Goal: Task Accomplishment & Management: Complete application form

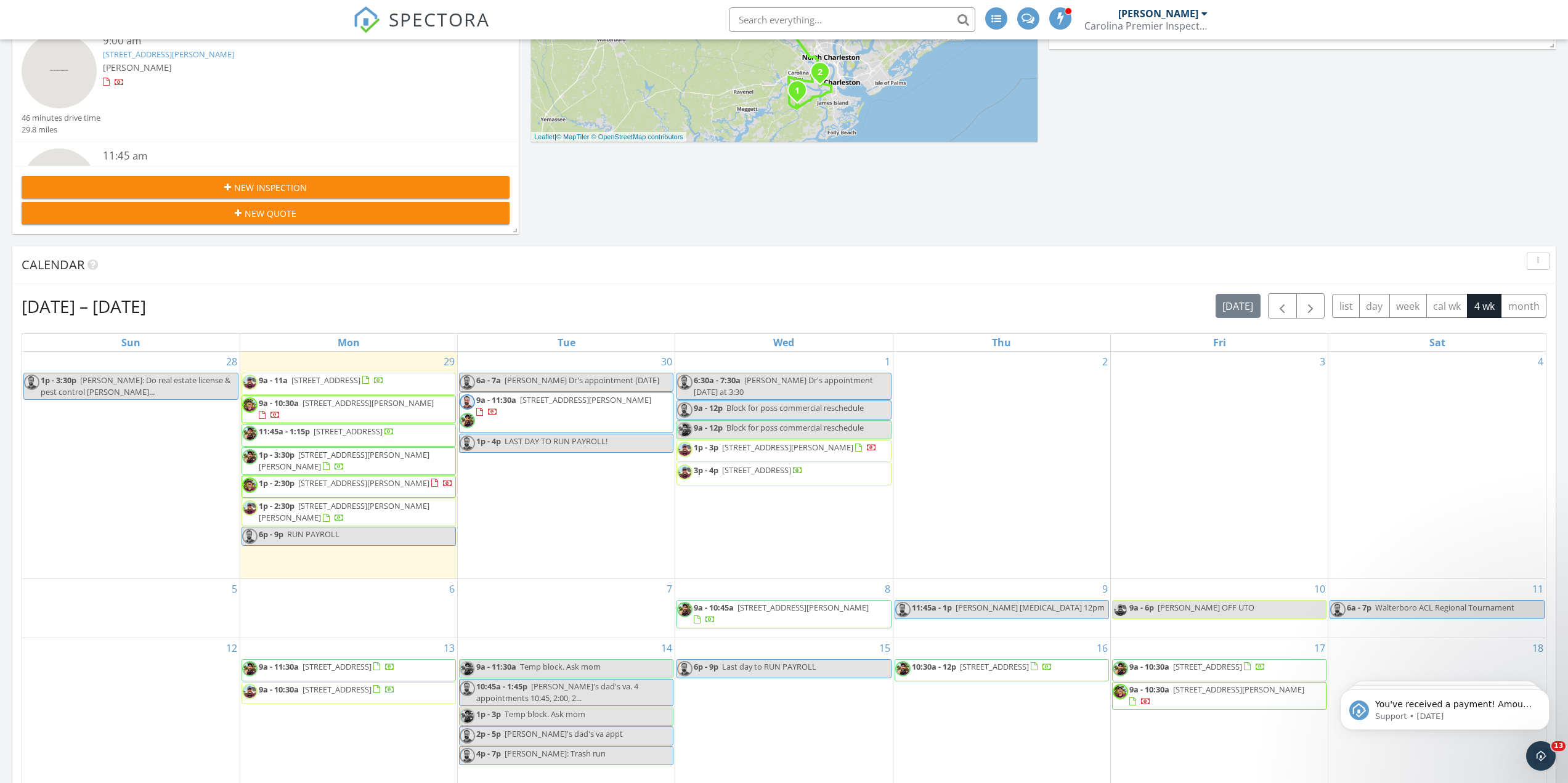
click at [371, 465] on span "1p - 3:30p 246 Denham St, Summerville 29486" at bounding box center [348, 461] width 213 height 24
click at [356, 430] on span "[STREET_ADDRESS]" at bounding box center [348, 432] width 69 height 12
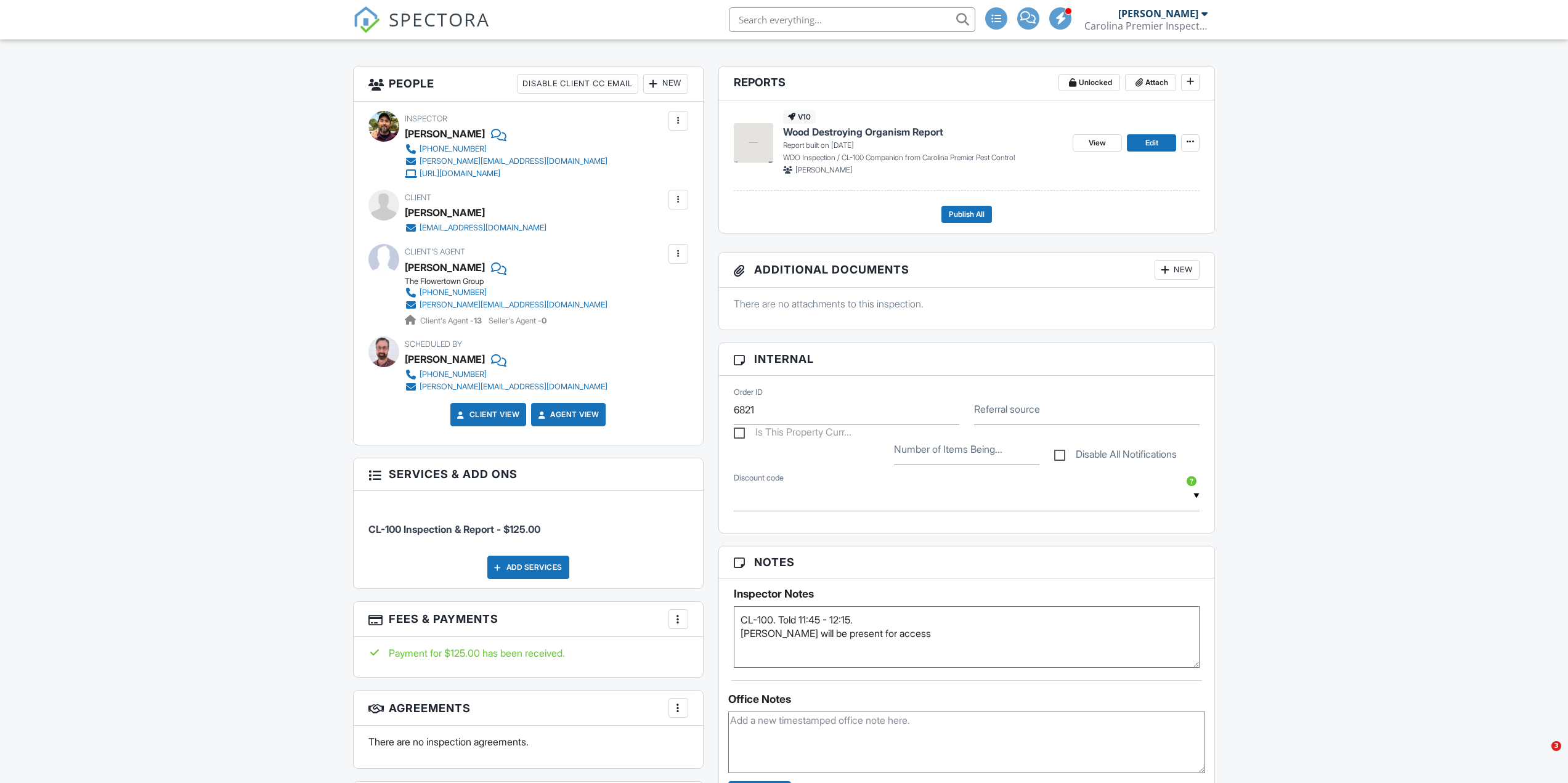
drag, startPoint x: 923, startPoint y: 533, endPoint x: 944, endPoint y: 630, distance: 99.2
click at [944, 630] on textarea "CL-100. Told 11:45 - 12:15. Ladd will be present for access" at bounding box center [967, 637] width 466 height 61
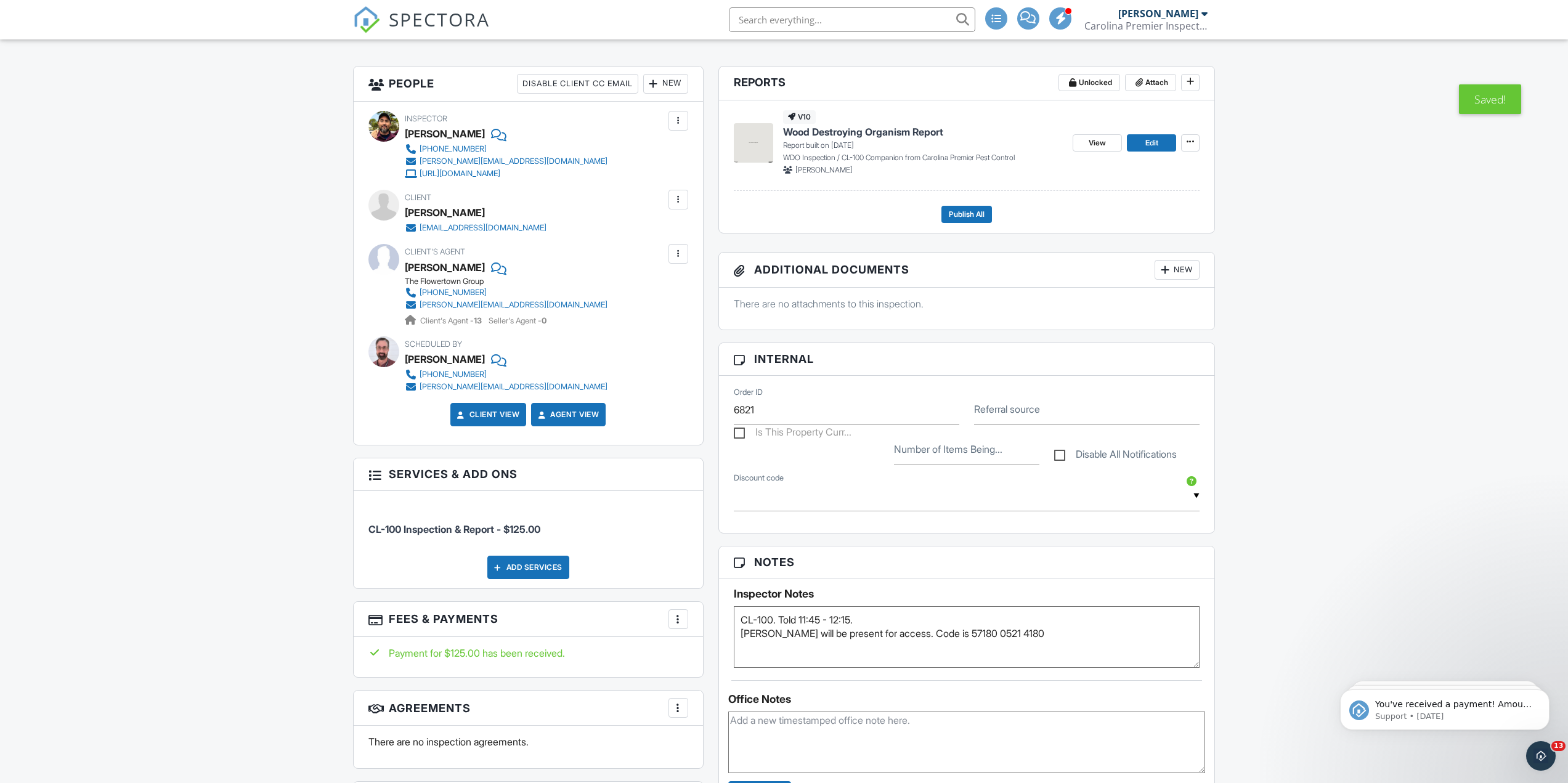
click at [1025, 617] on textarea "CL-100. Told 11:45 - 12:15. Ladd will be present for access" at bounding box center [967, 637] width 466 height 61
click at [1034, 629] on textarea "CL-100. Told 11:45 - 12:15. Ladd will be present for access" at bounding box center [967, 637] width 466 height 61
type textarea "CL-100. Told 11:45 - 12:15. Ladd will be present for access. Code is 57180 0521…"
click at [889, 20] on input "text" at bounding box center [852, 20] width 247 height 25
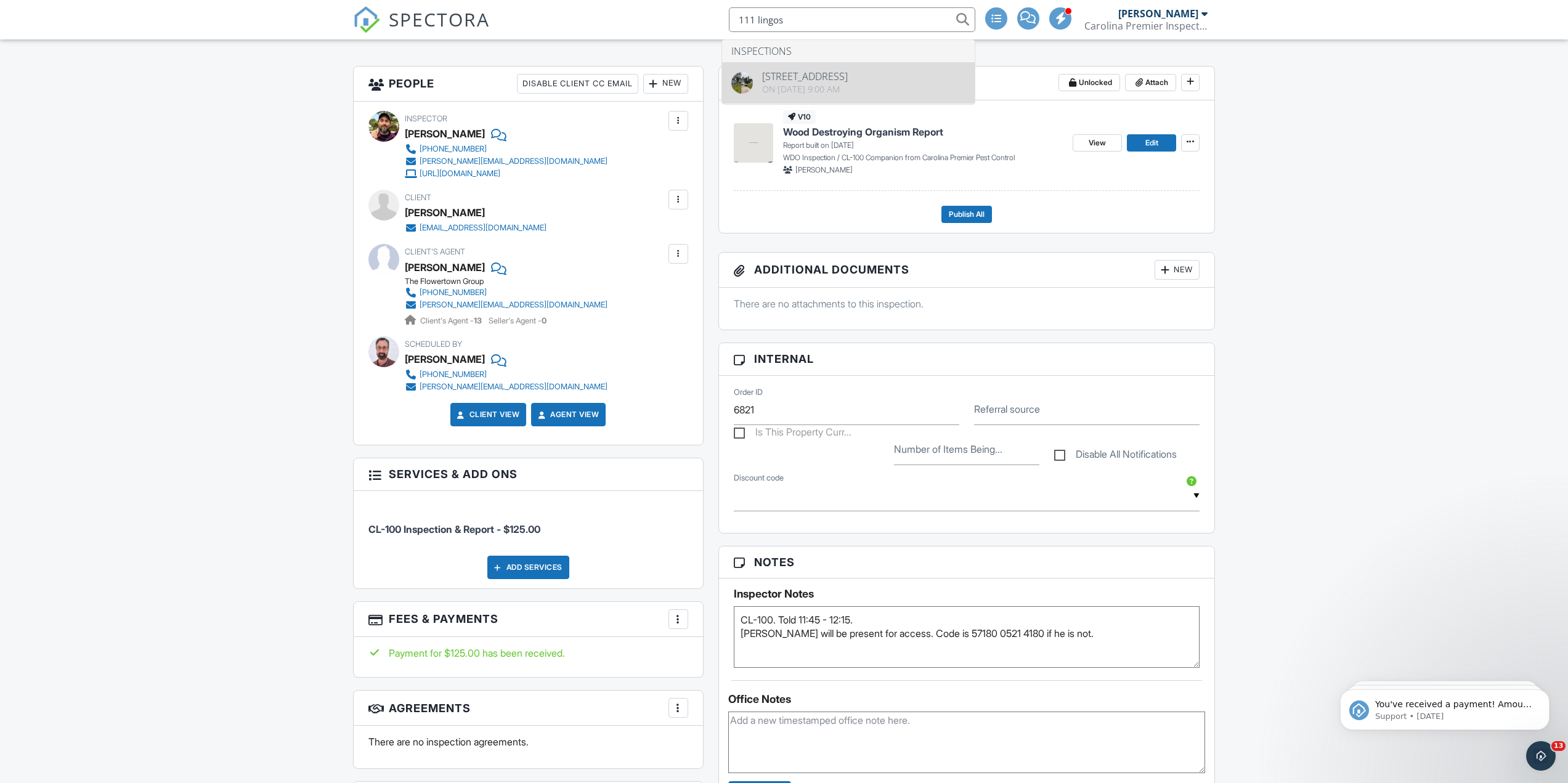
type input "111 lingos"
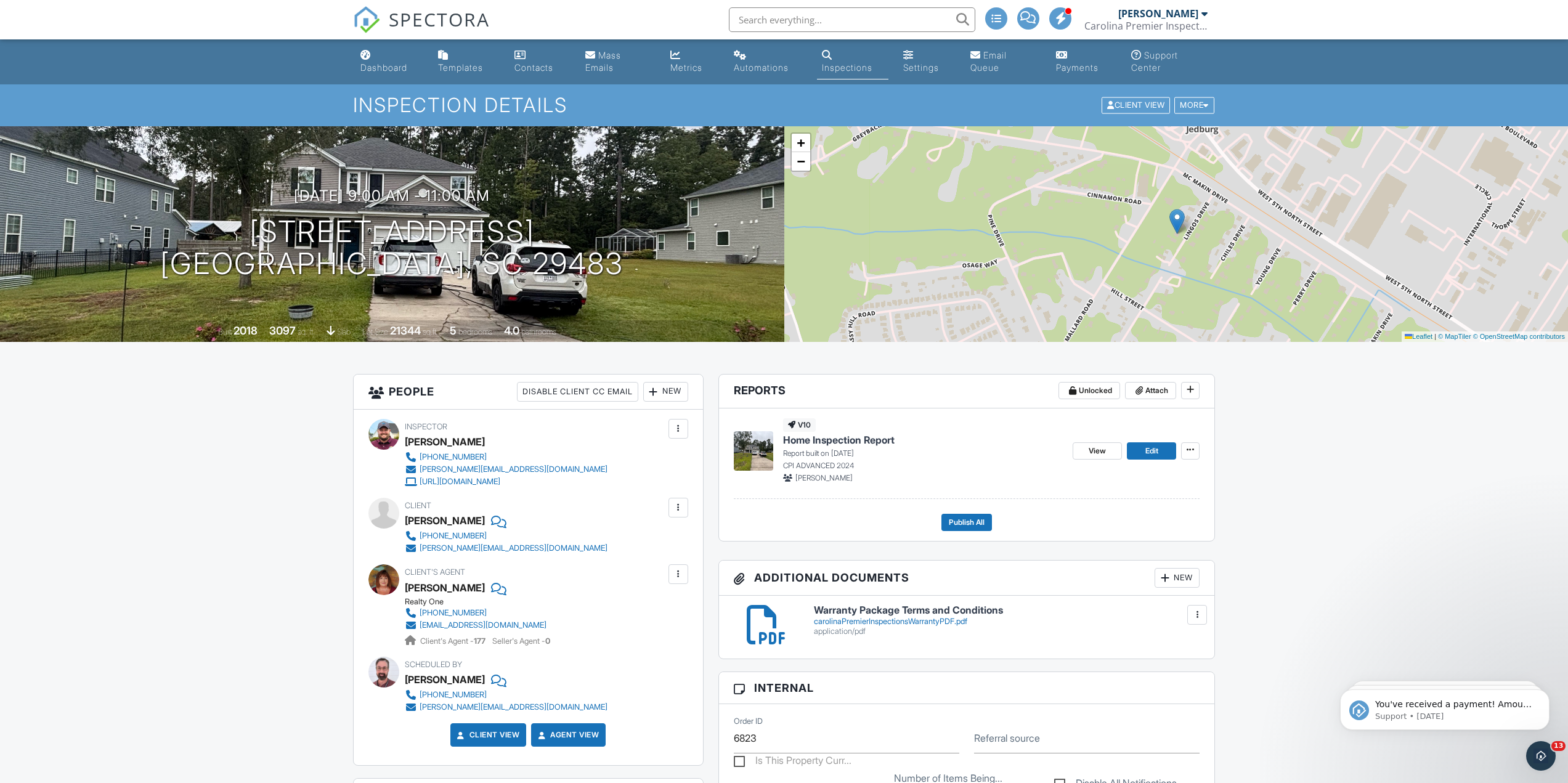
click at [378, 14] on img at bounding box center [367, 19] width 27 height 27
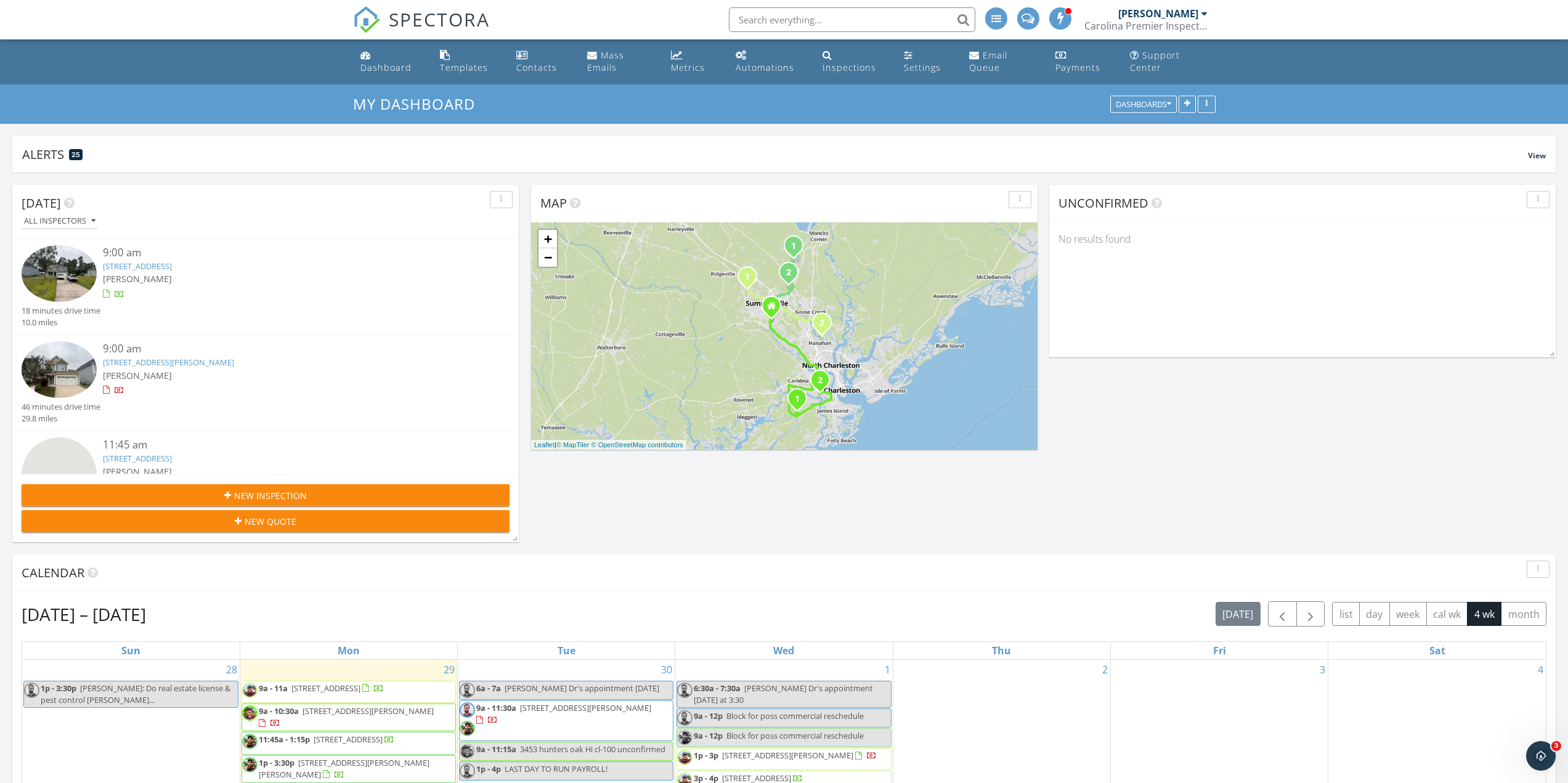
click at [274, 505] on button "New Inspection" at bounding box center [265, 495] width 487 height 22
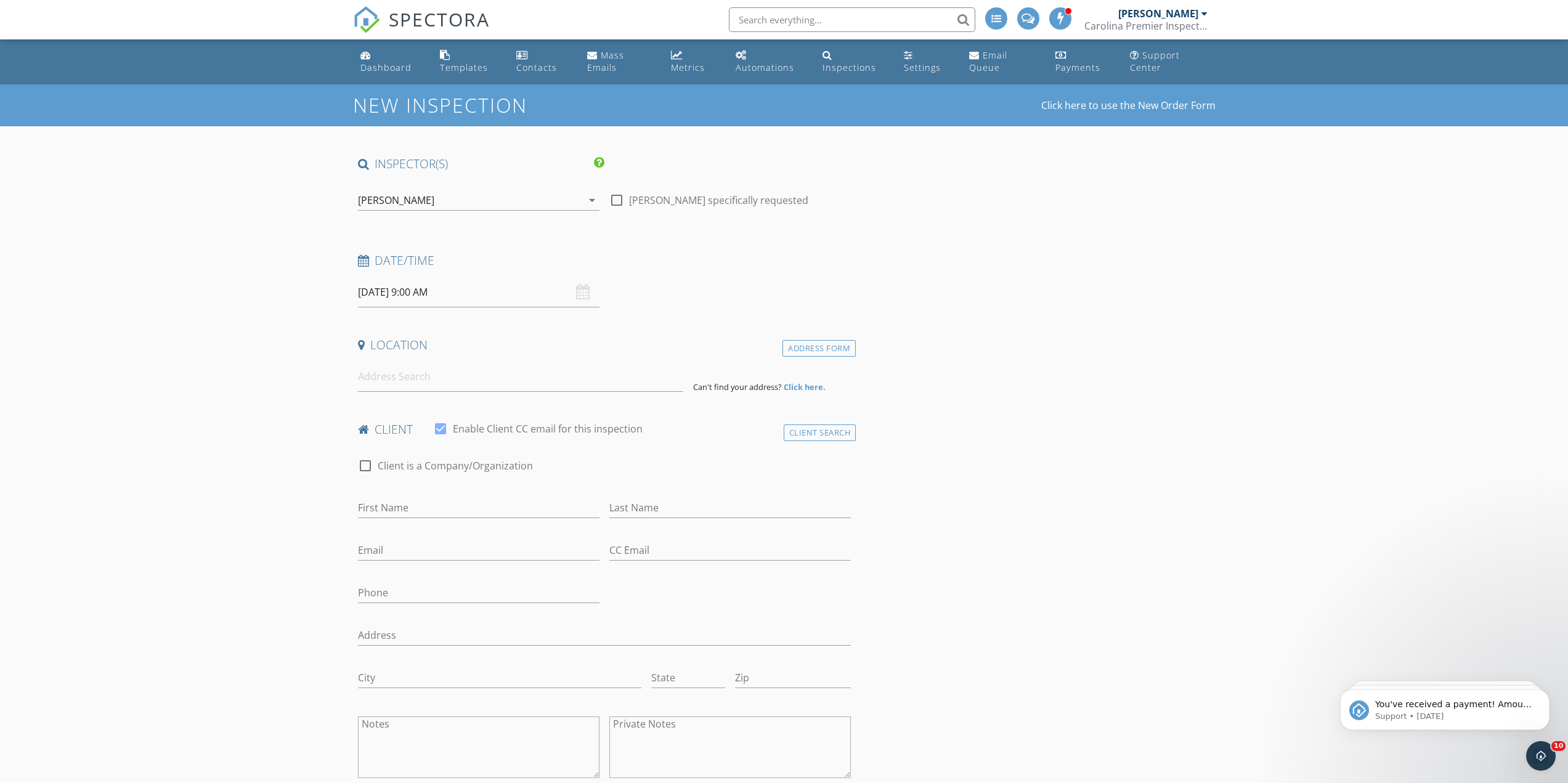
click at [437, 290] on input "09/30/2025 9:00 AM" at bounding box center [479, 292] width 242 height 30
click at [429, 388] on input at bounding box center [520, 376] width 325 height 30
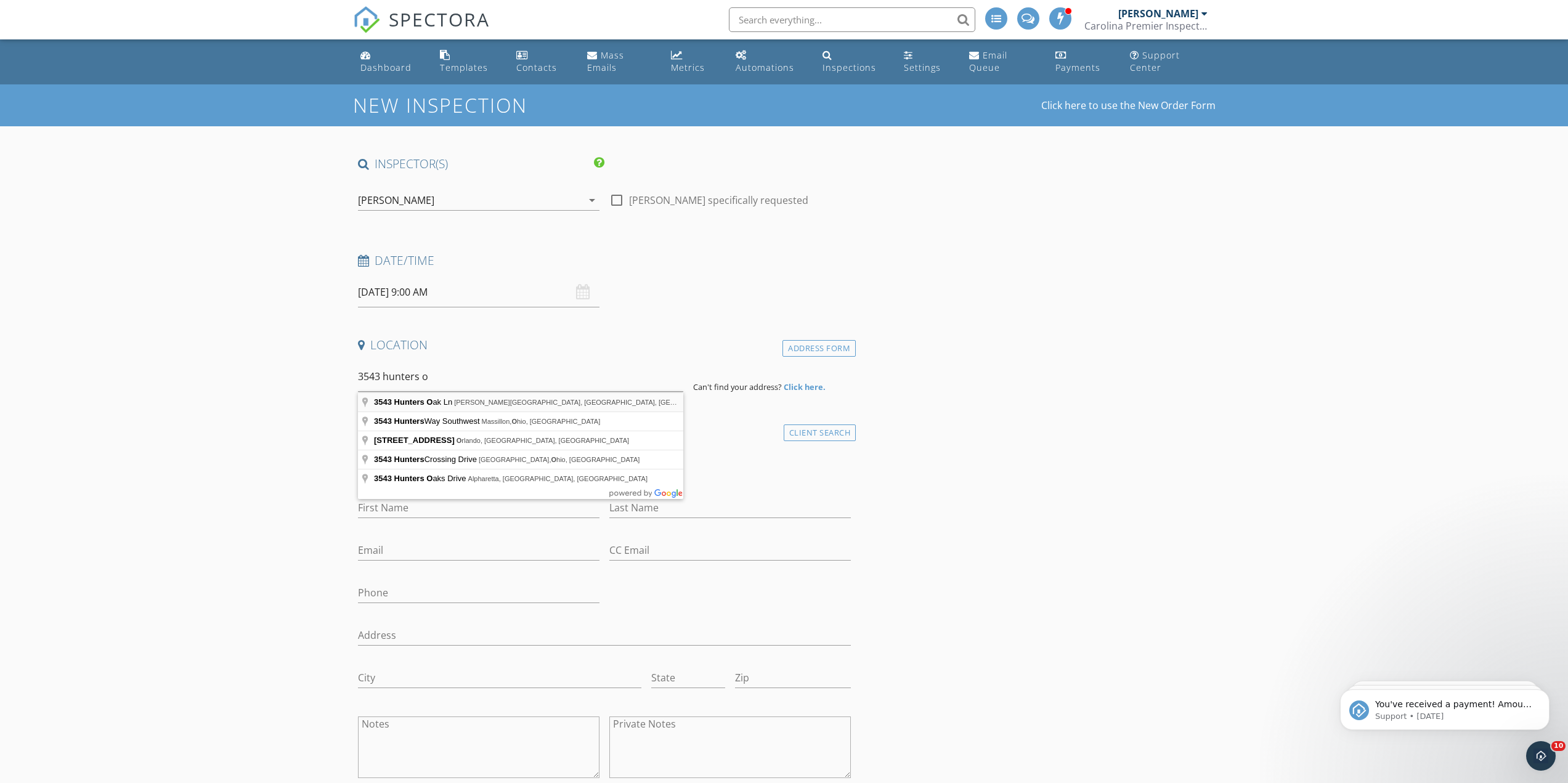
type input "3543 Hunters Oak Ln, Johns Island, SC, USA"
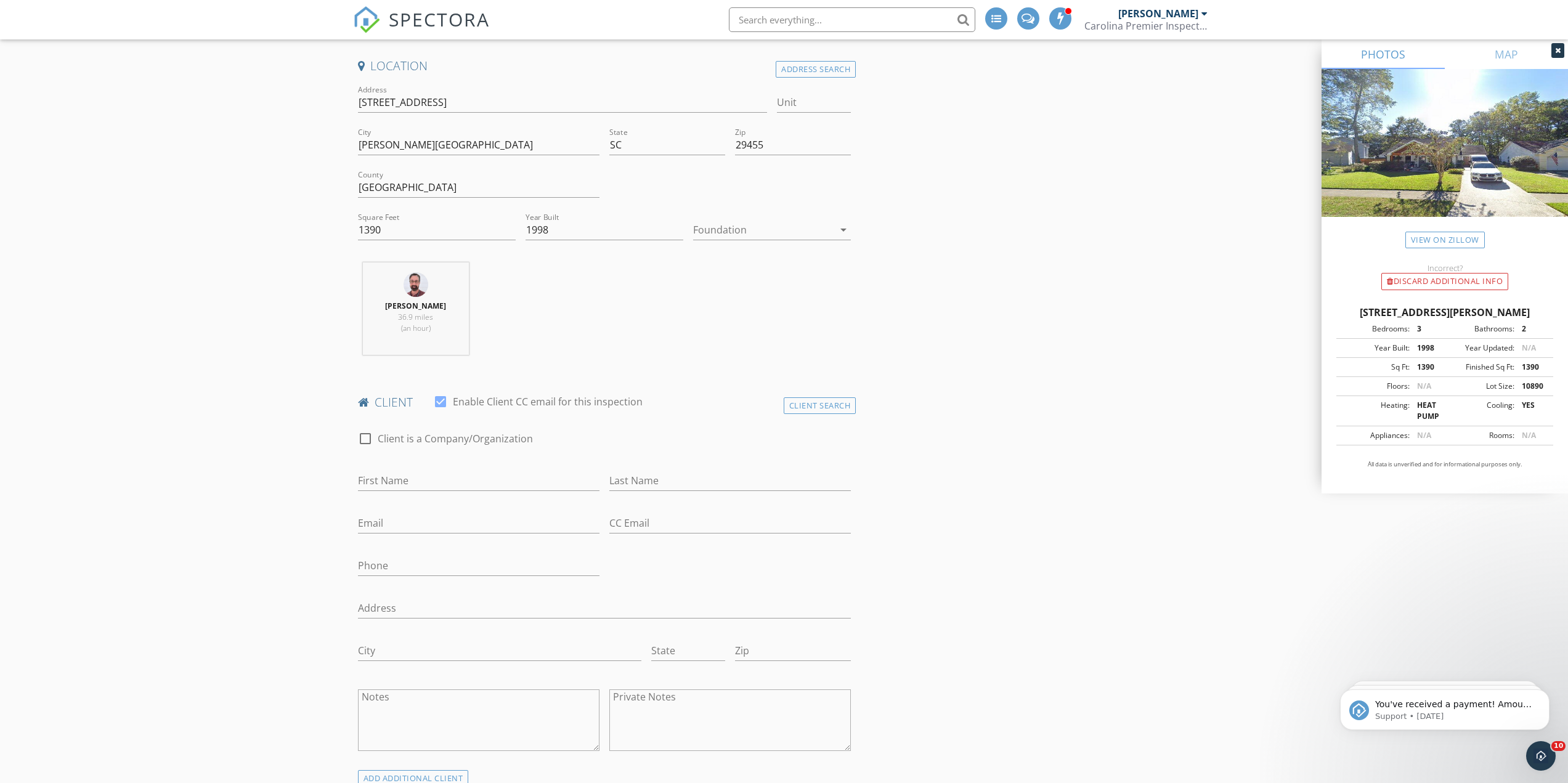
scroll to position [308, 0]
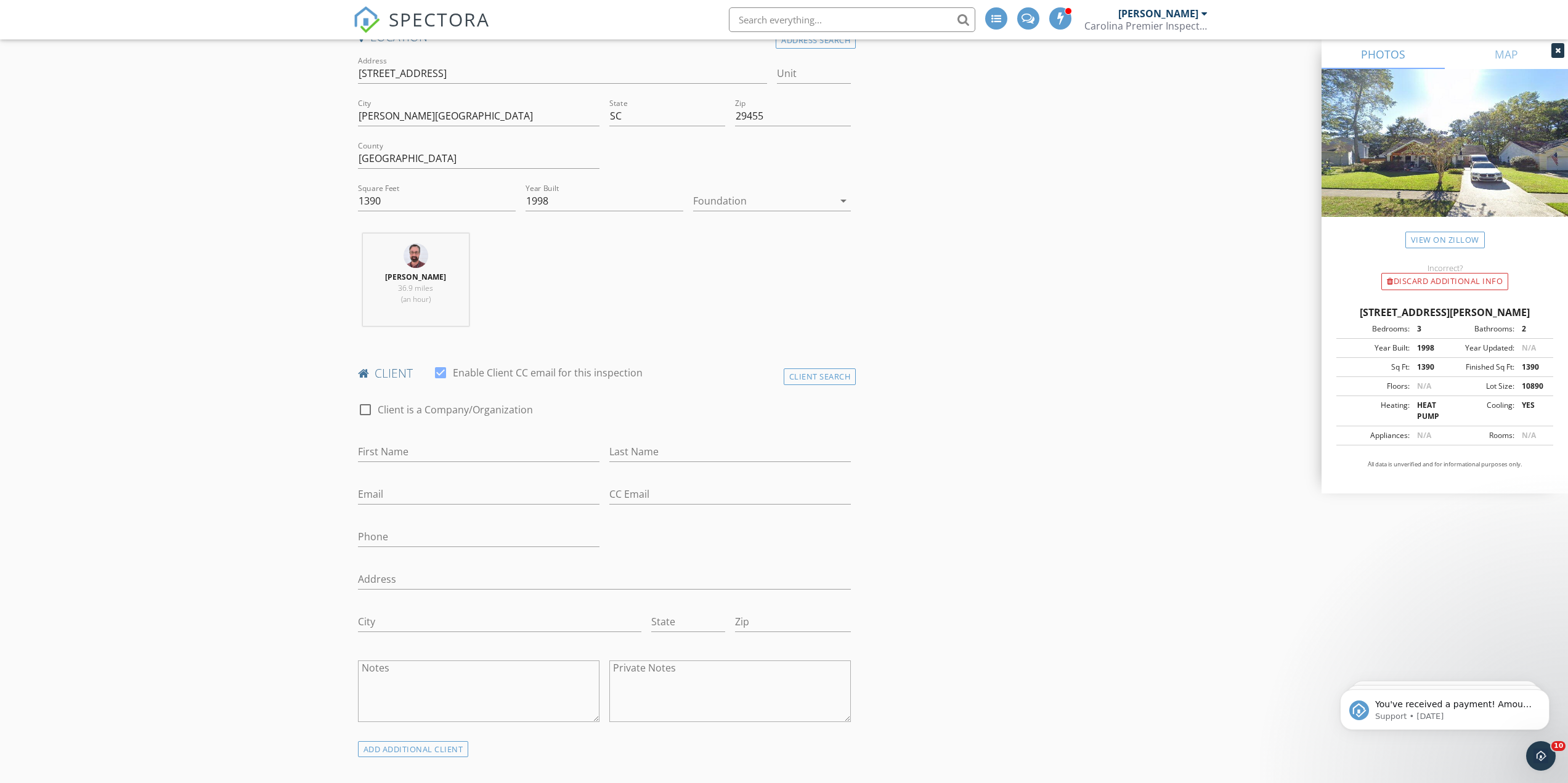
click at [718, 192] on div at bounding box center [763, 201] width 140 height 20
click at [742, 261] on div "Slab" at bounding box center [772, 264] width 138 height 14
click at [411, 200] on input "1390" at bounding box center [437, 201] width 157 height 20
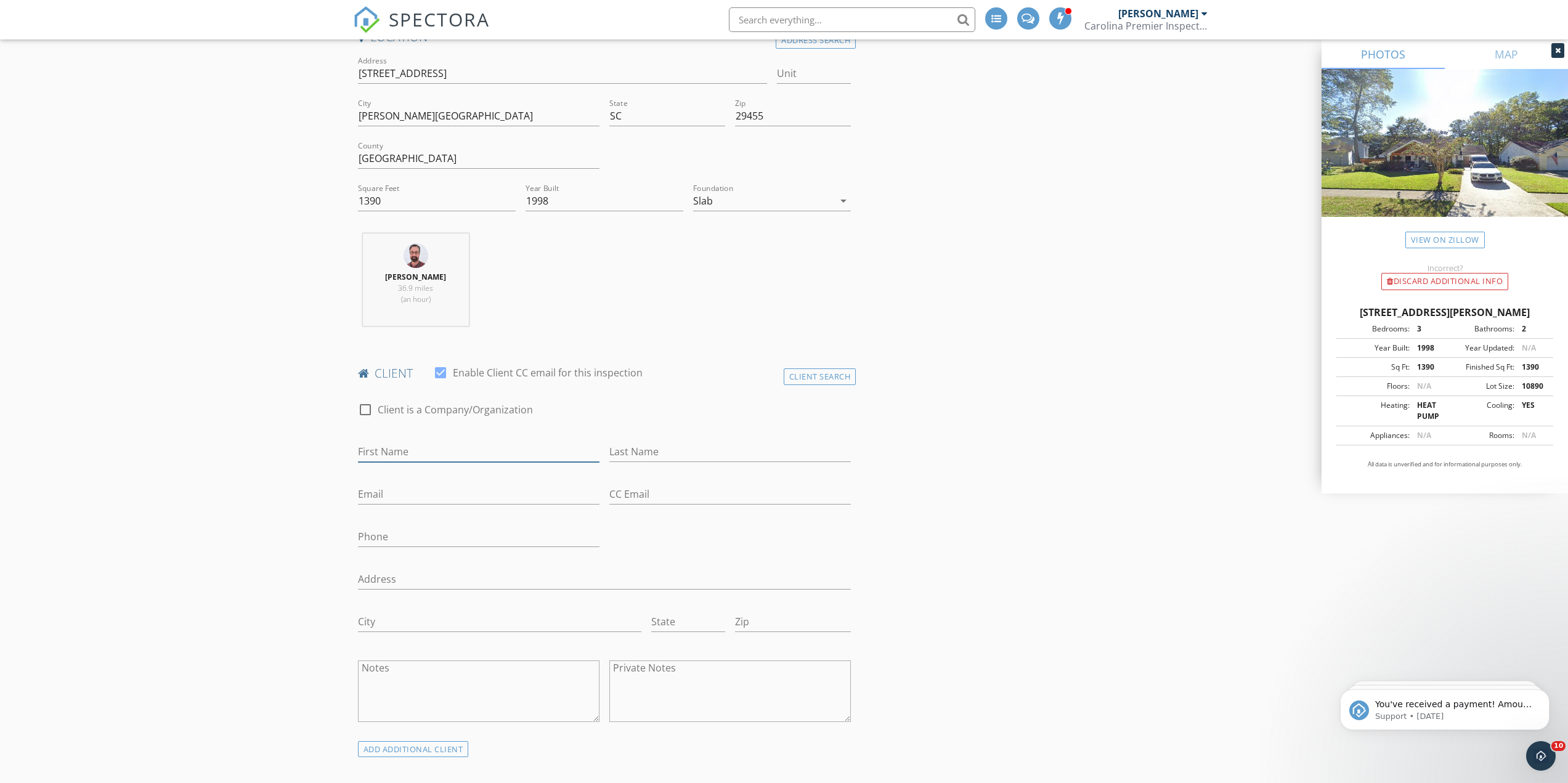
click at [383, 459] on input "First Name" at bounding box center [479, 451] width 242 height 20
type input "Mike"
type input "Stengel"
type input "mstengel14@gmail.com"
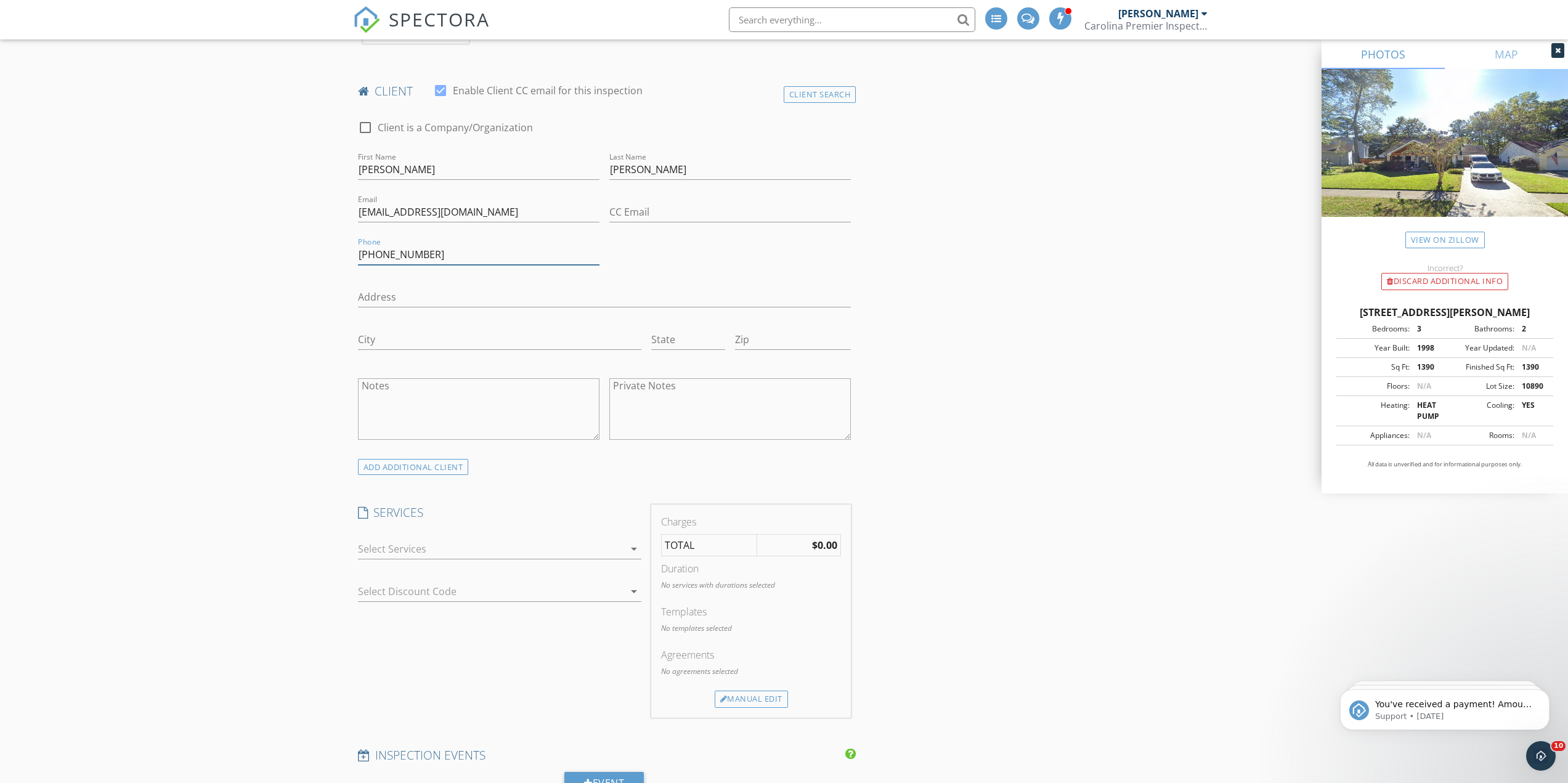
scroll to position [739, 0]
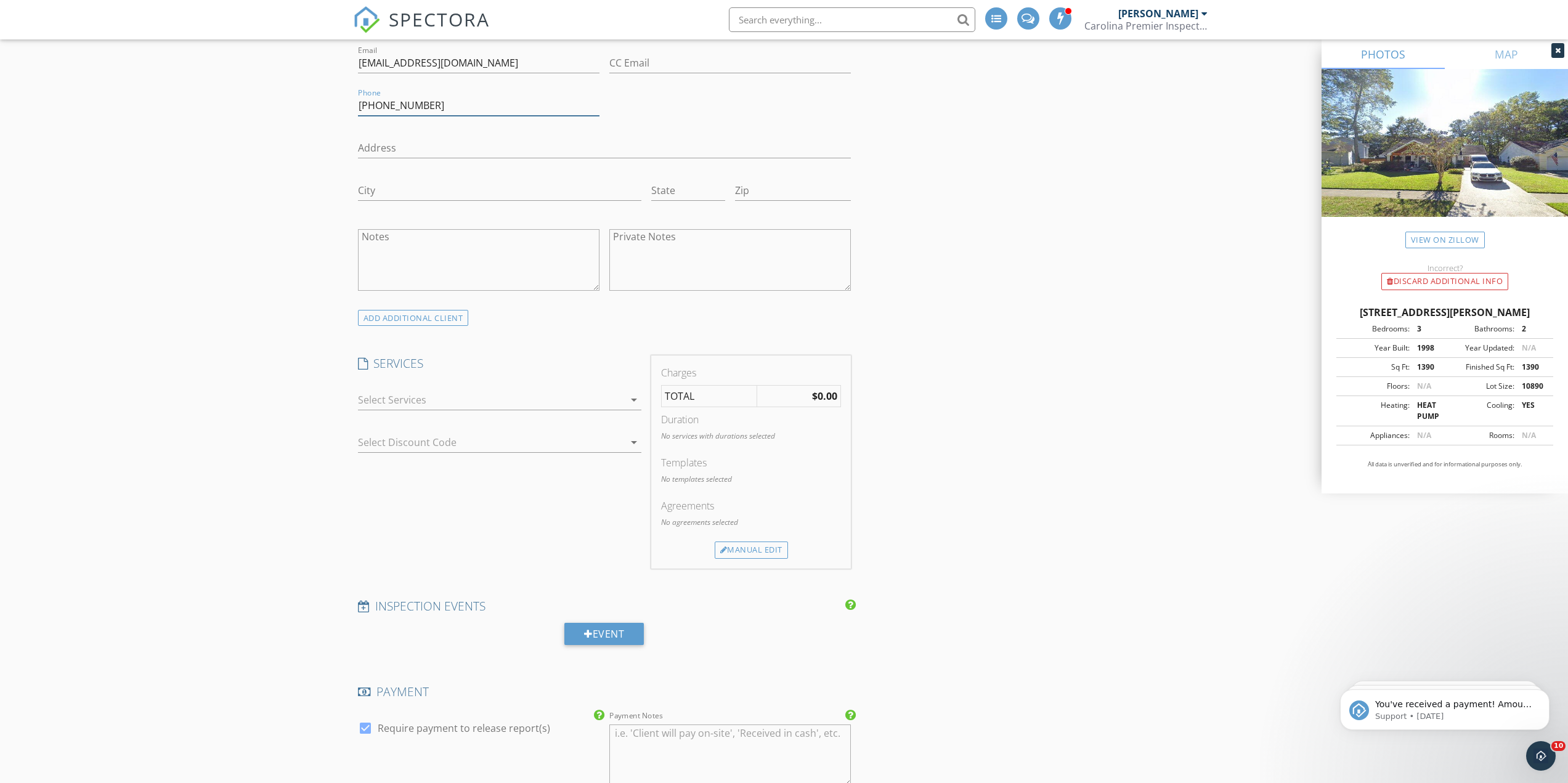
type input "631-375-1120"
click at [418, 398] on div at bounding box center [490, 399] width 266 height 20
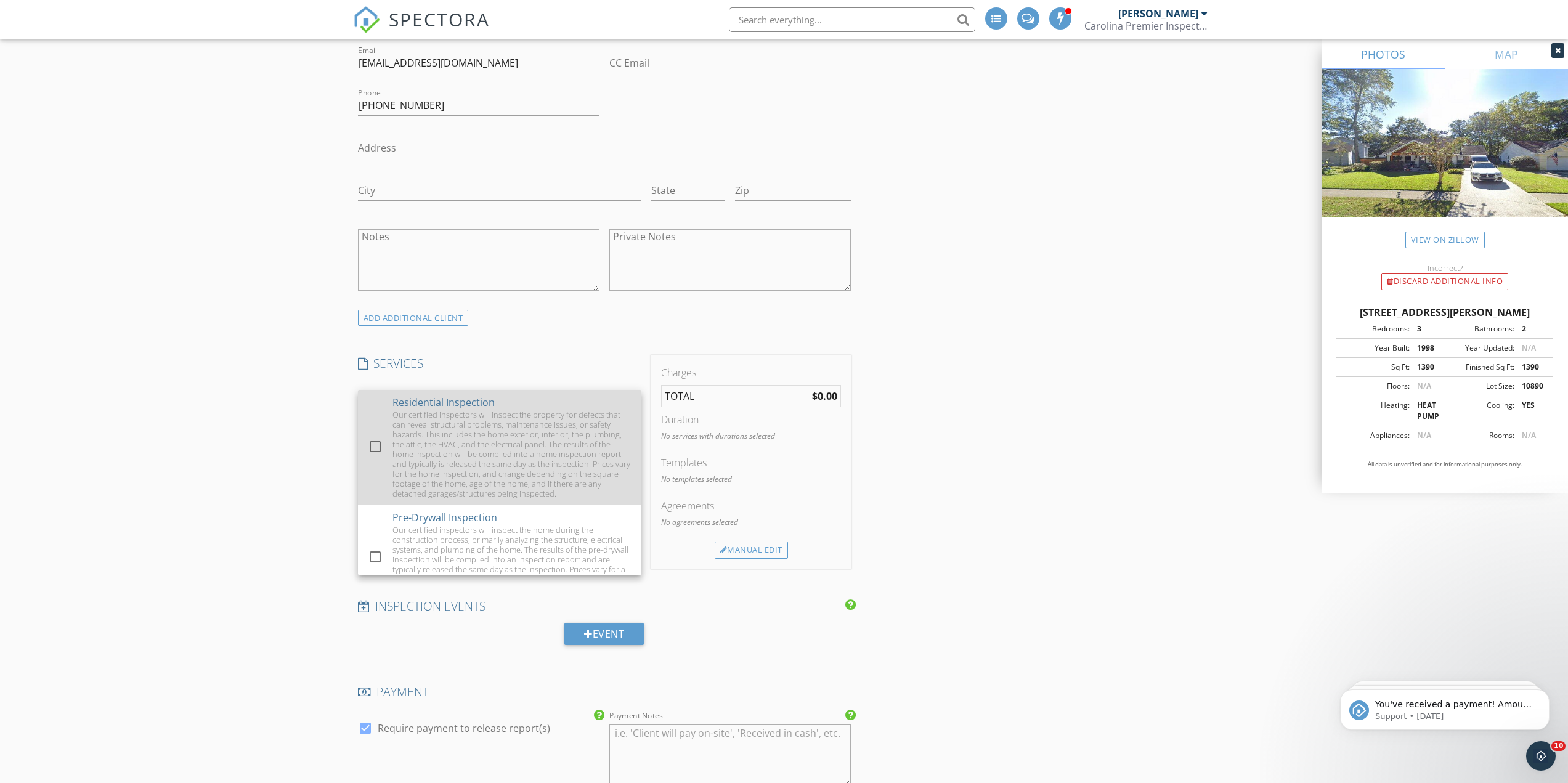
click at [440, 413] on div "Our certified inspectors will inspect the property for defects that can reveal …" at bounding box center [511, 454] width 239 height 88
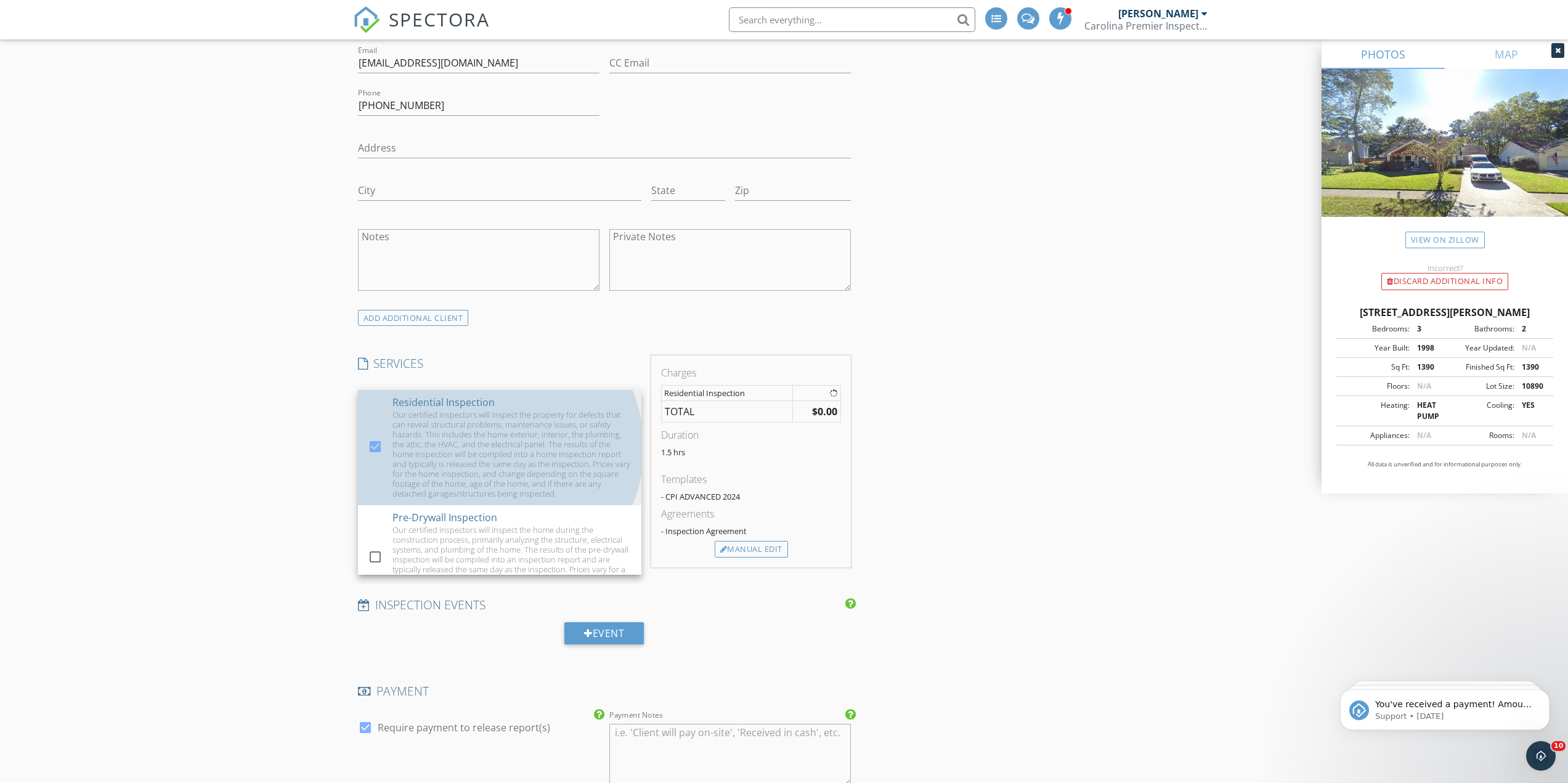
click at [218, 383] on div "New Inspection Click here to use the New Order Form INSPECTOR(S) check_box Robe…" at bounding box center [784, 497] width 1568 height 2303
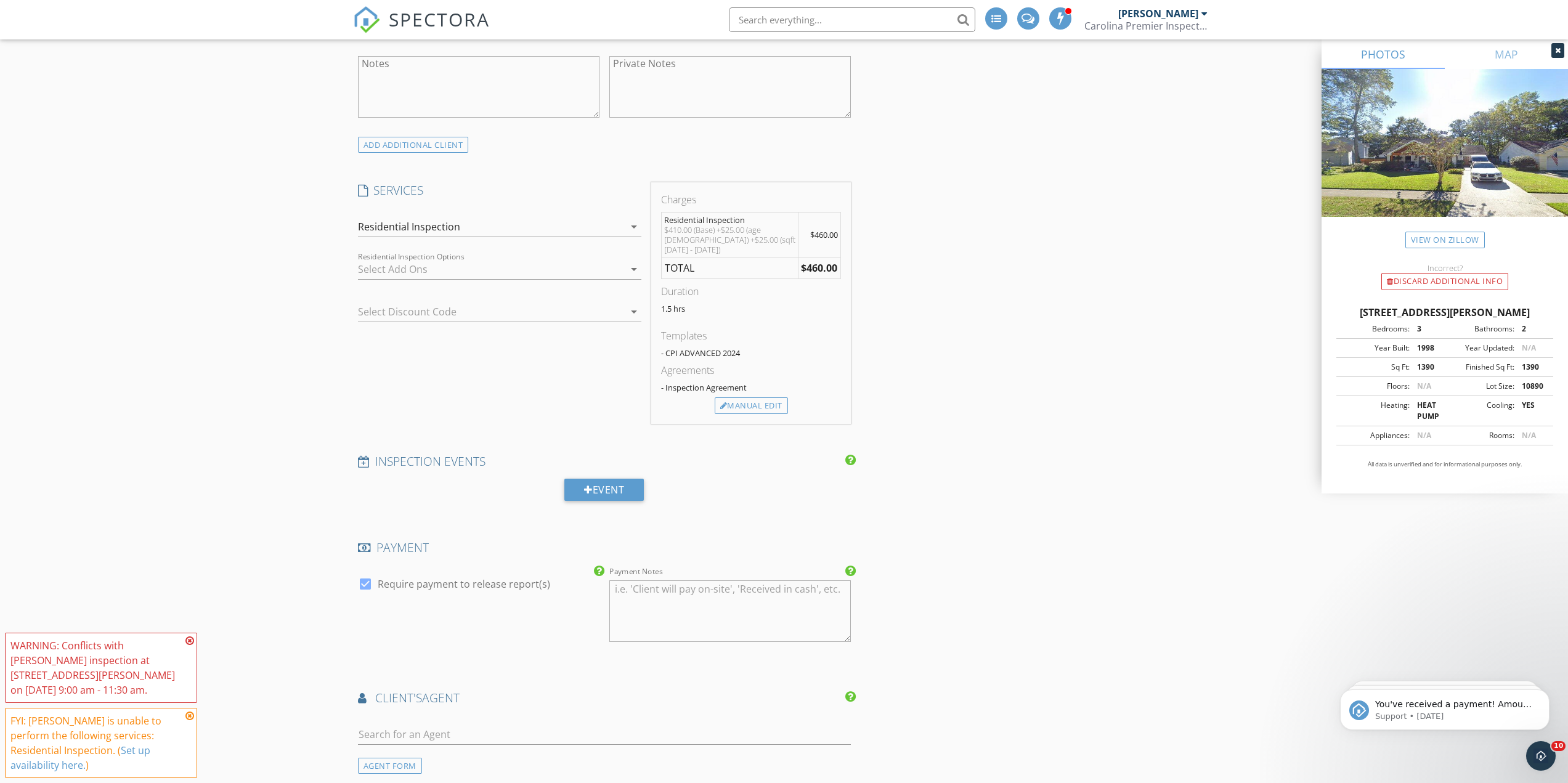
scroll to position [1109, 0]
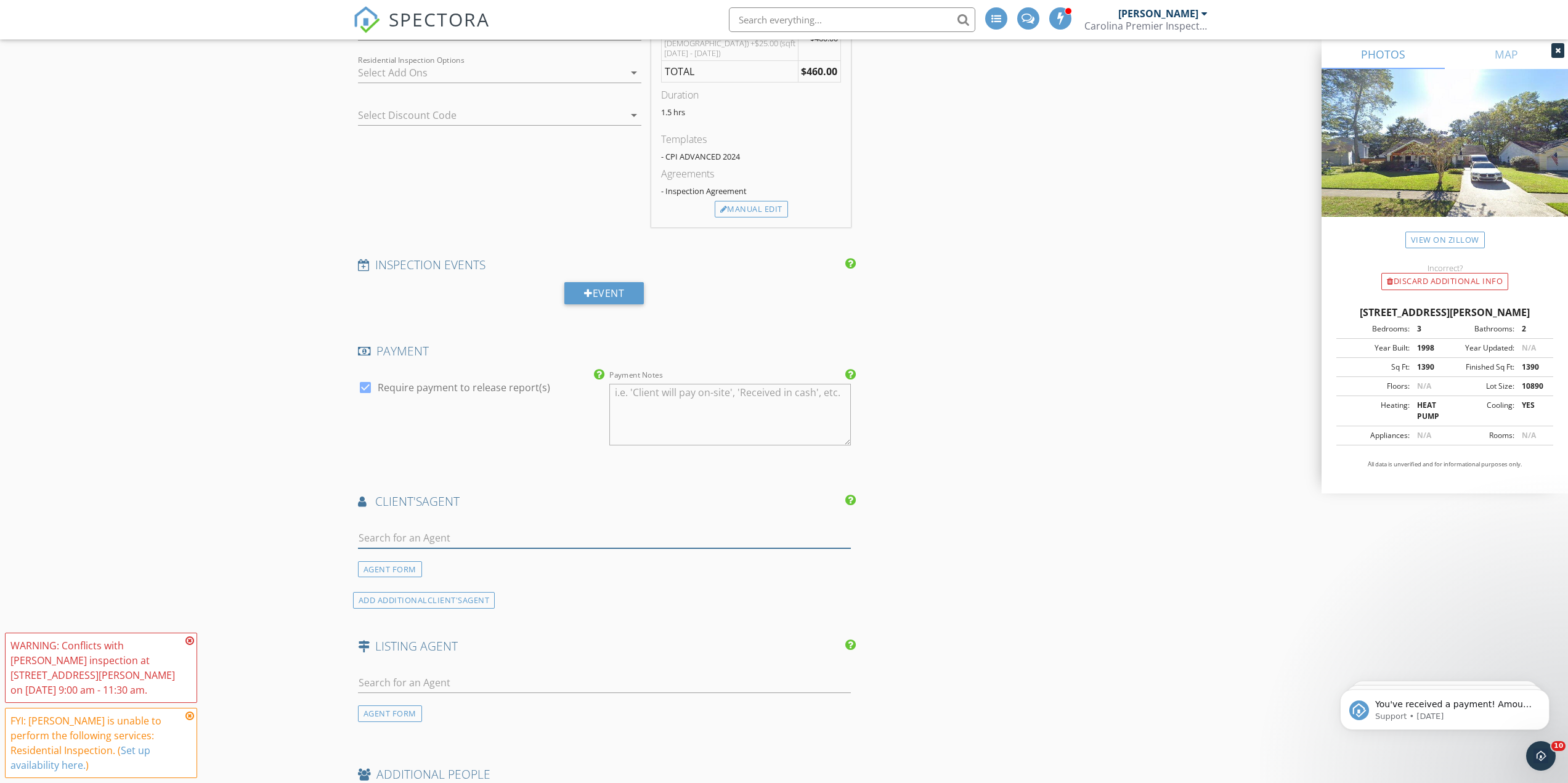
click at [414, 537] on input "text" at bounding box center [605, 537] width 493 height 20
type input "karla le"
click at [456, 551] on li "Karla Leahy" at bounding box center [605, 565] width 492 height 35
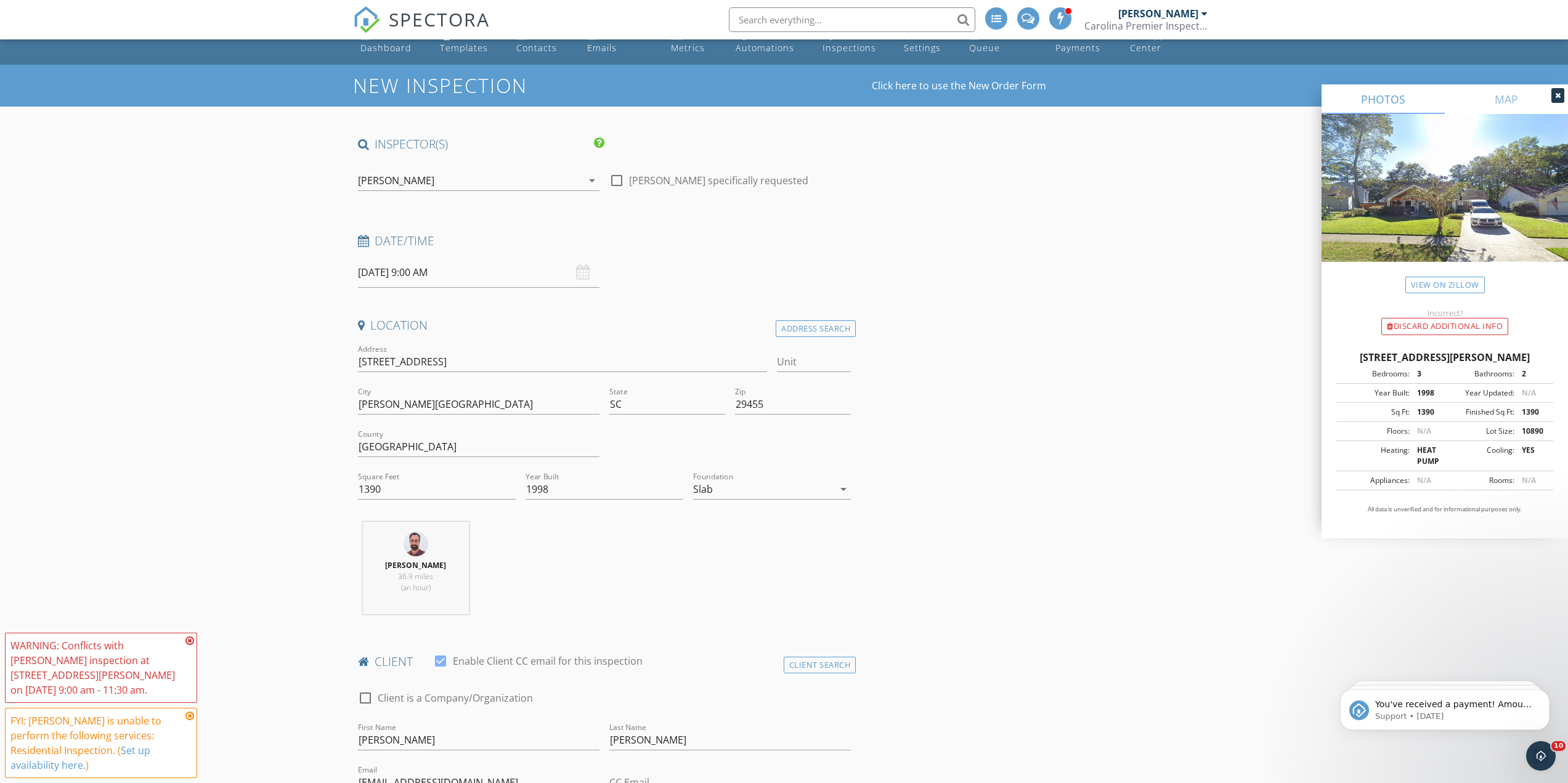
scroll to position [0, 0]
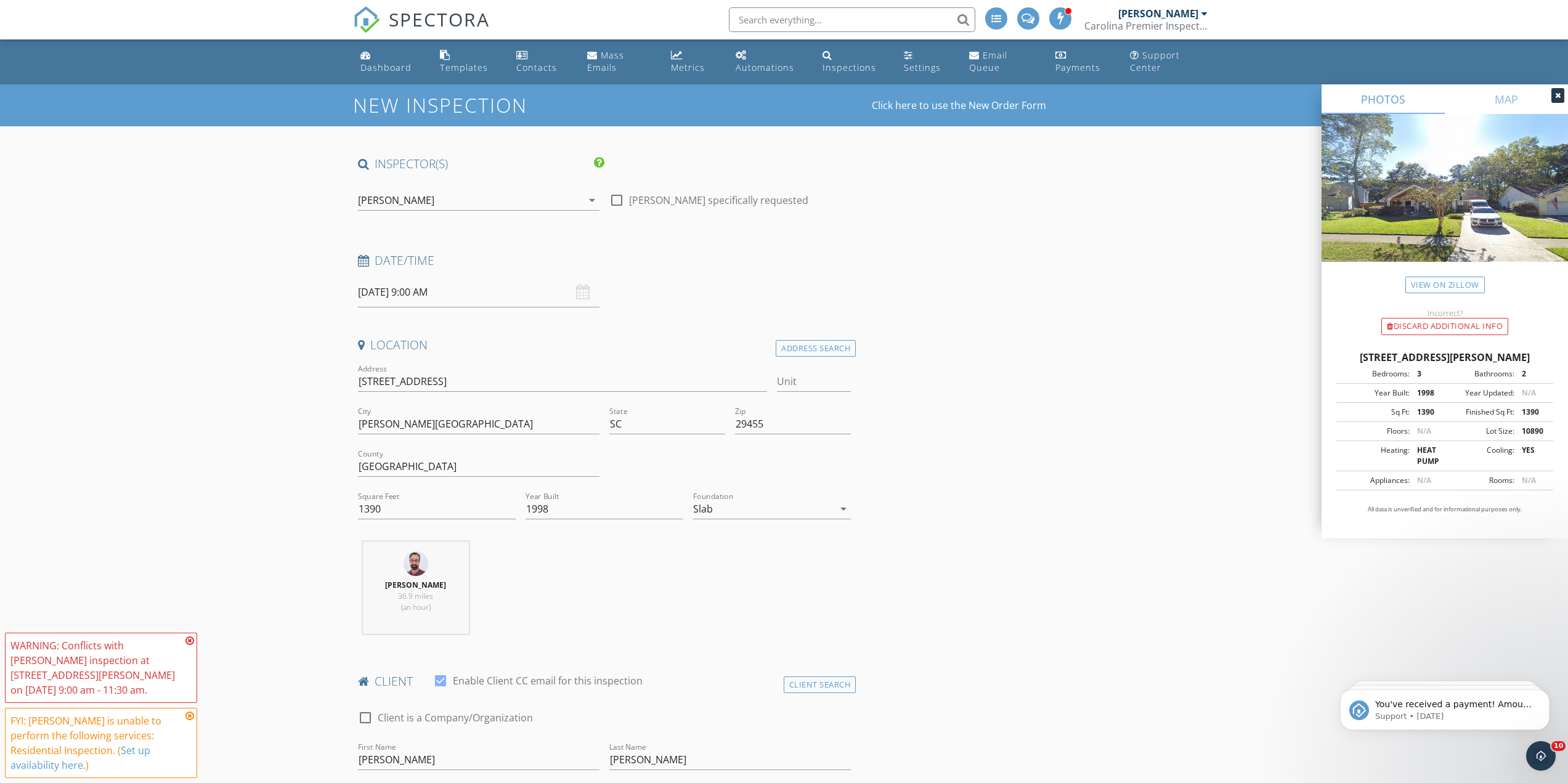
click at [428, 211] on div "Robert Wiggins arrow_drop_down" at bounding box center [479, 206] width 242 height 33
click at [407, 202] on div "[PERSON_NAME]" at bounding box center [396, 201] width 77 height 12
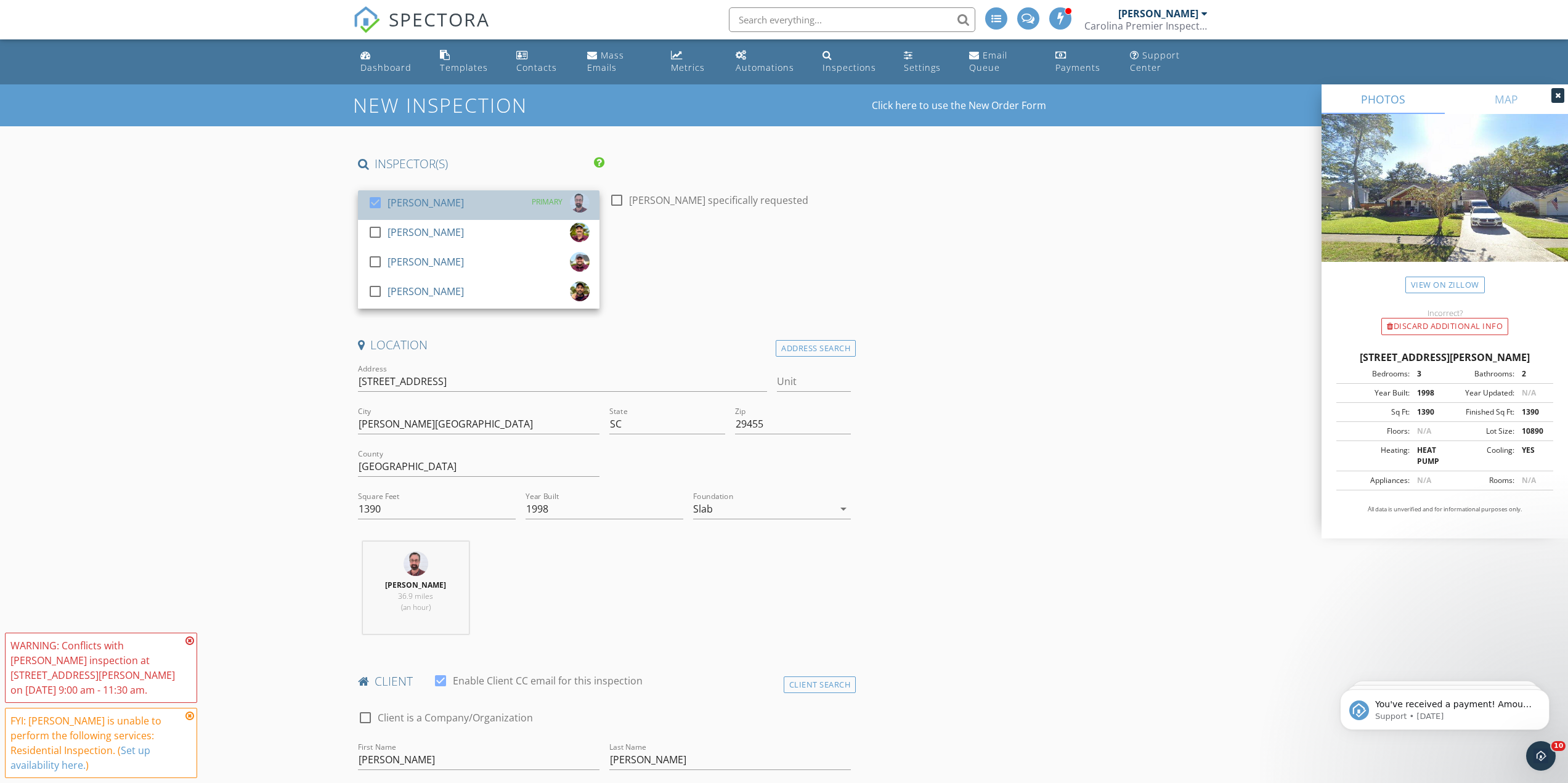
click at [403, 197] on div "[PERSON_NAME]" at bounding box center [426, 202] width 77 height 20
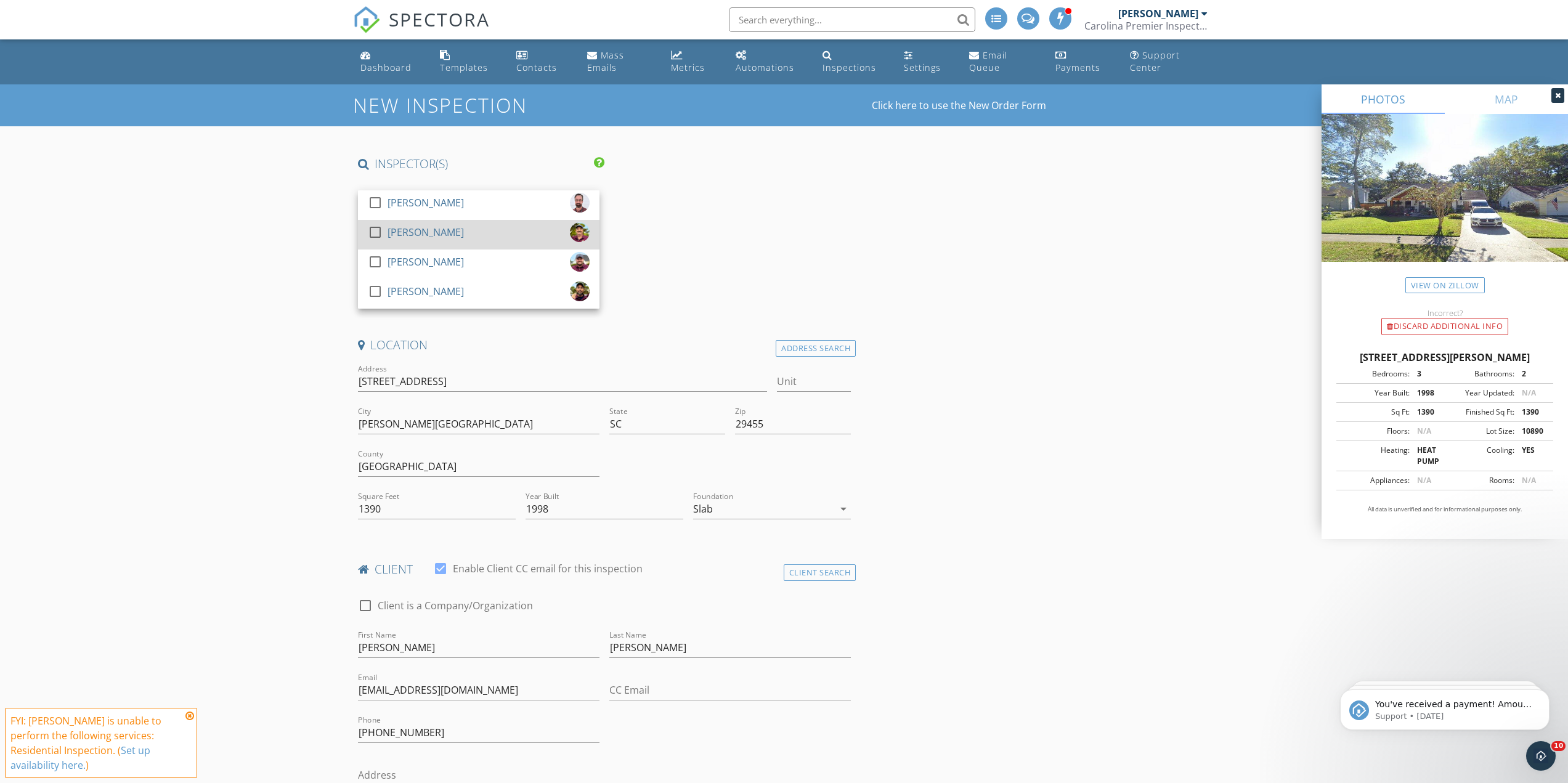
click at [416, 237] on div "[PERSON_NAME]" at bounding box center [426, 232] width 77 height 20
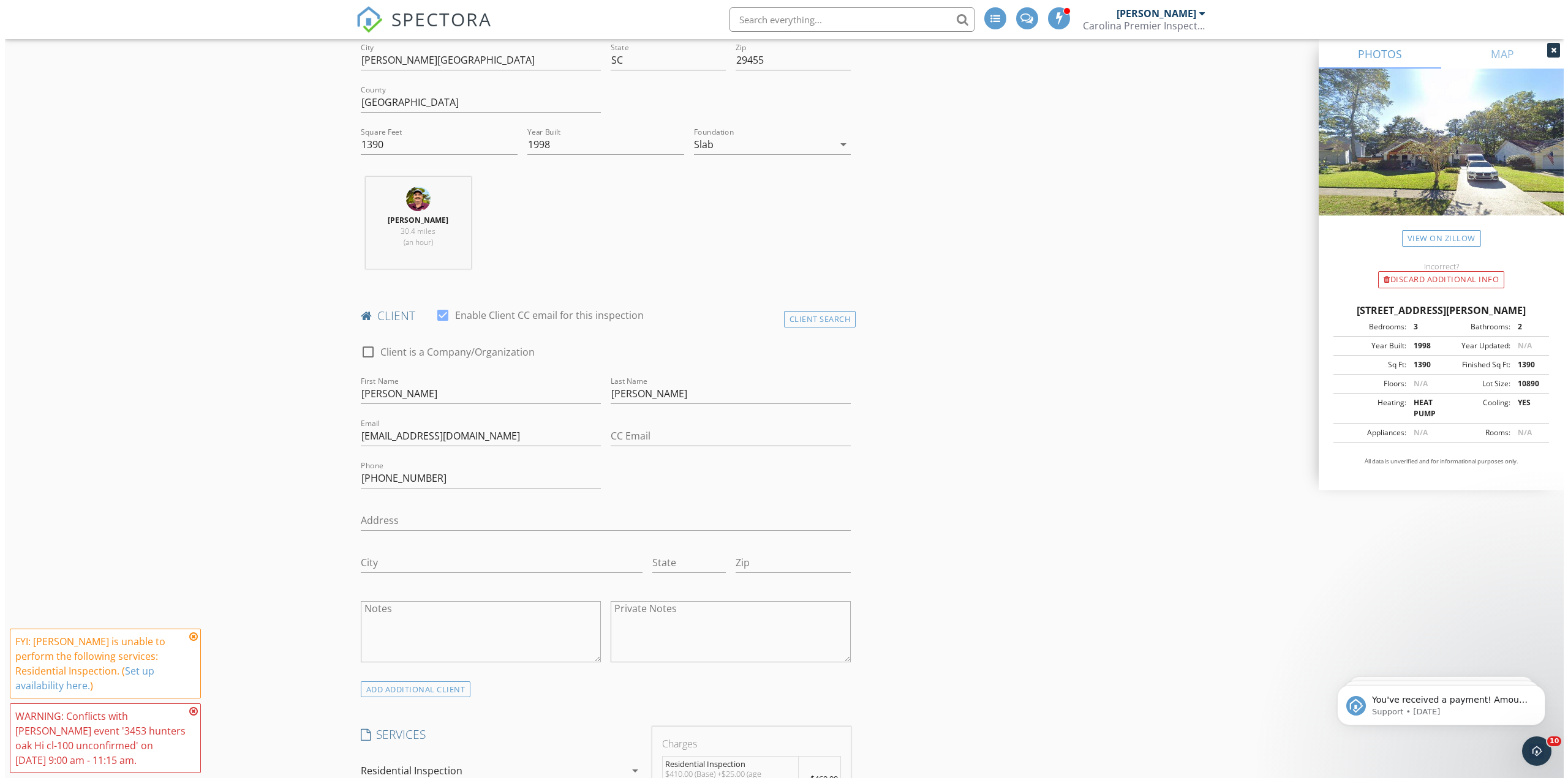
scroll to position [1976, 0]
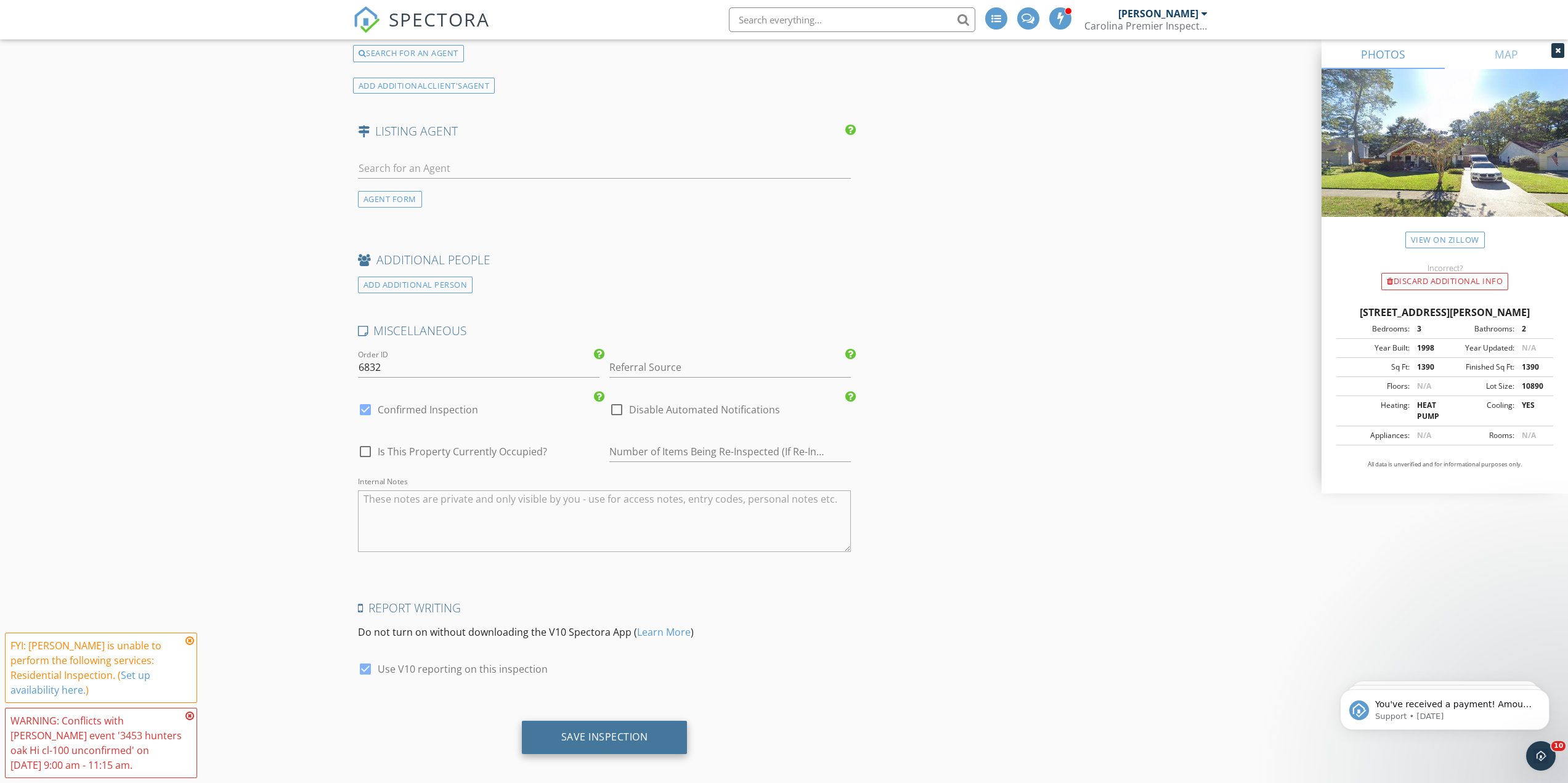
click at [665, 724] on div "Save Inspection" at bounding box center [605, 737] width 166 height 34
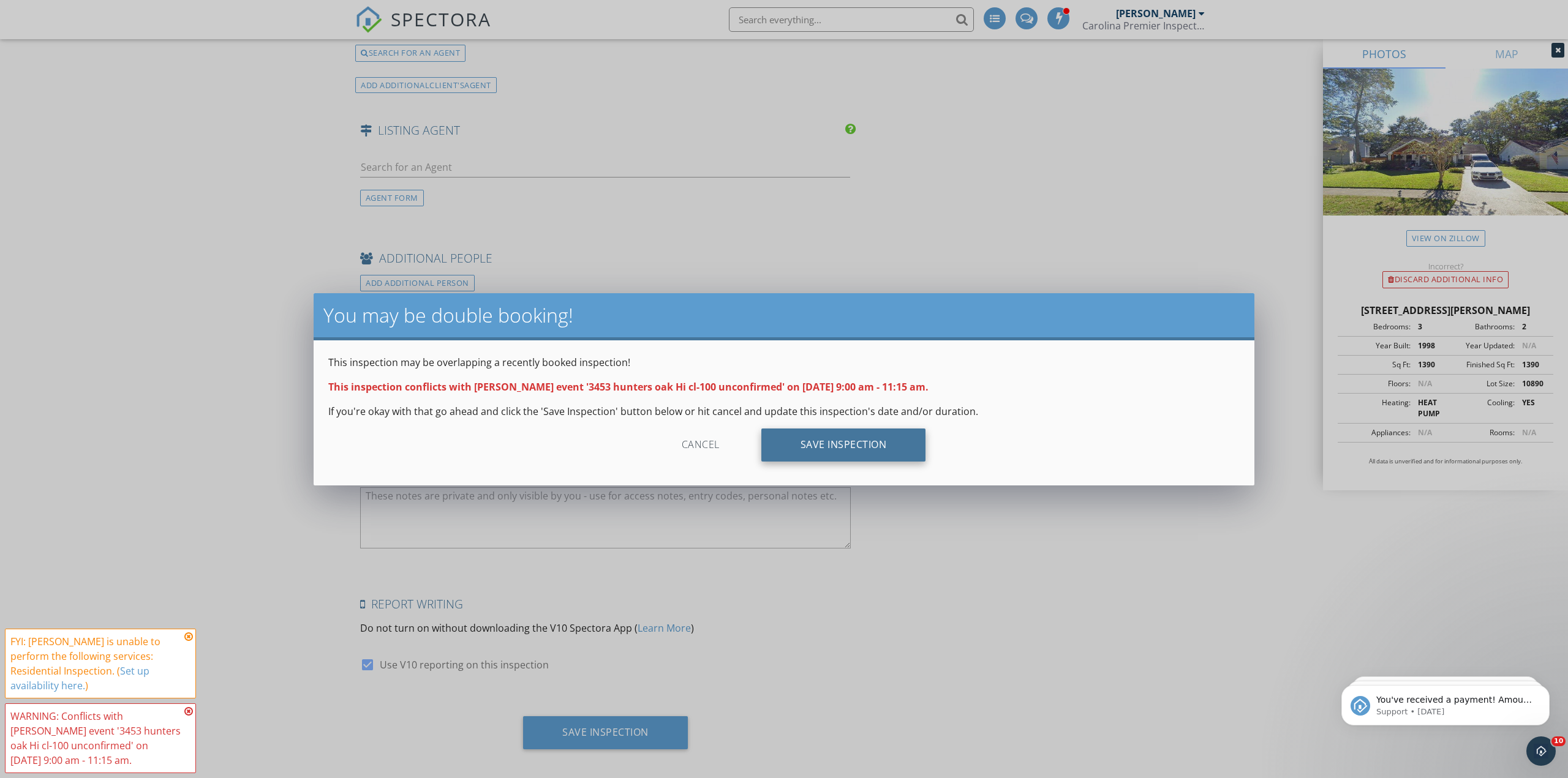
click at [825, 444] on div "Save Inspection" at bounding box center [843, 444] width 165 height 33
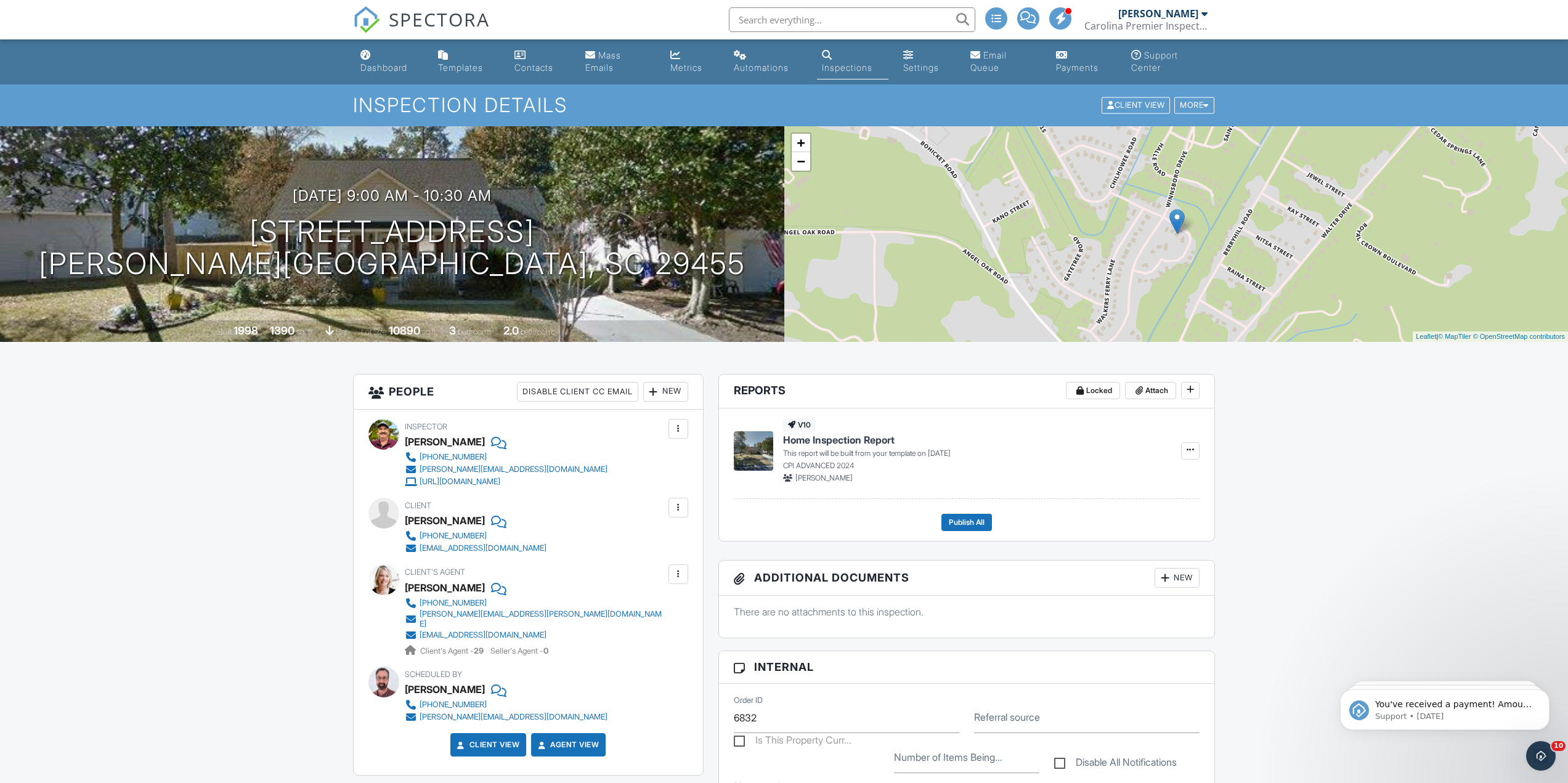
click at [866, 14] on input "text" at bounding box center [852, 20] width 247 height 25
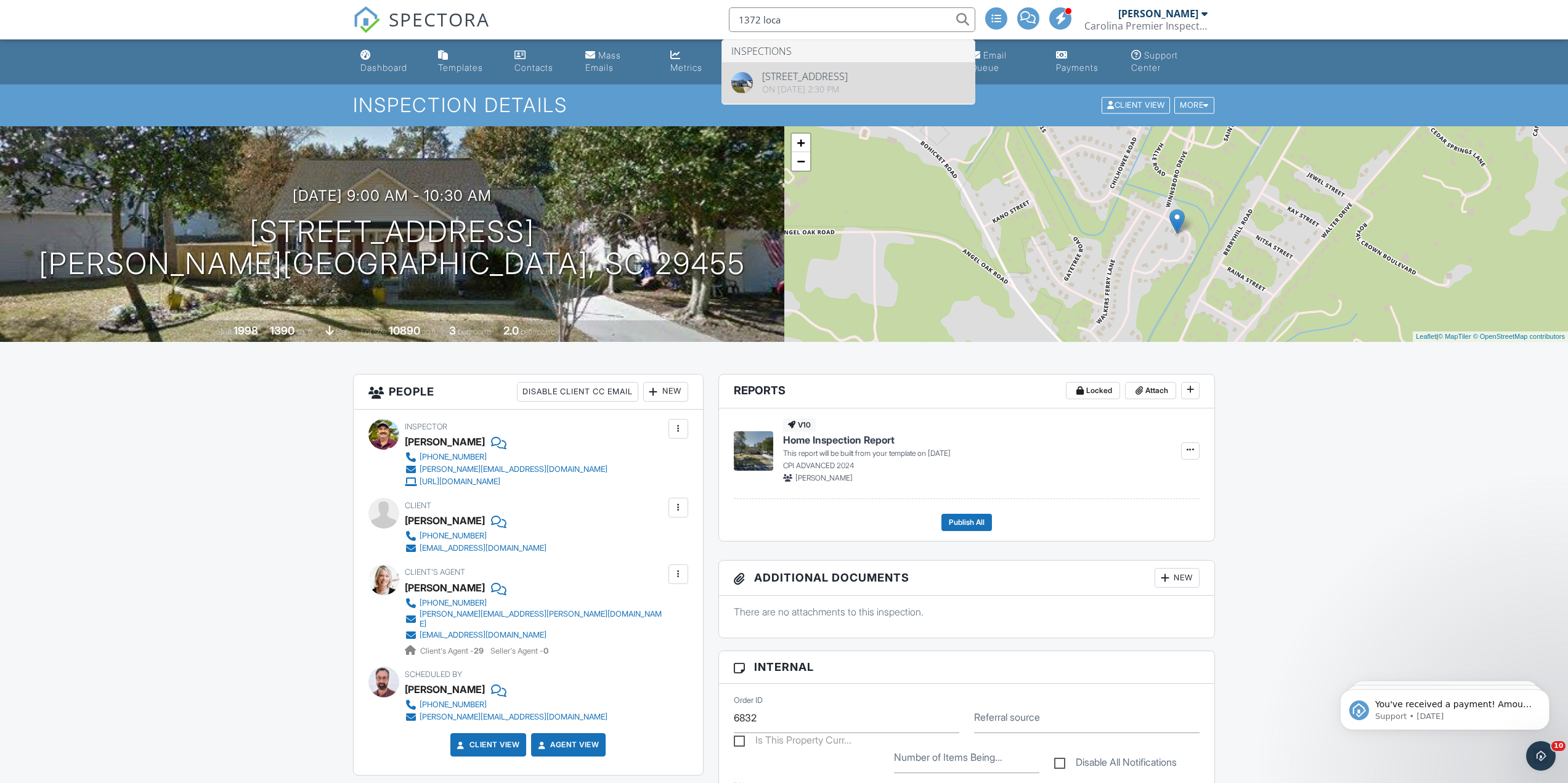
type input "1372 loca"
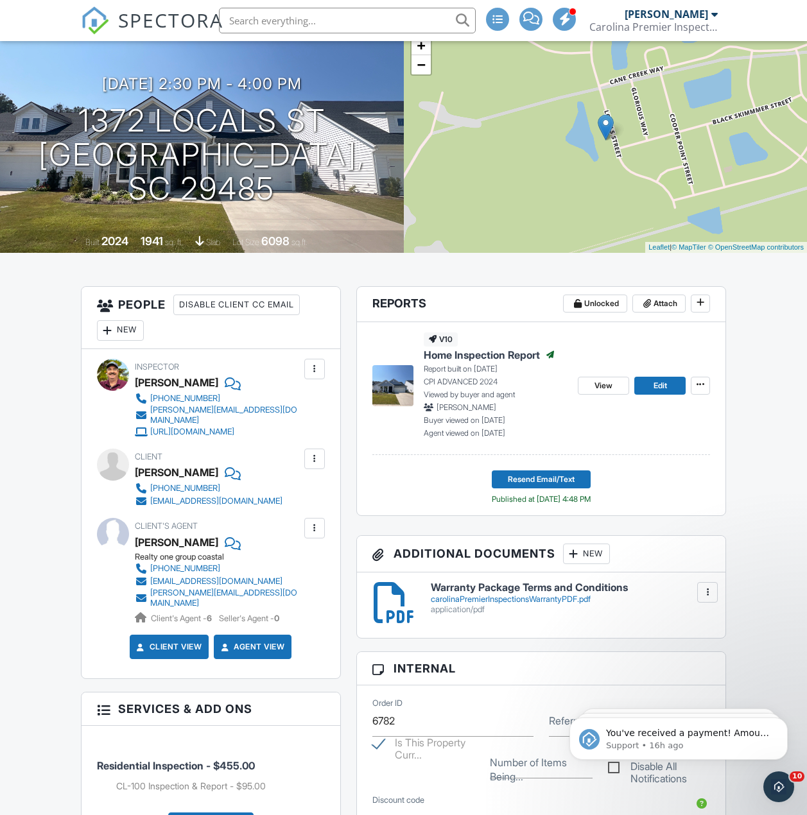
scroll to position [124, 0]
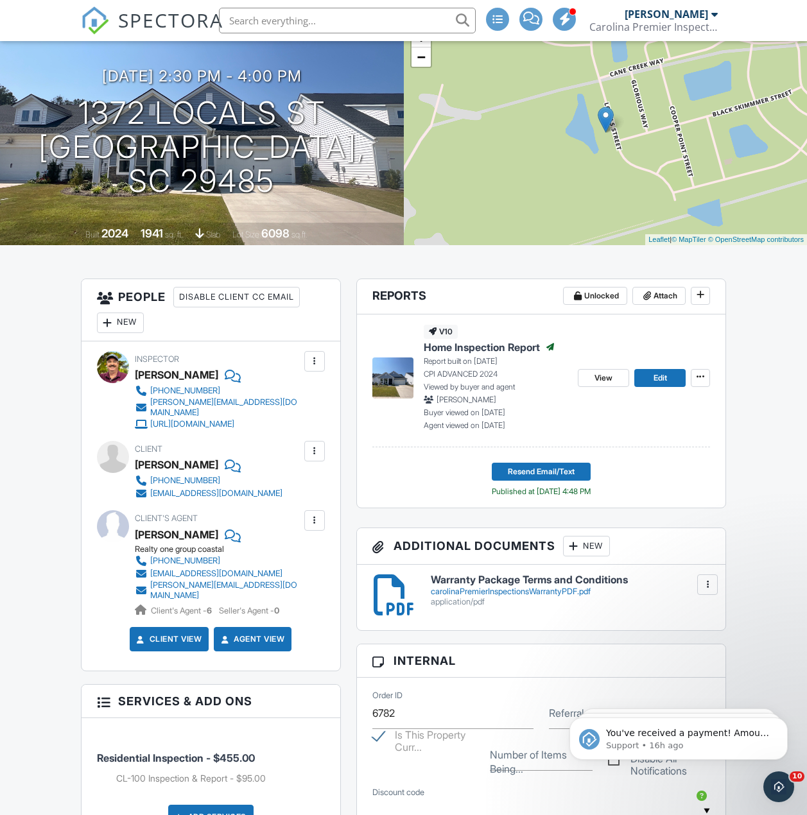
click at [124, 11] on span "SPECTORA" at bounding box center [170, 19] width 105 height 27
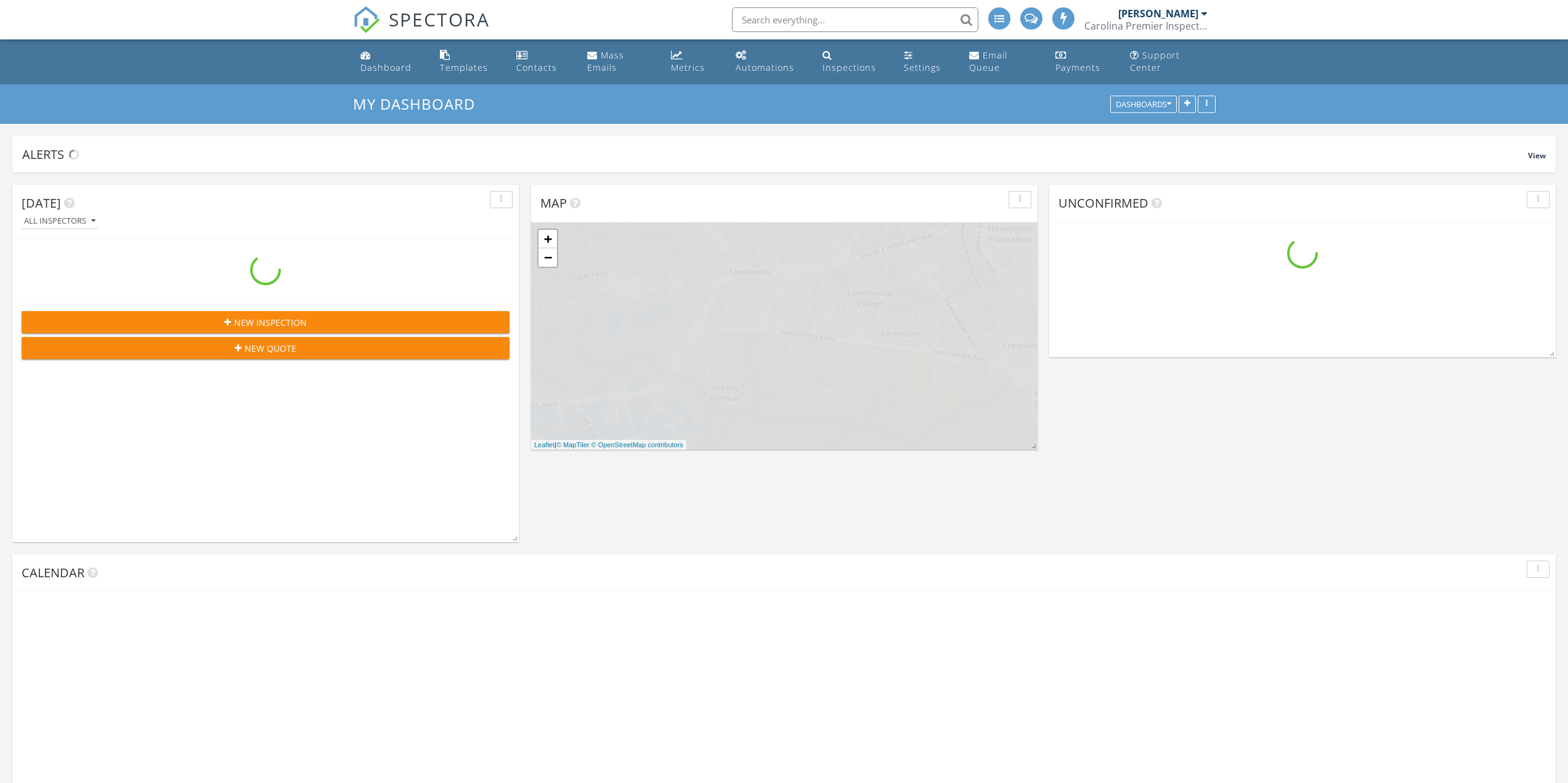
scroll to position [1756, 1587]
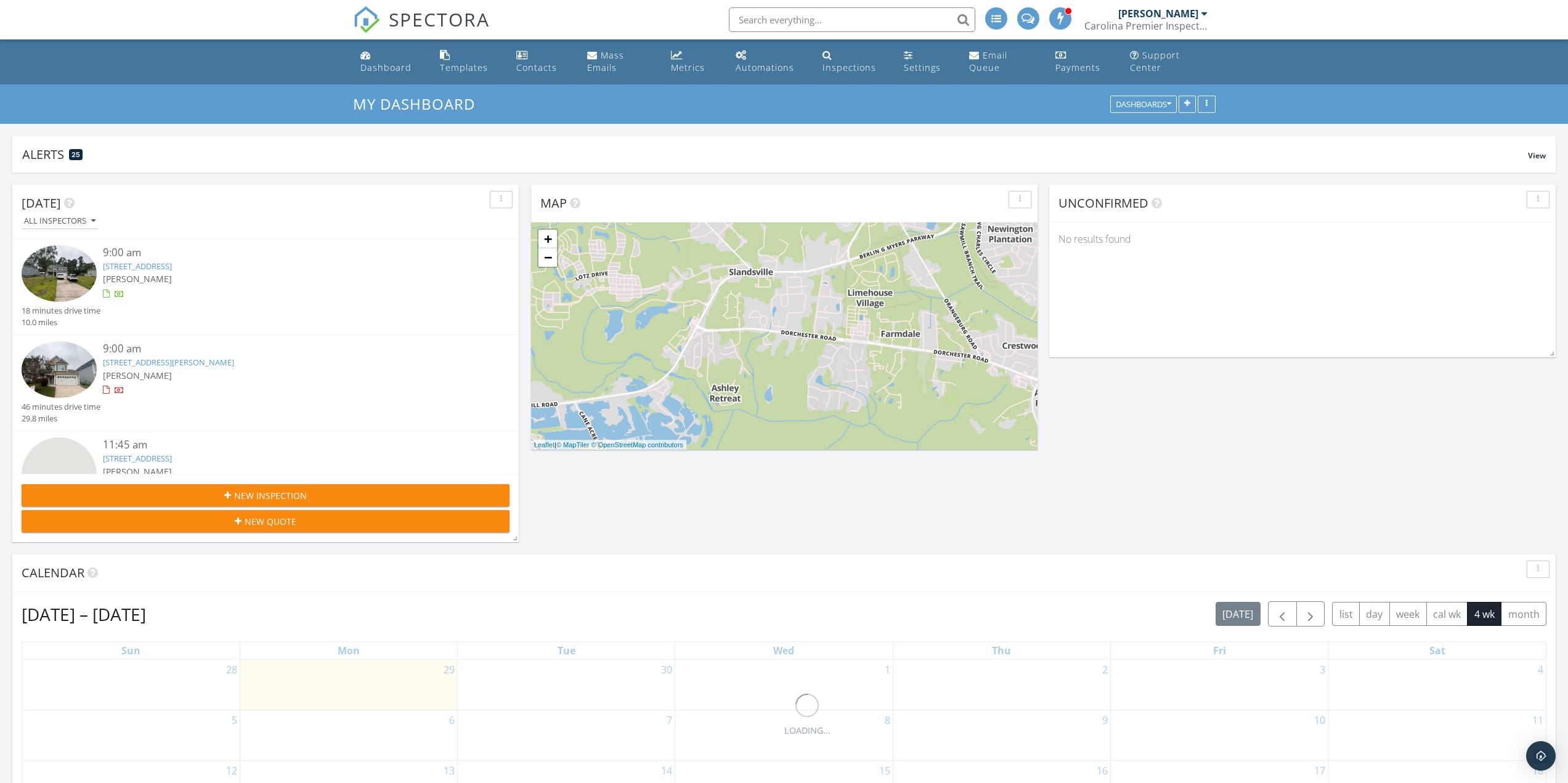
click at [753, 27] on input "text" at bounding box center [852, 20] width 247 height 25
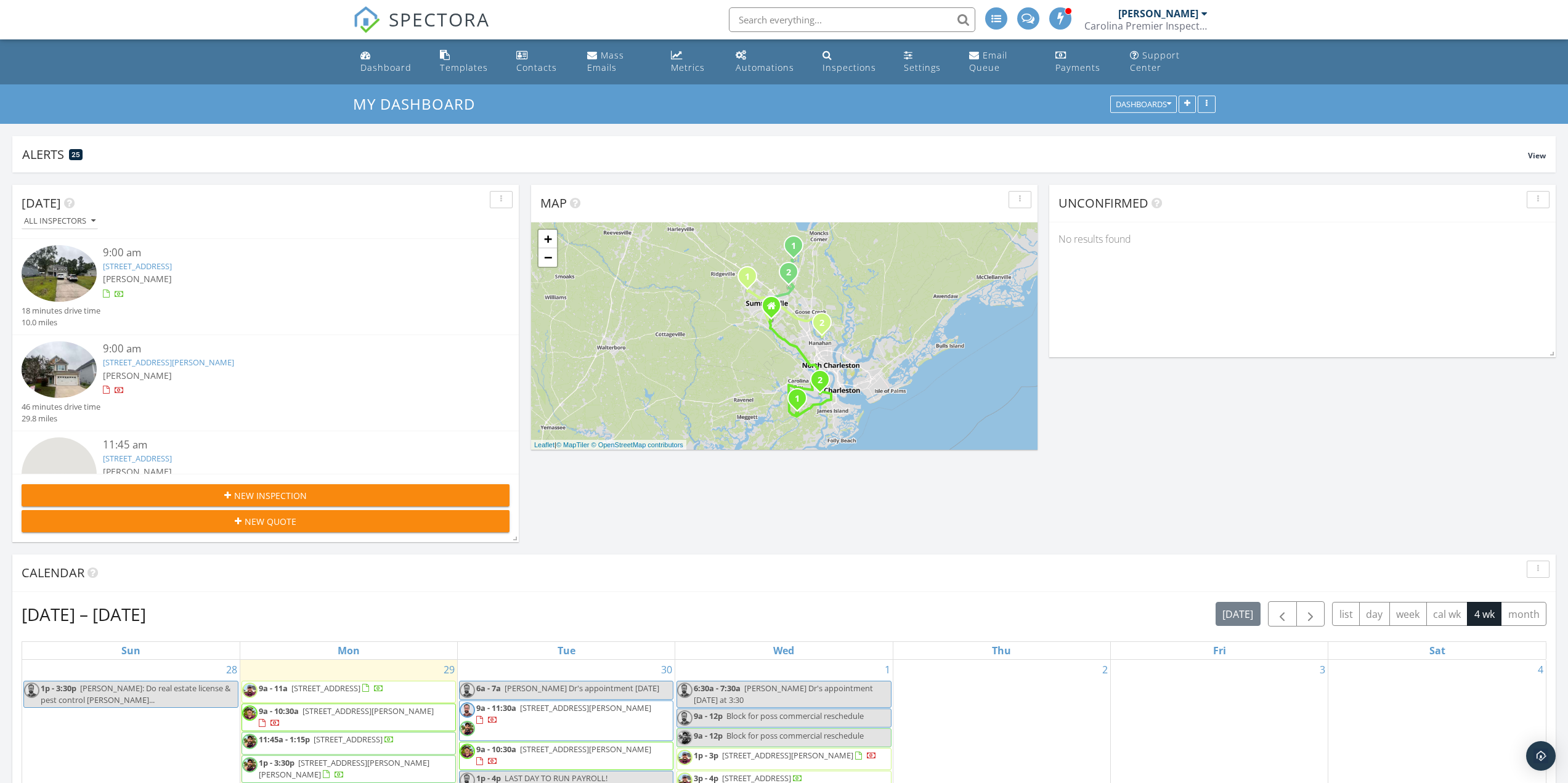
type input "3"
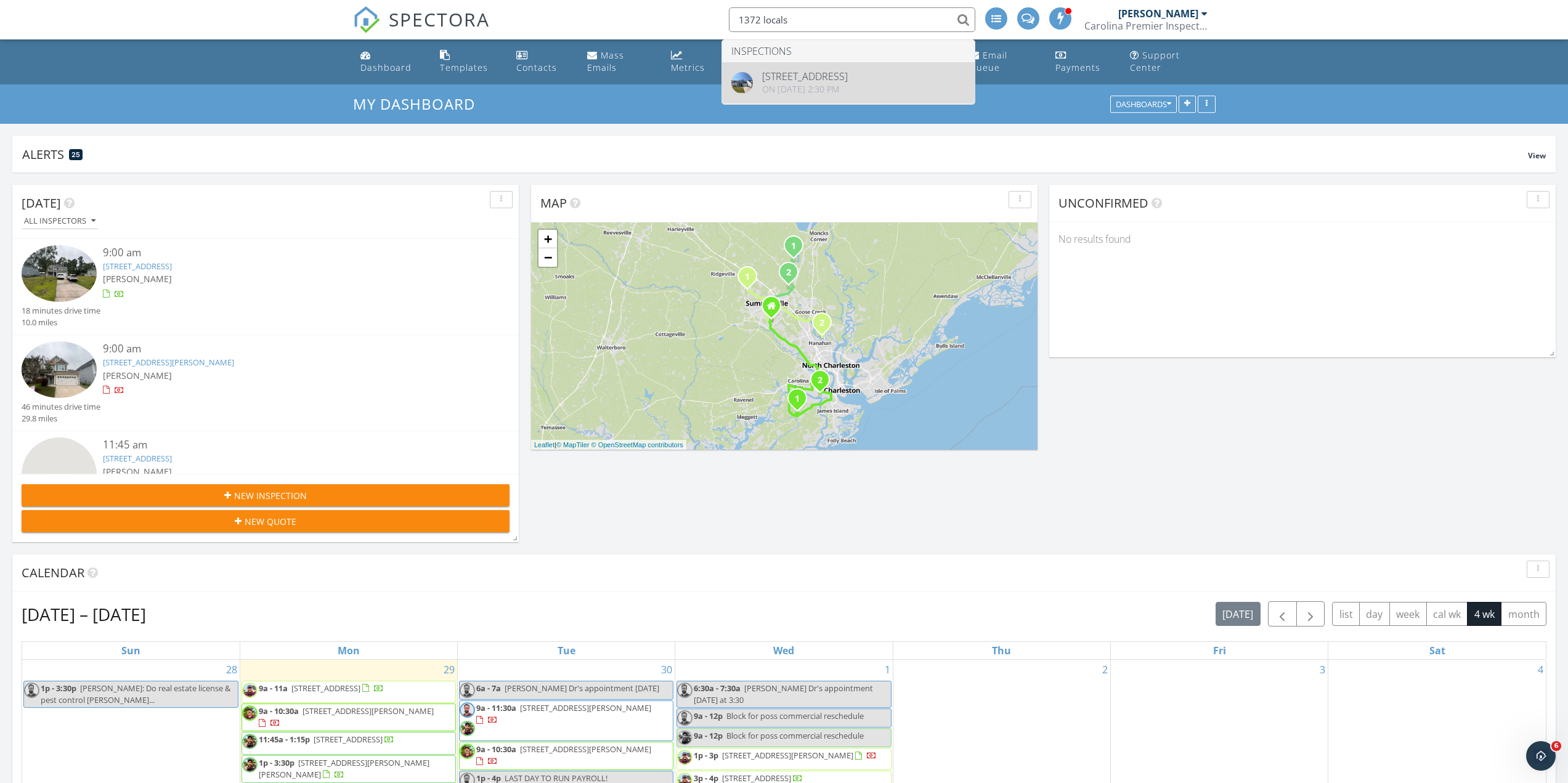
type input "1372 locals"
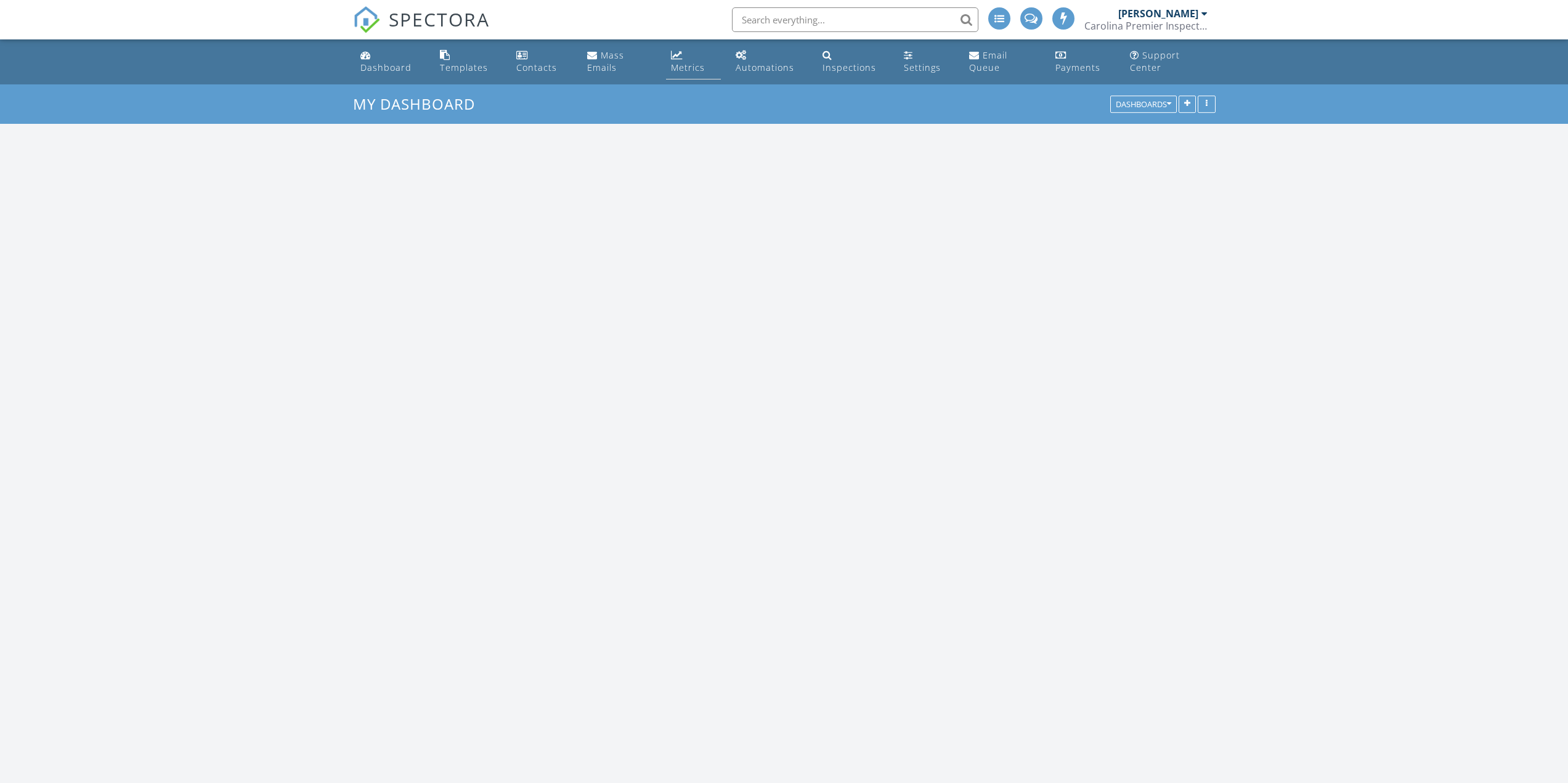
scroll to position [6, 6]
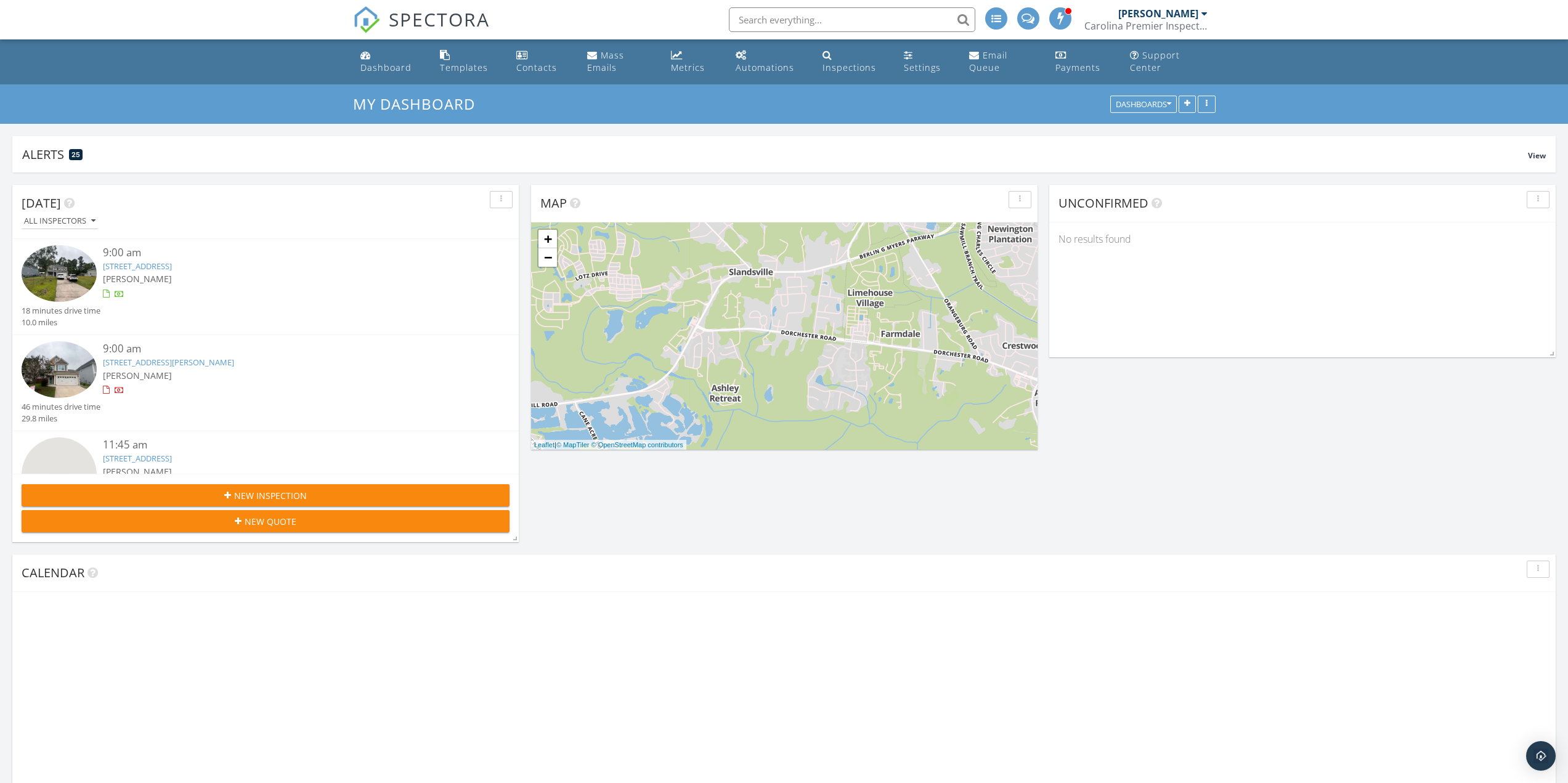
click at [811, 11] on input "text" at bounding box center [852, 20] width 247 height 25
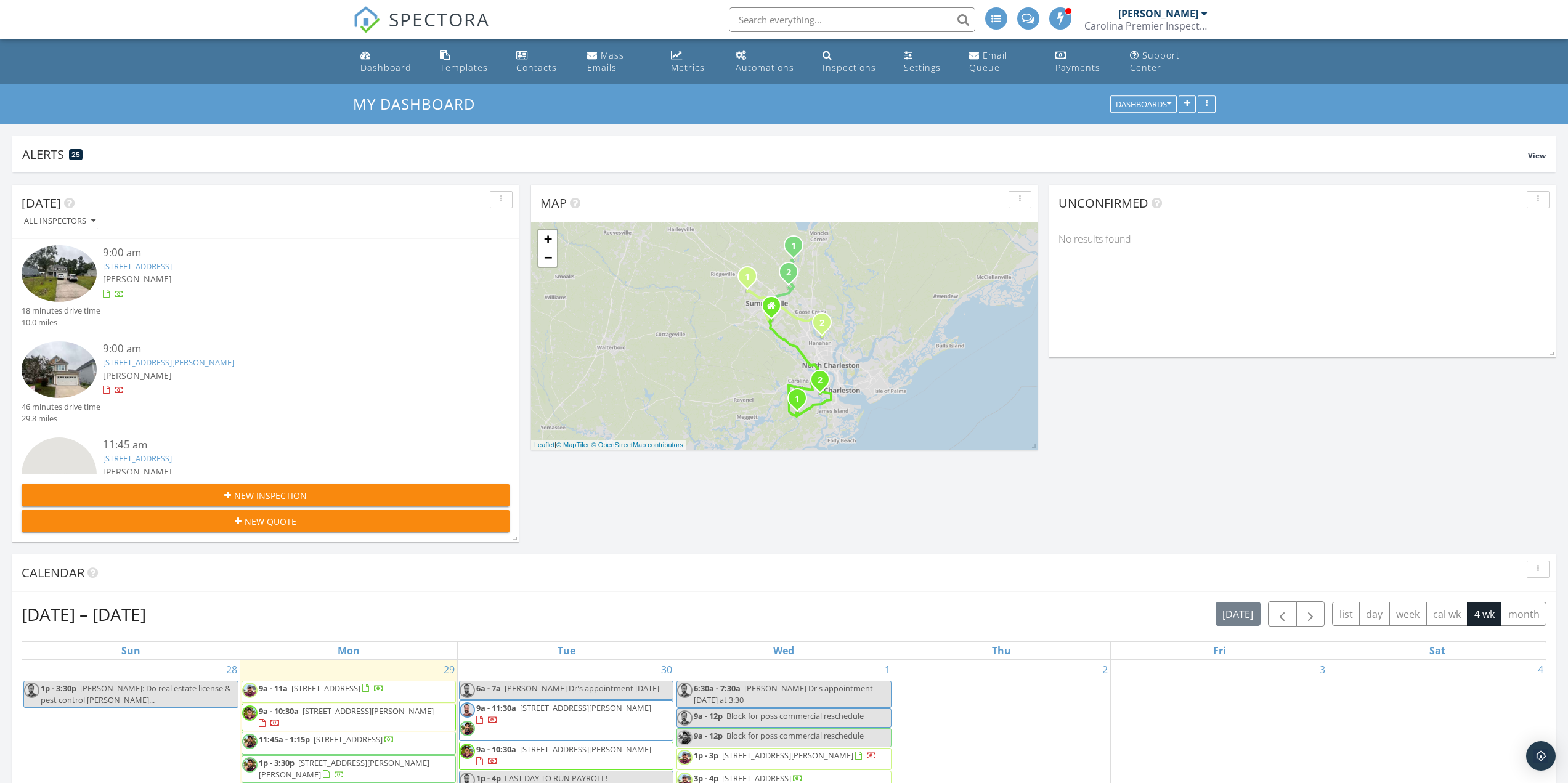
click at [831, 20] on input "text" at bounding box center [852, 20] width 247 height 25
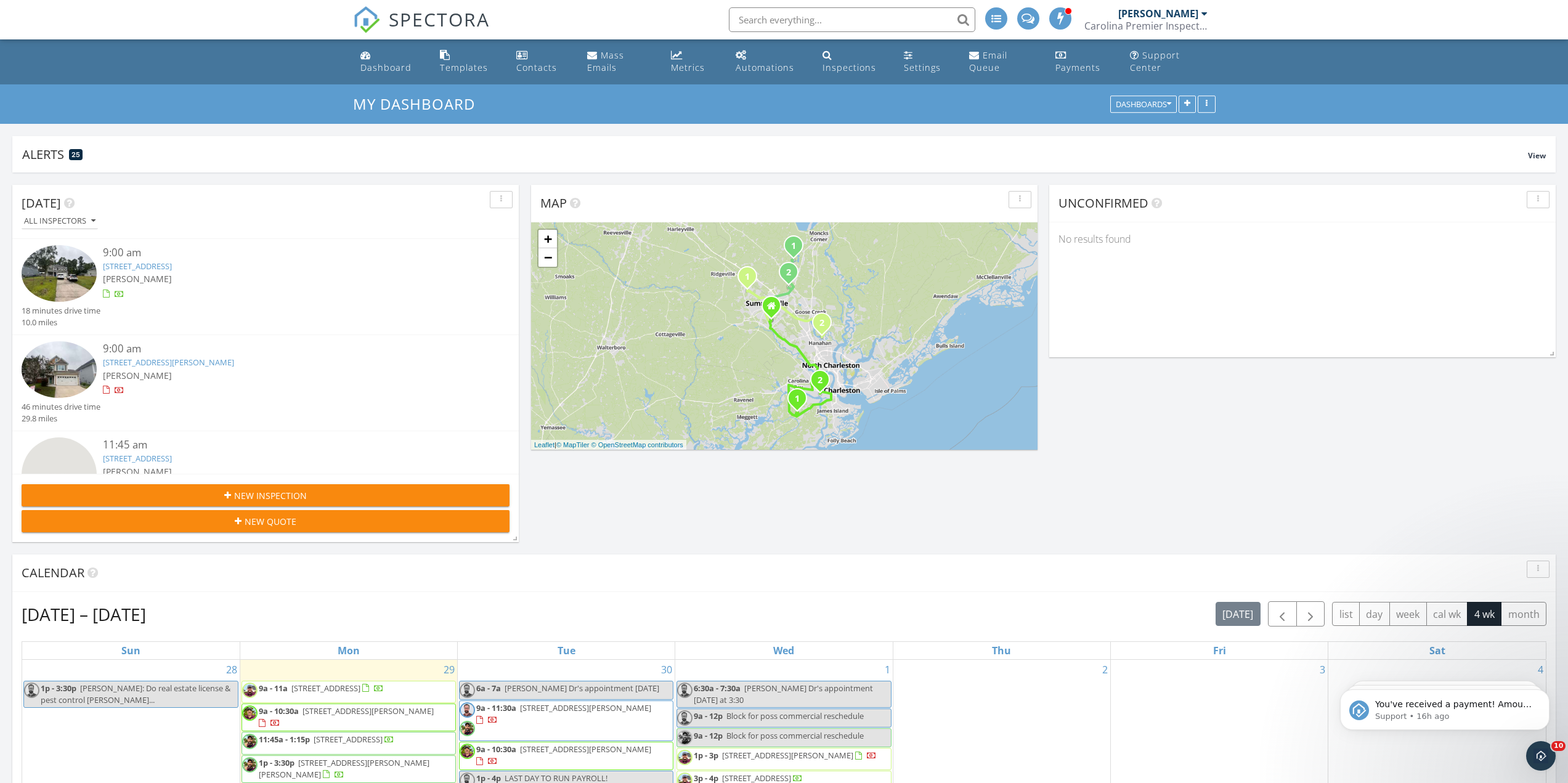
scroll to position [0, 0]
click at [916, 23] on input "text" at bounding box center [852, 20] width 247 height 25
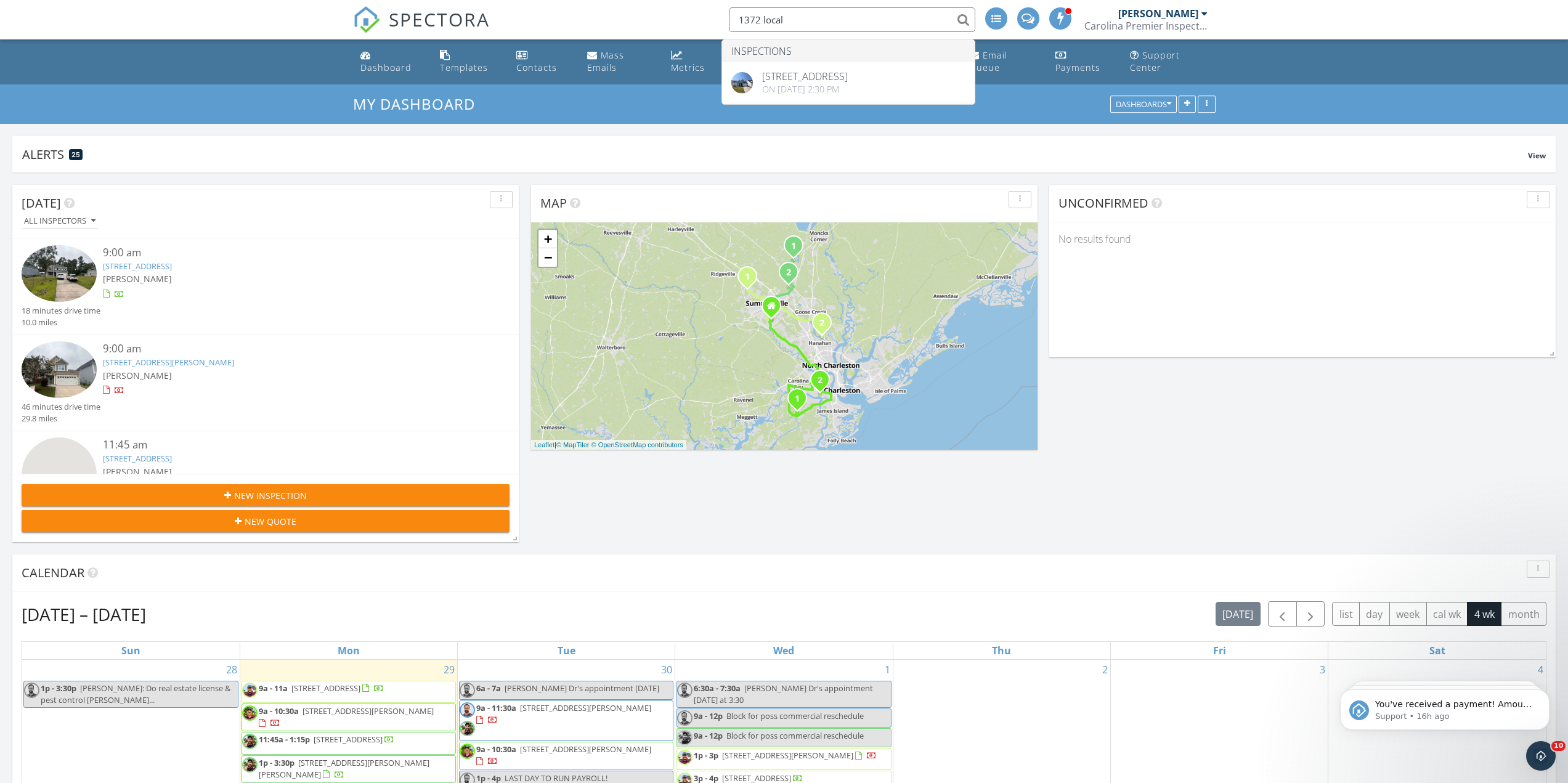
type input "1372 local"
click at [868, 14] on input "1372 local" at bounding box center [852, 20] width 247 height 25
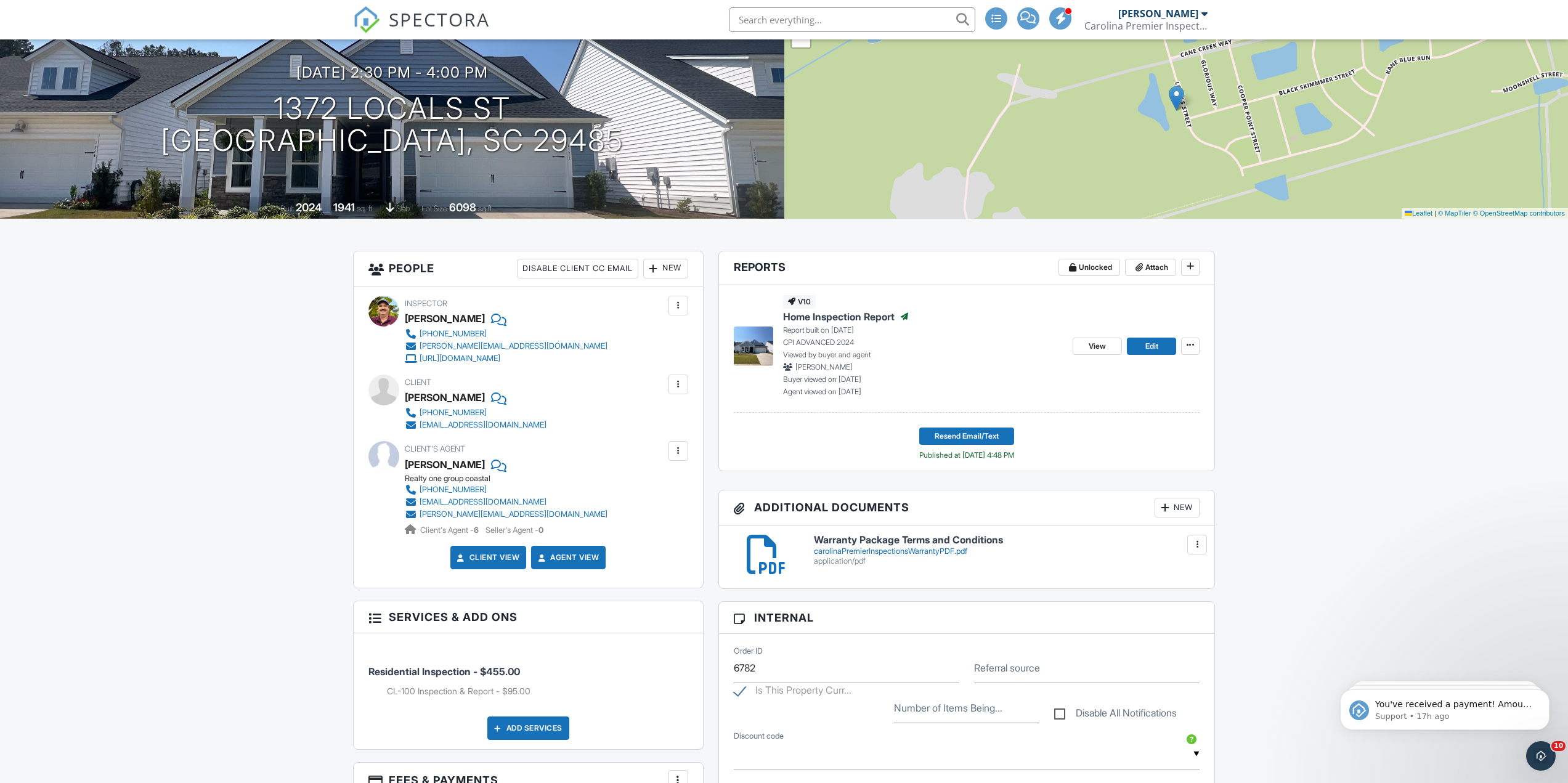
click at [843, 30] on input "text" at bounding box center [852, 20] width 247 height 25
drag, startPoint x: 743, startPoint y: 21, endPoint x: 717, endPoint y: 16, distance: 26.5
click at [720, 16] on li ".45 sus No results found matching that criteria." at bounding box center [848, 19] width 264 height 39
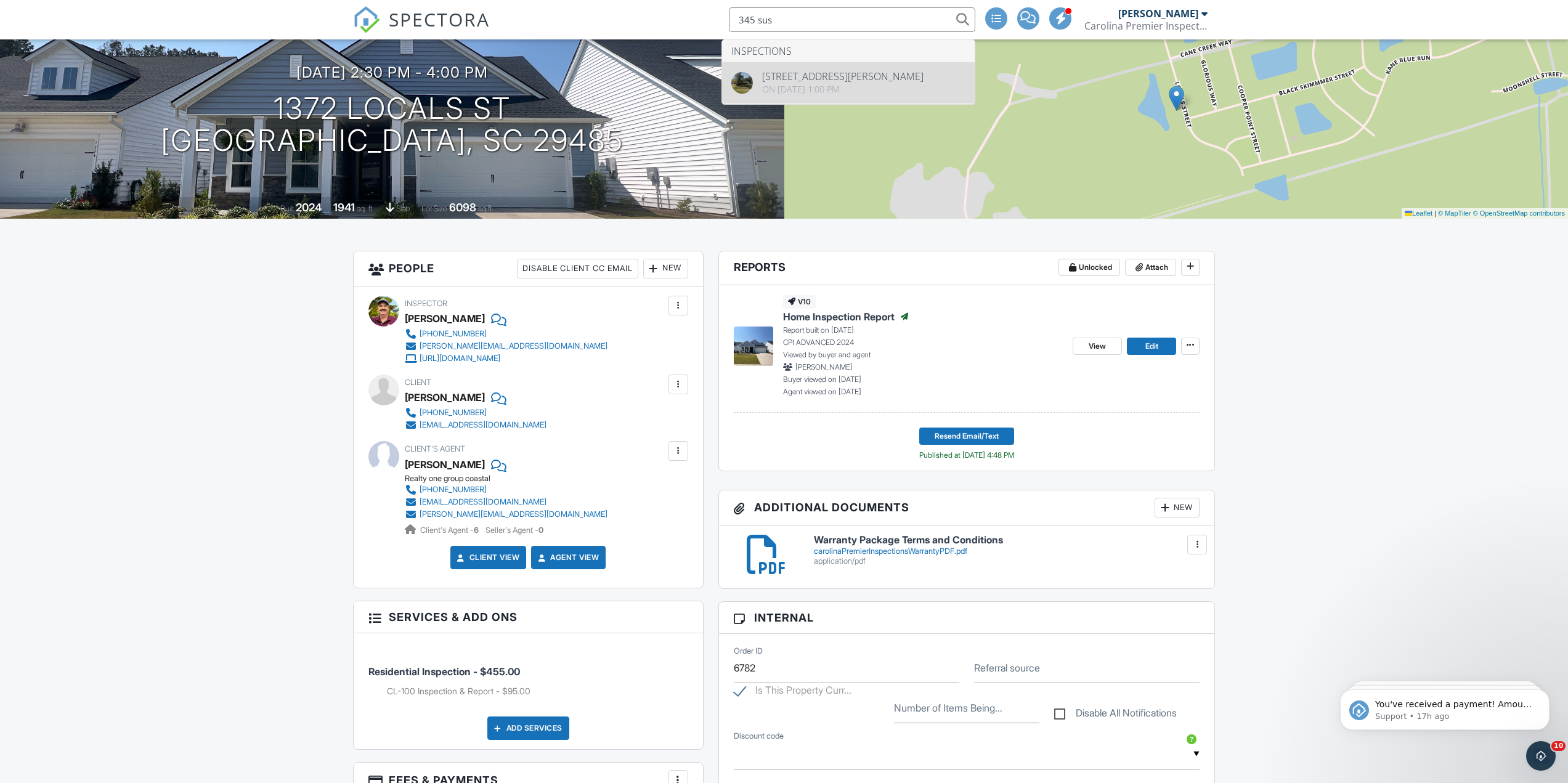
type input "345 sus"
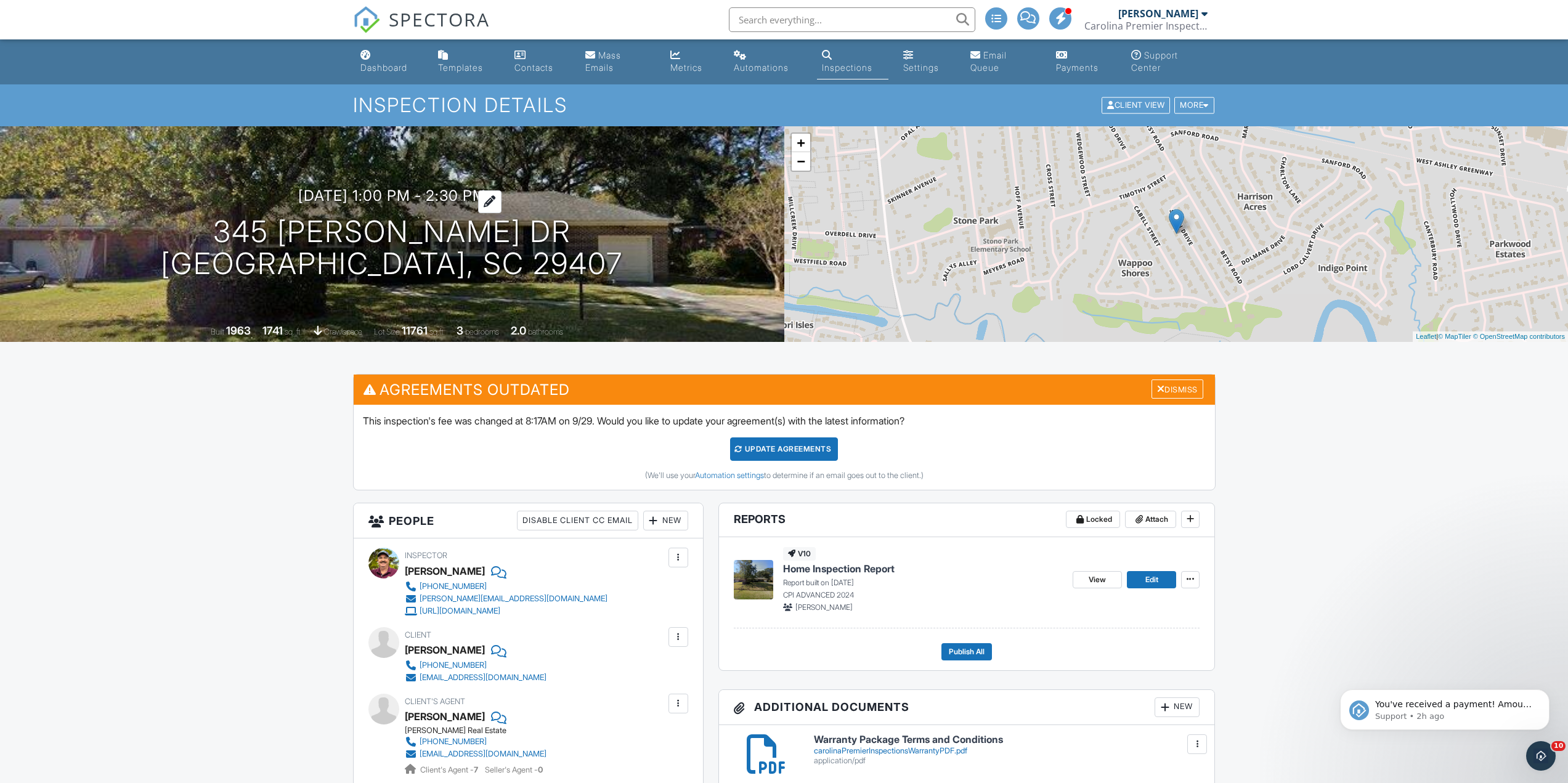
click at [342, 199] on h3 "09/29/2025 1:00 pm - 2:30 pm" at bounding box center [392, 195] width 188 height 16
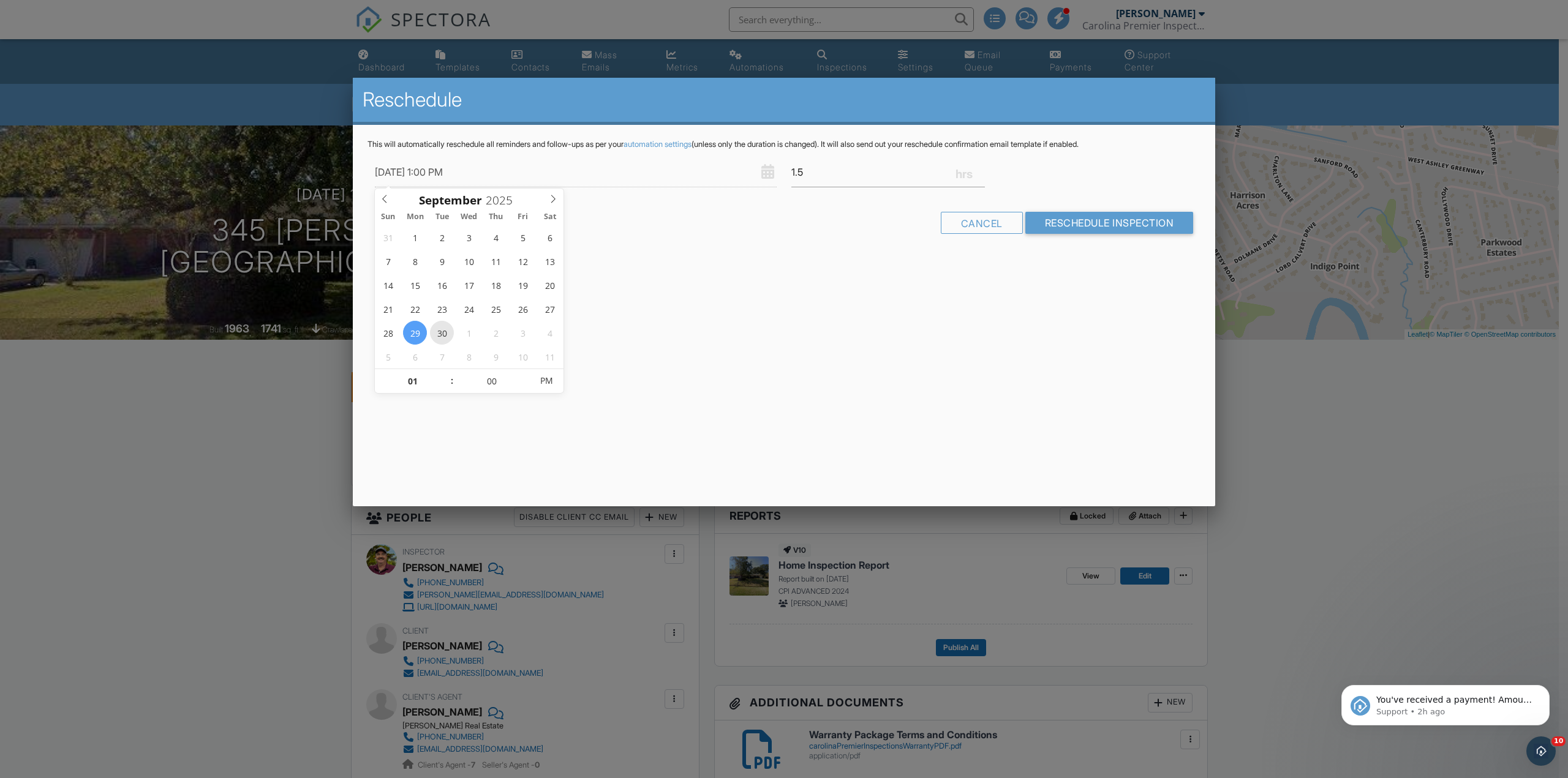
type input "09/30/2025 1:00 PM"
click at [836, 306] on div "Reschedule This will automatically reschedule all reminders and follow-ups as p…" at bounding box center [784, 292] width 862 height 428
click at [1120, 227] on input "Reschedule Inspection" at bounding box center [1109, 222] width 169 height 22
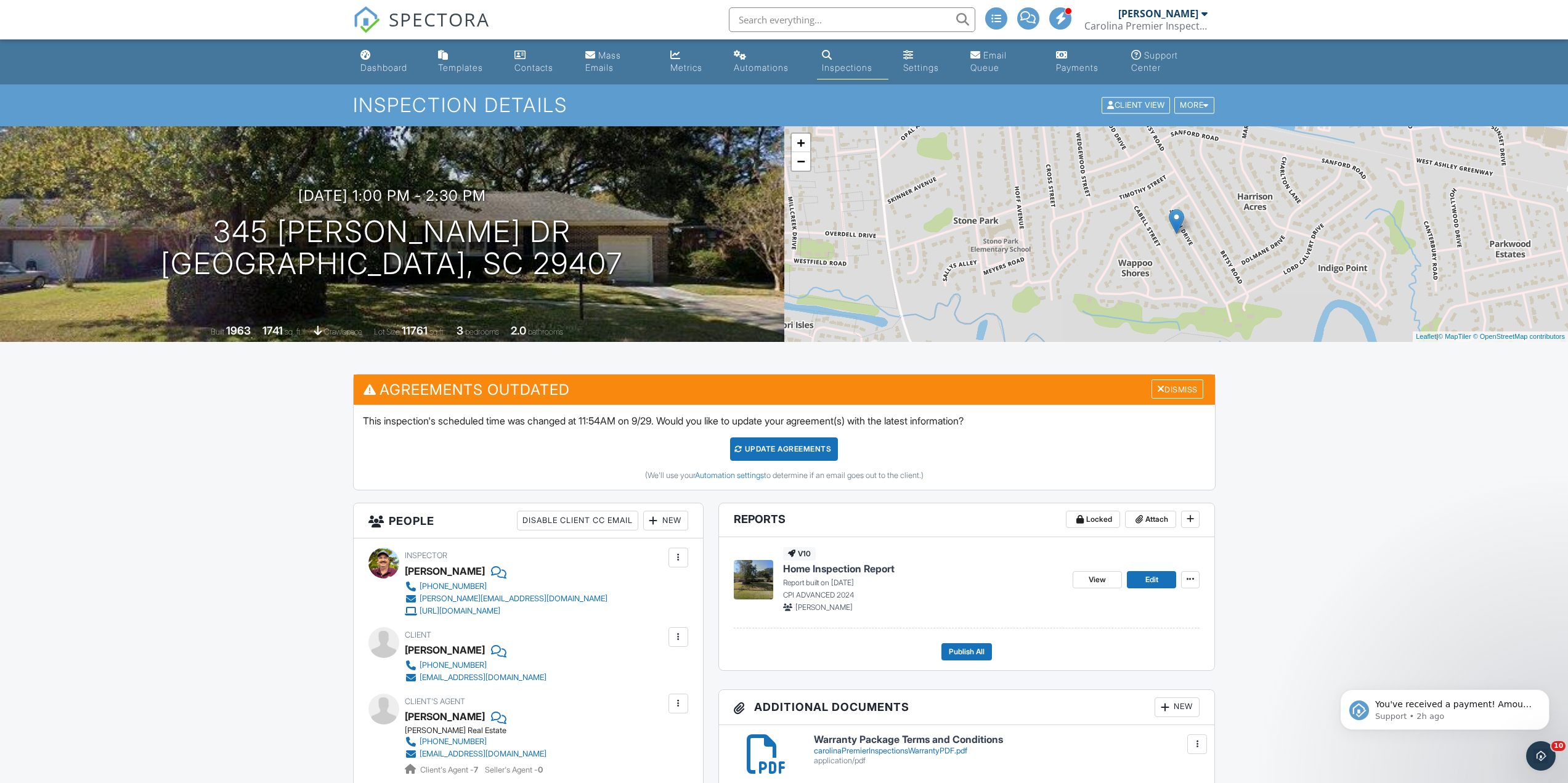
click at [828, 20] on input "text" at bounding box center [852, 20] width 247 height 25
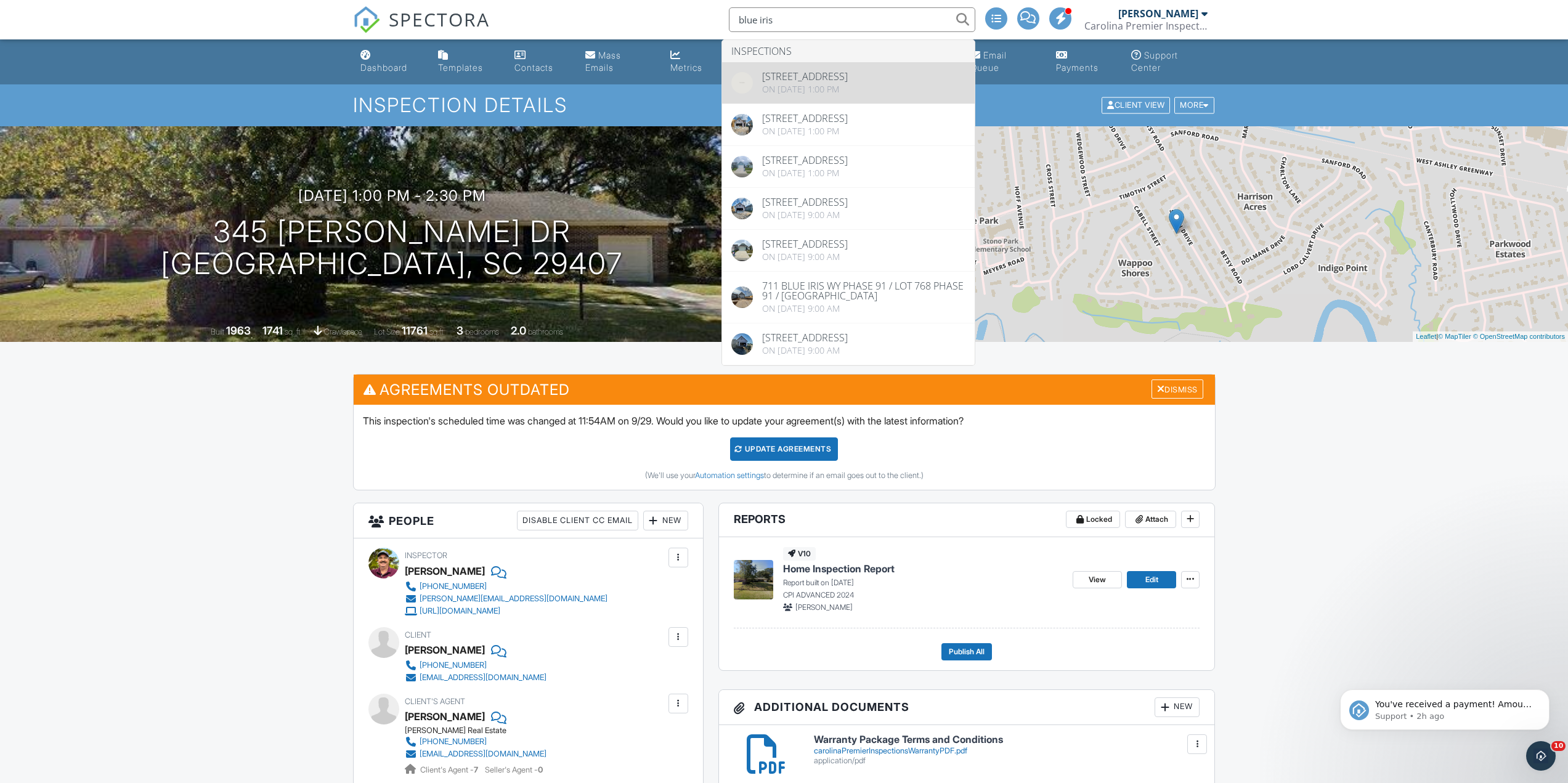
type input "blue iris"
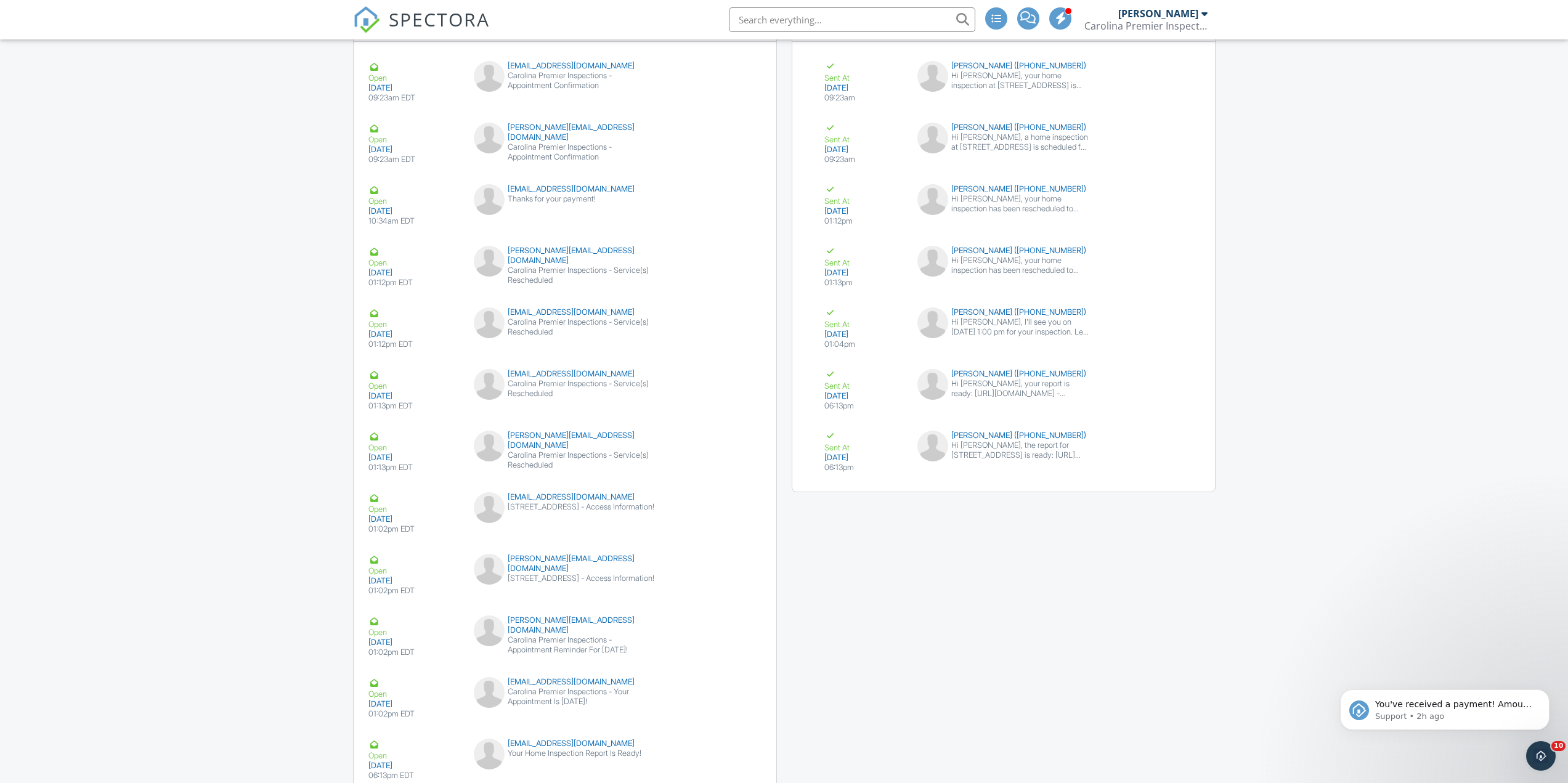
drag, startPoint x: 322, startPoint y: 502, endPoint x: 322, endPoint y: 491, distance: 11.0
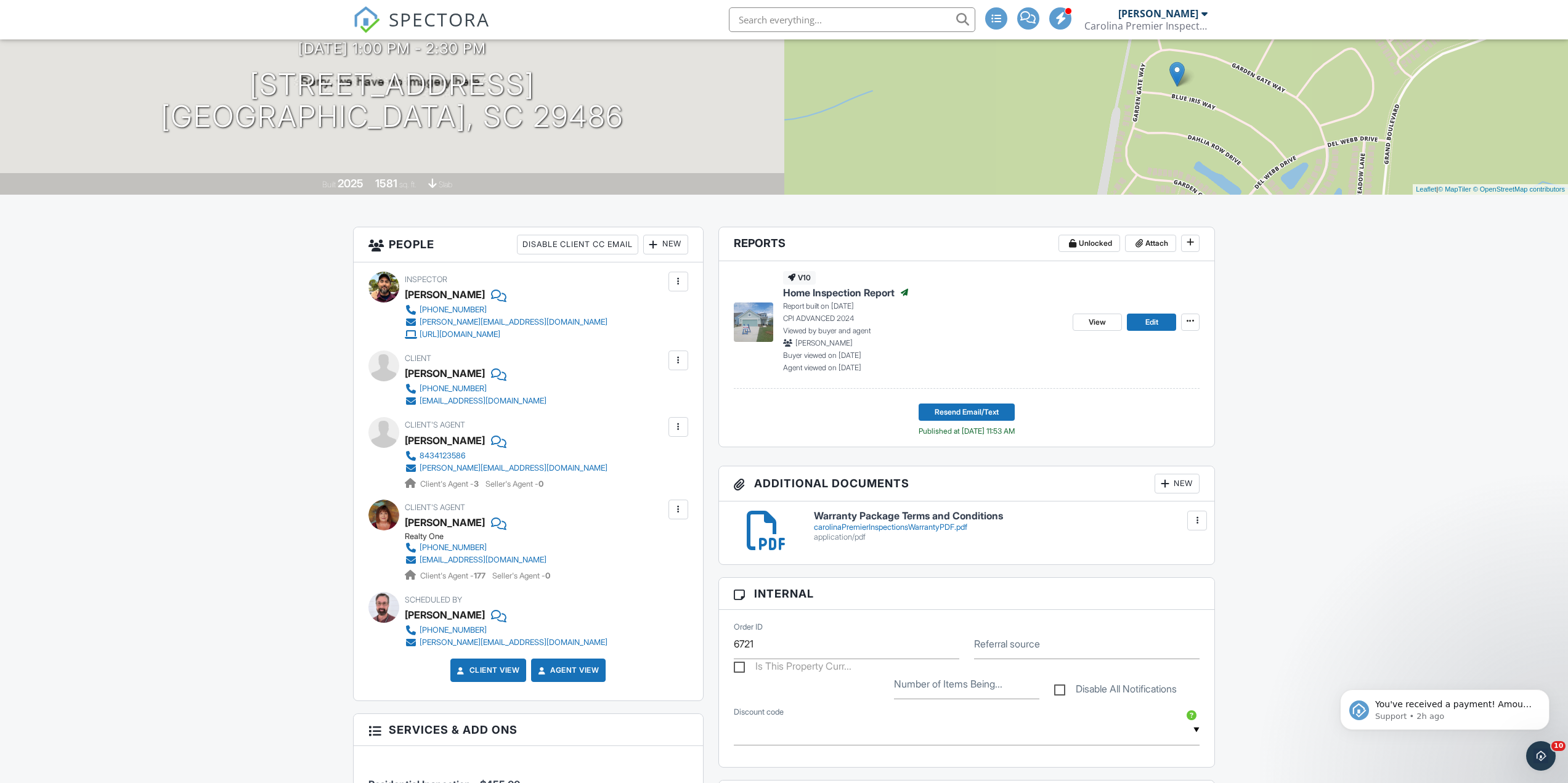
scroll to position [185, 0]
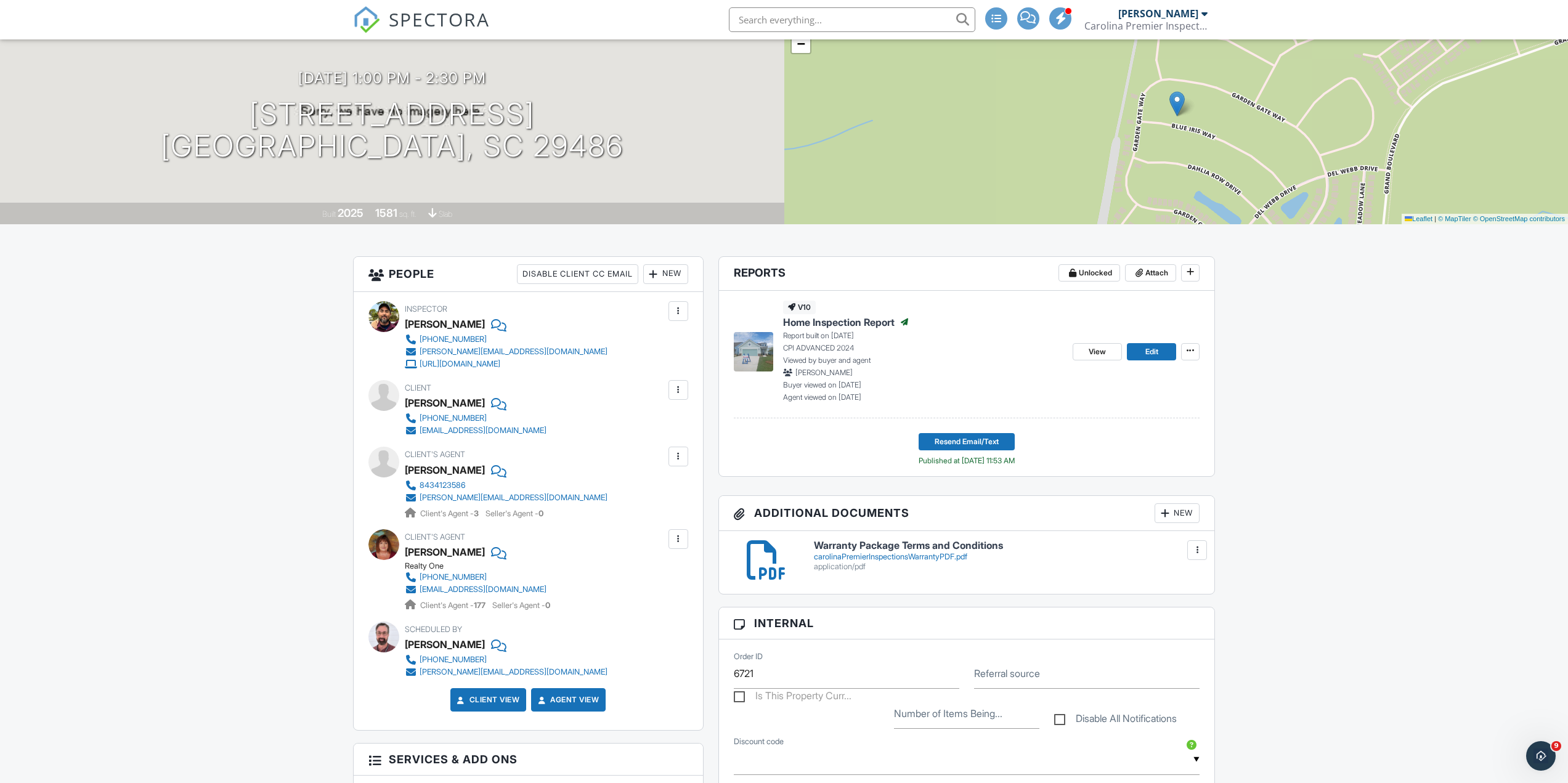
scroll to position [247, 0]
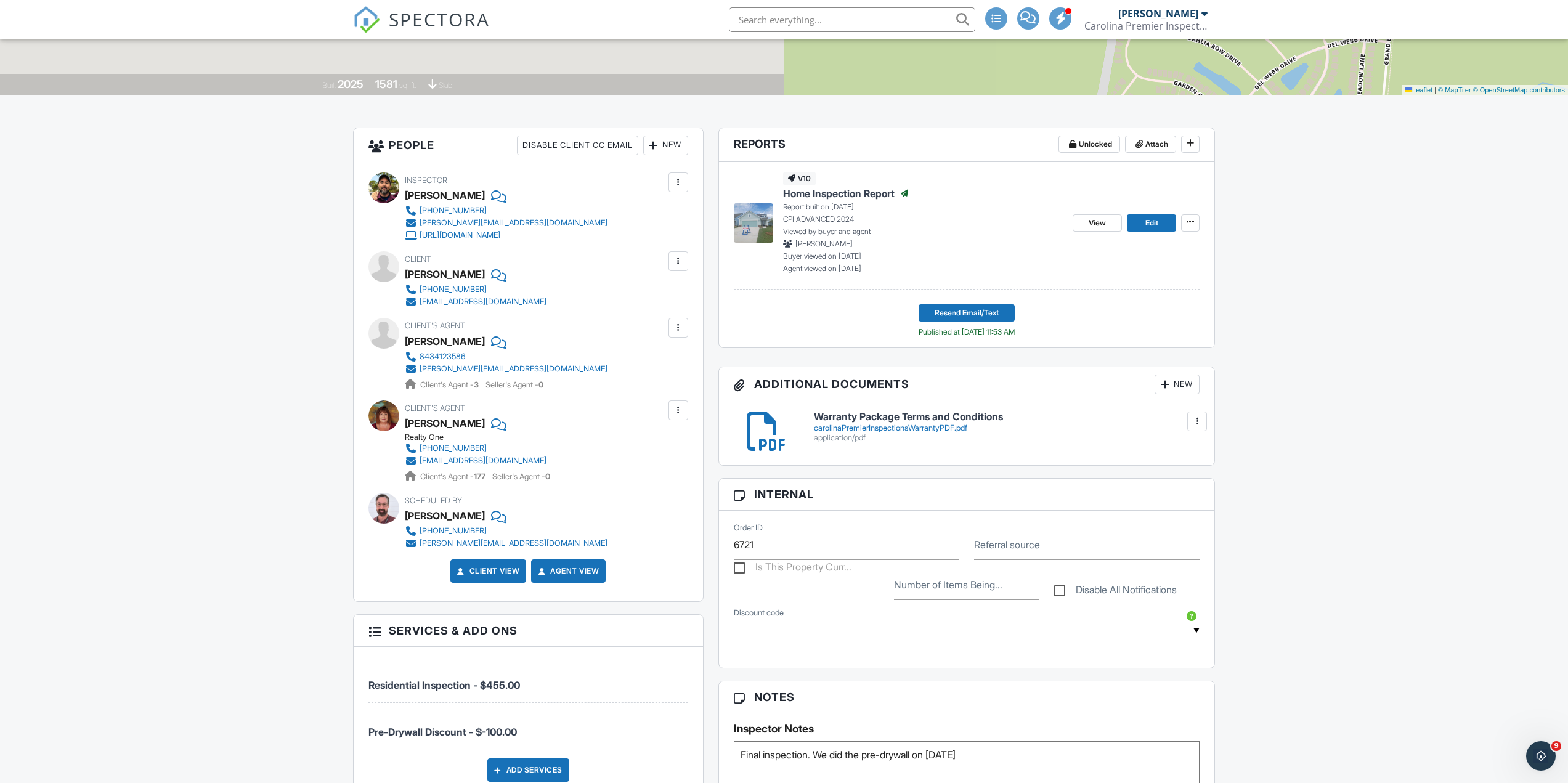
click at [681, 410] on div at bounding box center [677, 410] width 12 height 12
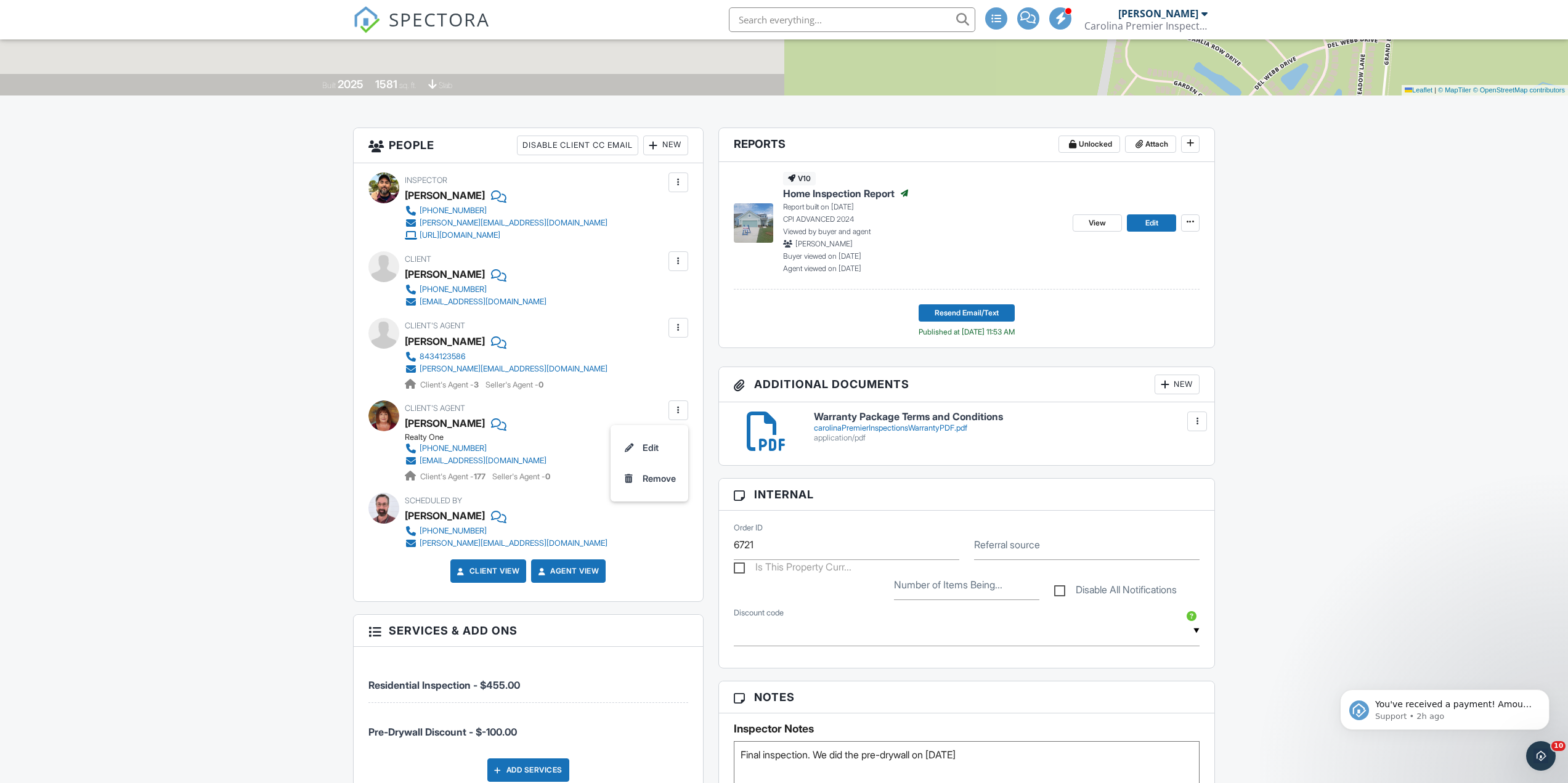
scroll to position [0, 0]
click at [677, 411] on div at bounding box center [677, 410] width 12 height 12
click at [674, 411] on div at bounding box center [677, 410] width 12 height 12
click at [653, 443] on li "Edit" at bounding box center [649, 448] width 62 height 31
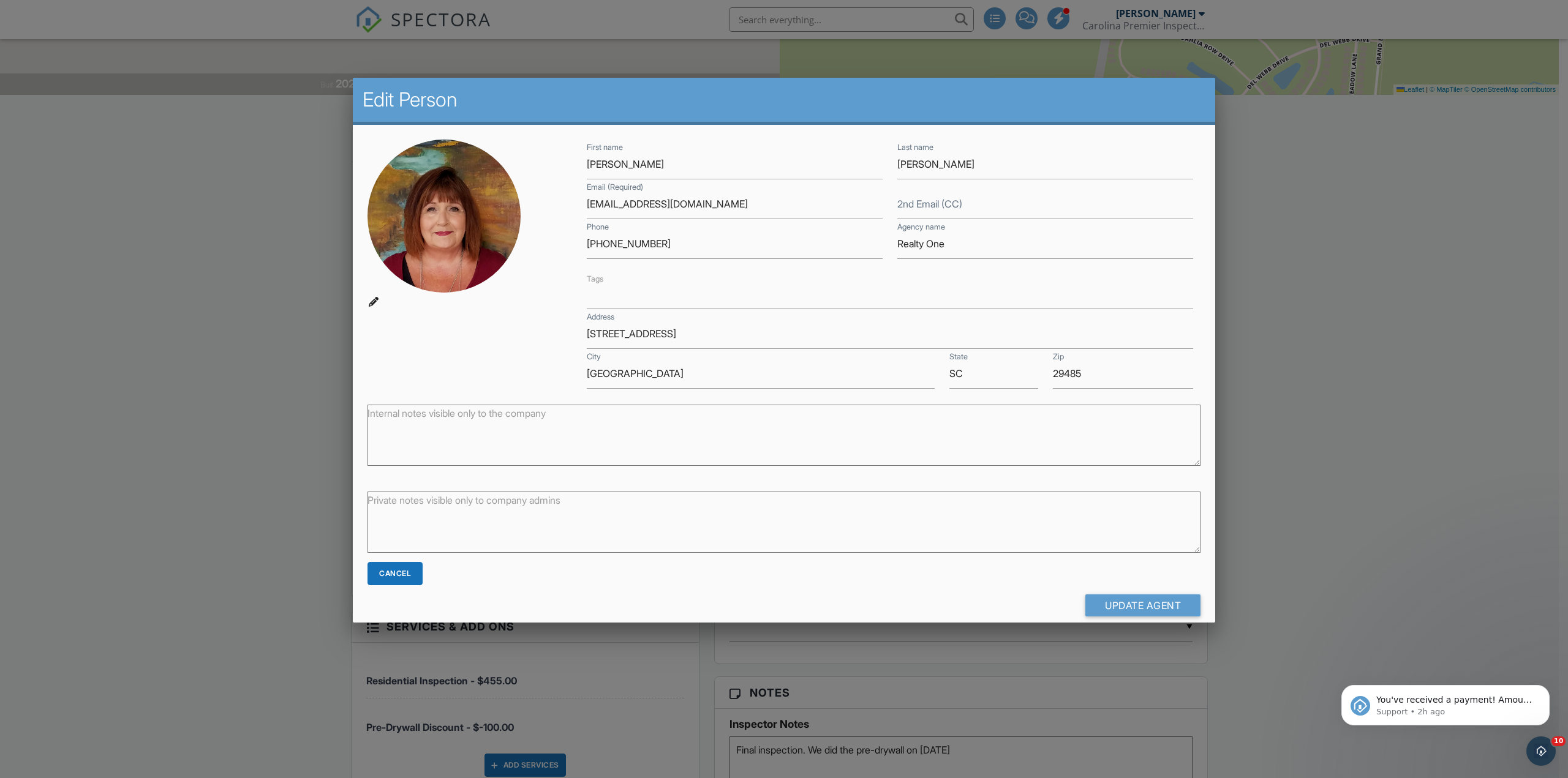
click at [18, 358] on div at bounding box center [784, 425] width 1568 height 972
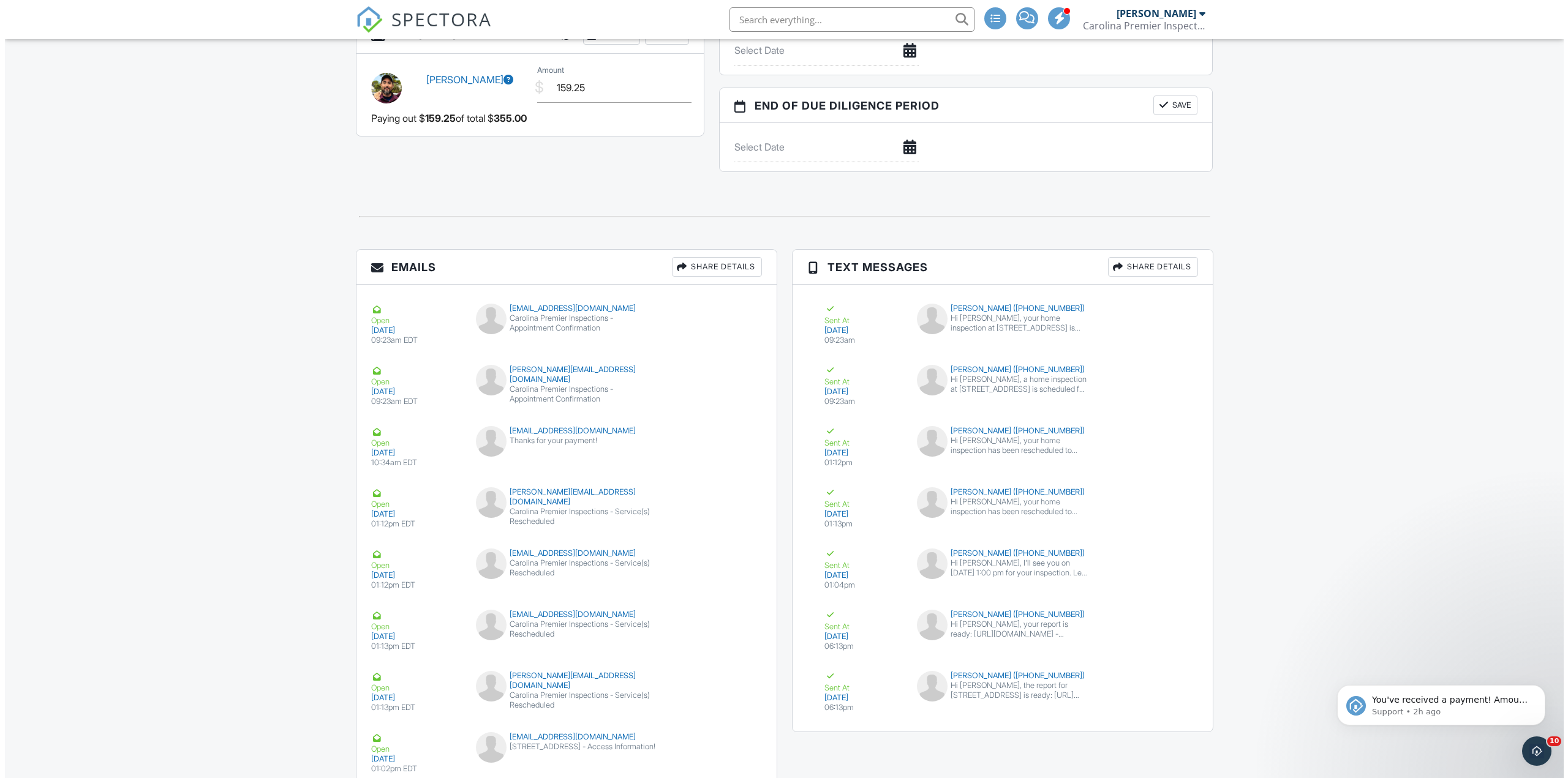
scroll to position [1378, 0]
click at [749, 261] on div "Share Details" at bounding box center [712, 269] width 90 height 20
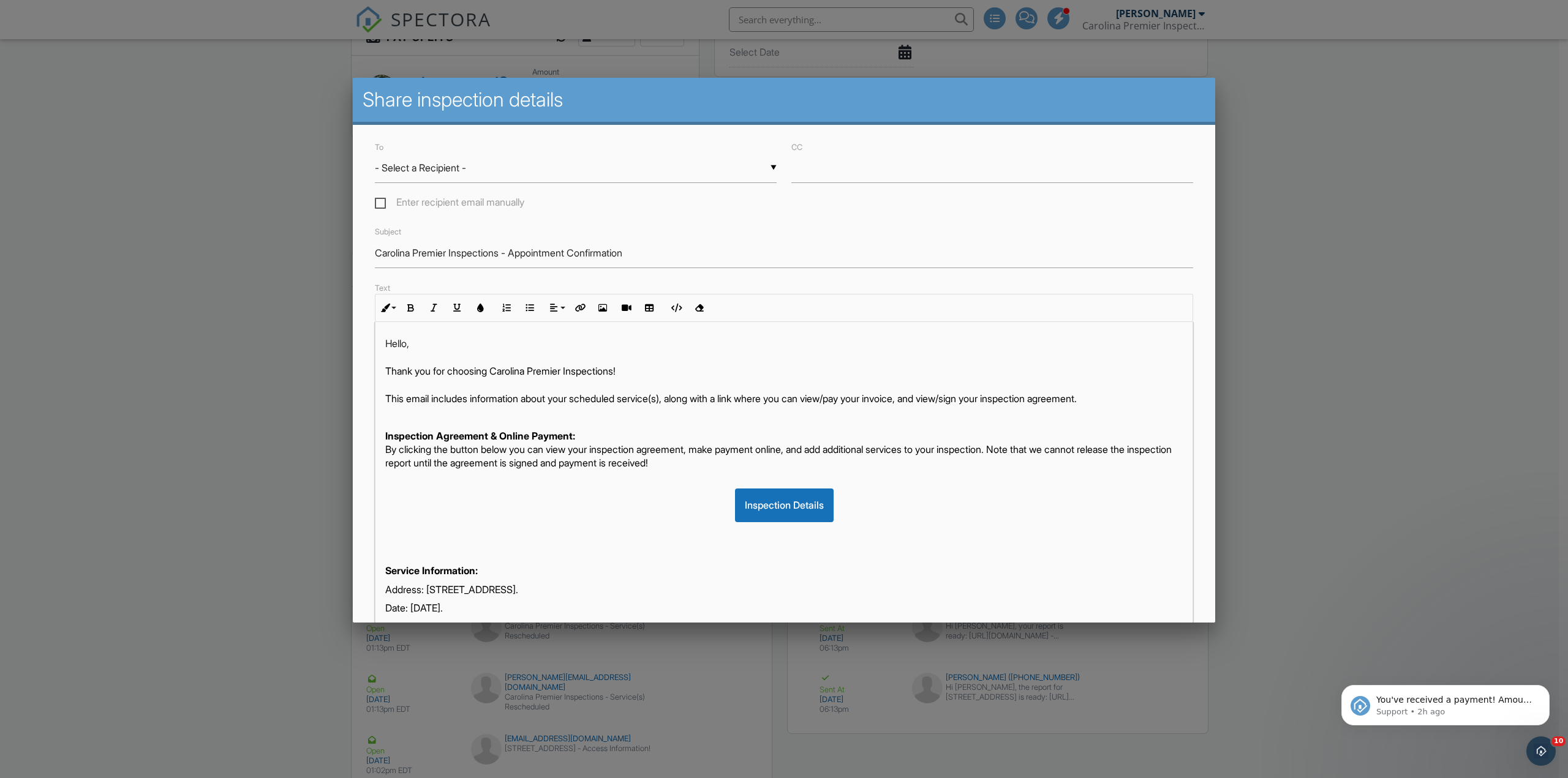
click at [458, 170] on div "▼ - Select a Recipient - - Select a Recipient - Julie Casey (Client) Telicia Bi…" at bounding box center [575, 168] width 402 height 30
click at [461, 257] on span "Mary McCarthy (Agent)" at bounding box center [573, 260] width 398 height 31
type input "Mary McCarthy (Agent)"
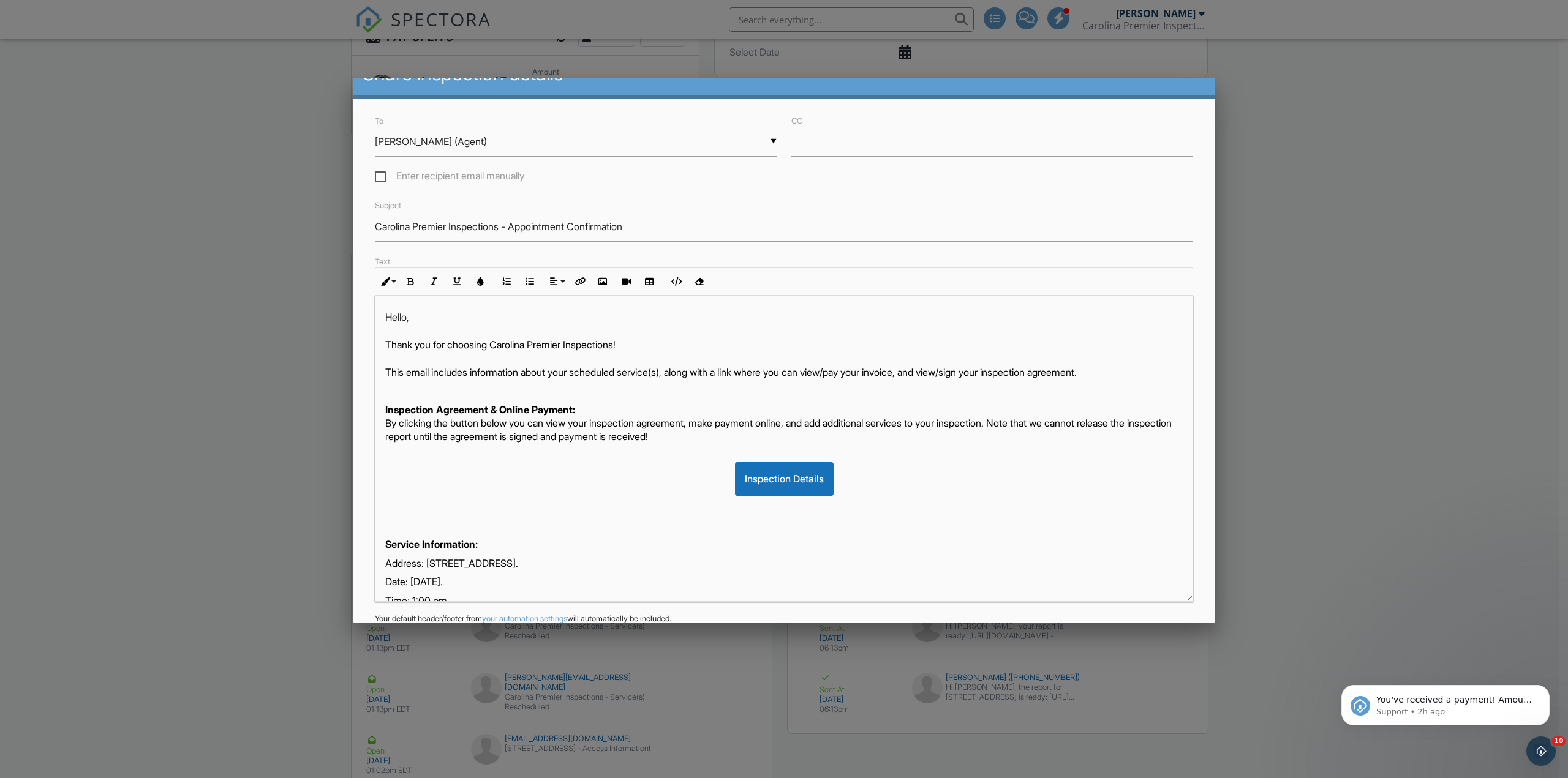
scroll to position [86, 0]
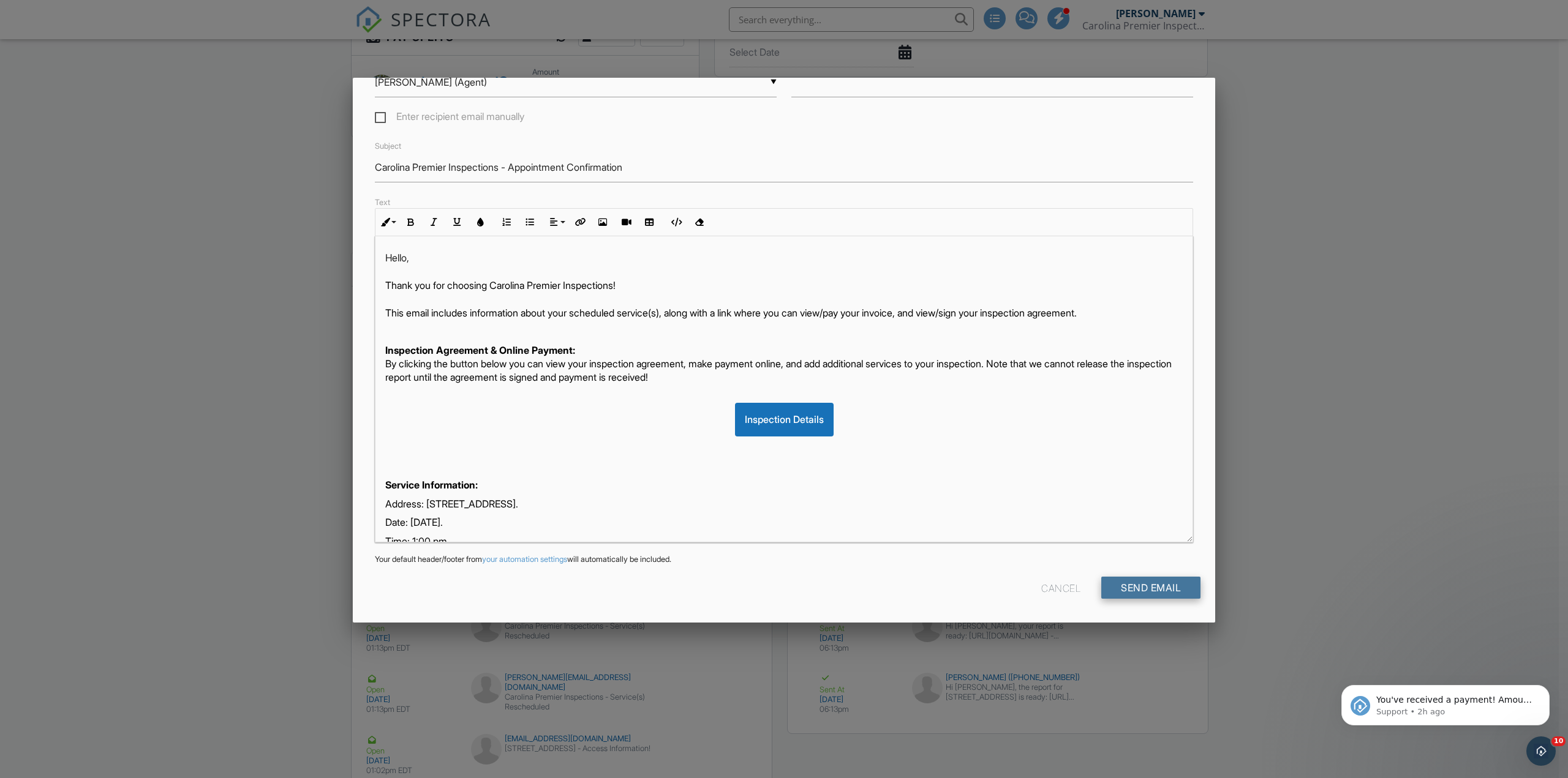
click at [1140, 587] on input "Send Email" at bounding box center [1150, 587] width 99 height 22
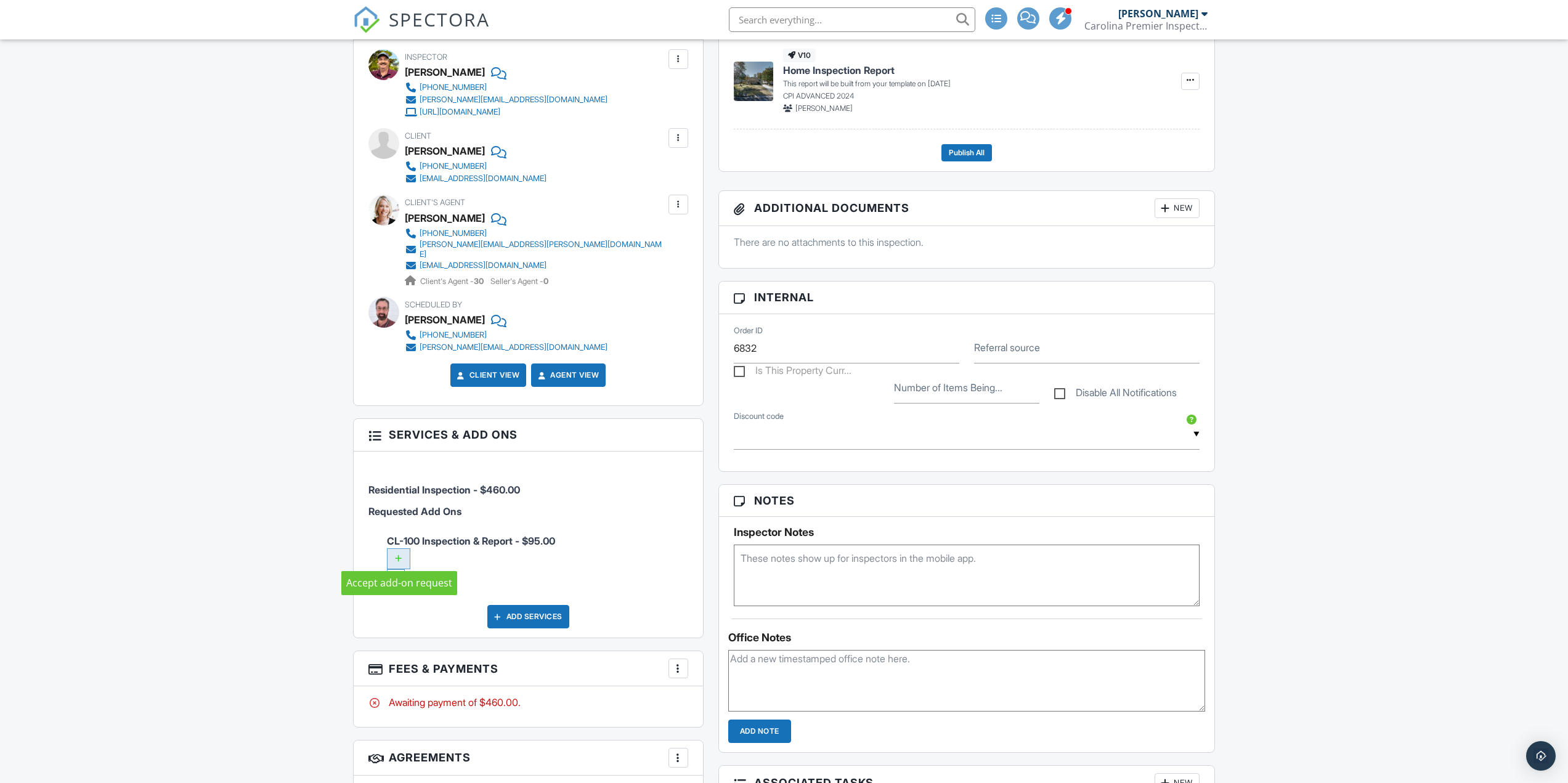
click at [395, 548] on div at bounding box center [398, 558] width 23 height 21
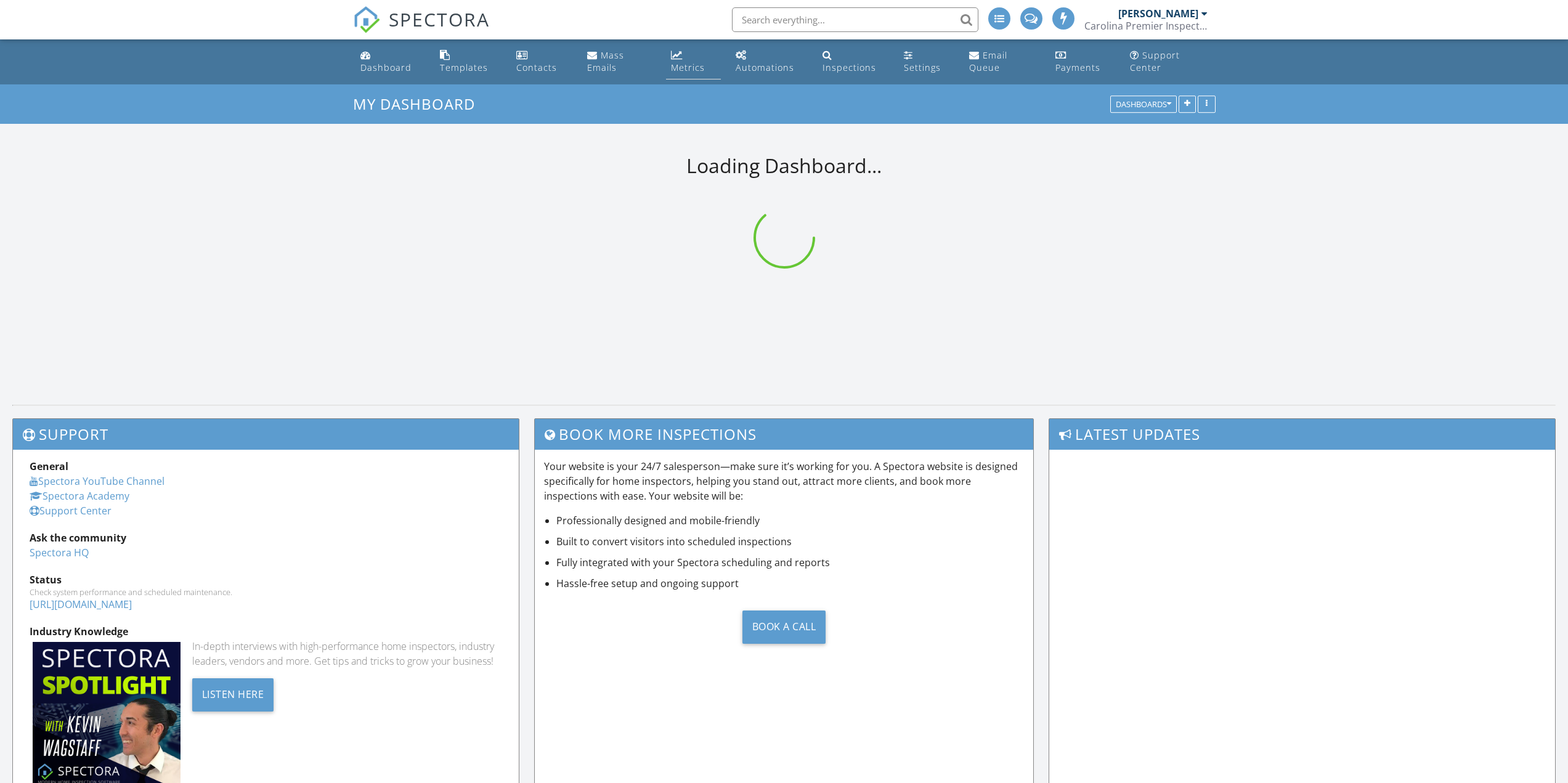
click at [679, 65] on div "Metrics" at bounding box center [687, 67] width 34 height 12
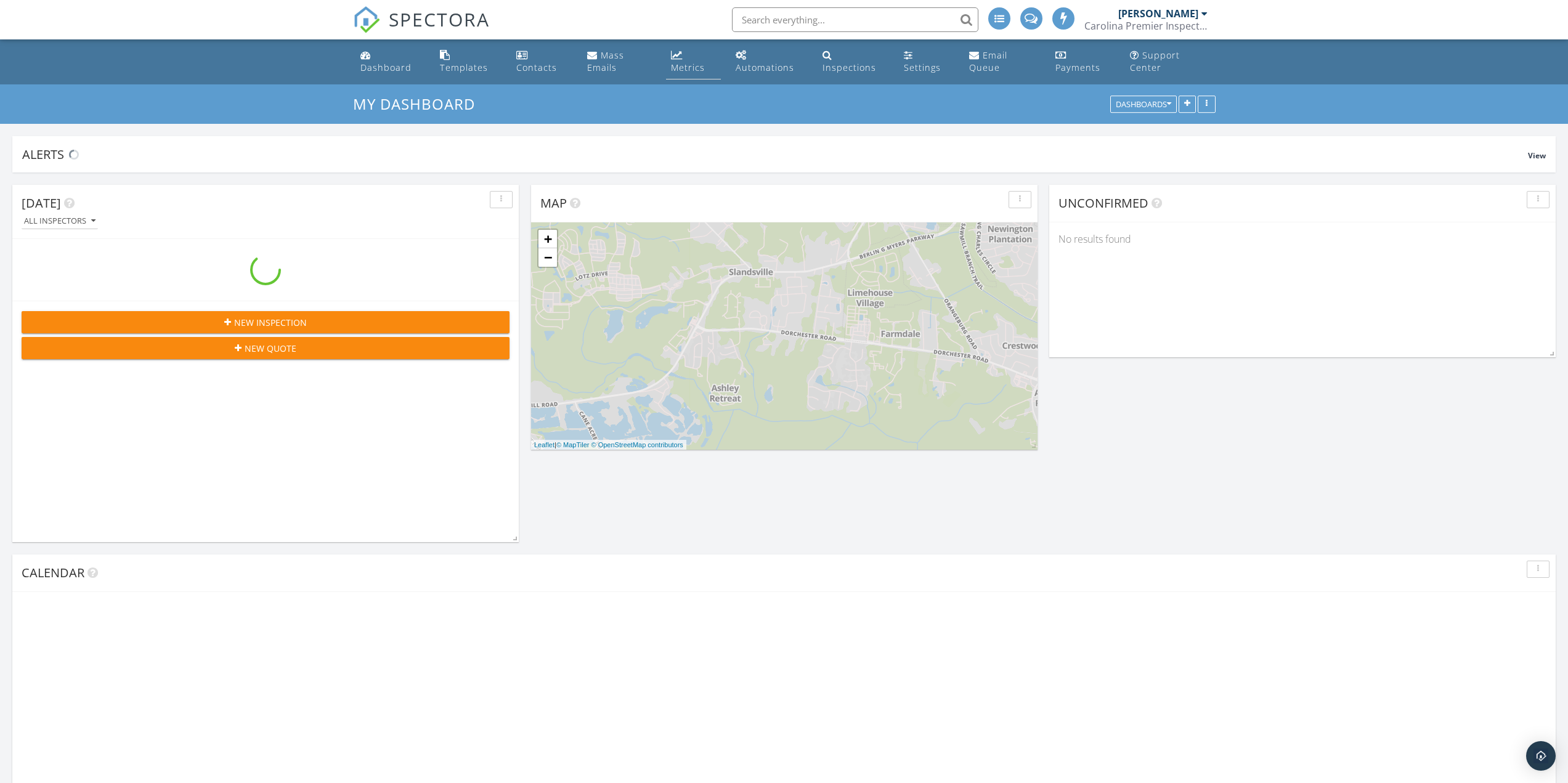
scroll to position [1756, 1587]
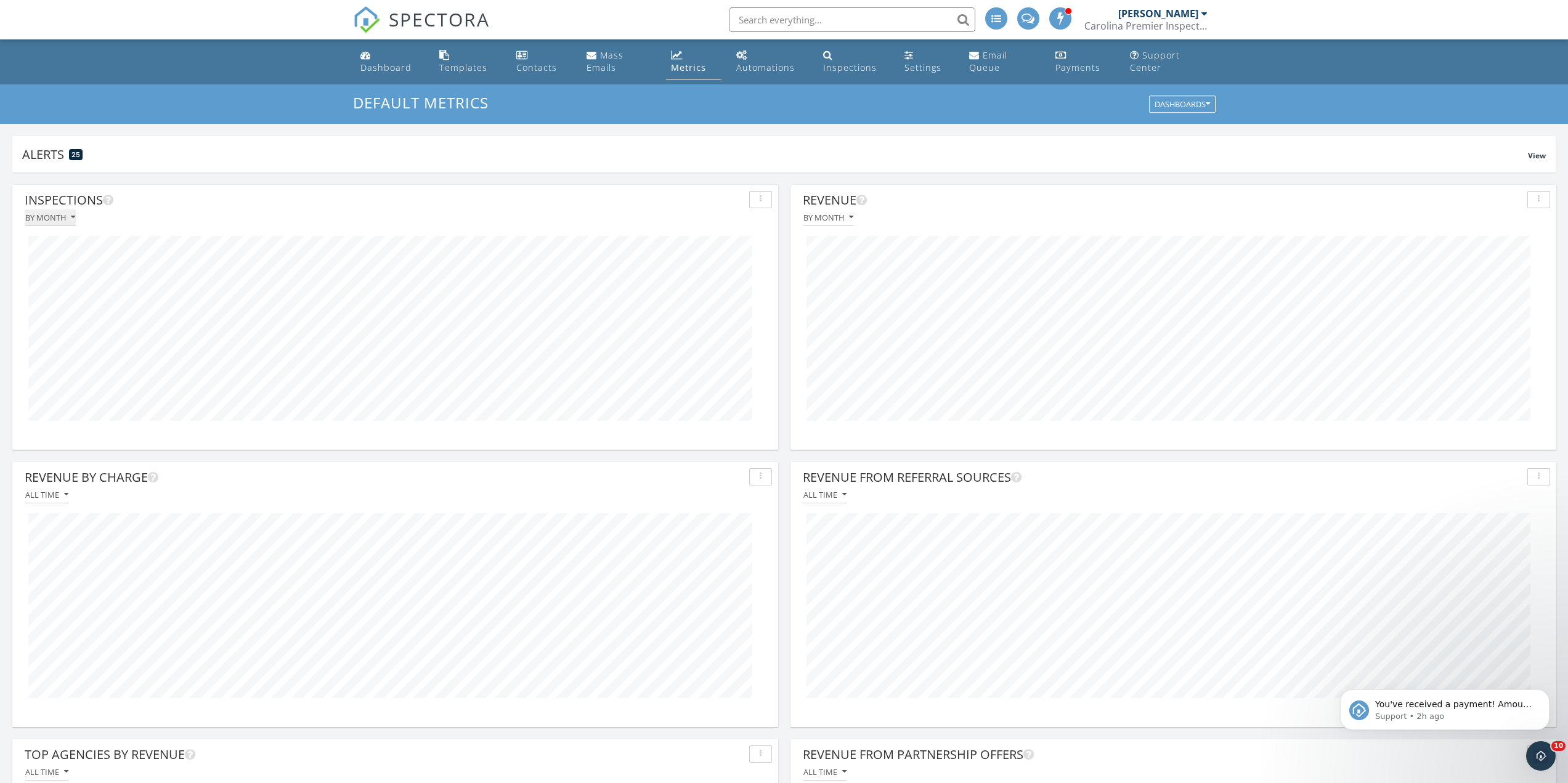
click at [61, 223] on button "By month" at bounding box center [50, 217] width 51 height 16
click at [68, 298] on div "By week over year" at bounding box center [76, 304] width 83 height 14
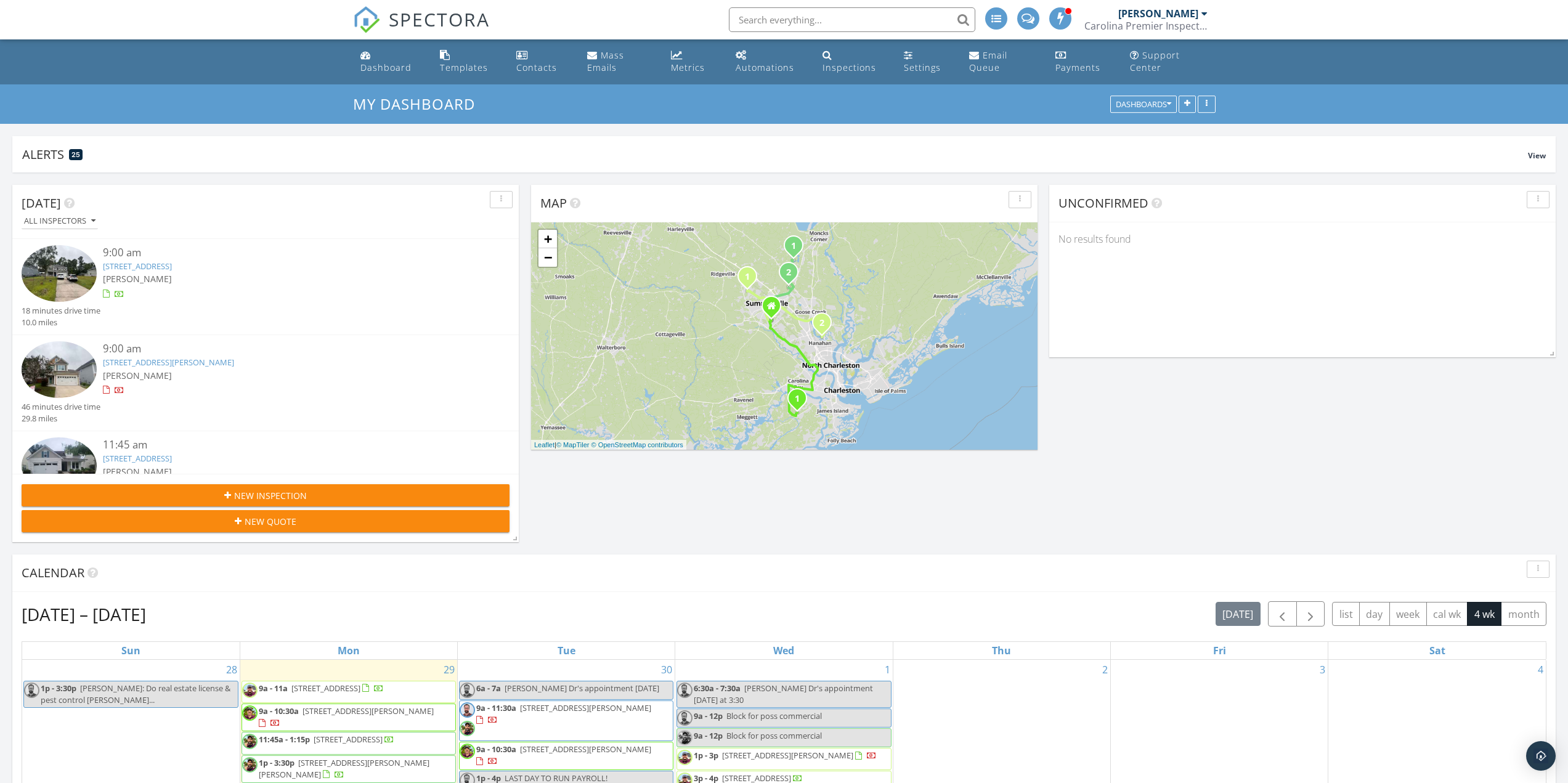
click at [1175, 13] on div "[PERSON_NAME]" at bounding box center [1157, 13] width 80 height 12
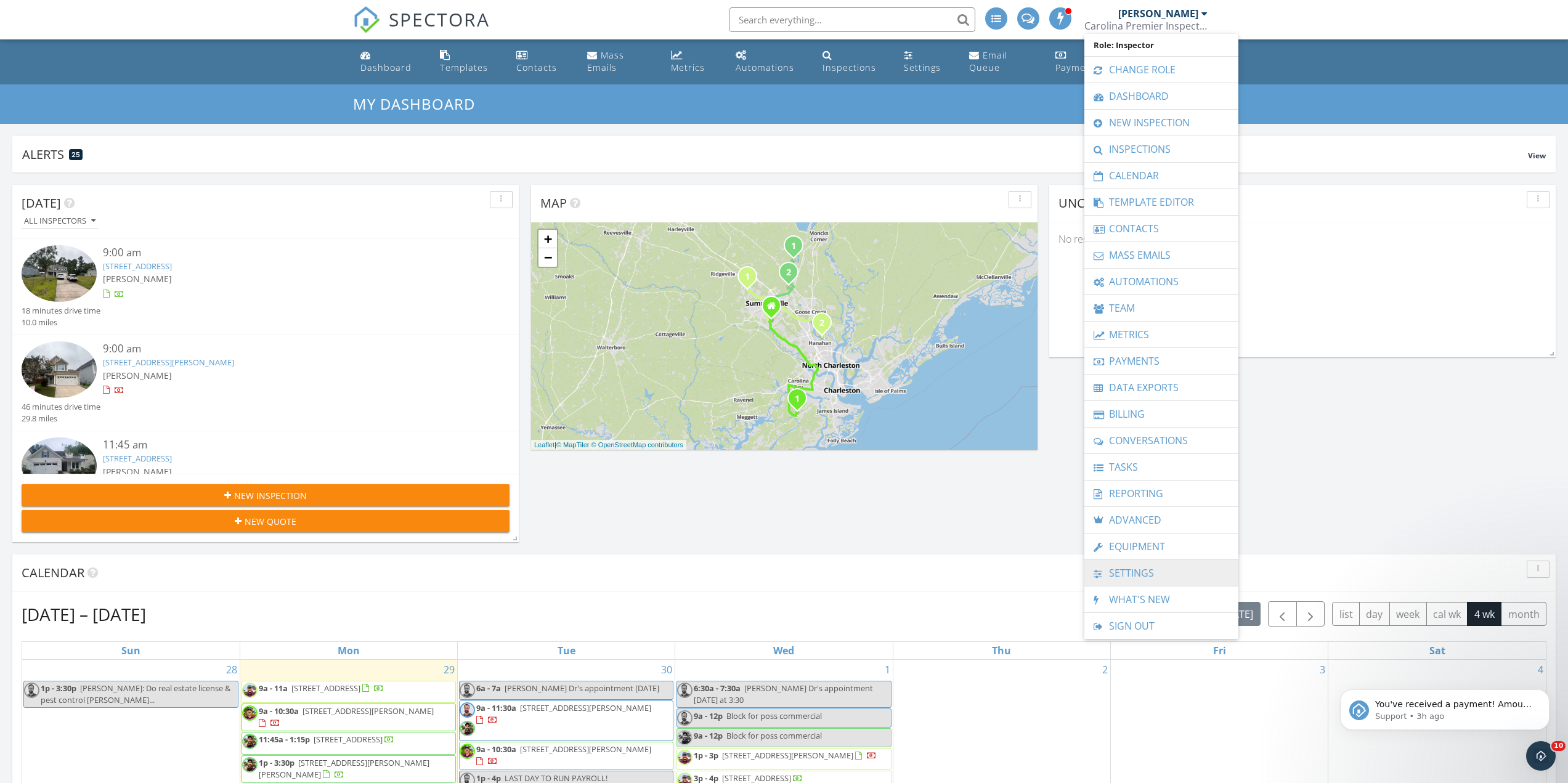
click at [1151, 576] on link "Settings" at bounding box center [1161, 573] width 142 height 26
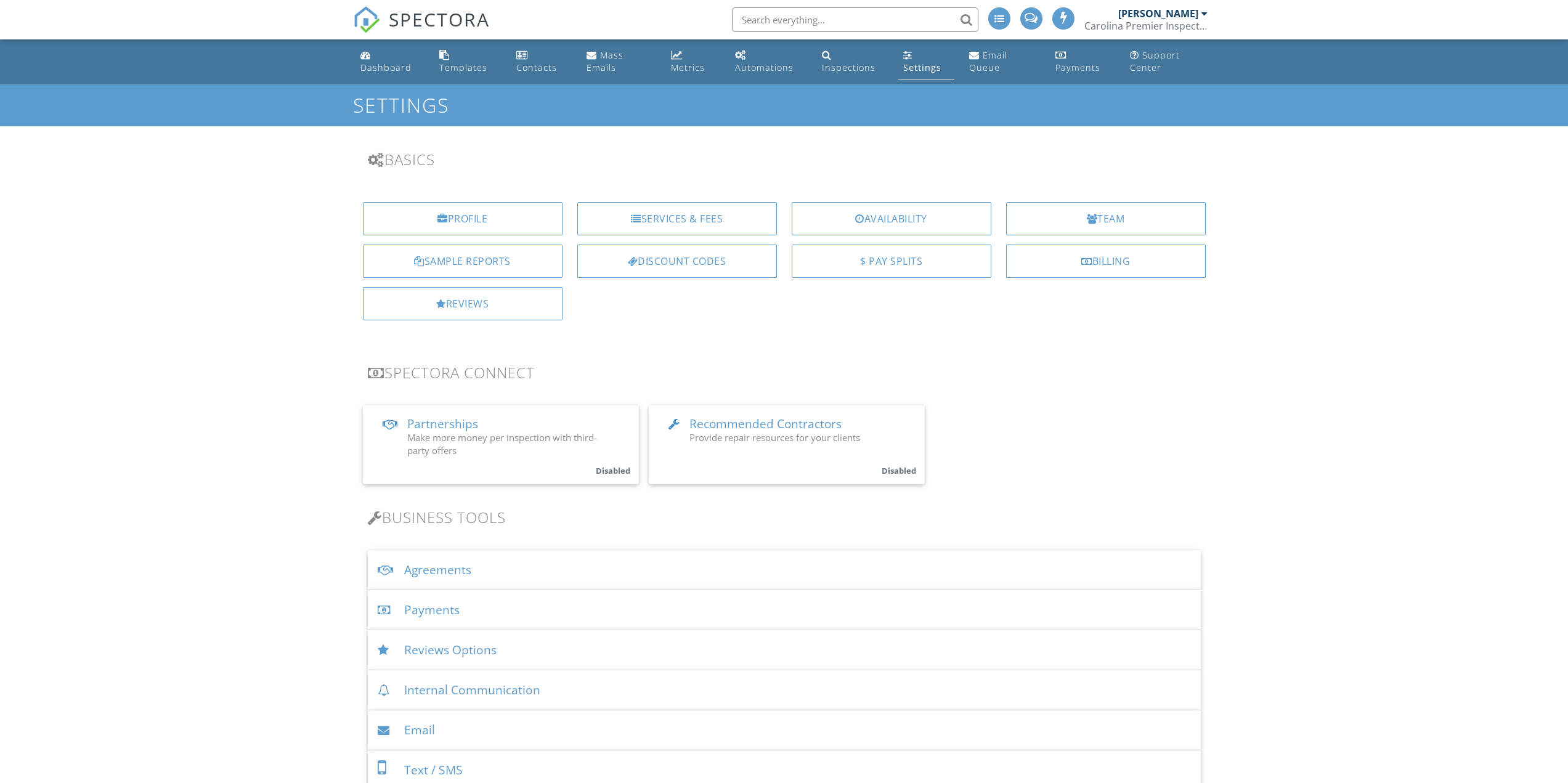
click at [1116, 18] on div "Robert Wiggins Carolina Premier Inspections LLC" at bounding box center [1146, 19] width 123 height 39
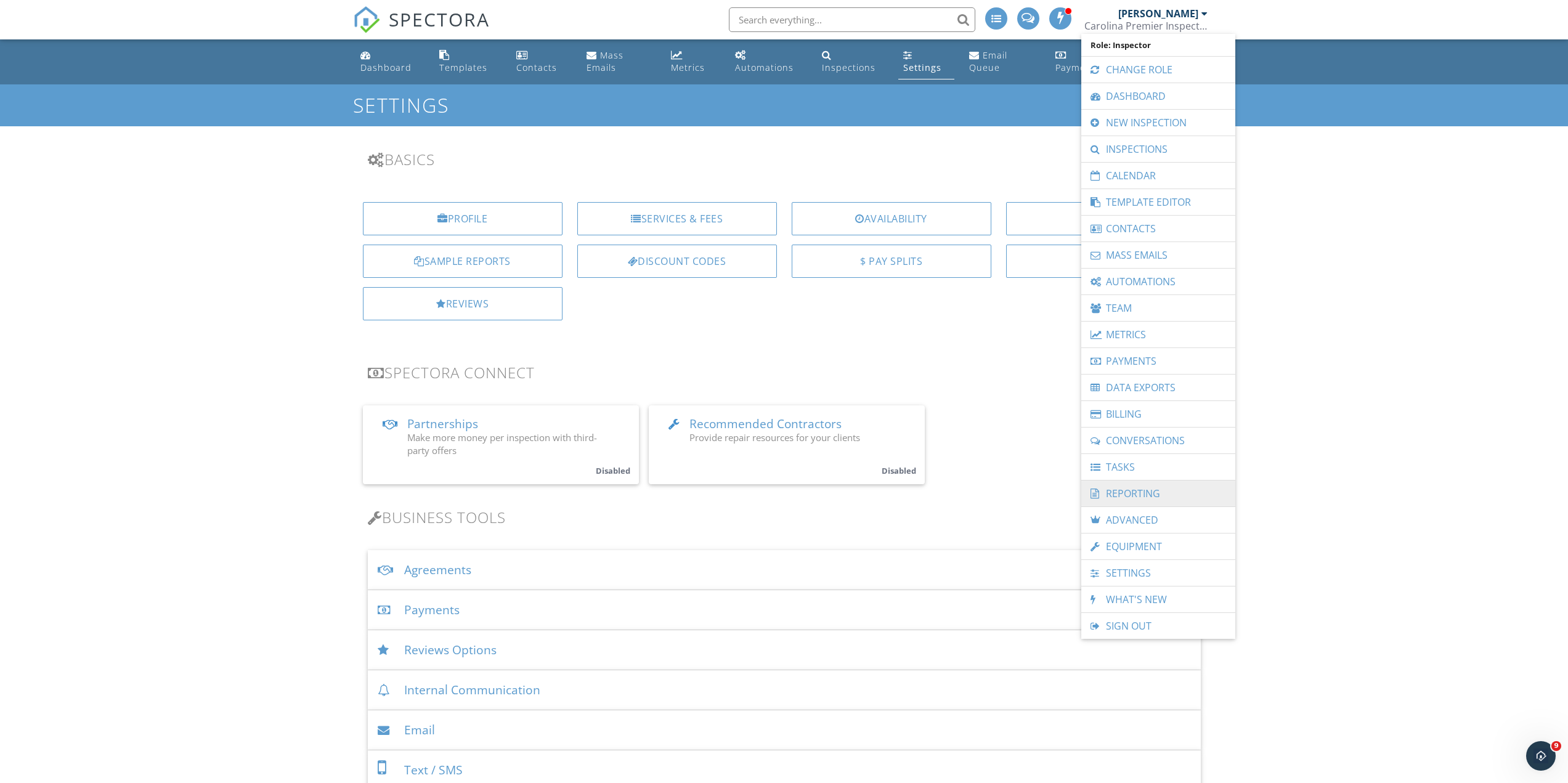
click at [1121, 486] on link "Reporting" at bounding box center [1158, 493] width 142 height 26
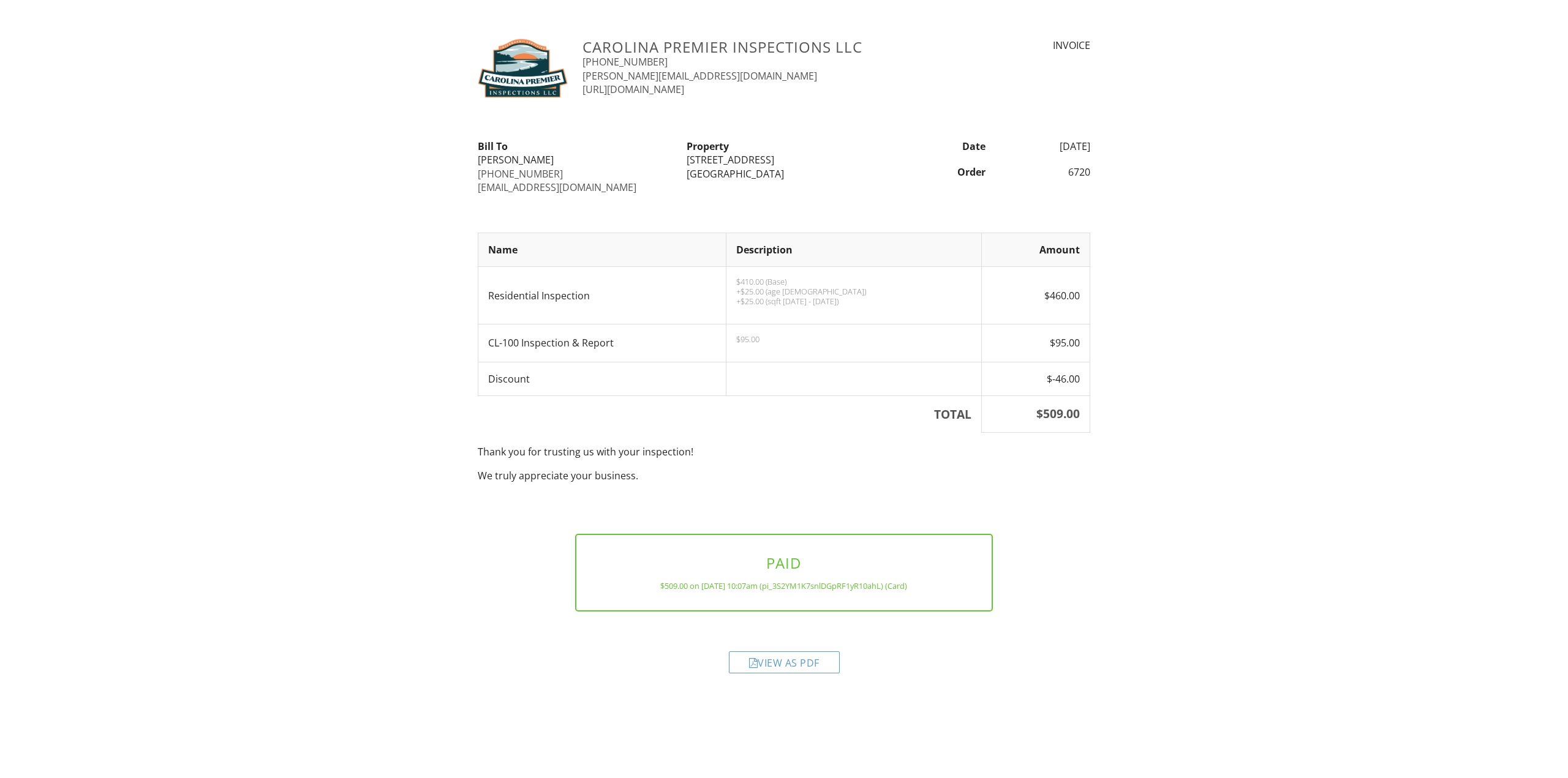
click at [539, 300] on span "Residential Inspection" at bounding box center [539, 296] width 102 height 13
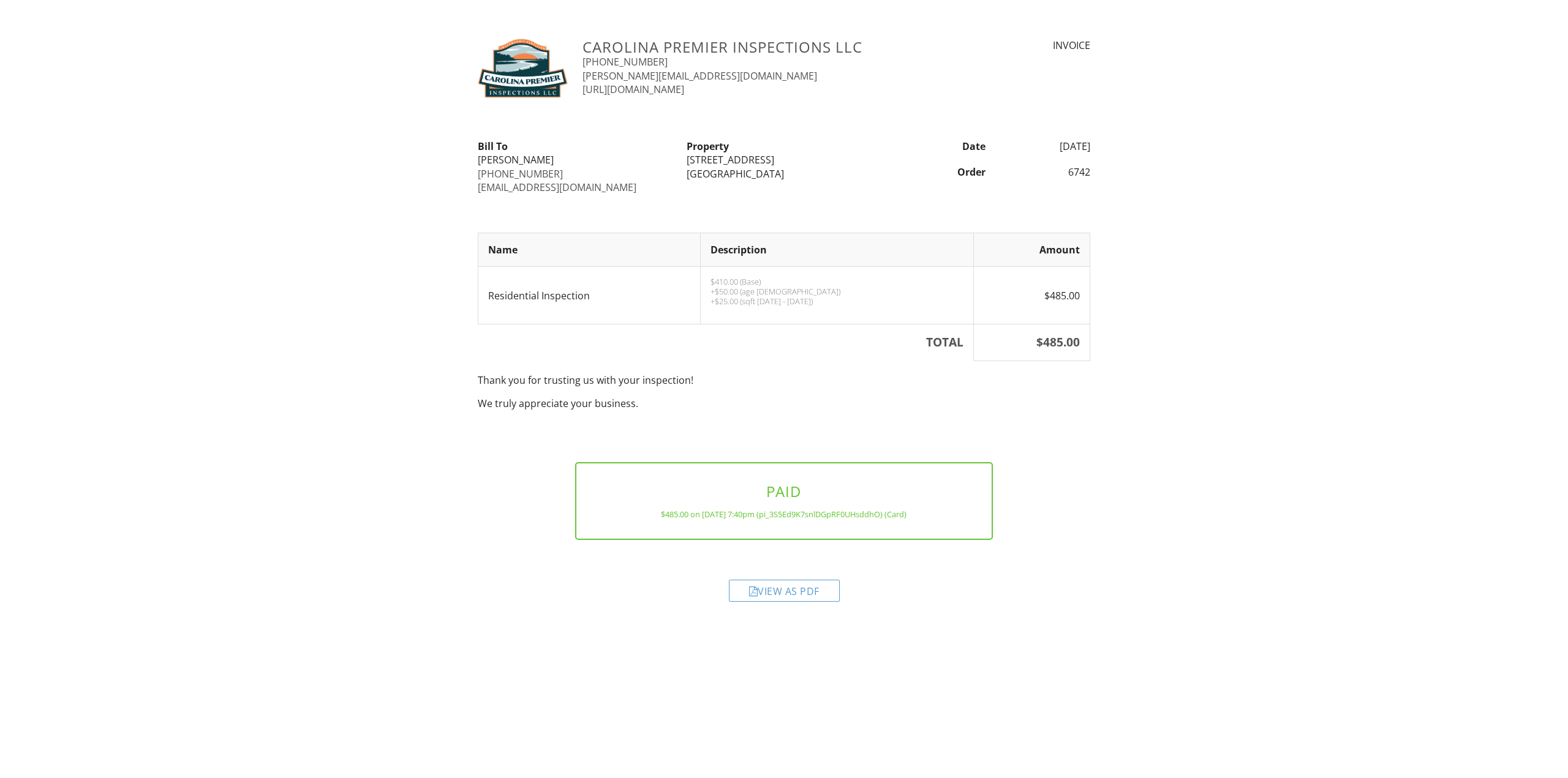
click at [709, 162] on div "[STREET_ADDRESS]" at bounding box center [784, 160] width 195 height 13
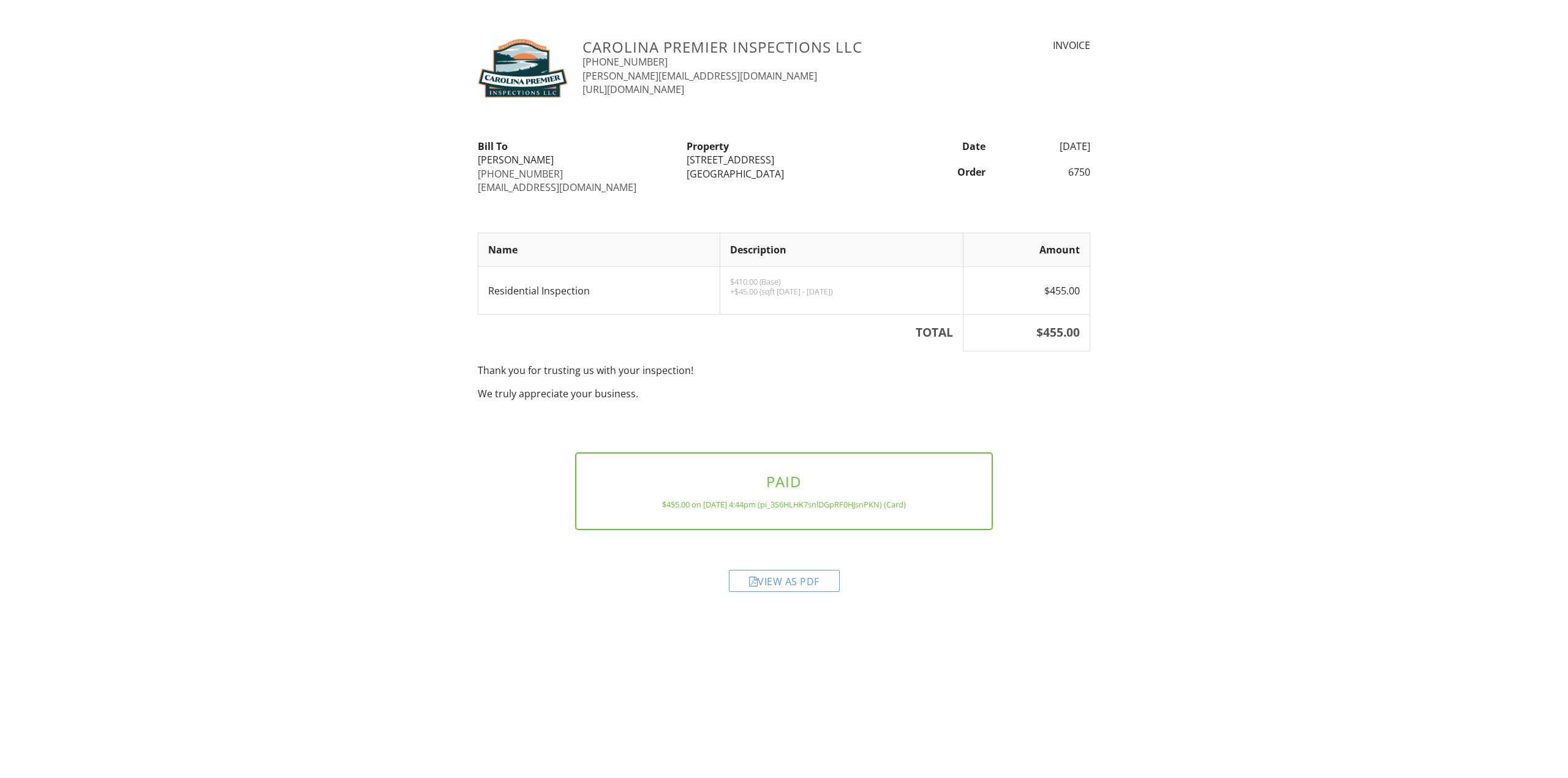
click at [550, 290] on span "Residential Inspection" at bounding box center [539, 291] width 102 height 13
copy tr "Residential Inspection"
click at [208, 314] on div "Carolina Premier Inspections LLC [PHONE_NUMBER] [PERSON_NAME][EMAIL_ADDRESS][DO…" at bounding box center [784, 321] width 1568 height 566
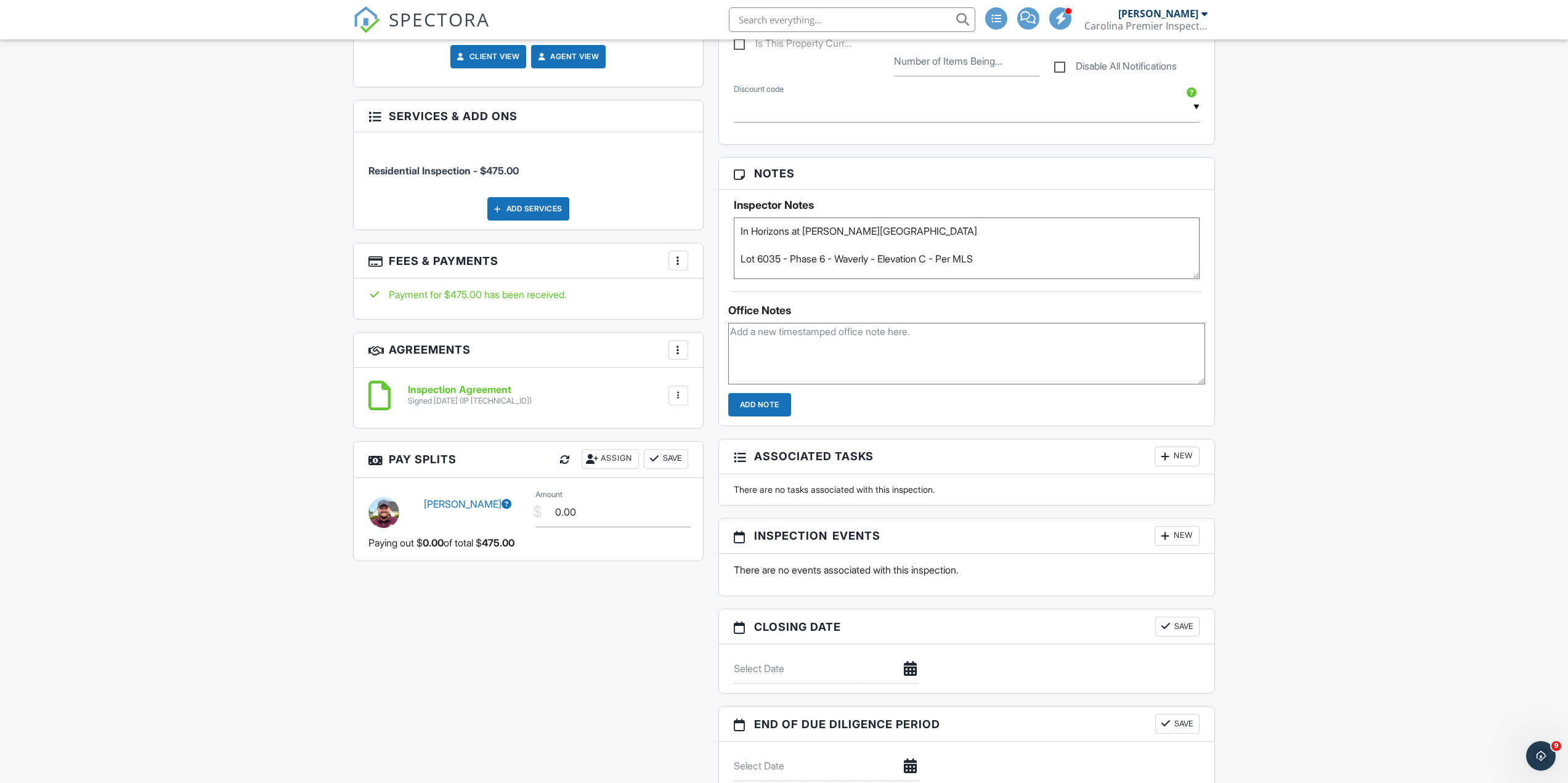
drag, startPoint x: 559, startPoint y: 466, endPoint x: 549, endPoint y: 422, distance: 45.1
click at [559, 465] on div at bounding box center [564, 460] width 12 height 12
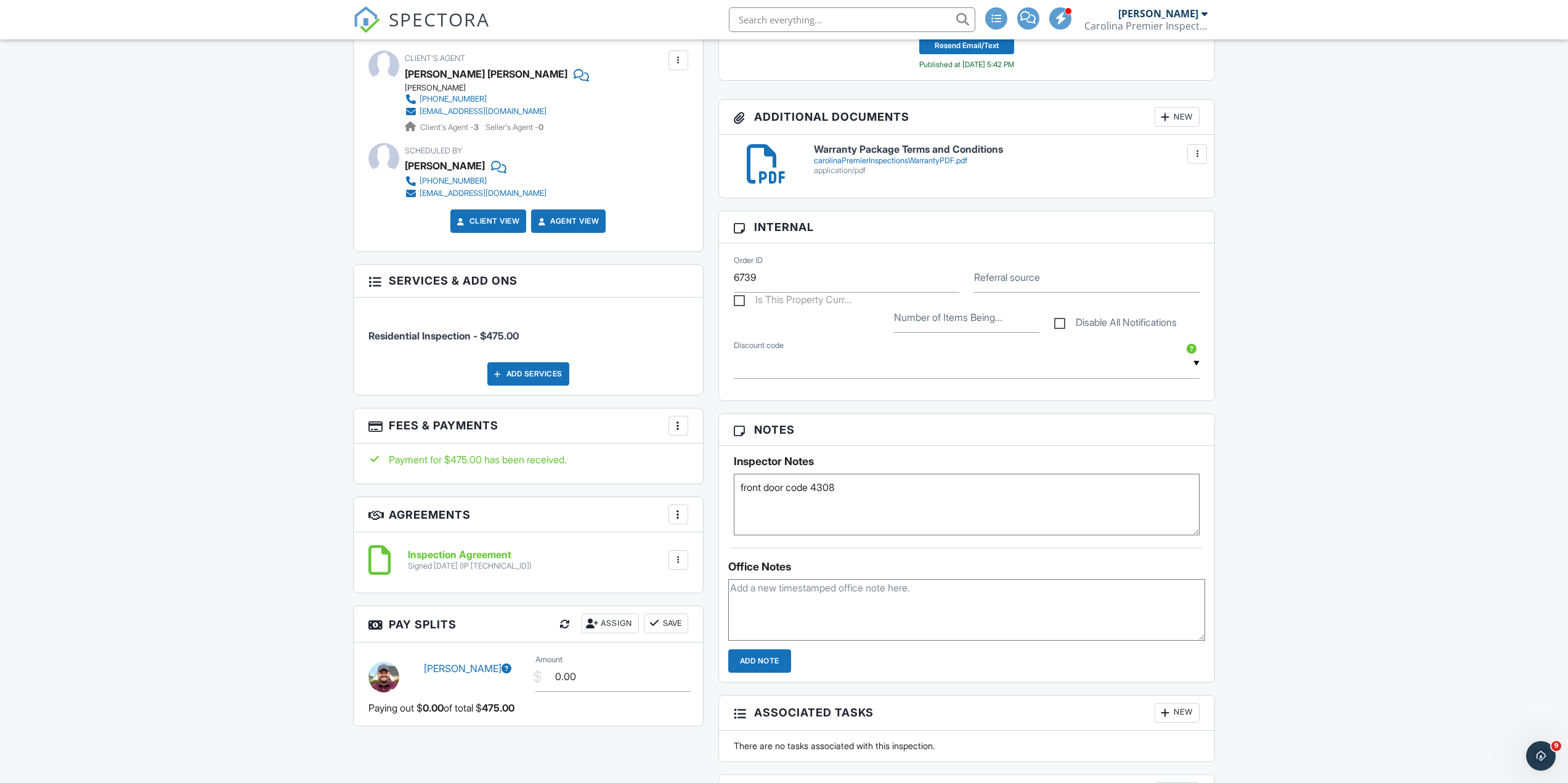
scroll to position [739, 0]
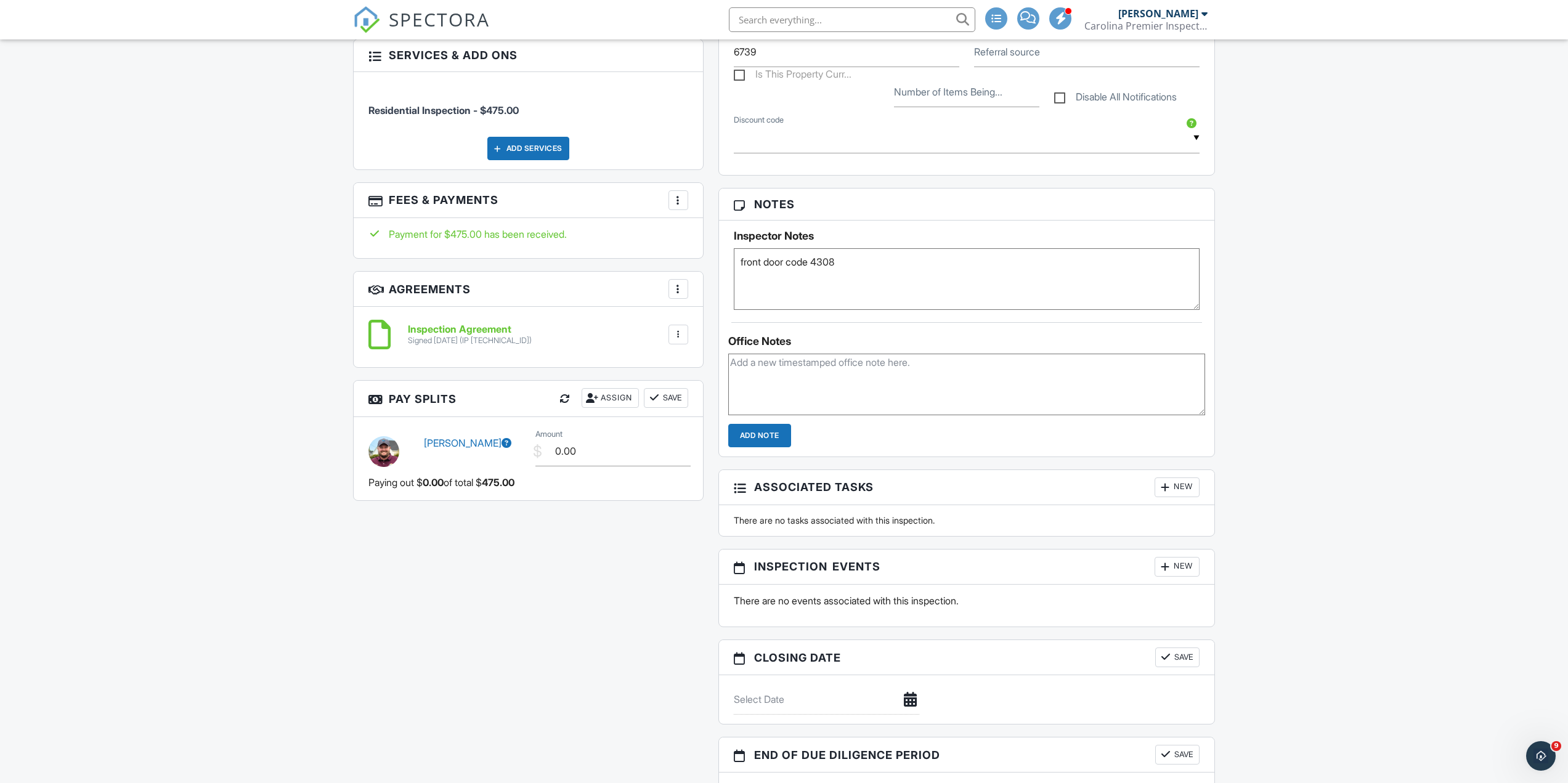
click at [565, 393] on div at bounding box center [564, 398] width 12 height 12
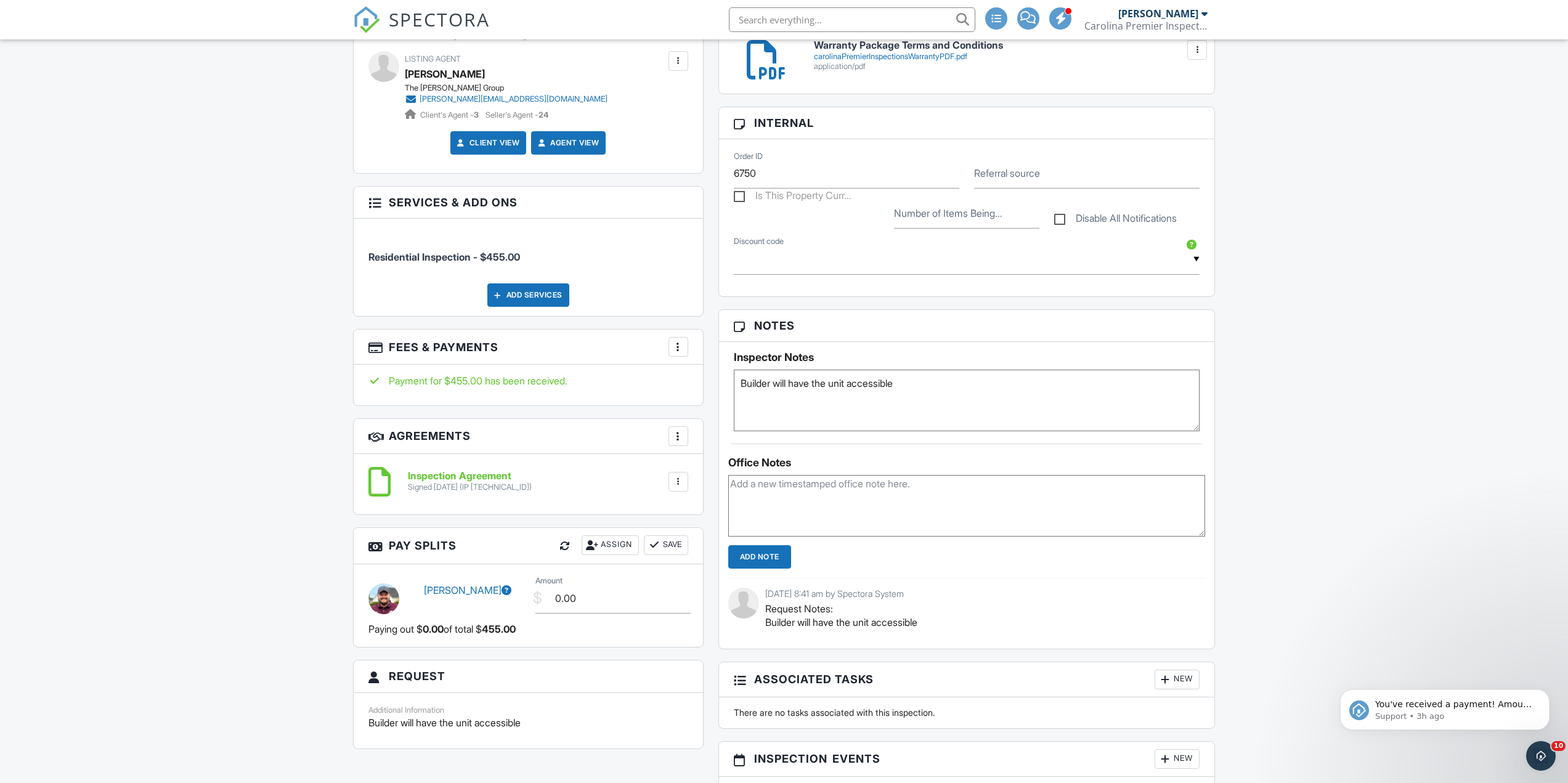
scroll to position [677, 0]
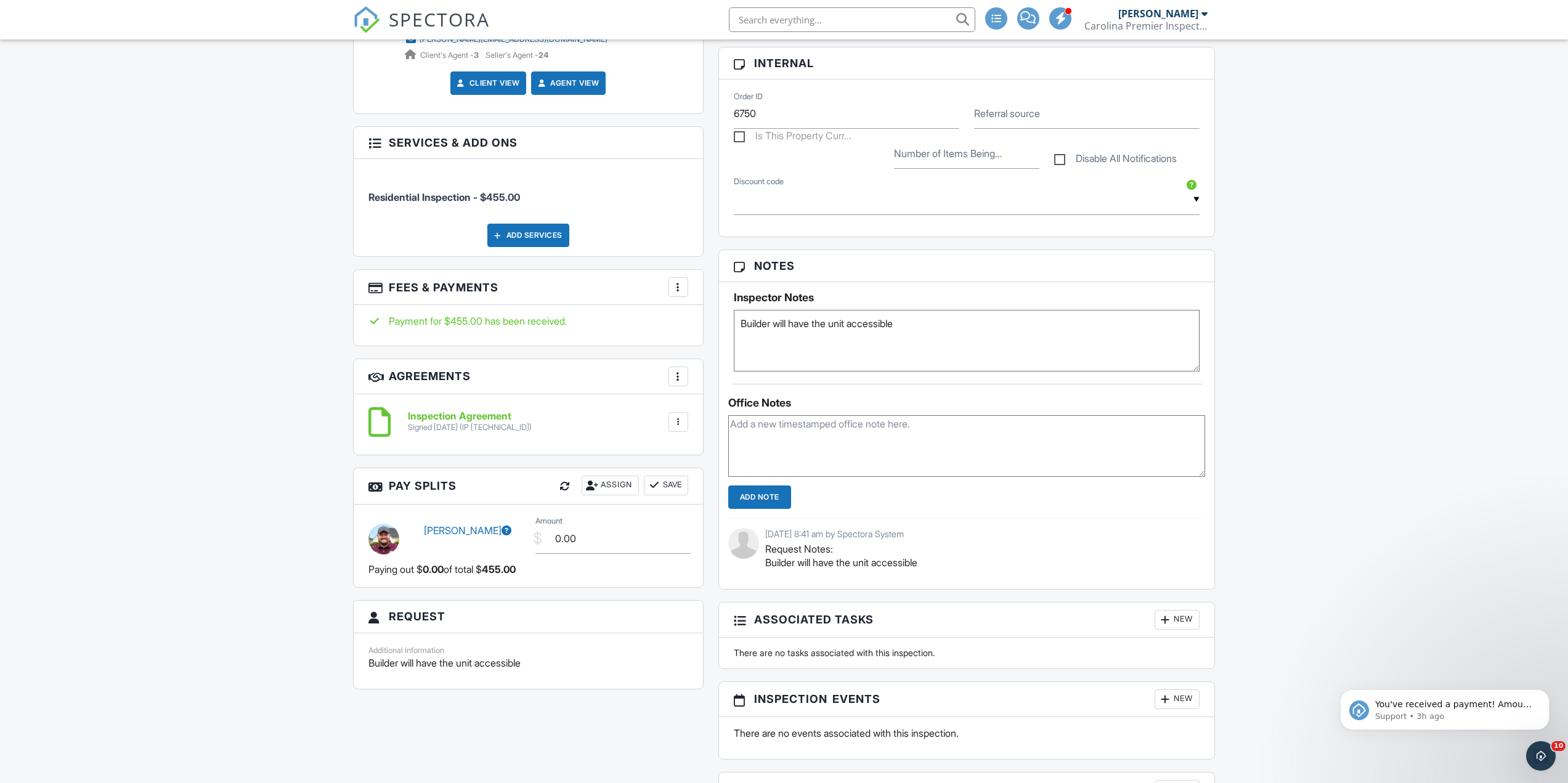
click at [558, 489] on div at bounding box center [564, 486] width 12 height 12
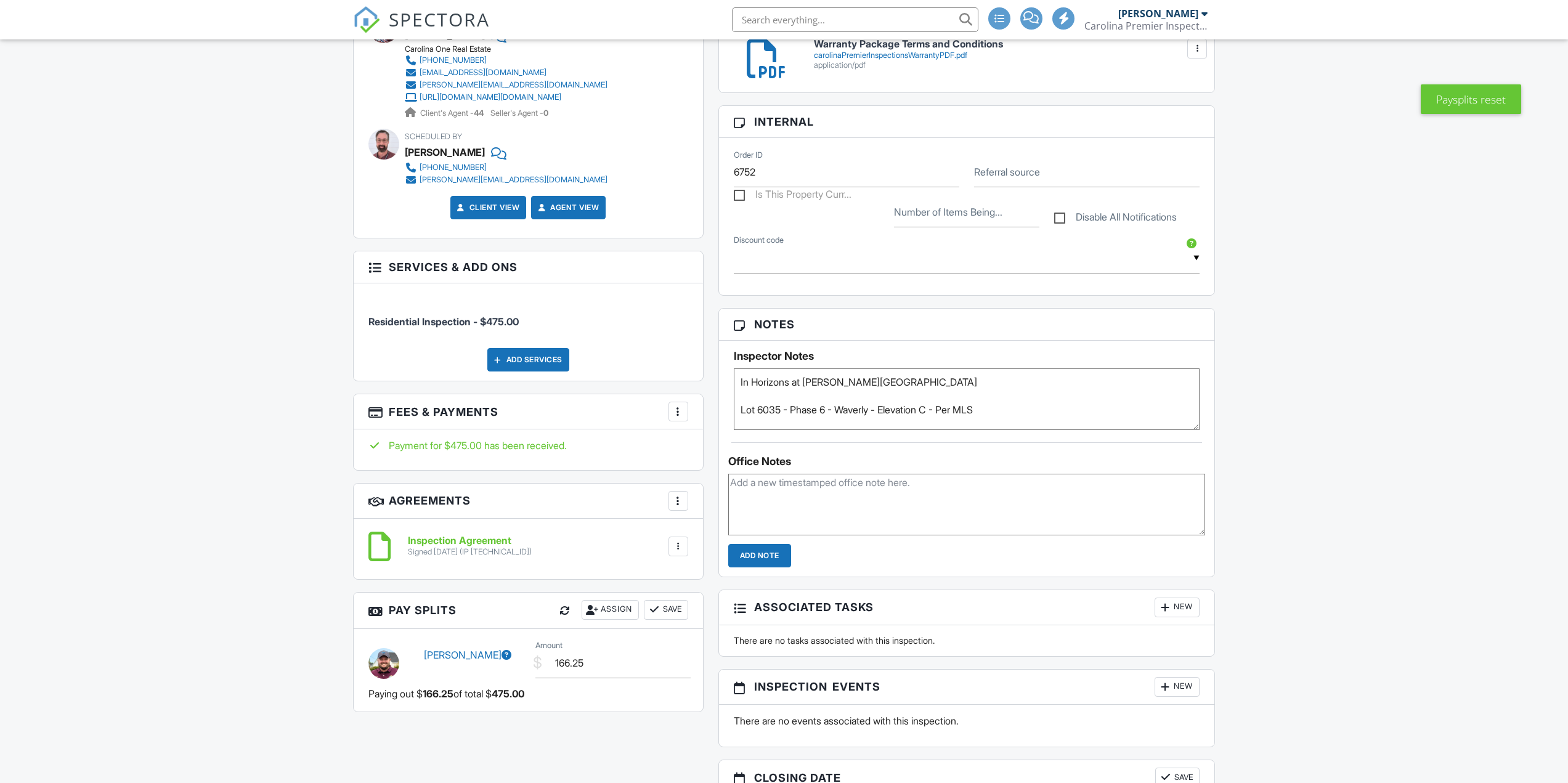
scroll to position [771, 0]
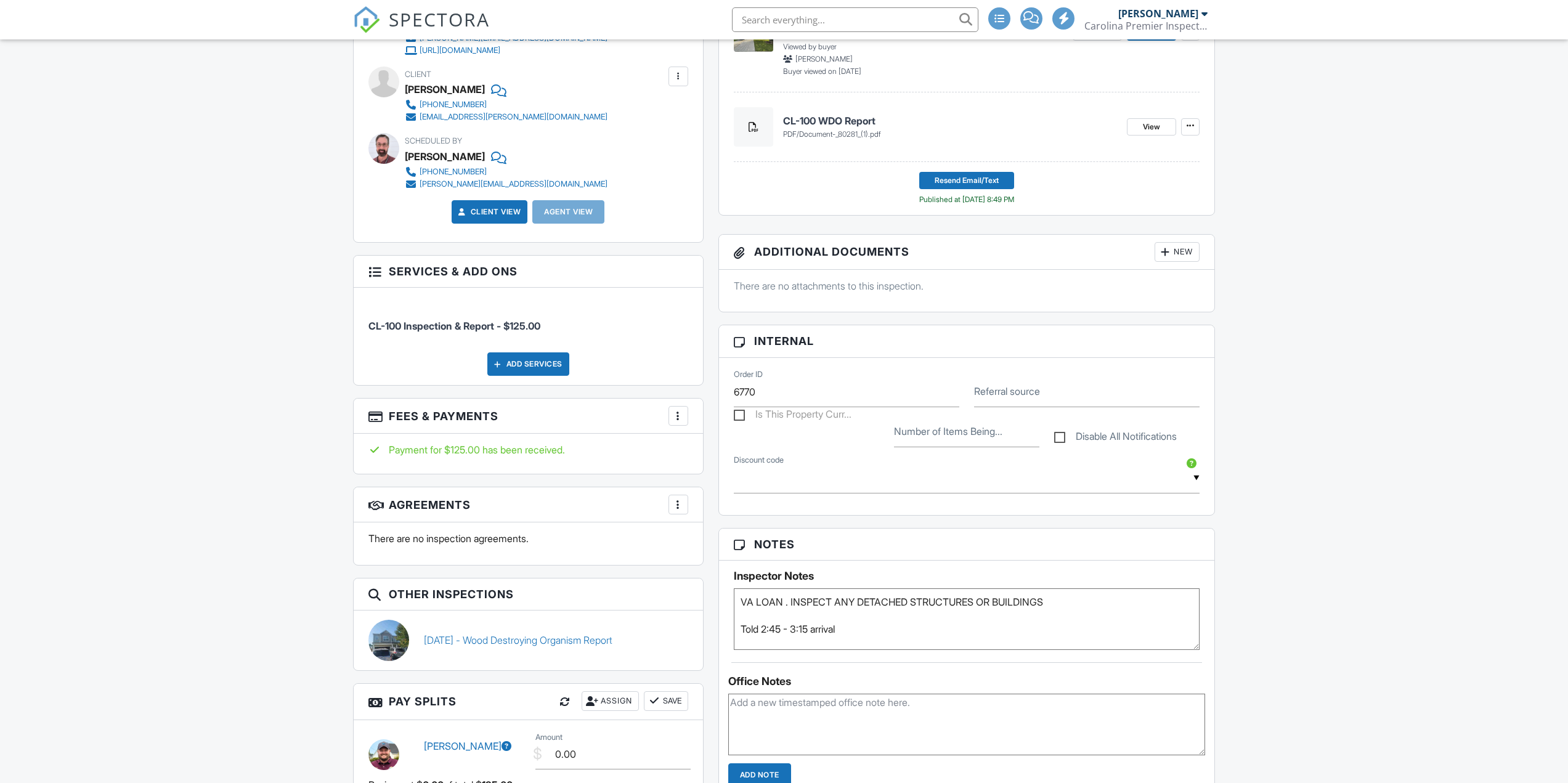
scroll to position [421, 0]
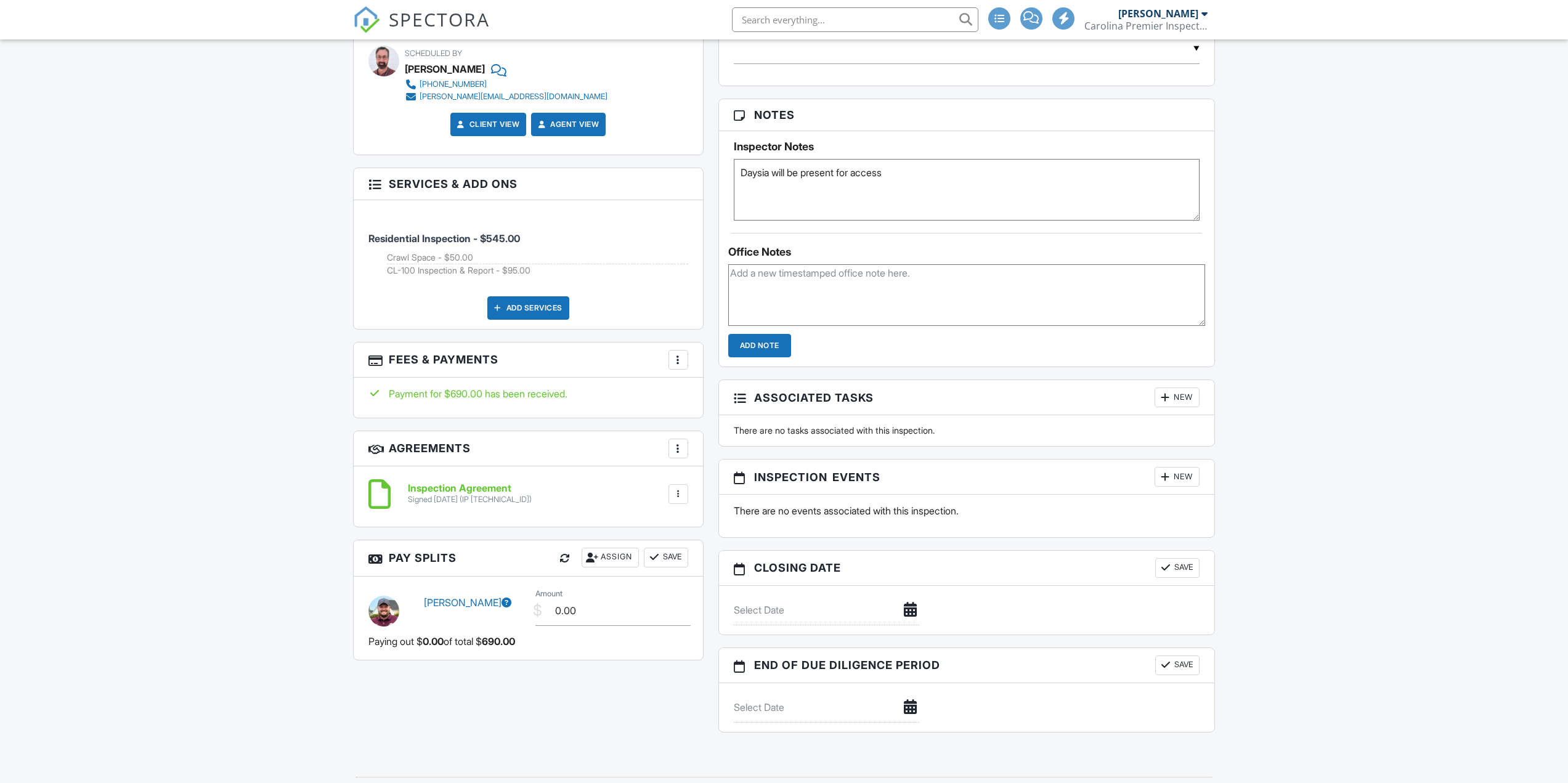
scroll to position [677, 0]
click at [563, 558] on div "All emails and texts are disabled for this inspection! All emails and texts hav…" at bounding box center [784, 220] width 877 height 1049
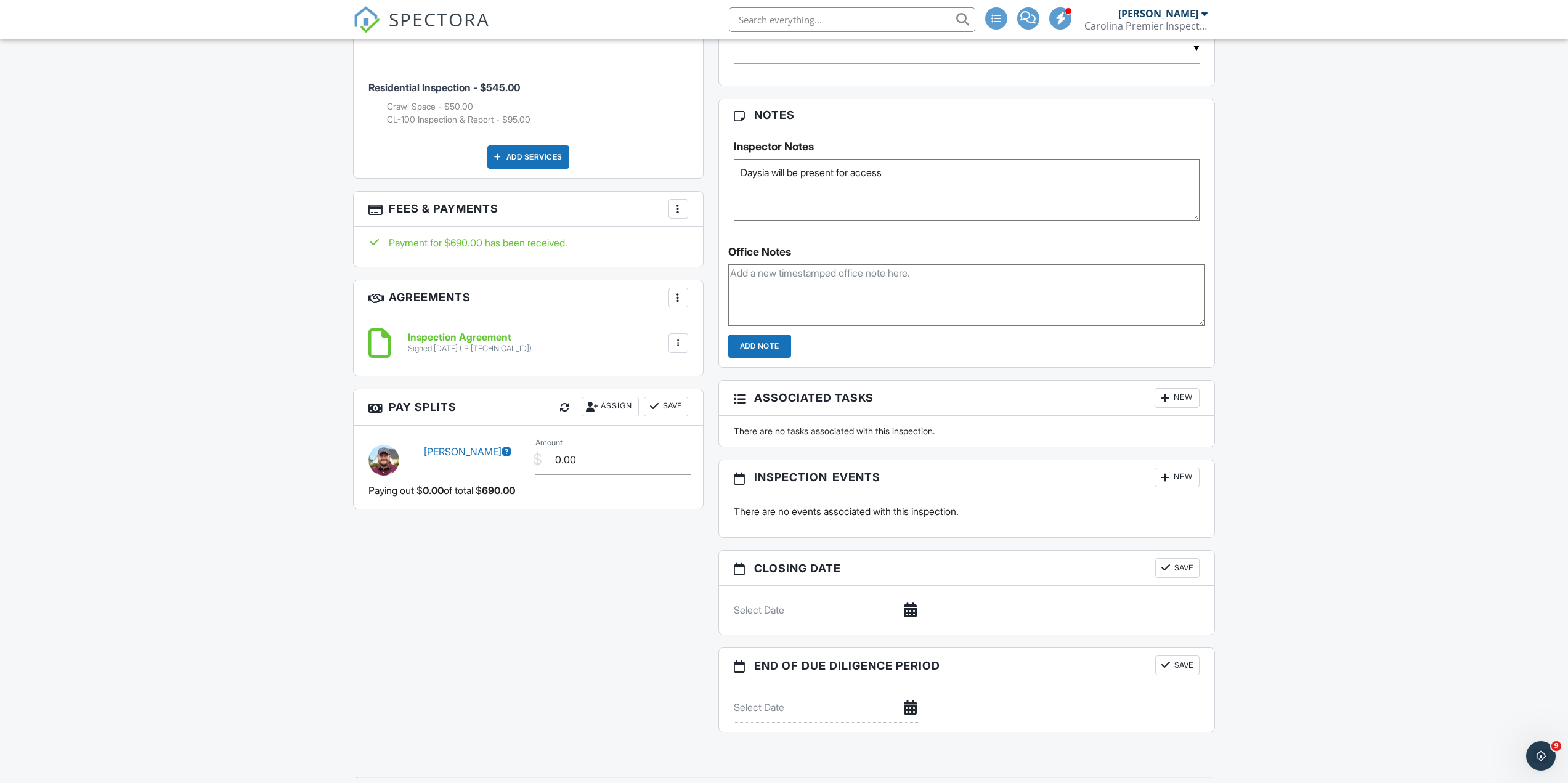
scroll to position [0, 0]
click at [567, 403] on div at bounding box center [564, 407] width 12 height 12
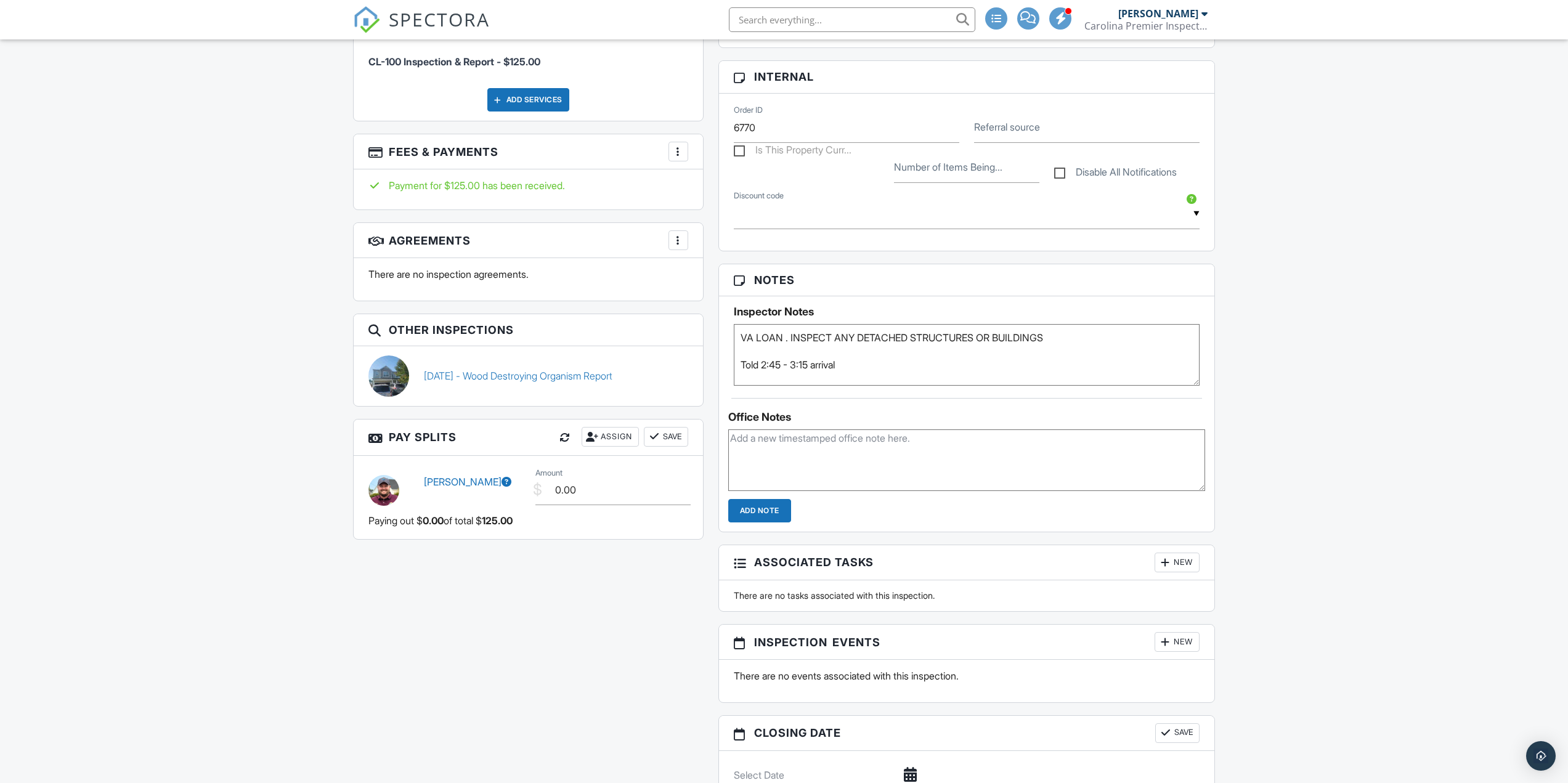
scroll to position [677, 0]
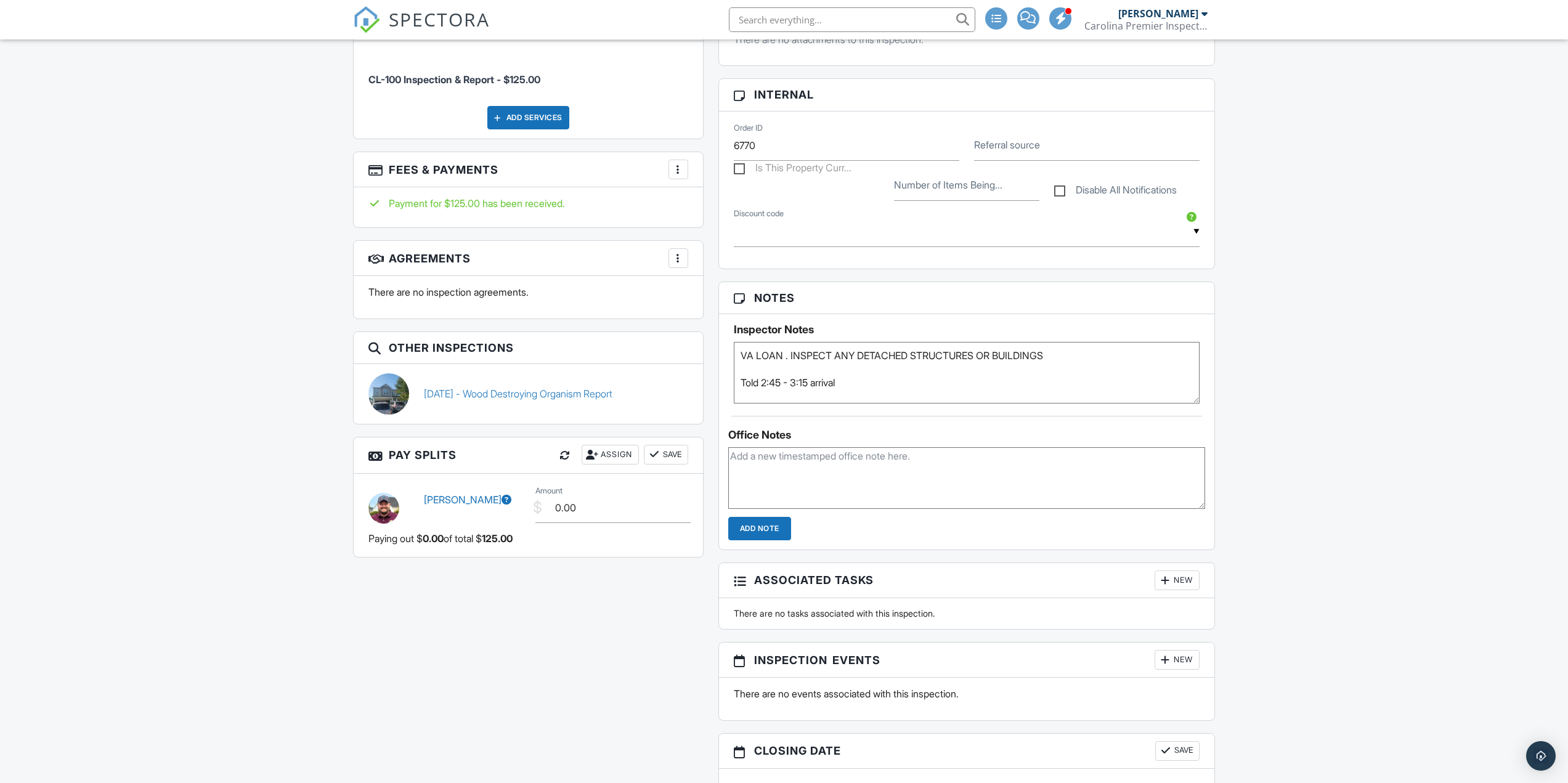
click at [562, 453] on div at bounding box center [564, 455] width 12 height 12
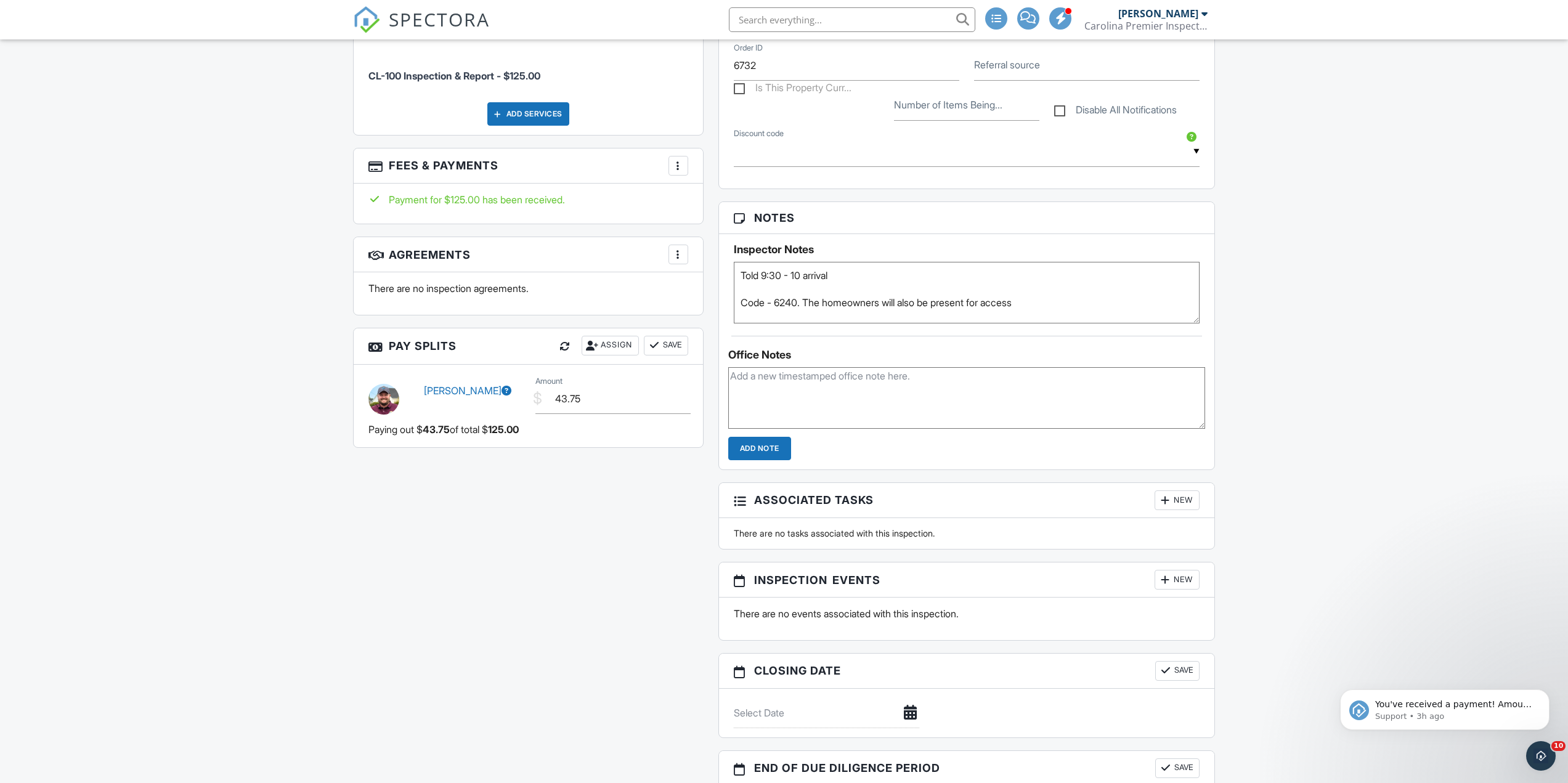
scroll to position [771, 0]
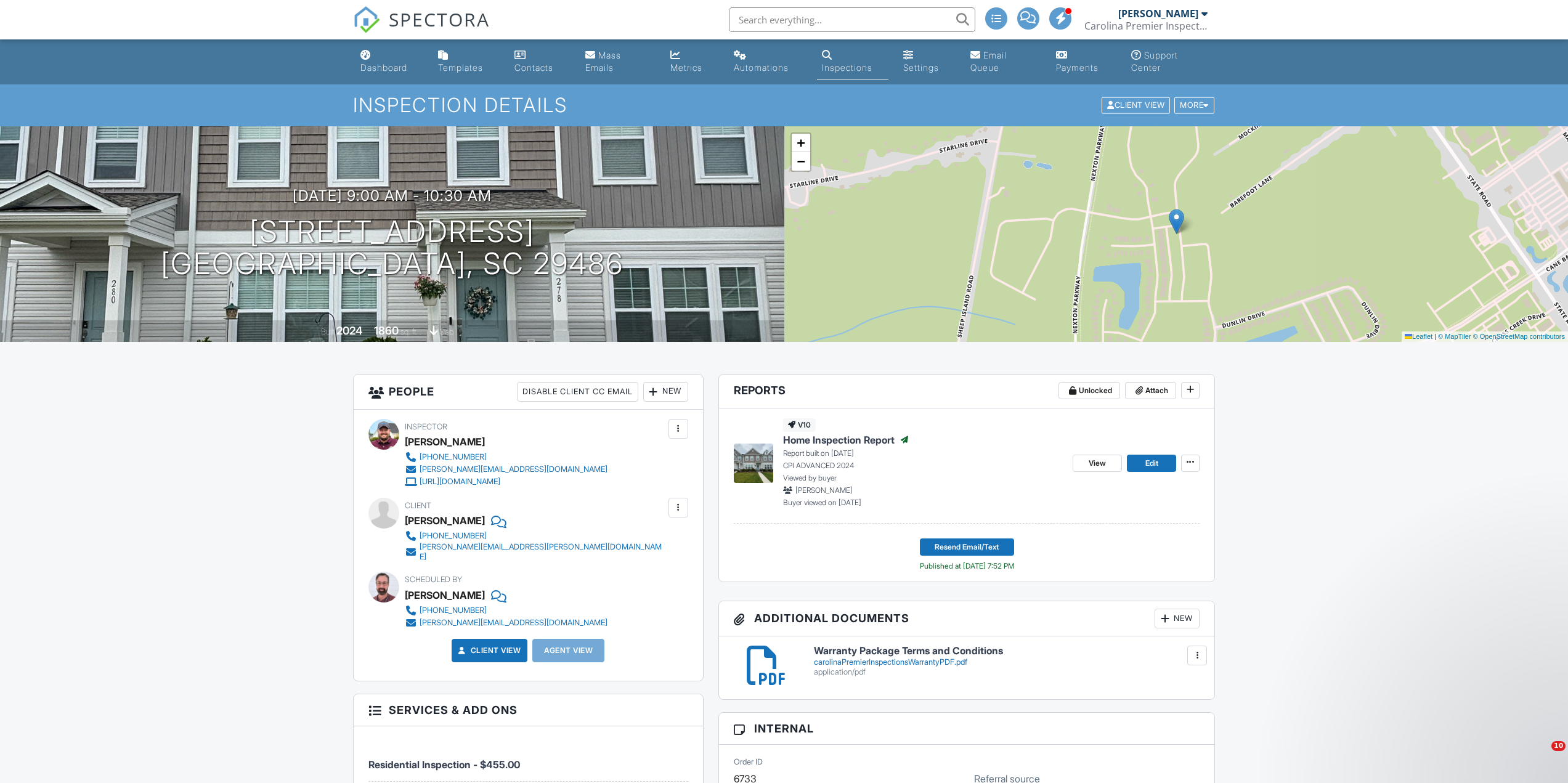
click at [766, 27] on input "text" at bounding box center [852, 20] width 247 height 25
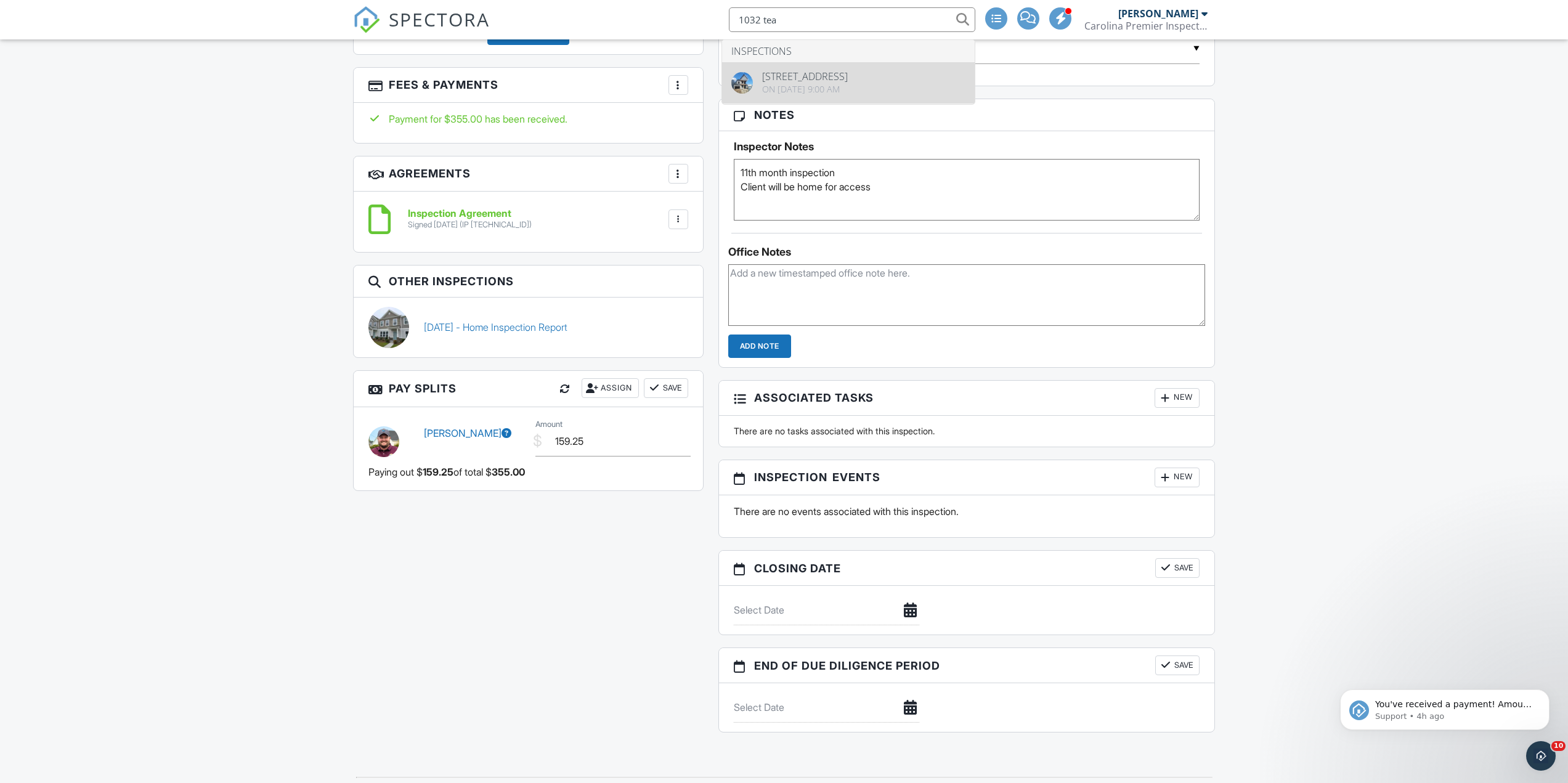
type input "1032 tea"
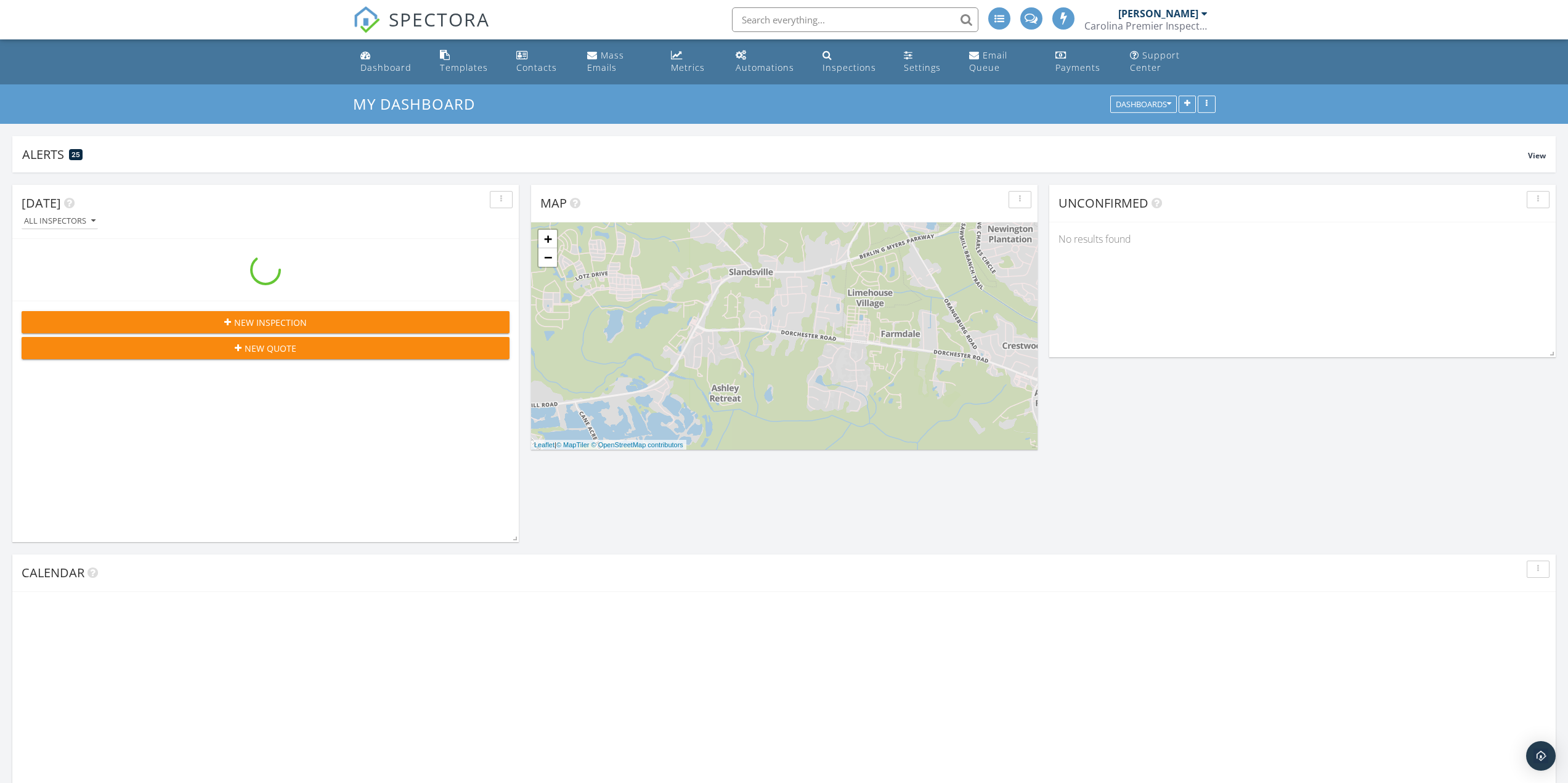
scroll to position [1756, 1587]
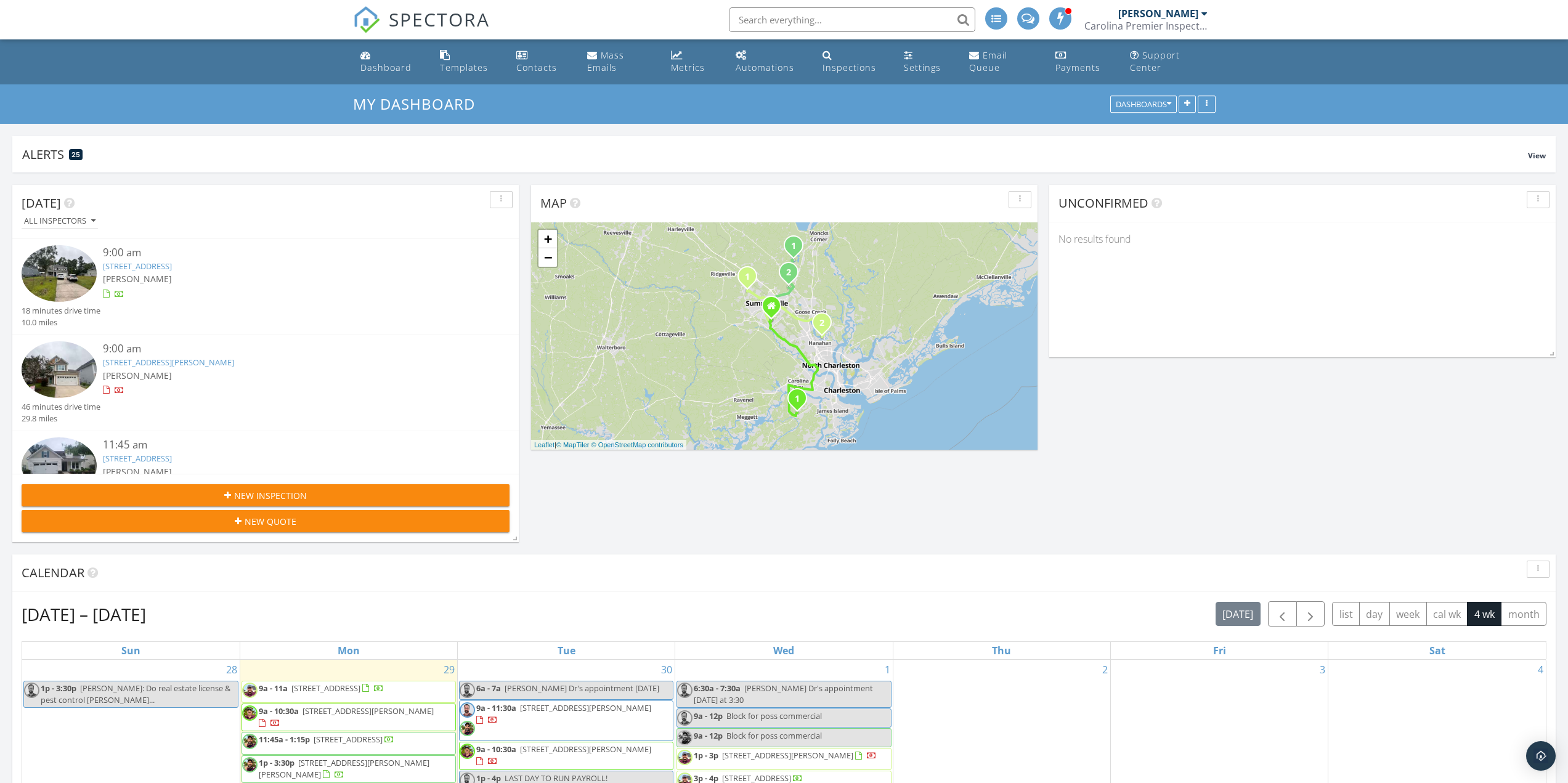
click at [249, 491] on span "New Inspection" at bounding box center [271, 495] width 73 height 12
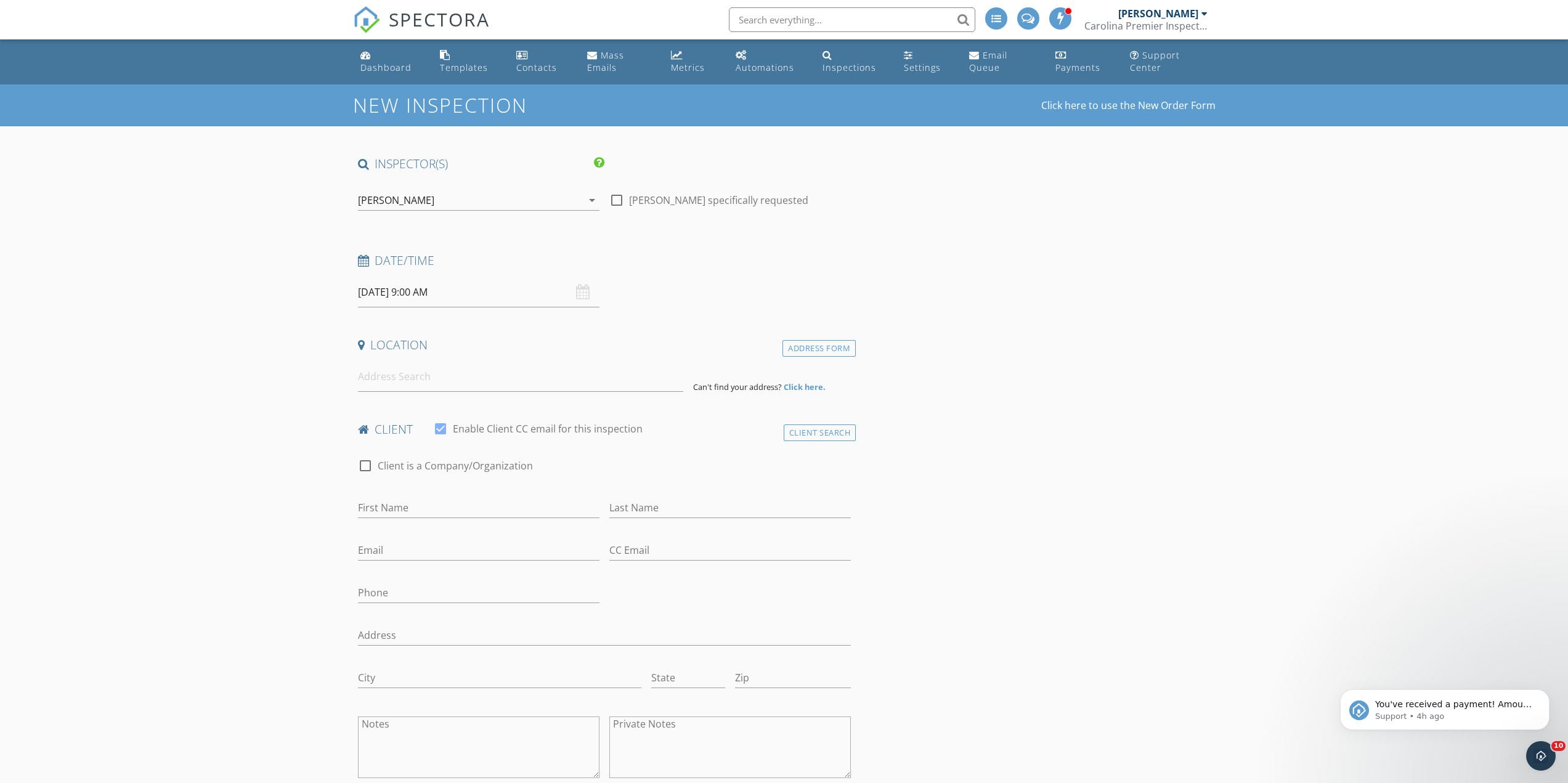
click at [395, 297] on input "[DATE] 9:00 AM" at bounding box center [479, 292] width 242 height 30
select select "9"
type input "[DATE] 9:00 AM"
click at [375, 381] on input at bounding box center [520, 376] width 325 height 30
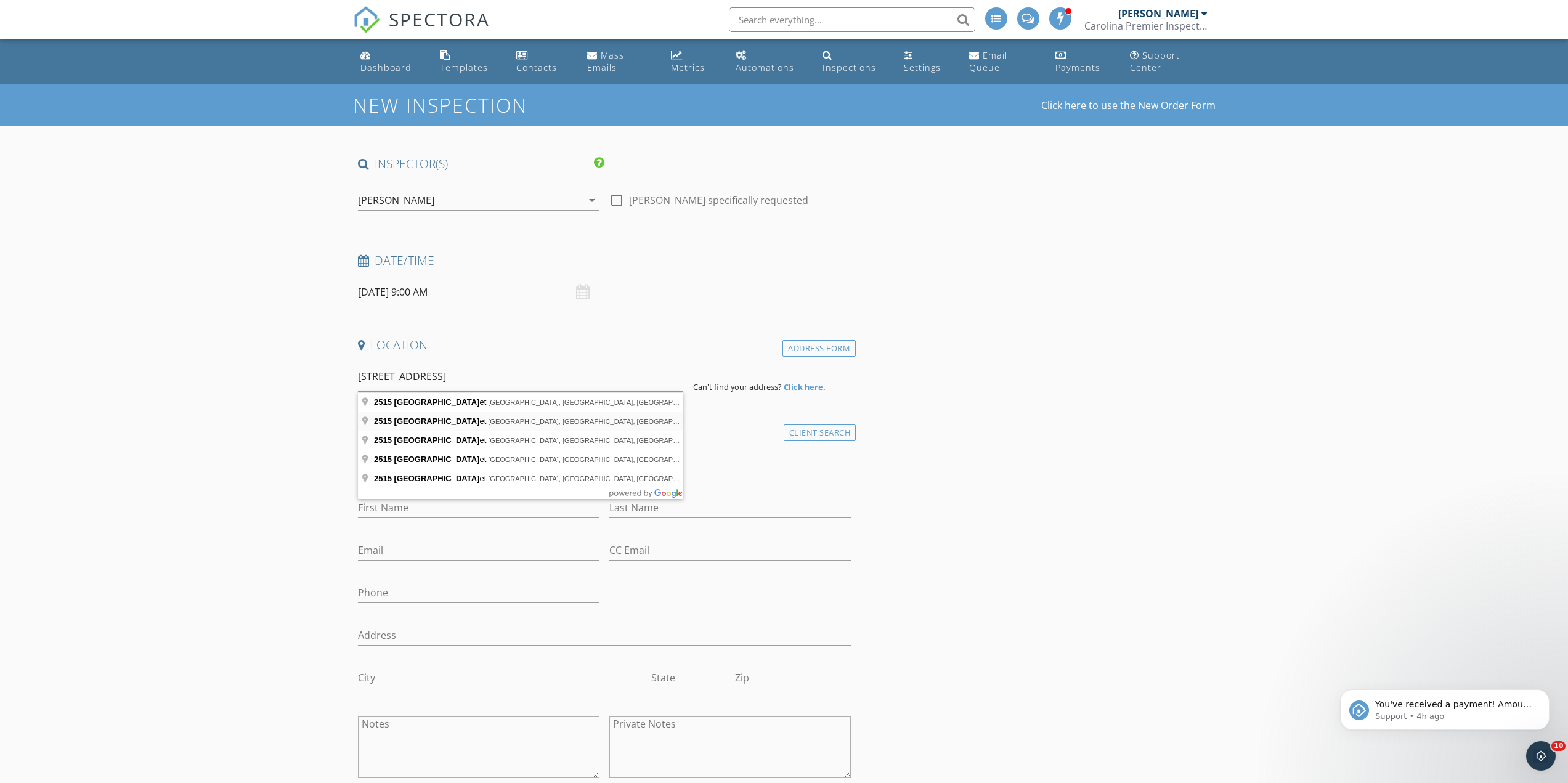
type input "[STREET_ADDRESS]"
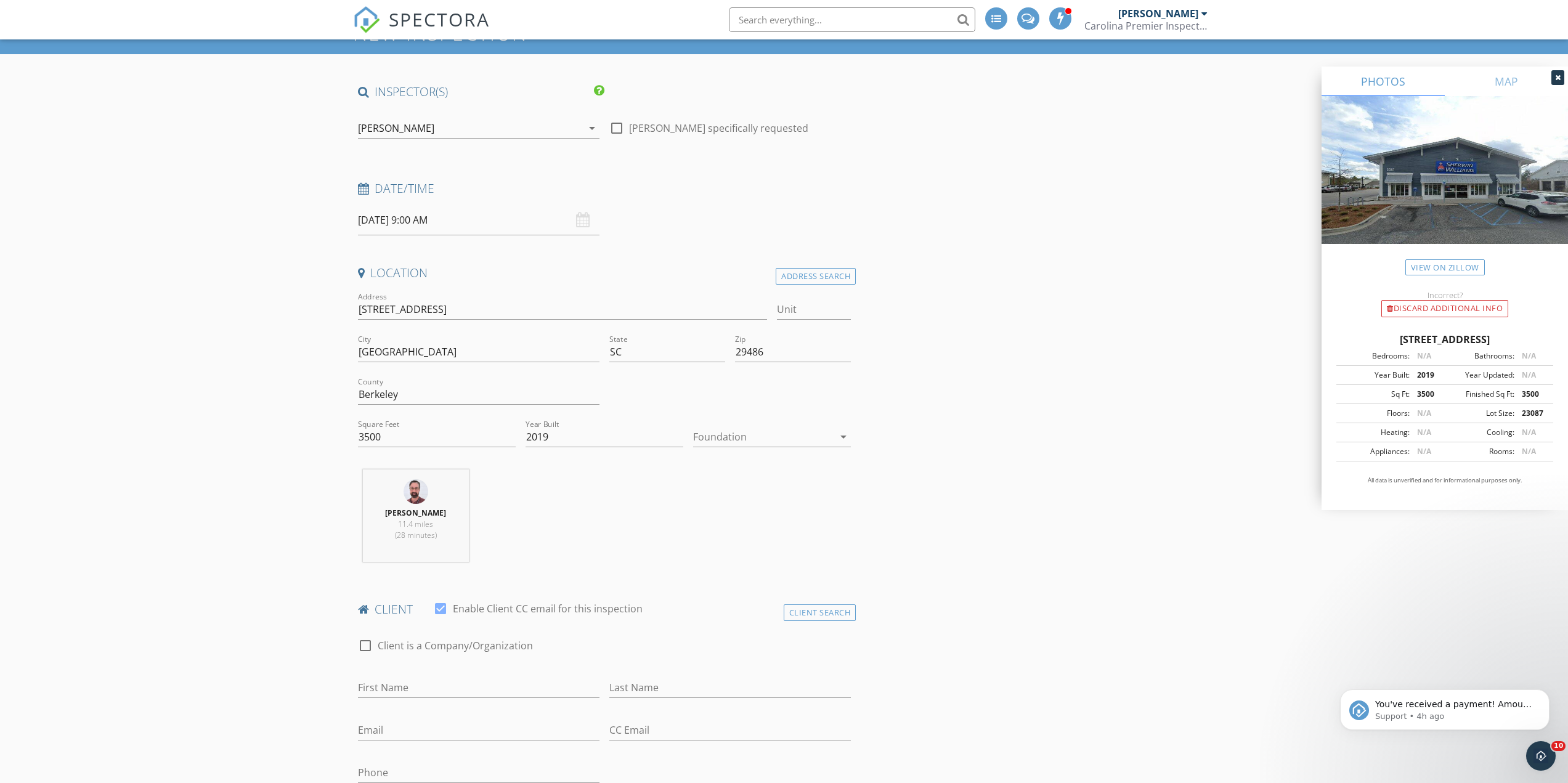
scroll to position [308, 0]
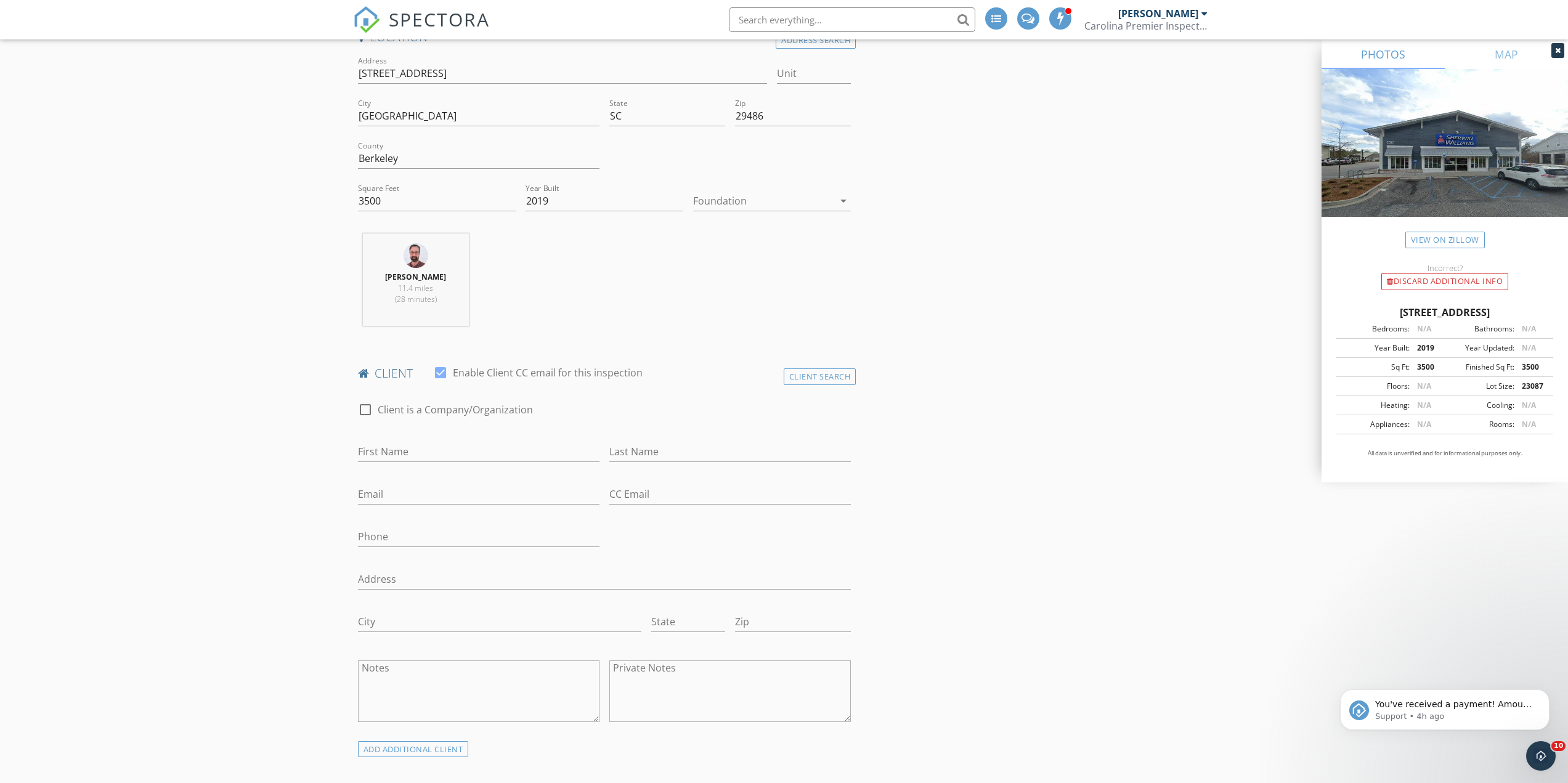
click at [414, 464] on div "First Name" at bounding box center [479, 458] width 242 height 33
click at [406, 455] on input "First Name" at bounding box center [479, 451] width 242 height 20
click at [404, 442] on input "First Name" at bounding box center [479, 451] width 242 height 20
paste input "[PERSON_NAME]"
click at [416, 459] on input "[PERSON_NAME]" at bounding box center [479, 451] width 242 height 20
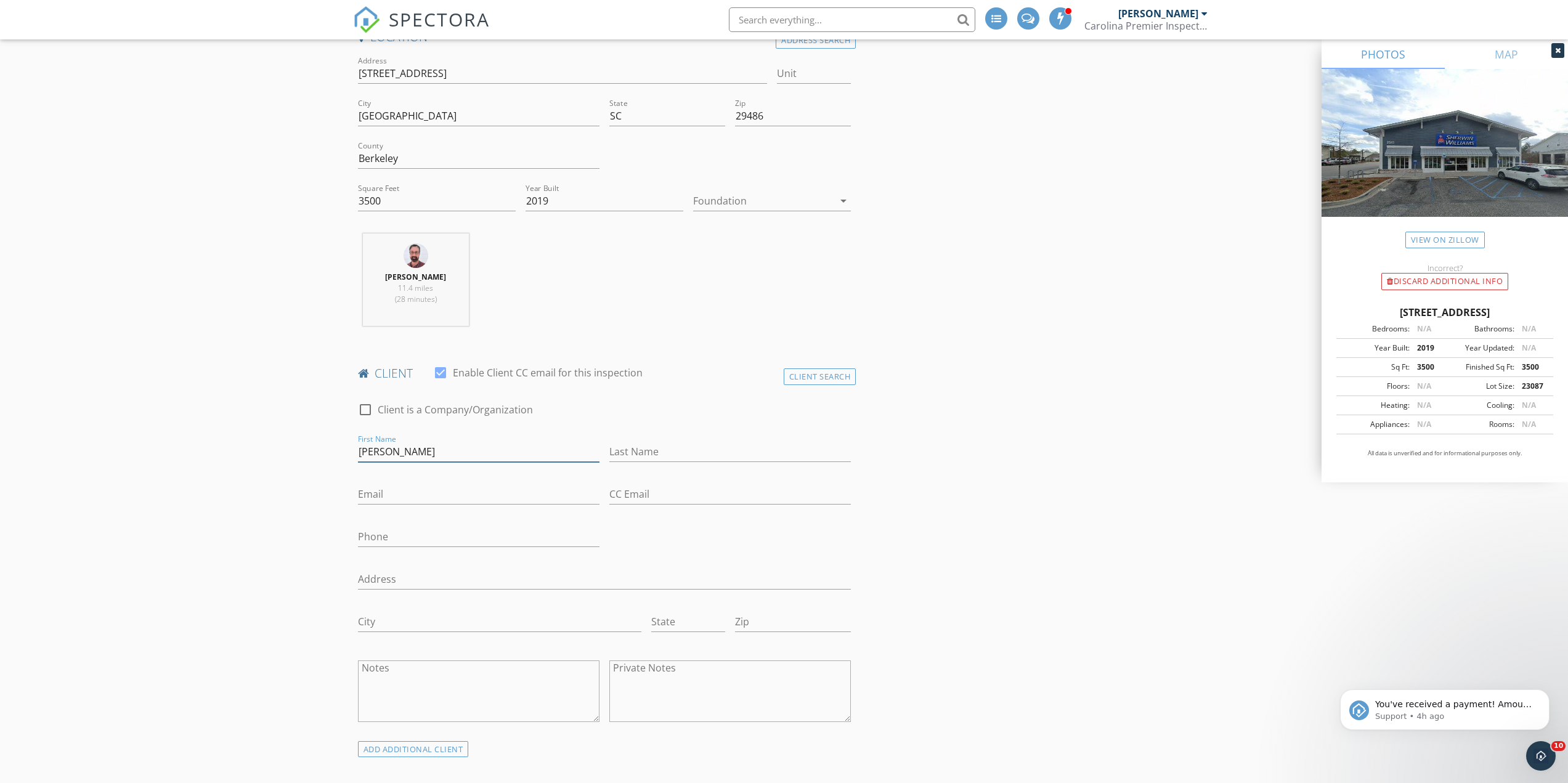
click at [416, 459] on input "[PERSON_NAME]" at bounding box center [479, 451] width 242 height 20
type input "[PERSON_NAME]"
click at [622, 461] on input "Last Name" at bounding box center [730, 451] width 242 height 20
paste input "[PERSON_NAME]"
type input "[PERSON_NAME]"
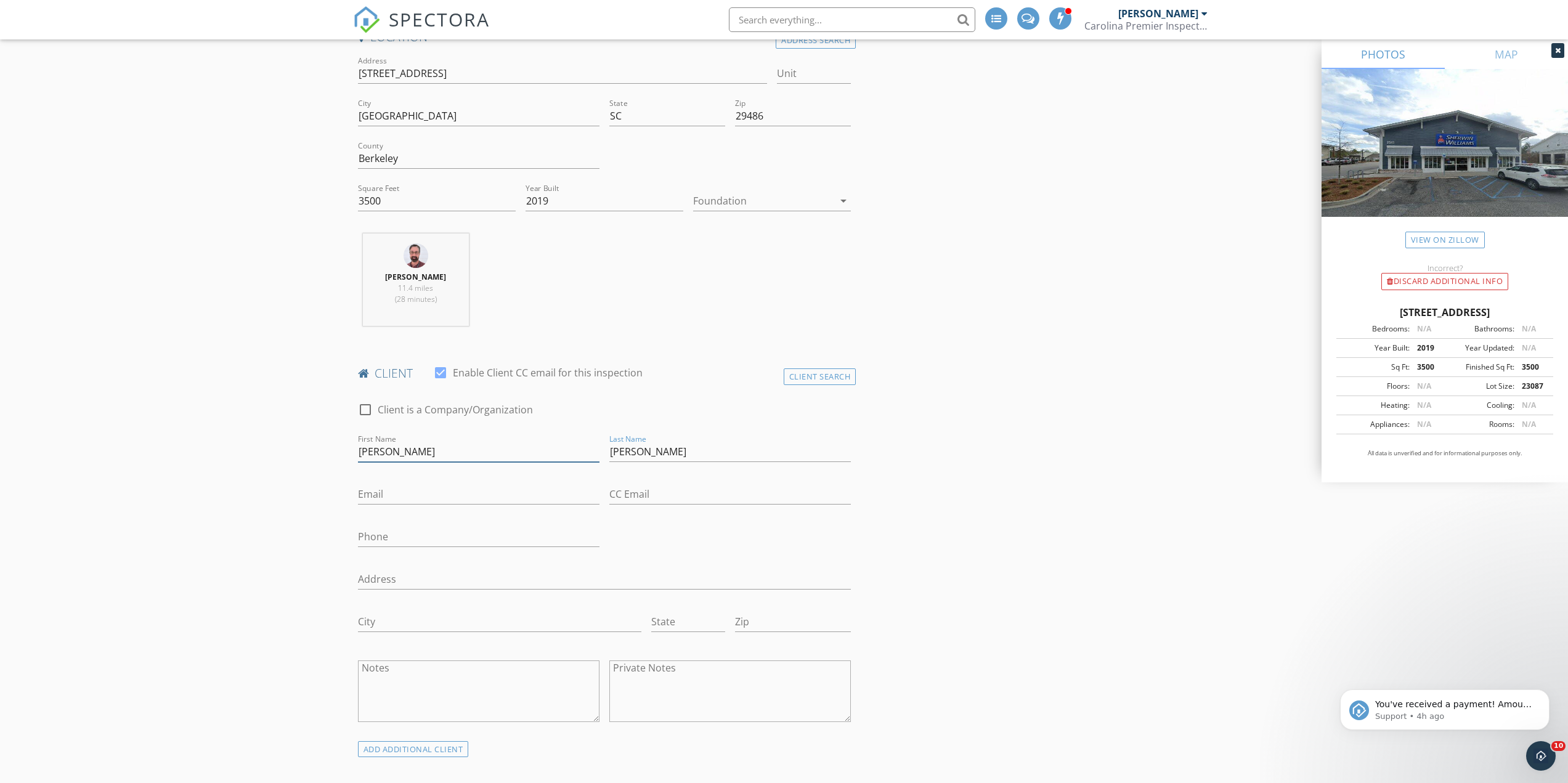
click at [411, 452] on input "[PERSON_NAME]" at bounding box center [479, 451] width 242 height 20
type input "[PERSON_NAME]"
click at [404, 502] on input "Email" at bounding box center [479, 494] width 242 height 20
paste input "[PERSON_NAME][EMAIL_ADDRESS][DOMAIN_NAME]"
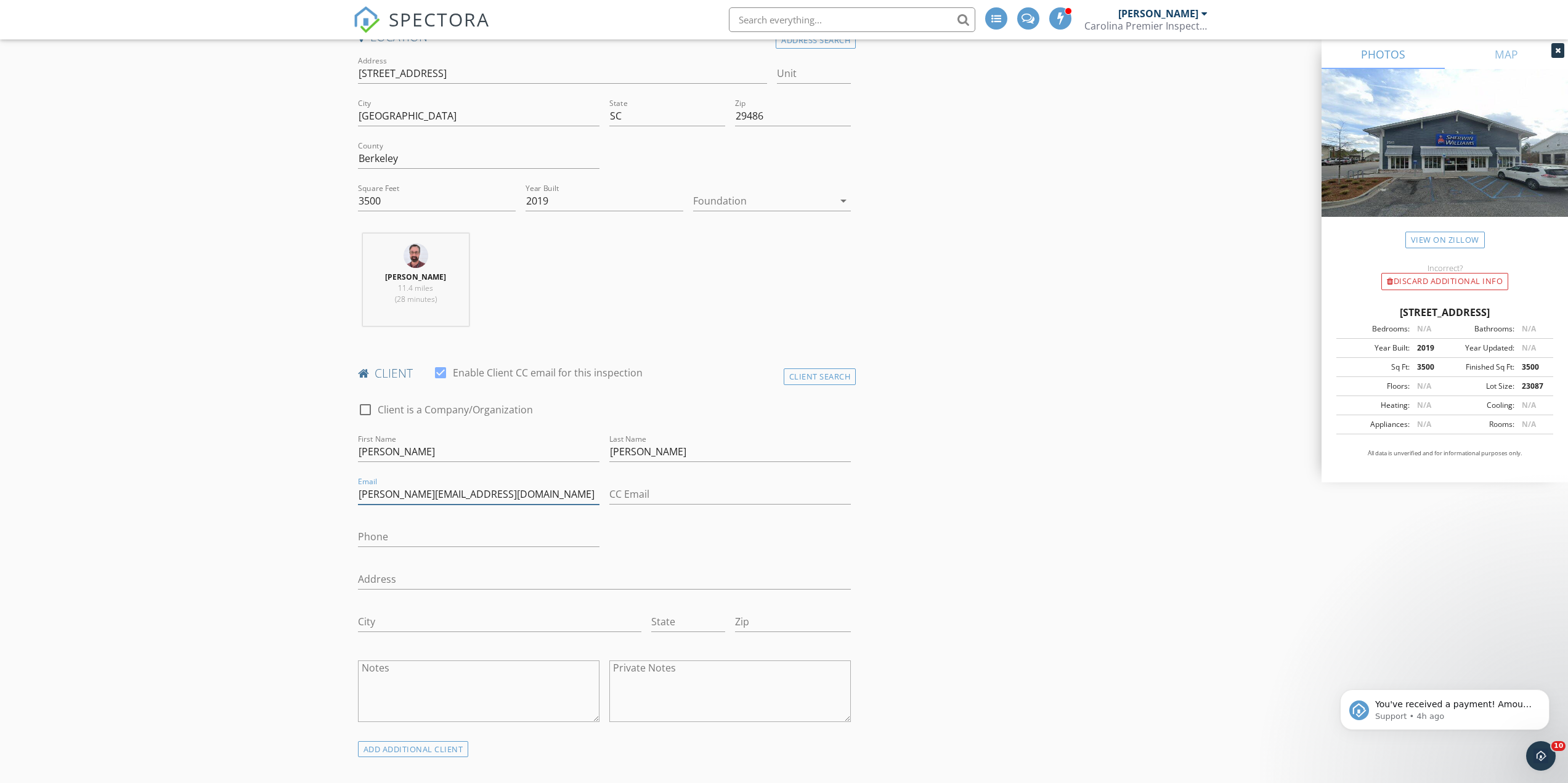
type input "[PERSON_NAME][EMAIL_ADDRESS][DOMAIN_NAME]"
click at [374, 537] on input "Phone" at bounding box center [479, 536] width 242 height 20
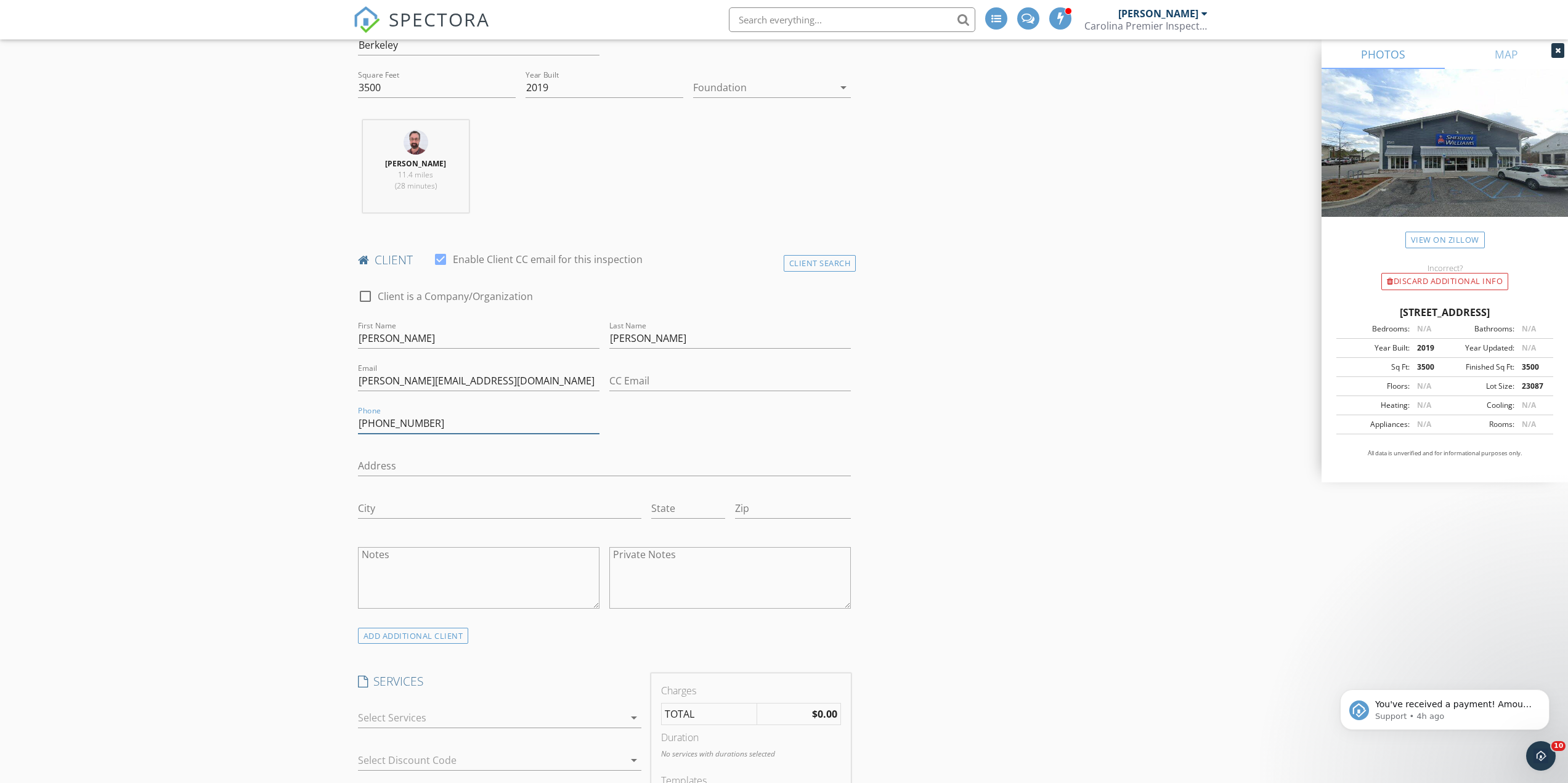
scroll to position [616, 0]
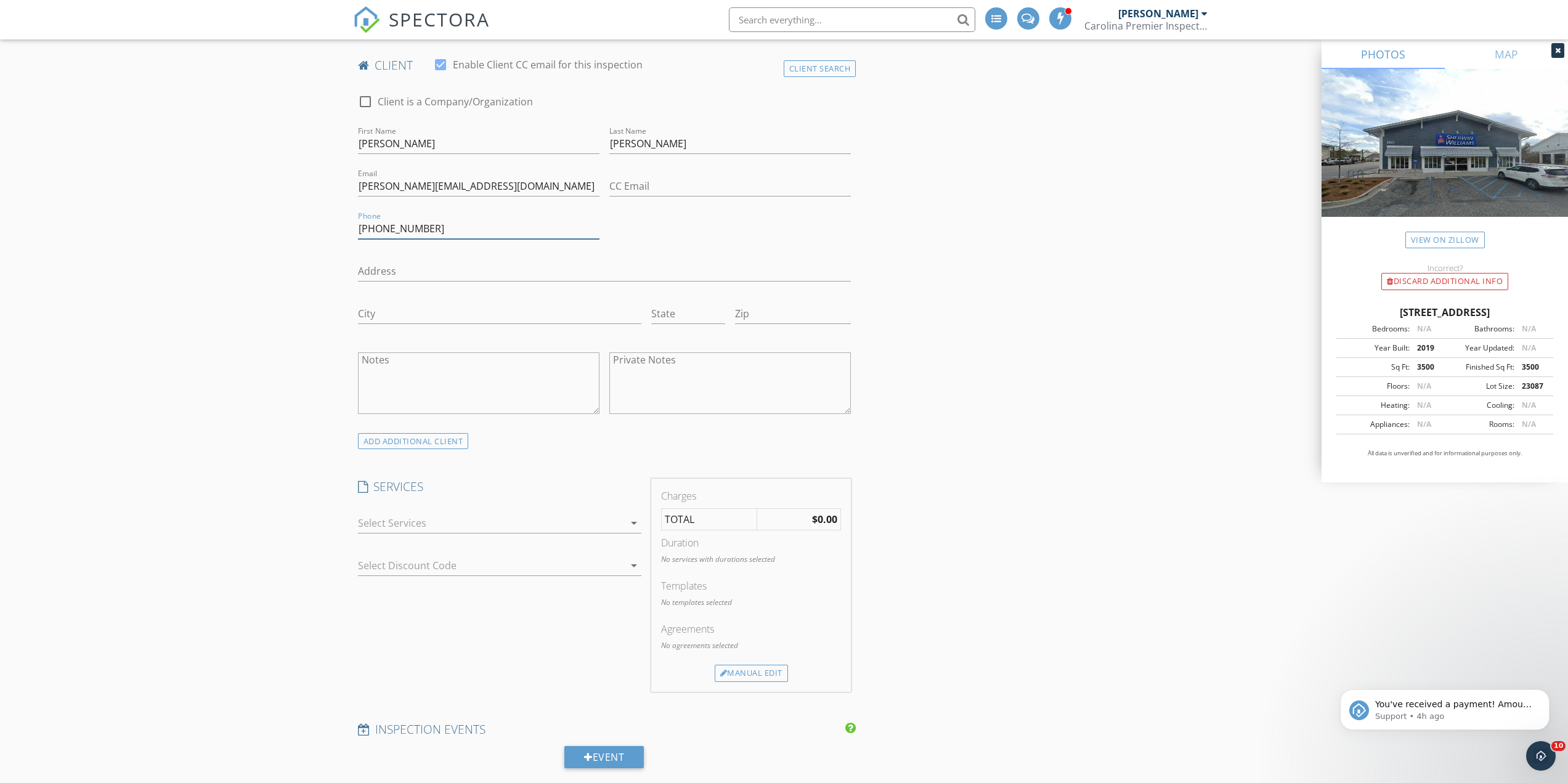
type input "[PHONE_NUMBER]"
click at [416, 524] on div at bounding box center [490, 523] width 266 height 20
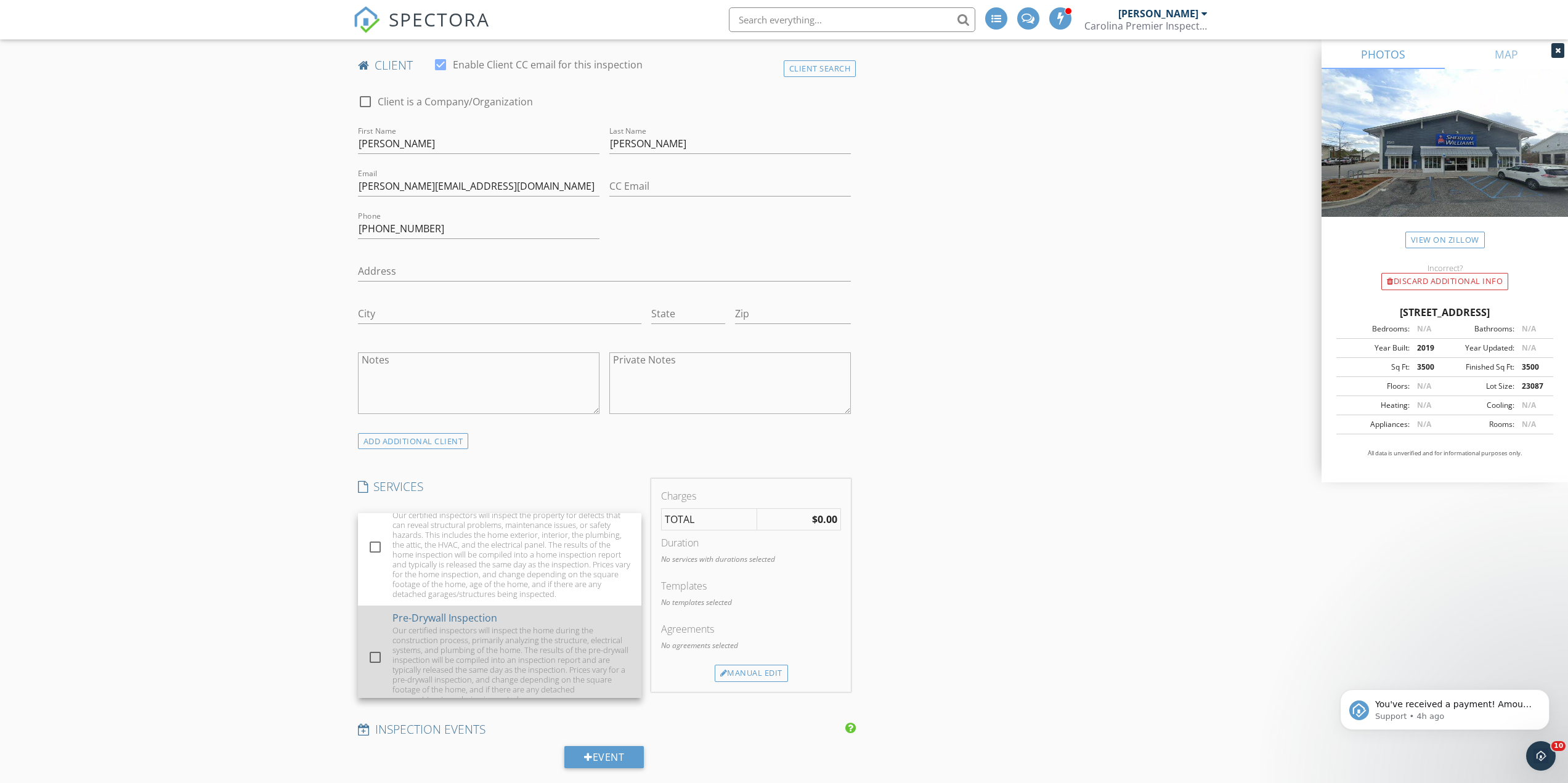
scroll to position [123, 0]
click at [469, 620] on div "Commercial Property Inspection" at bounding box center [467, 622] width 151 height 14
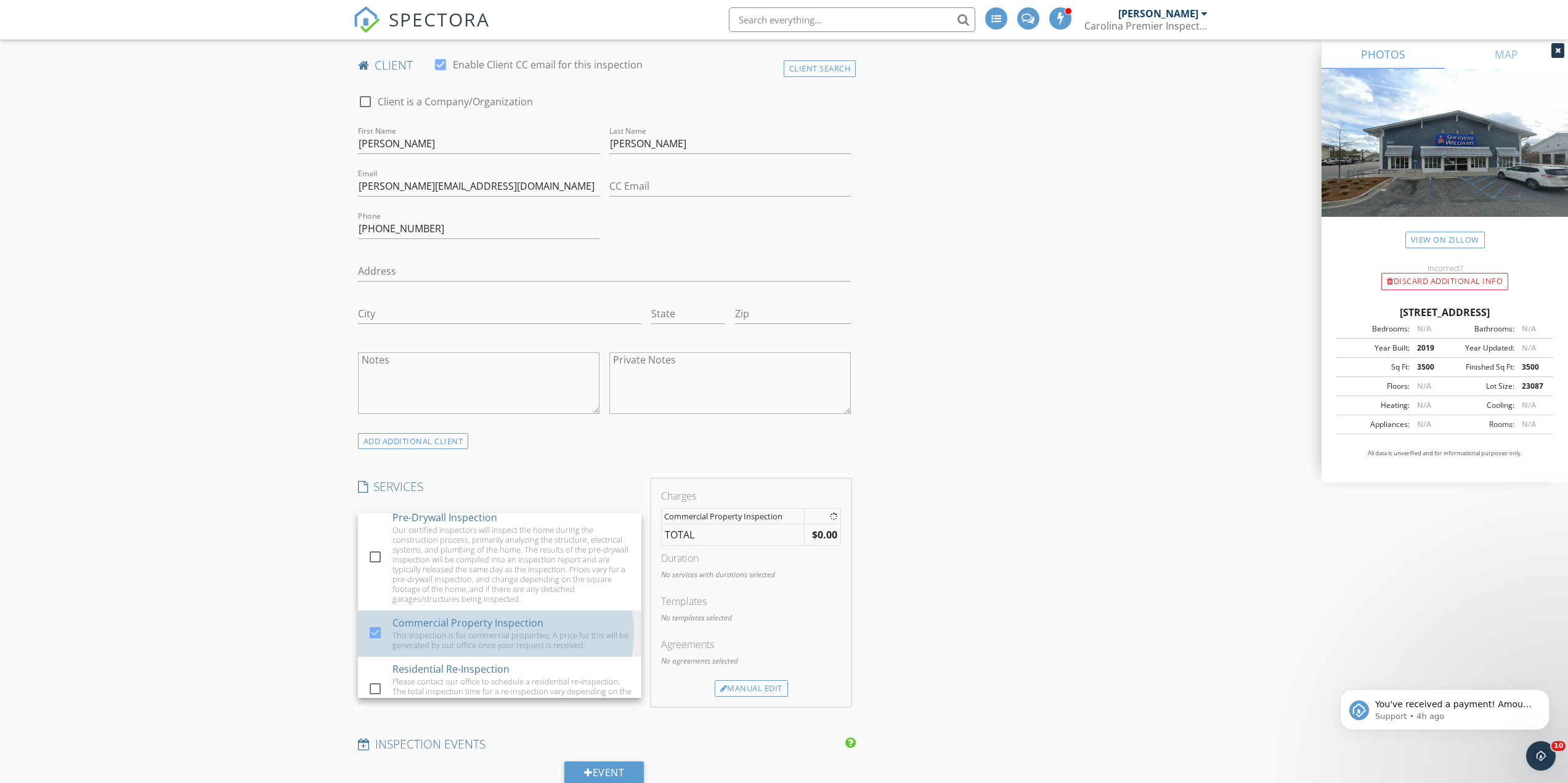
click at [211, 509] on div "New Inspection Click here to use the New Order Form INSPECTOR(S) check_box Robe…" at bounding box center [784, 628] width 1568 height 2319
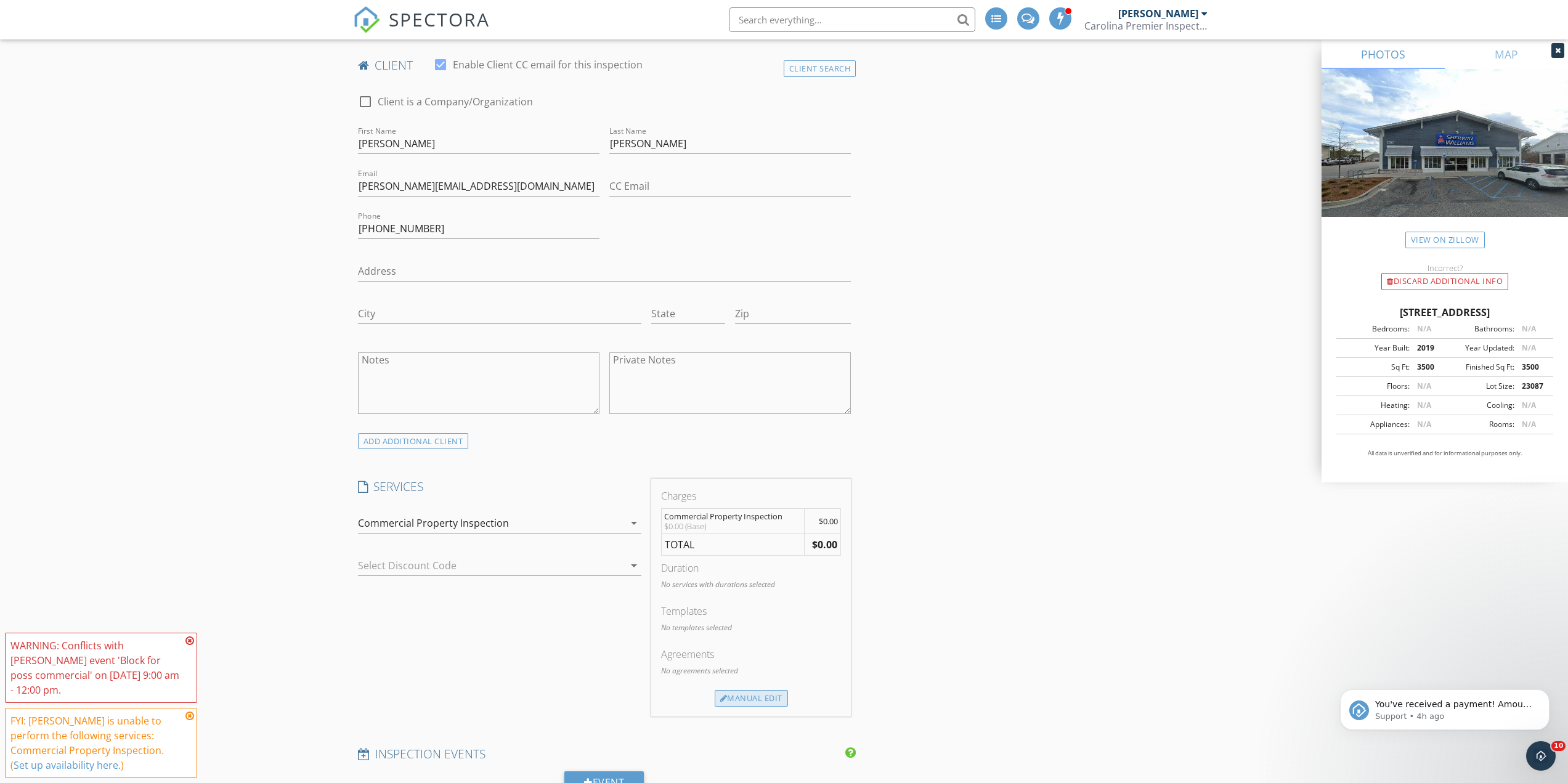
click at [747, 701] on div "Manual Edit" at bounding box center [751, 699] width 73 height 17
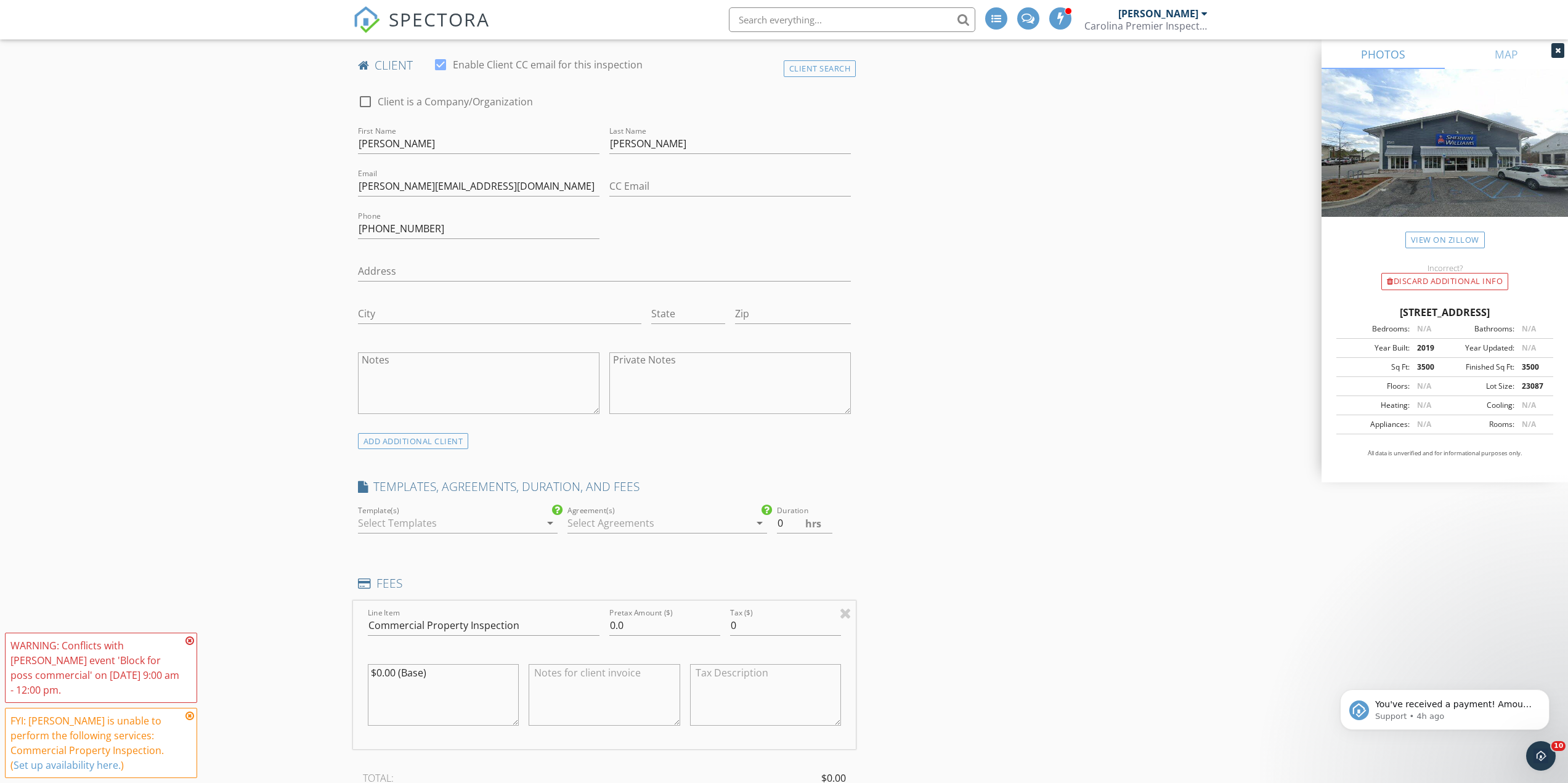
click at [625, 528] on div at bounding box center [658, 523] width 182 height 20
click at [108, 558] on div "New Inspection Click here to use the New Order Form INSPECTOR(S) check_box Robe…" at bounding box center [784, 687] width 1568 height 2438
click at [602, 523] on div at bounding box center [658, 523] width 182 height 20
click at [658, 534] on div "Inspection Agreement" at bounding box center [681, 533] width 150 height 14
click at [304, 560] on div "New Inspection Click here to use the New Order Form INSPECTOR(S) check_box Robe…" at bounding box center [784, 687] width 1568 height 2438
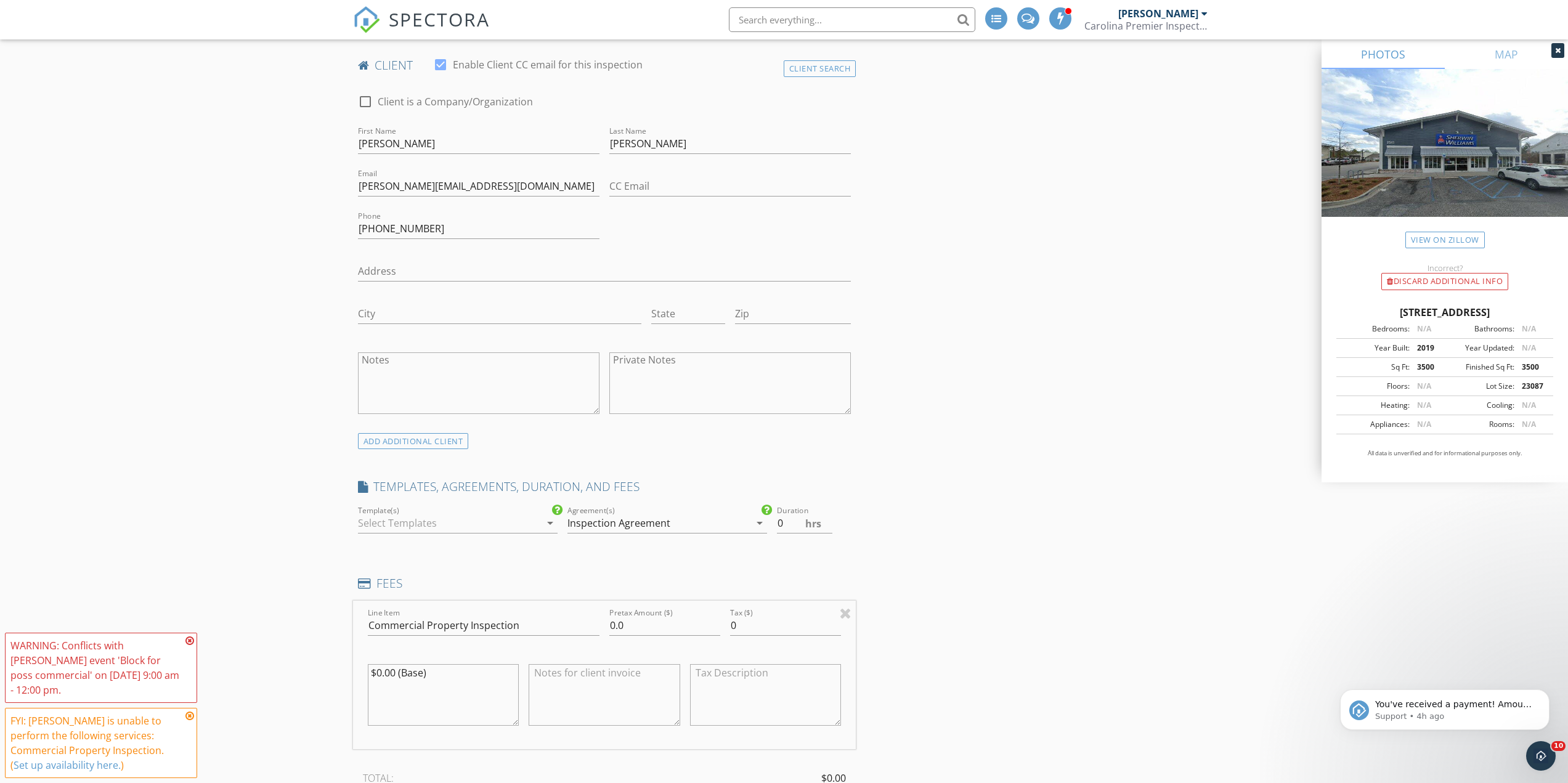
click at [483, 528] on div at bounding box center [449, 523] width 182 height 20
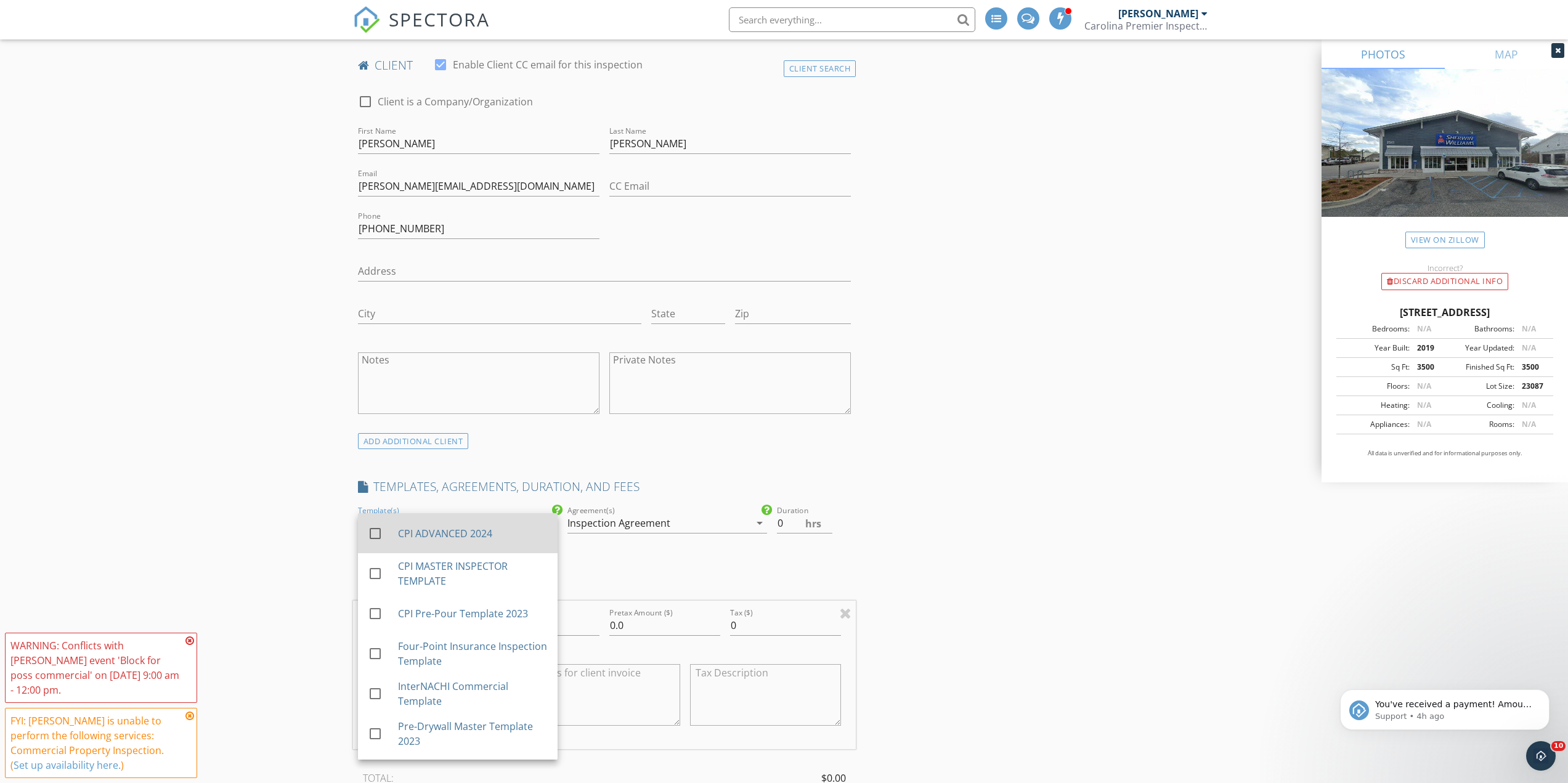
click at [509, 534] on div "CPI ADVANCED 2024" at bounding box center [472, 533] width 150 height 14
click at [226, 538] on div "New Inspection Click here to use the New Order Form INSPECTOR(S) check_box Robe…" at bounding box center [784, 687] width 1568 height 2438
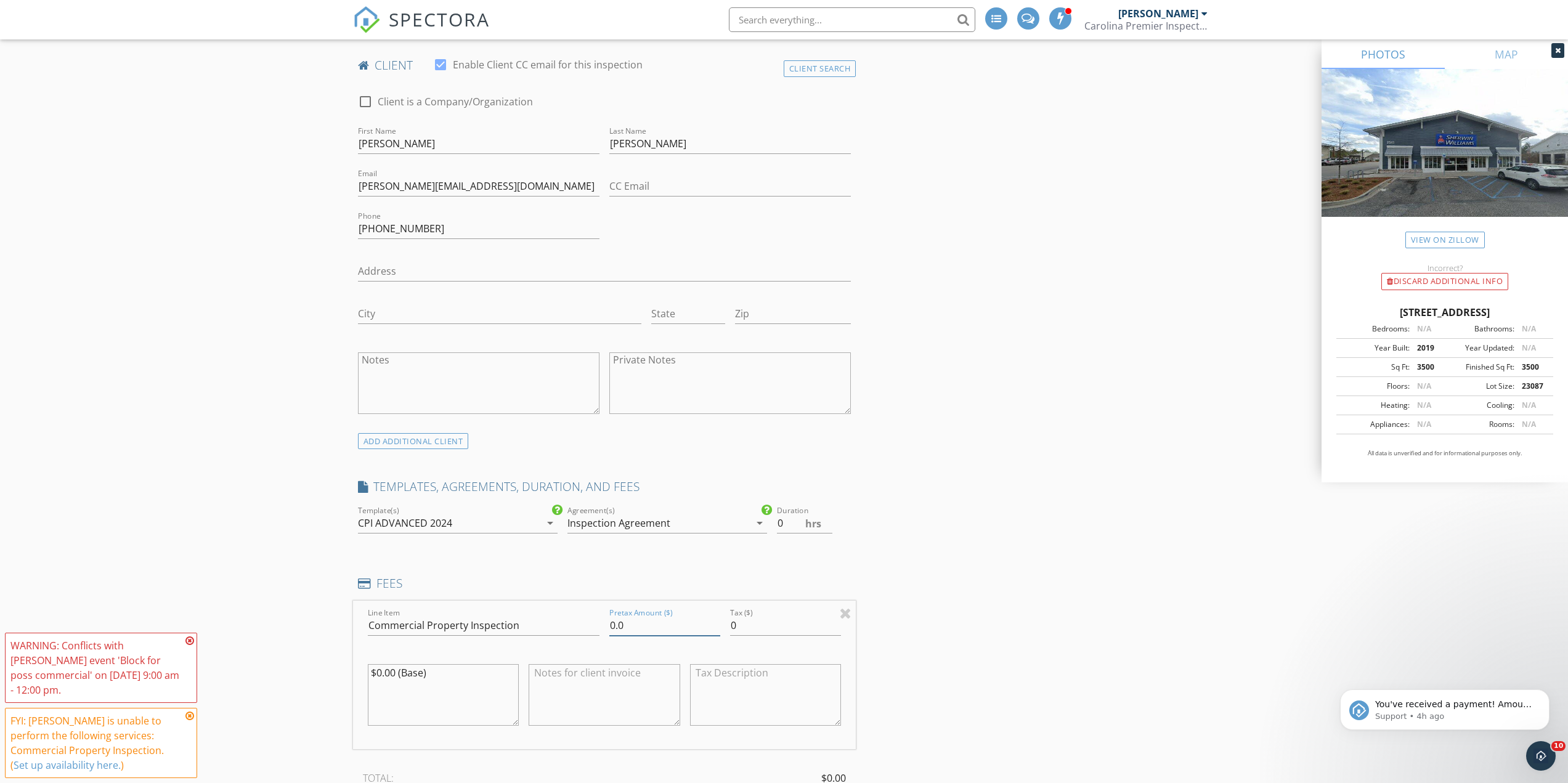
drag, startPoint x: 630, startPoint y: 630, endPoint x: 558, endPoint y: 616, distance: 73.3
click at [560, 617] on div "Line Item Commercial Property Inspection Pretax Amount ($) 0.0 Tax ($) 0 $0.00 …" at bounding box center [605, 675] width 504 height 149
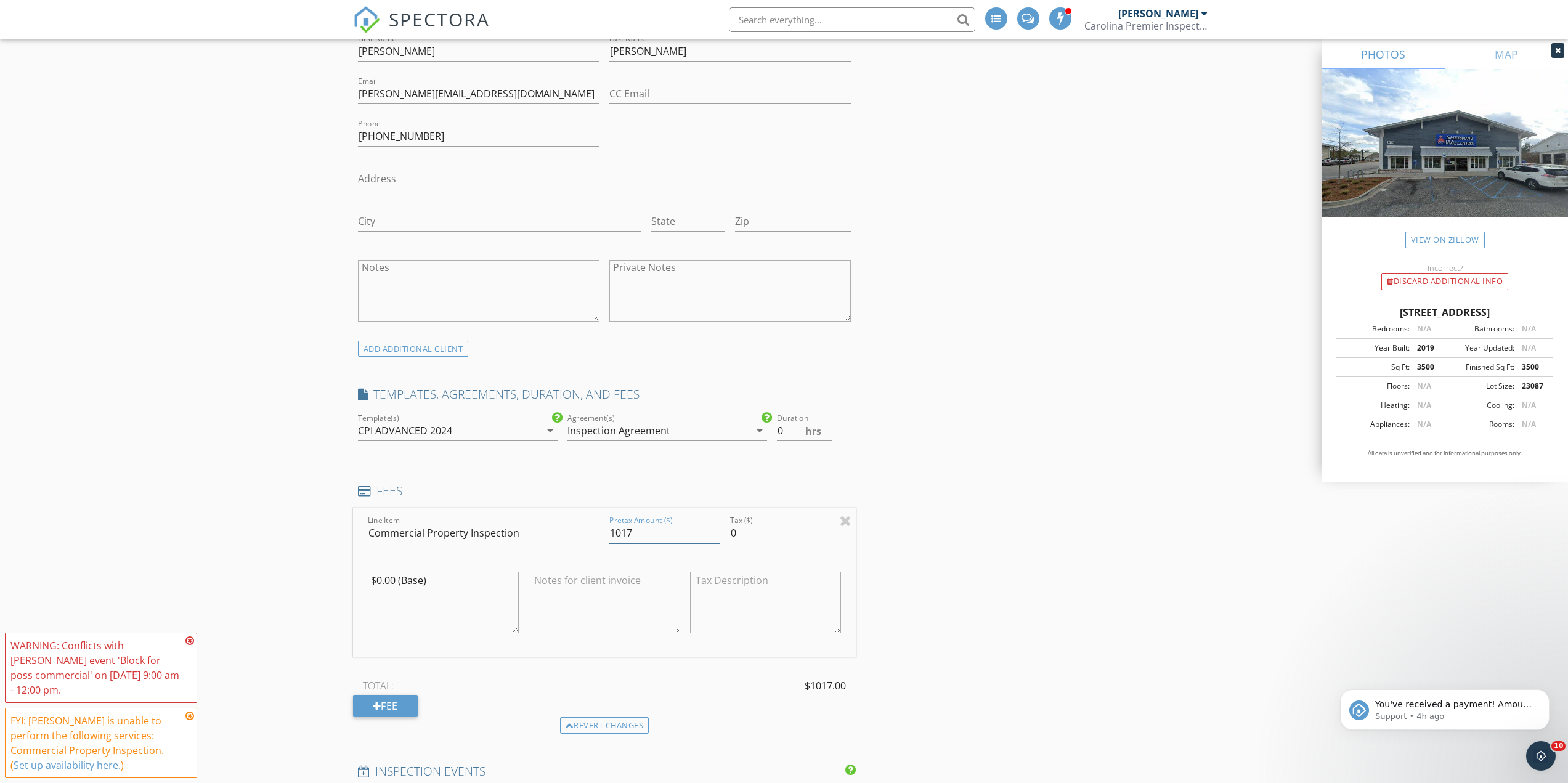
scroll to position [739, 0]
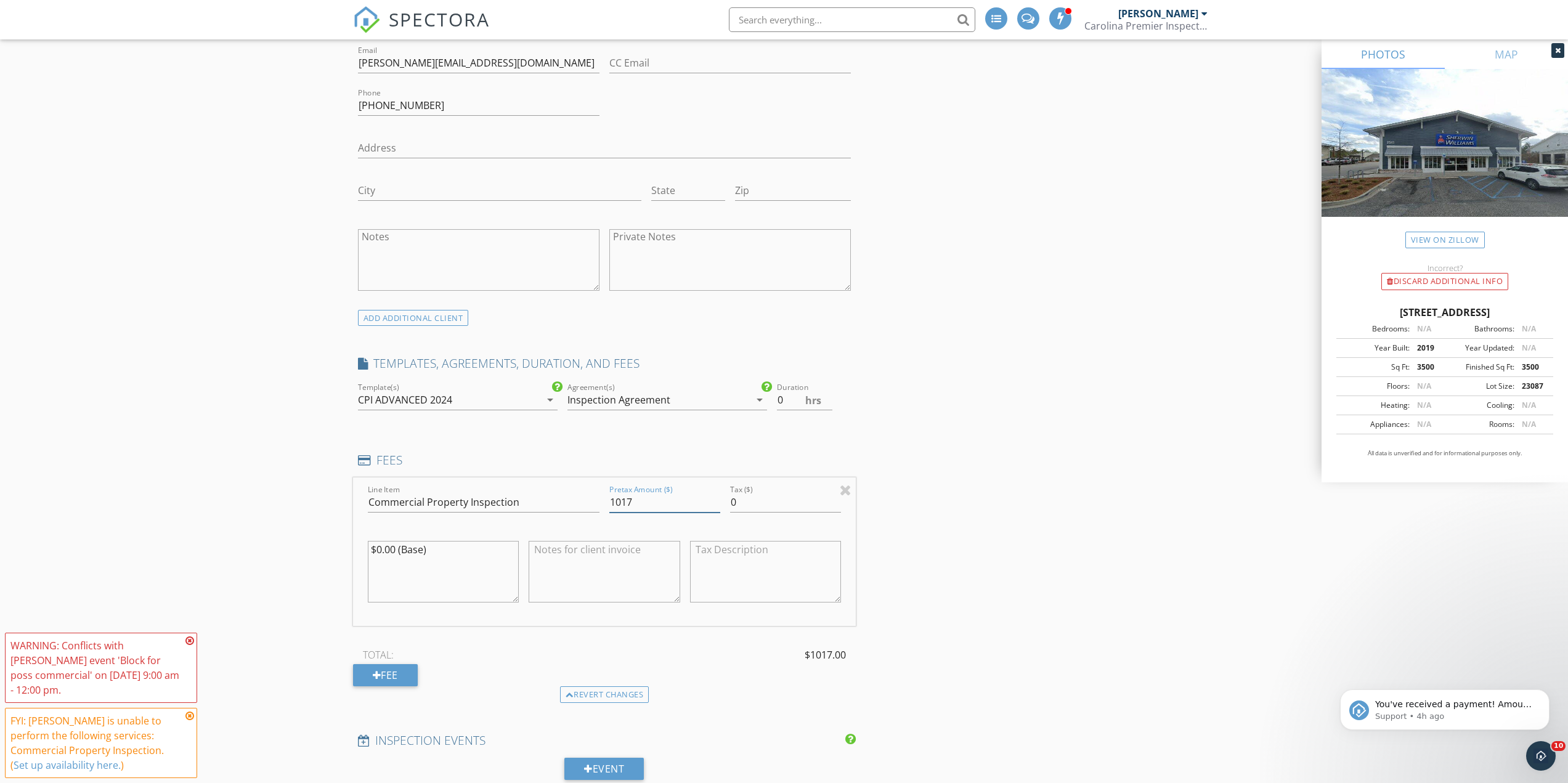
type input "1017"
click at [378, 555] on textarea "$0.00 (Base)" at bounding box center [443, 572] width 152 height 61
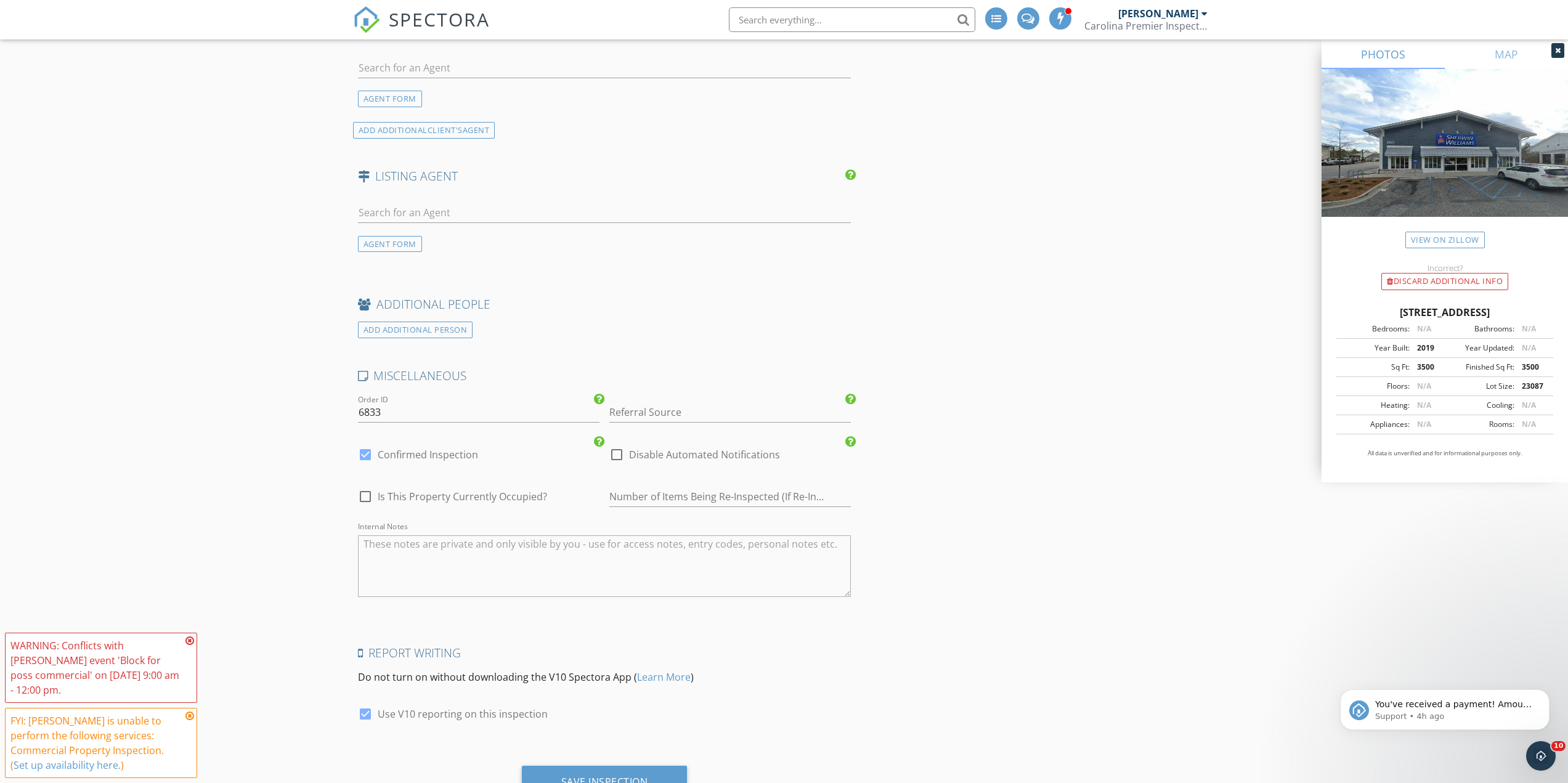
scroll to position [1740, 0]
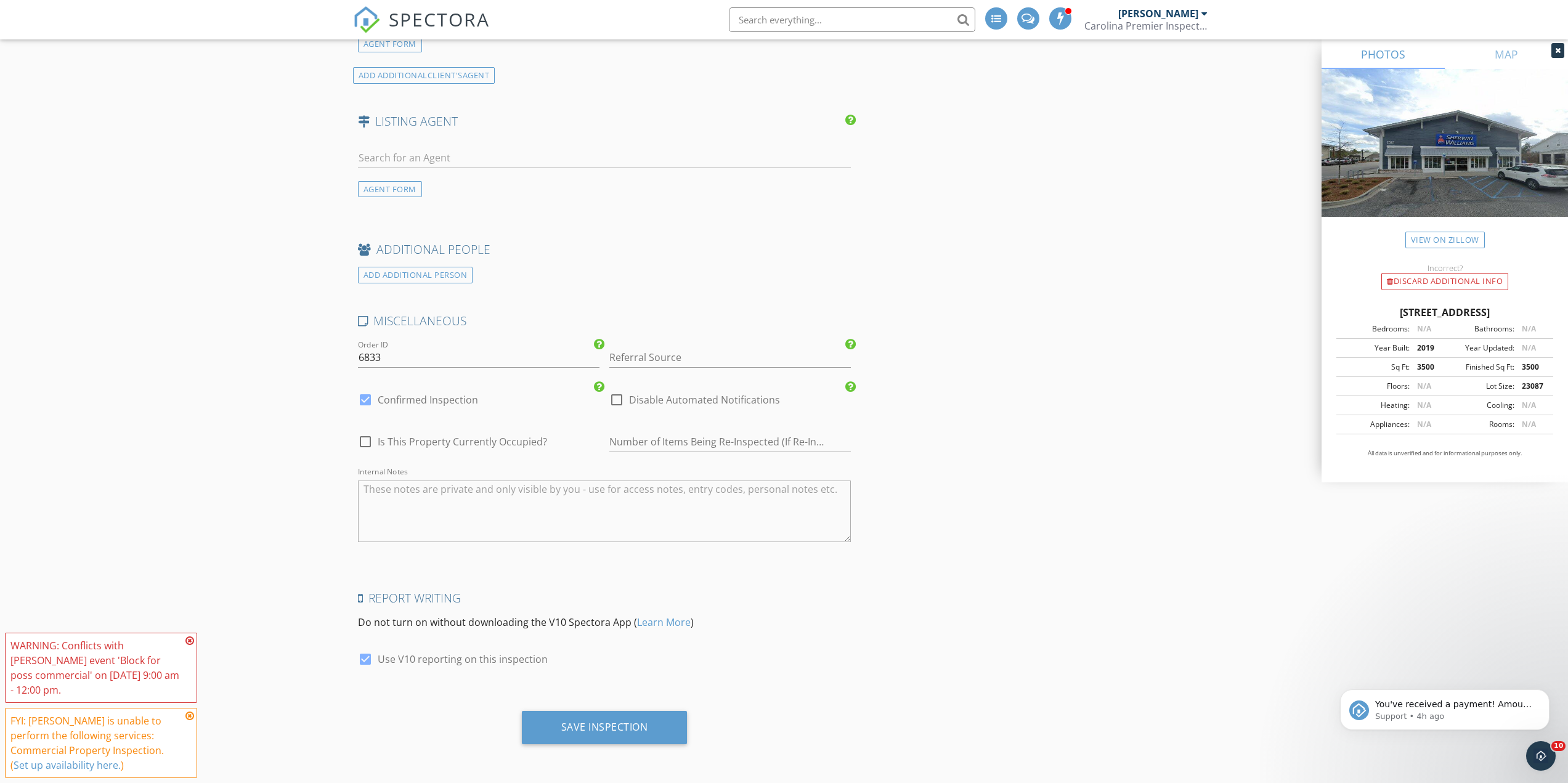
type textarea "$1017.00 (Base)"
click at [418, 493] on textarea "Internal Notes" at bounding box center [605, 511] width 493 height 61
type textarea "[PERSON_NAME] and [PERSON_NAME] commercial inspection. This is at [STREET_ADDRE…"
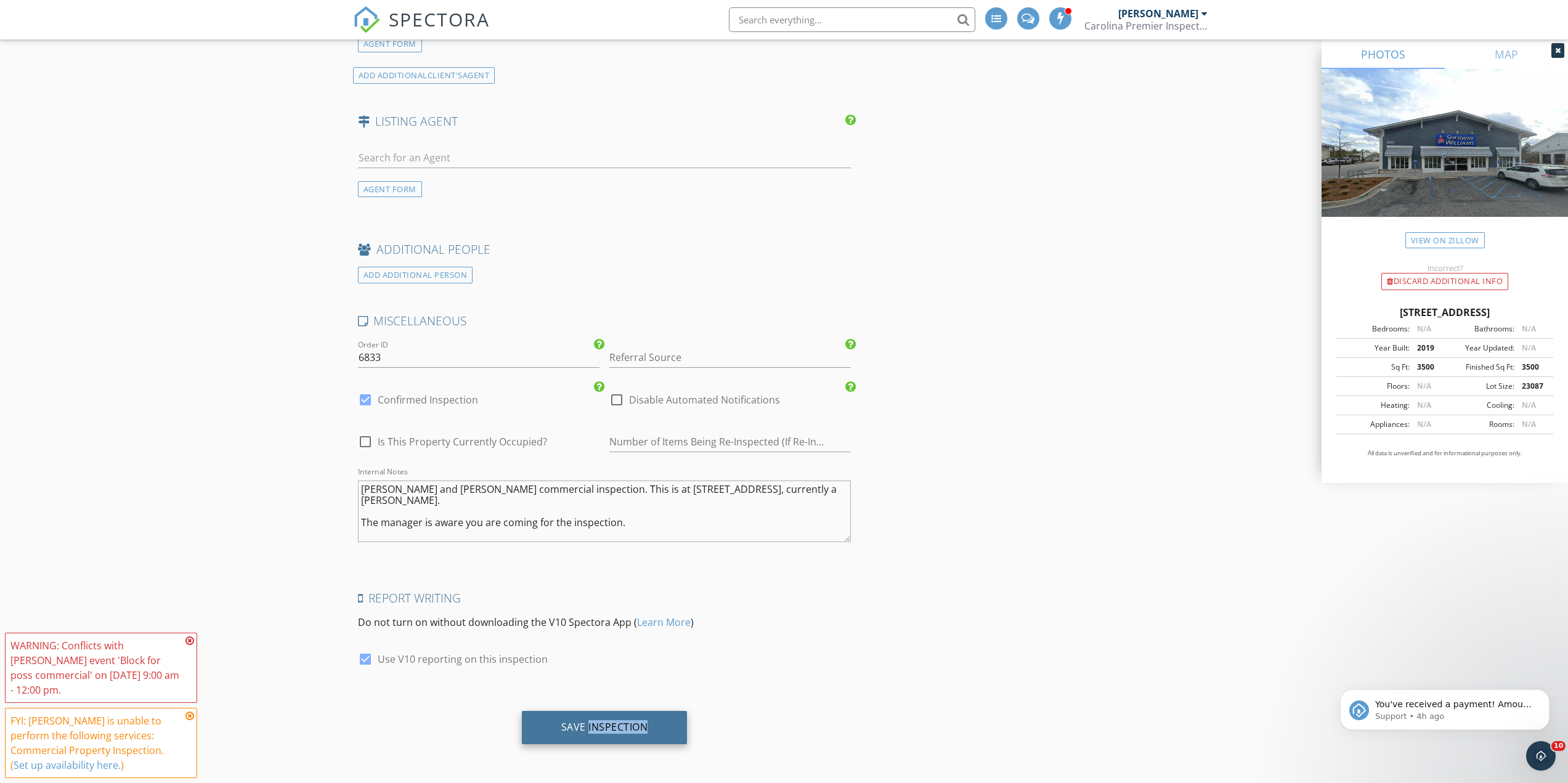
click at [632, 727] on div "Save Inspection" at bounding box center [605, 726] width 87 height 12
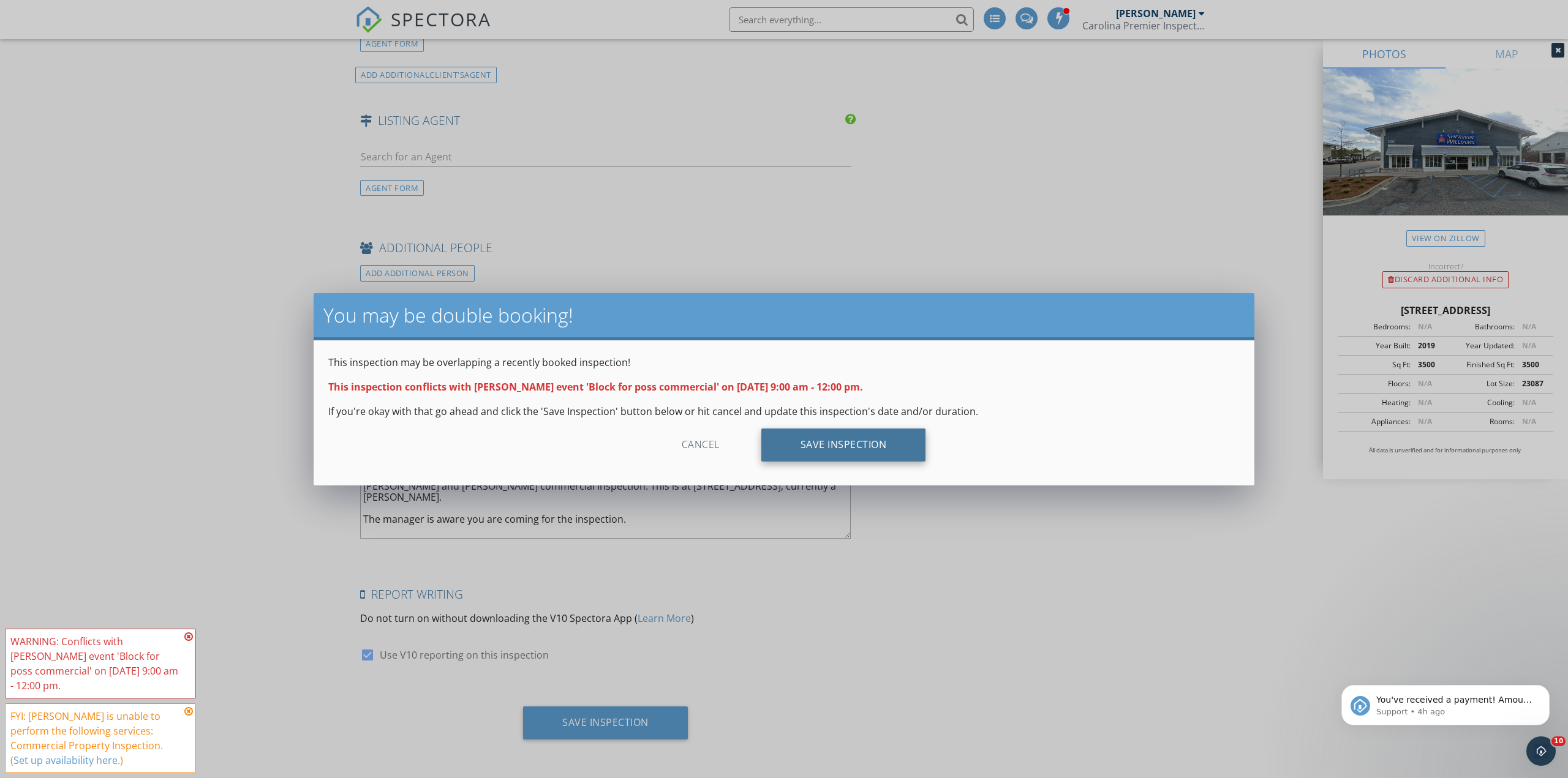
click at [820, 447] on div "Save Inspection" at bounding box center [843, 444] width 165 height 33
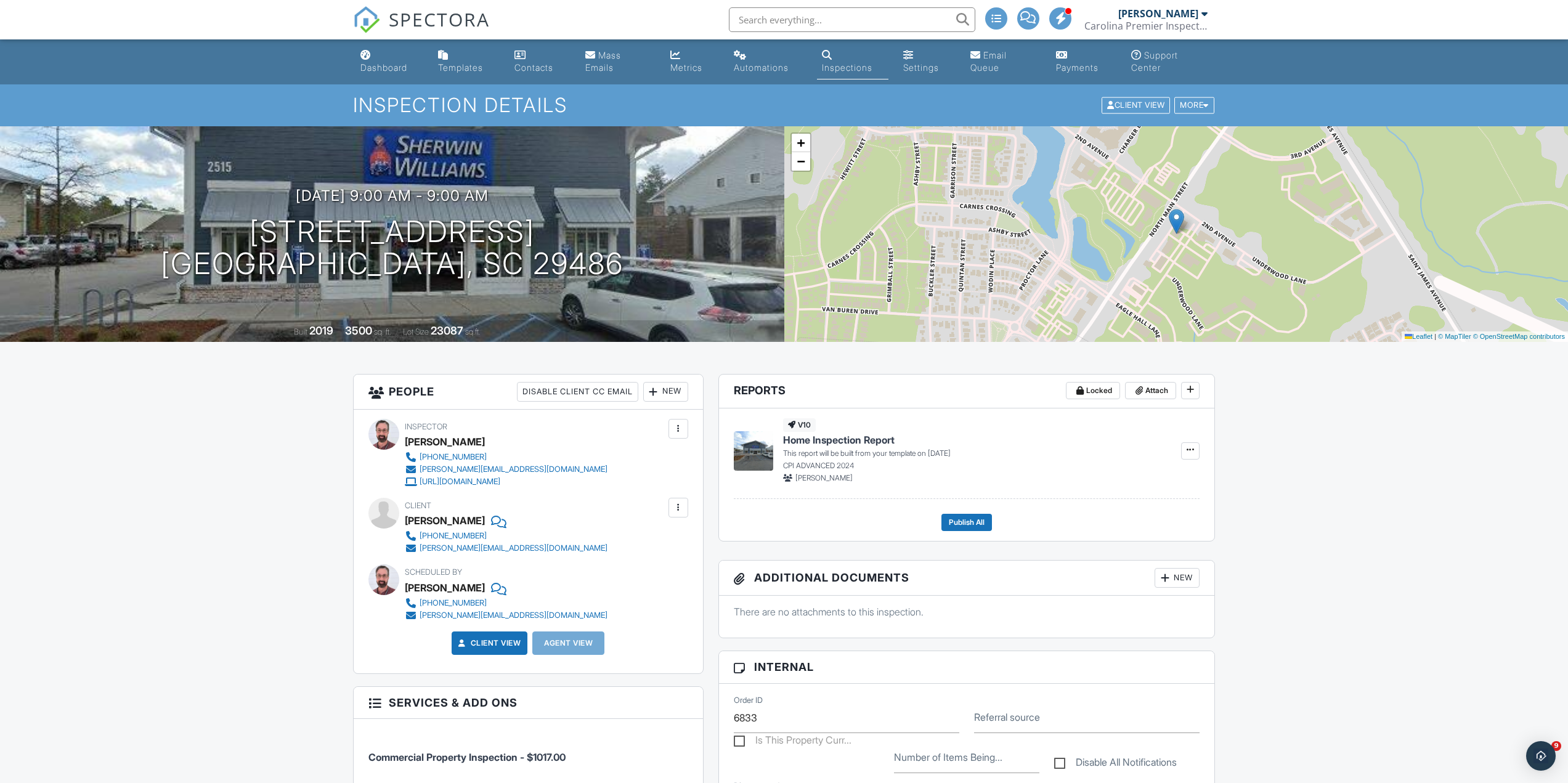
click at [664, 398] on div "New" at bounding box center [665, 392] width 45 height 20
click at [679, 421] on li "Inspector" at bounding box center [710, 422] width 121 height 31
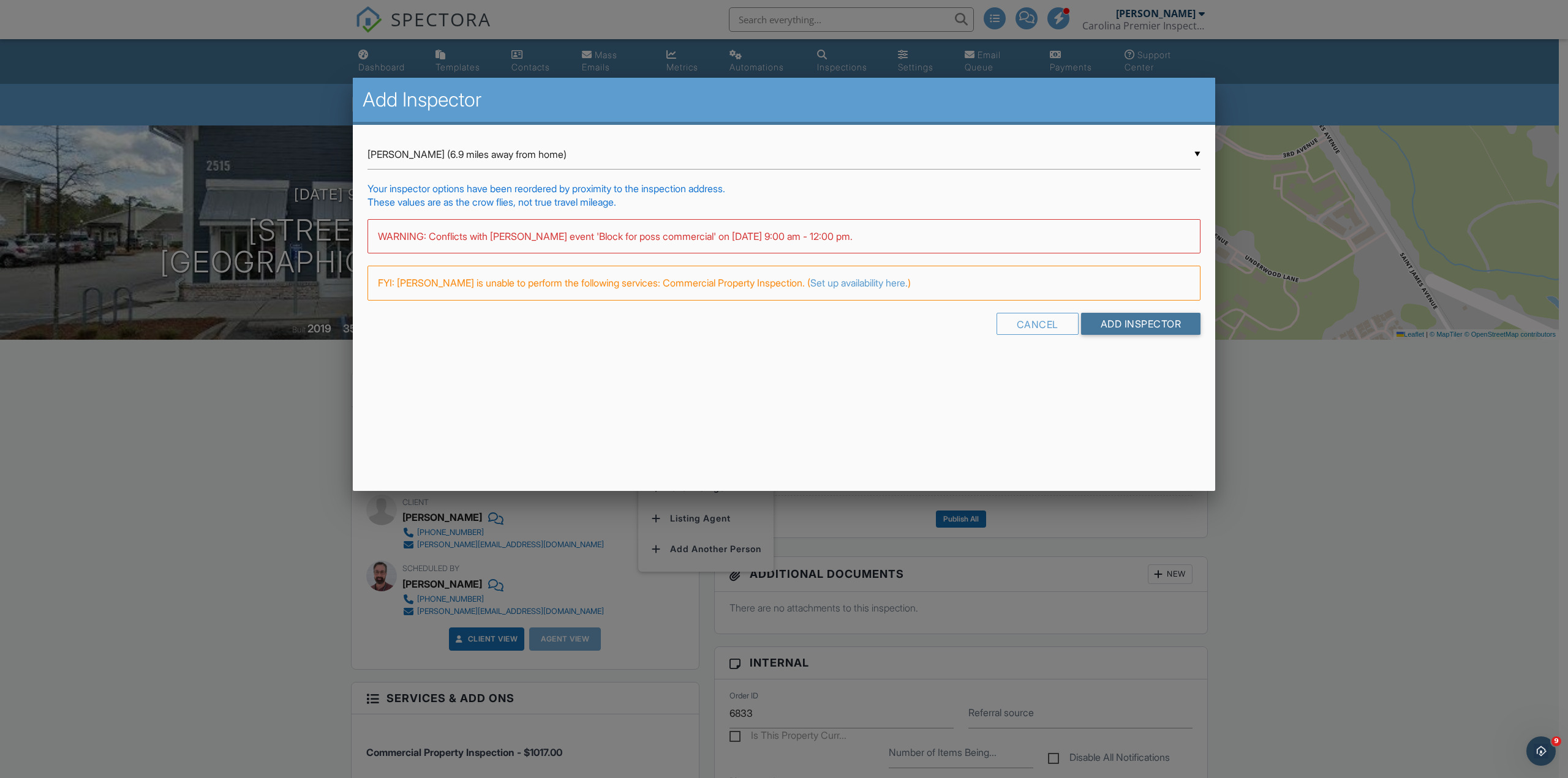
click at [1106, 323] on input "Add Inspector" at bounding box center [1141, 323] width 120 height 22
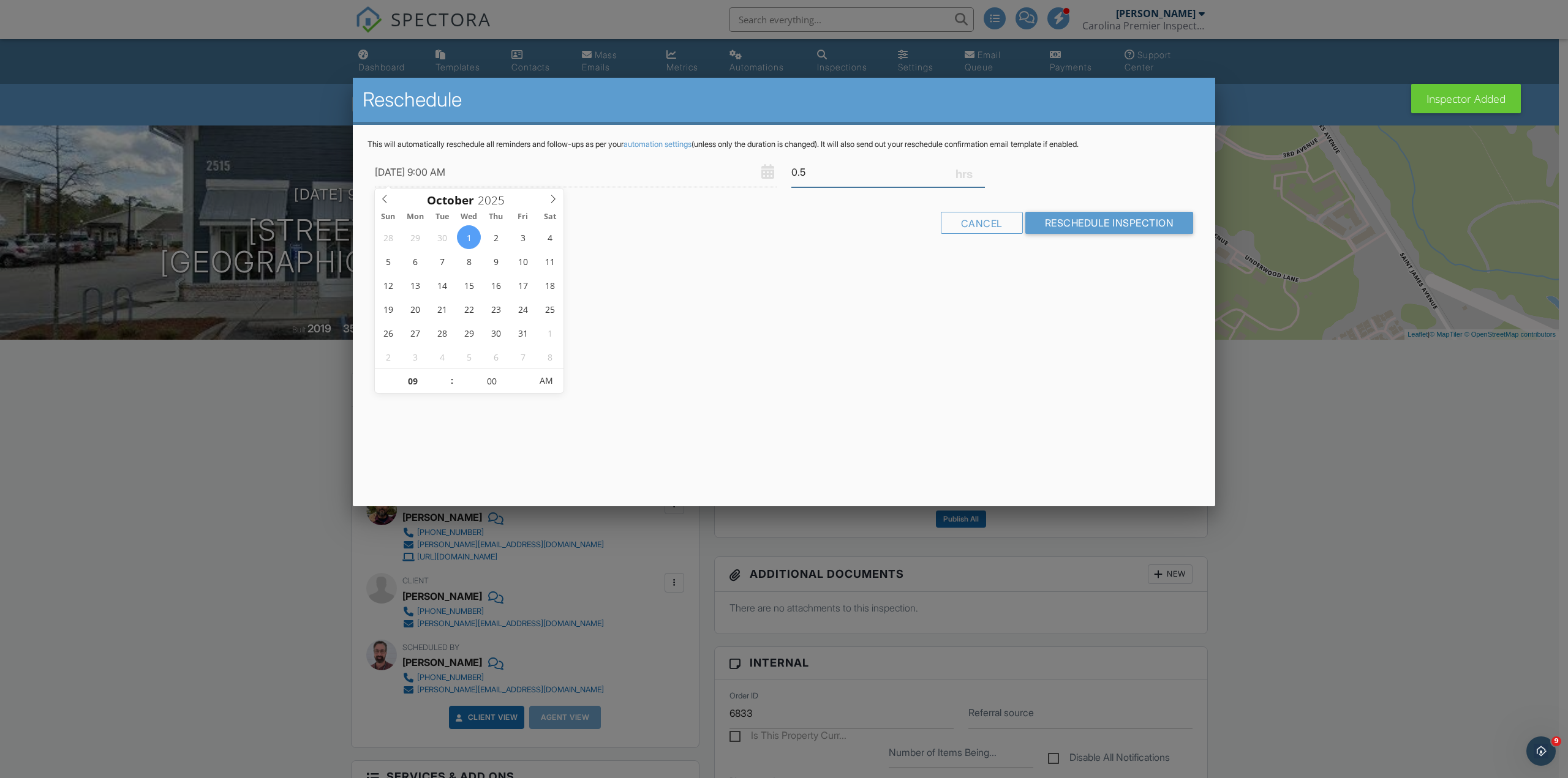
click at [980, 167] on input "0.5" at bounding box center [888, 172] width 194 height 30
click at [980, 167] on input "0.75" at bounding box center [888, 172] width 194 height 30
click at [980, 167] on input "1" at bounding box center [888, 172] width 194 height 30
click at [980, 167] on input "1.25" at bounding box center [888, 172] width 194 height 30
click at [980, 167] on input "1.5" at bounding box center [888, 172] width 194 height 30
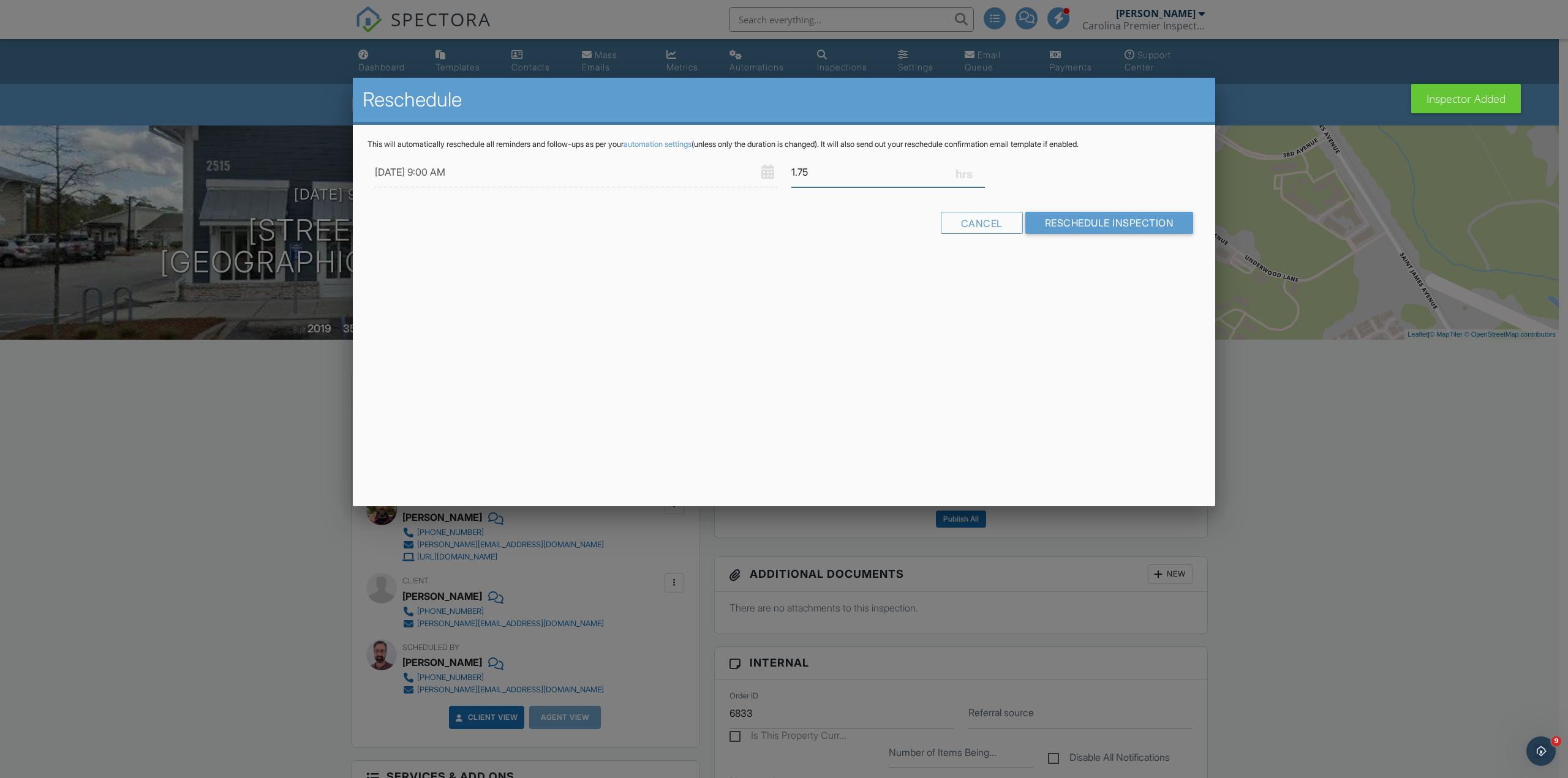
click at [980, 167] on input "1.75" at bounding box center [888, 172] width 194 height 30
click at [980, 167] on input "2" at bounding box center [888, 172] width 194 height 30
click at [980, 167] on input "2.25" at bounding box center [888, 172] width 194 height 30
click at [980, 167] on input "2.5" at bounding box center [888, 172] width 194 height 30
click at [980, 167] on input "2.75" at bounding box center [888, 172] width 194 height 30
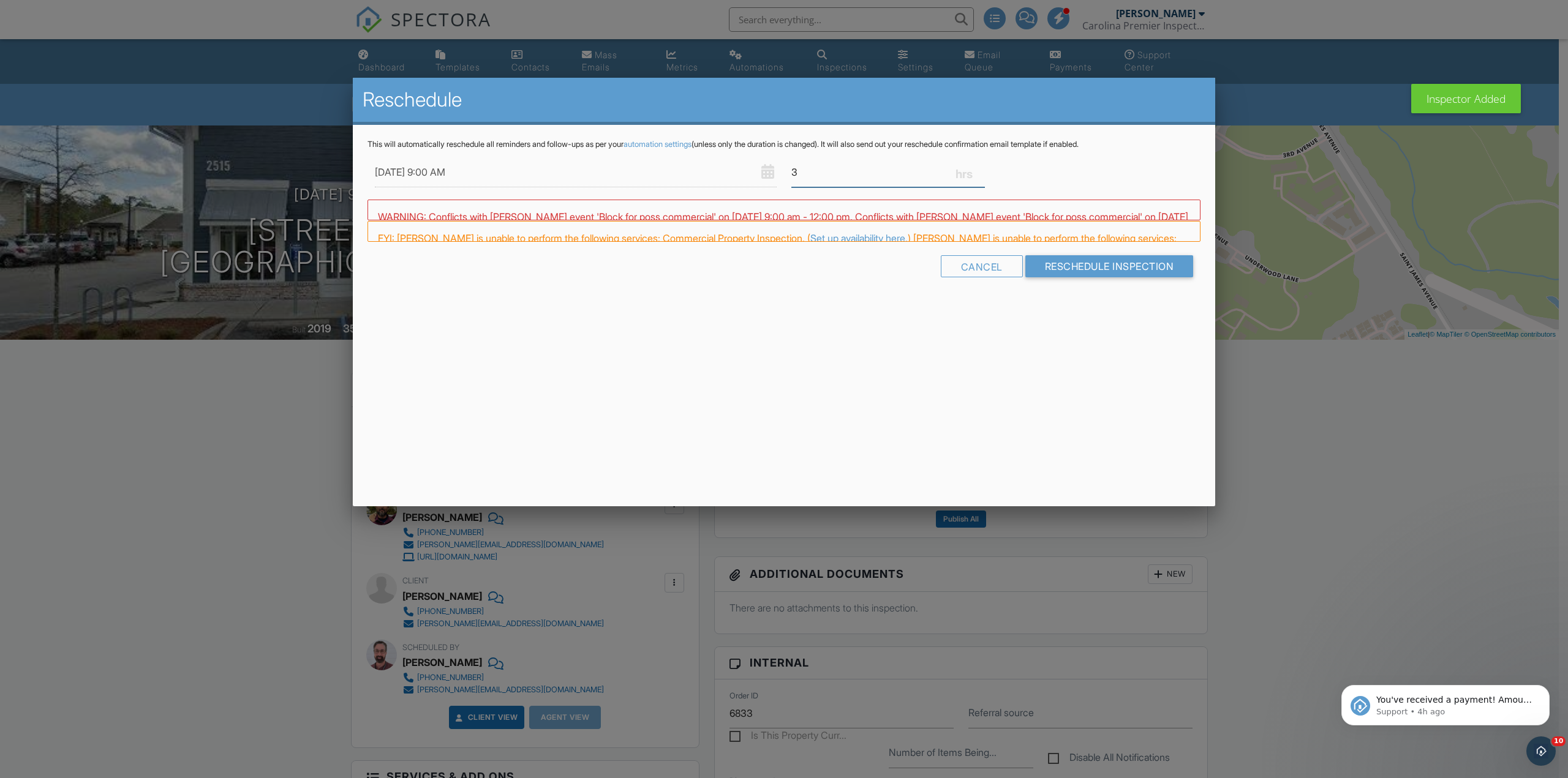
type input "3"
click at [980, 167] on input "3" at bounding box center [888, 172] width 194 height 30
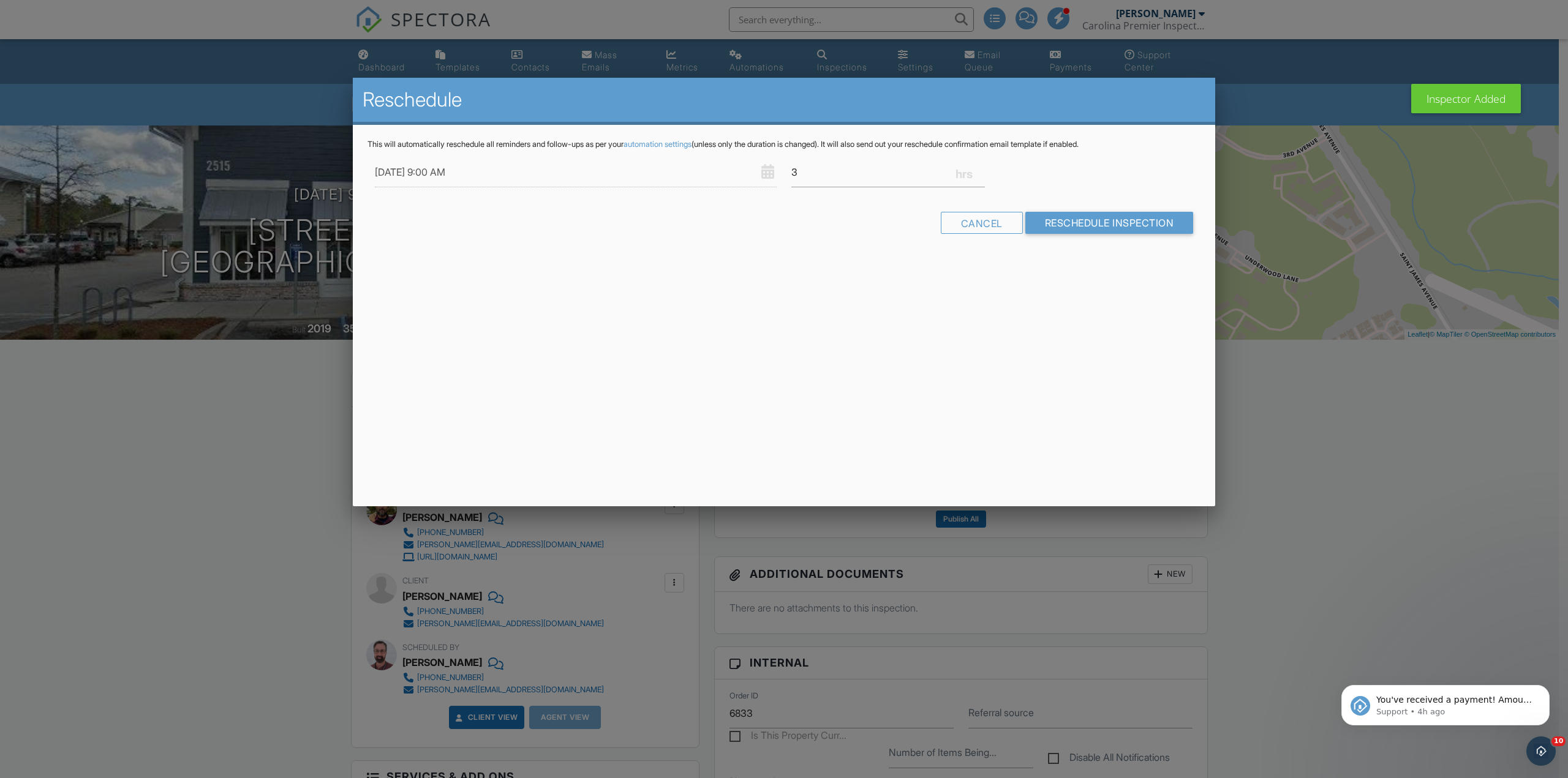
click at [0, 0] on div "FYI: Josh Wiggins is unable to perform the following services: Commercial Prope…" at bounding box center [0, 0] width 0 height 0
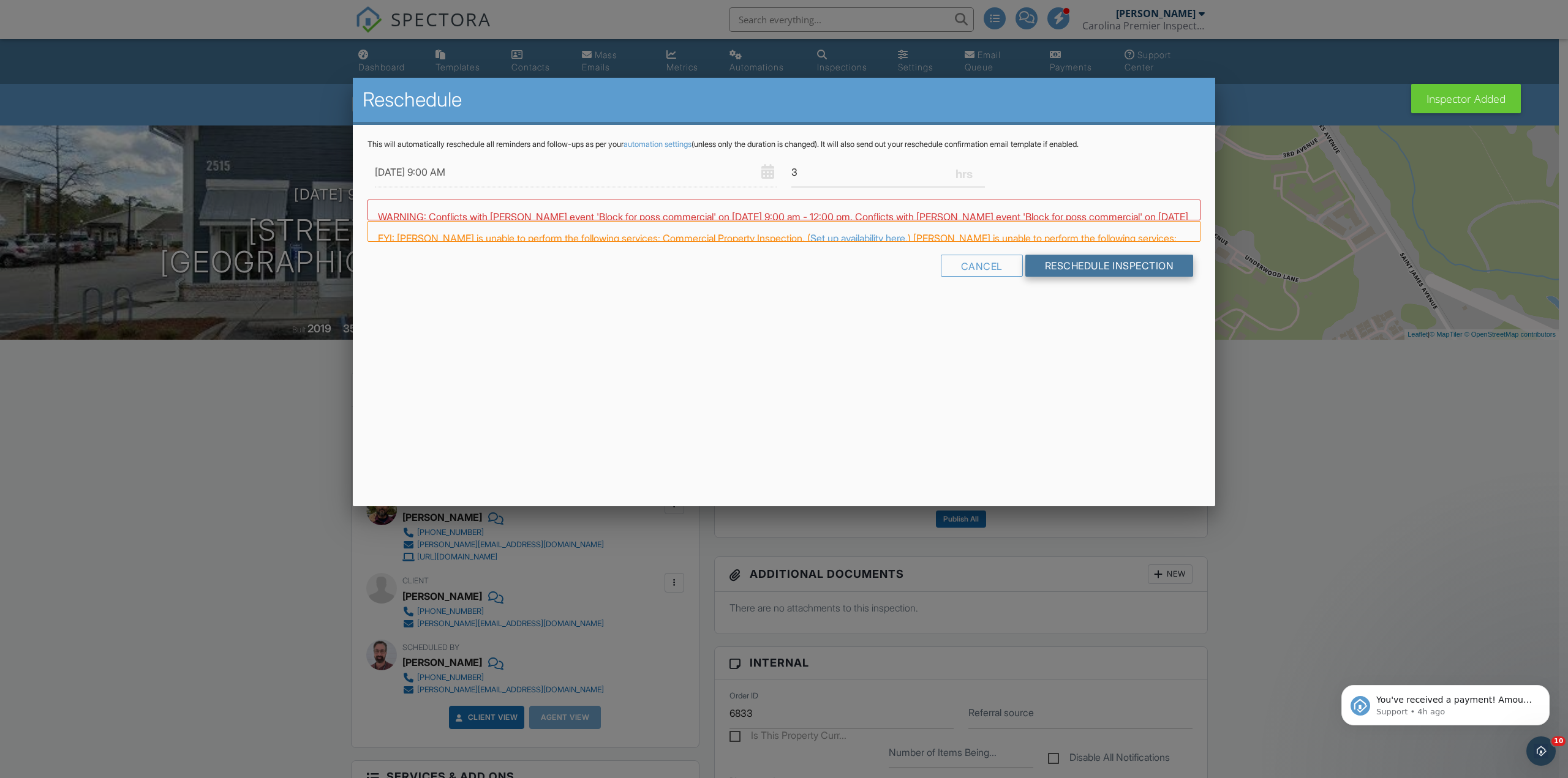
click at [1122, 273] on input "Reschedule Inspection" at bounding box center [1109, 265] width 169 height 22
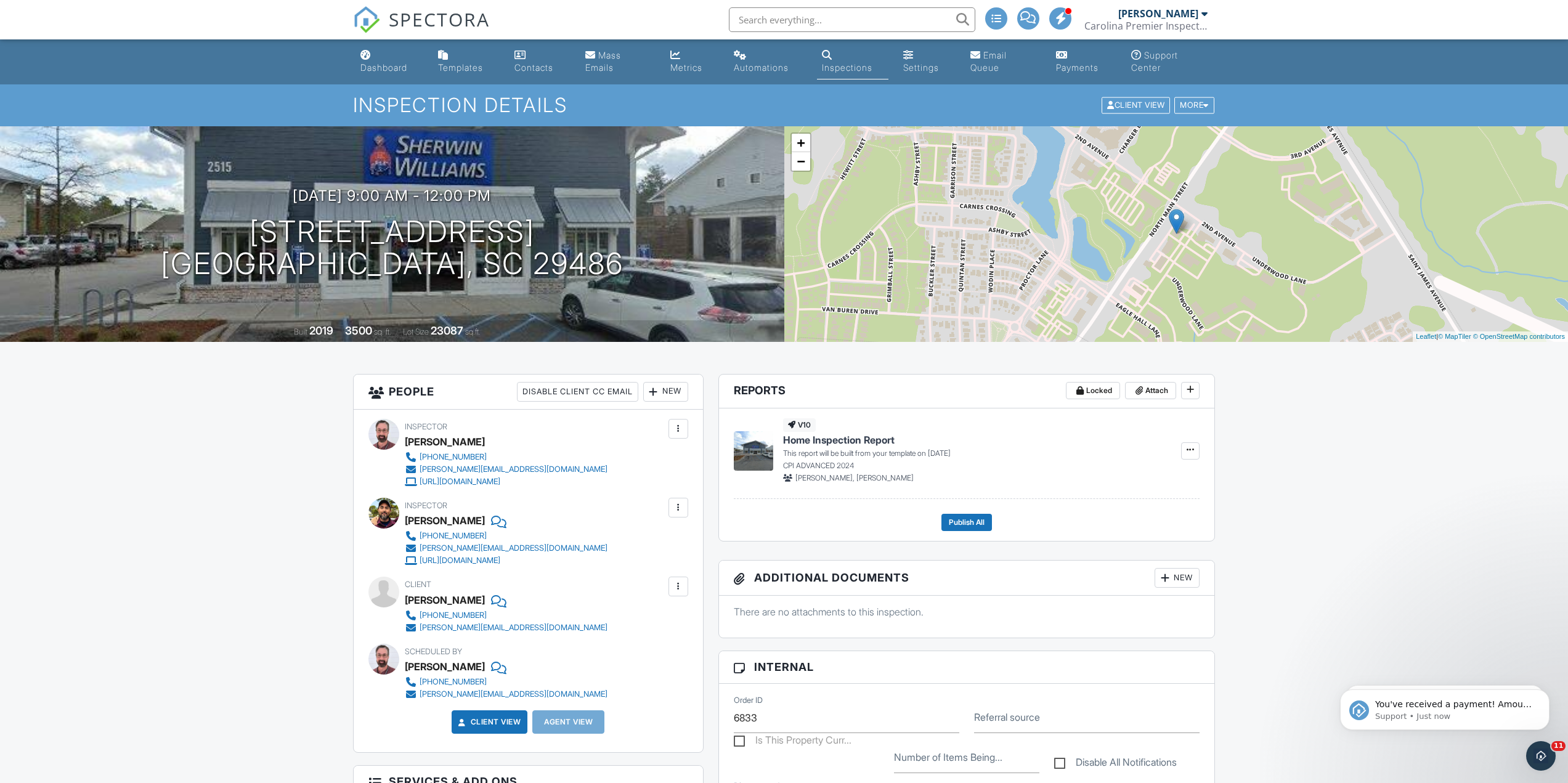
click at [393, 6] on div "SPECTORA" at bounding box center [421, 19] width 137 height 39
click at [361, 20] on img at bounding box center [367, 19] width 27 height 27
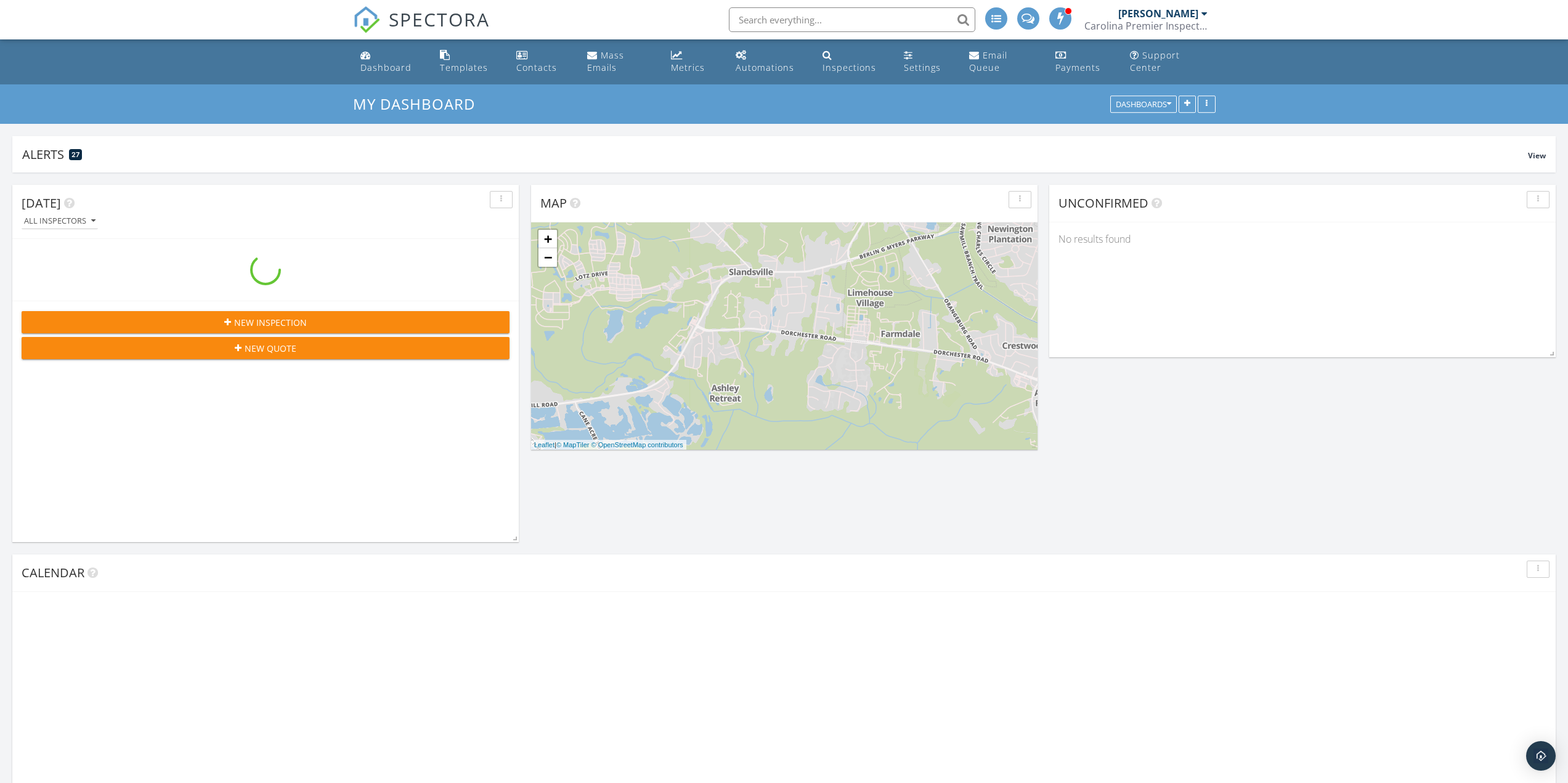
scroll to position [1756, 1587]
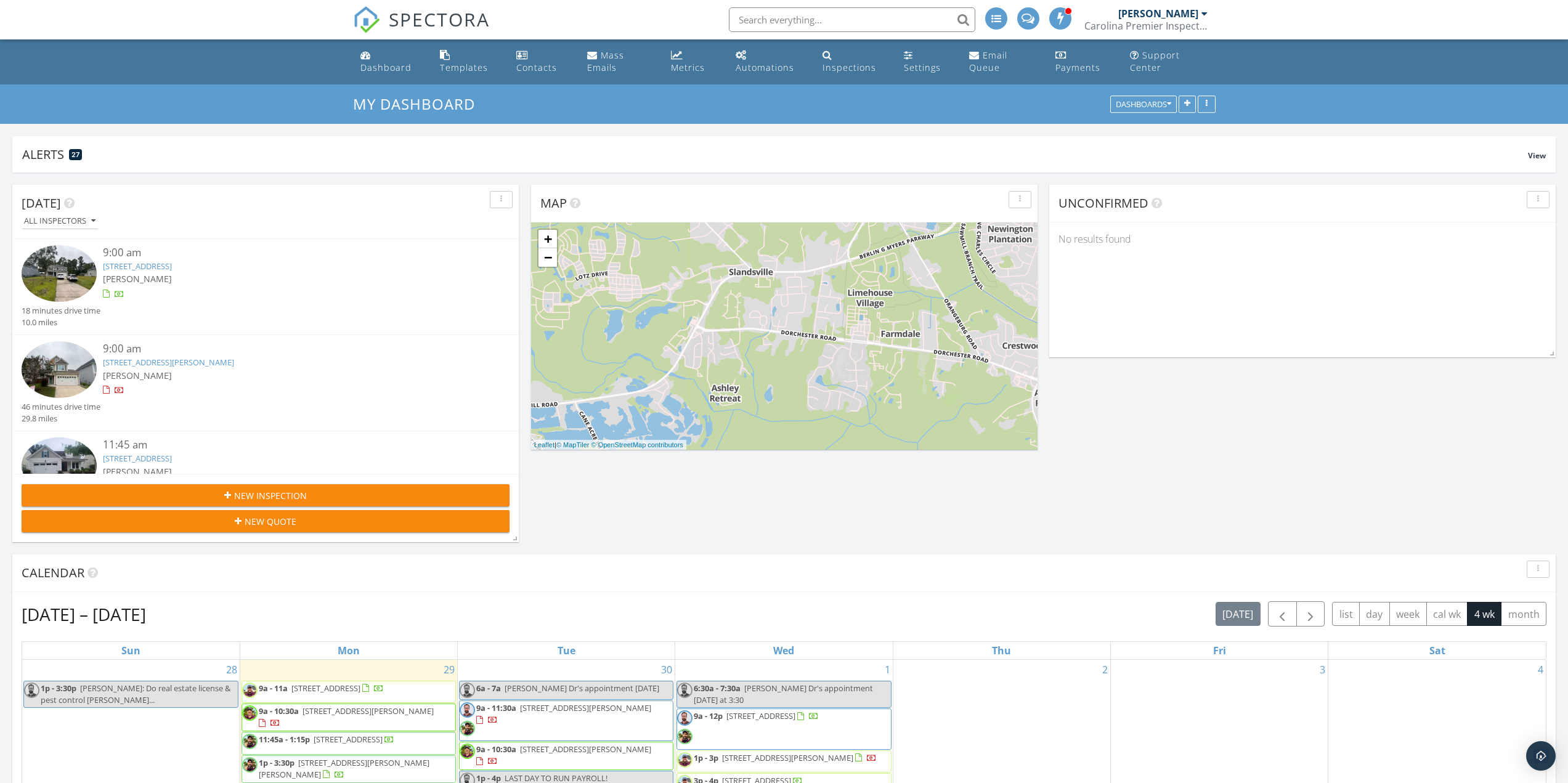
click at [259, 495] on span "New Inspection" at bounding box center [271, 495] width 73 height 12
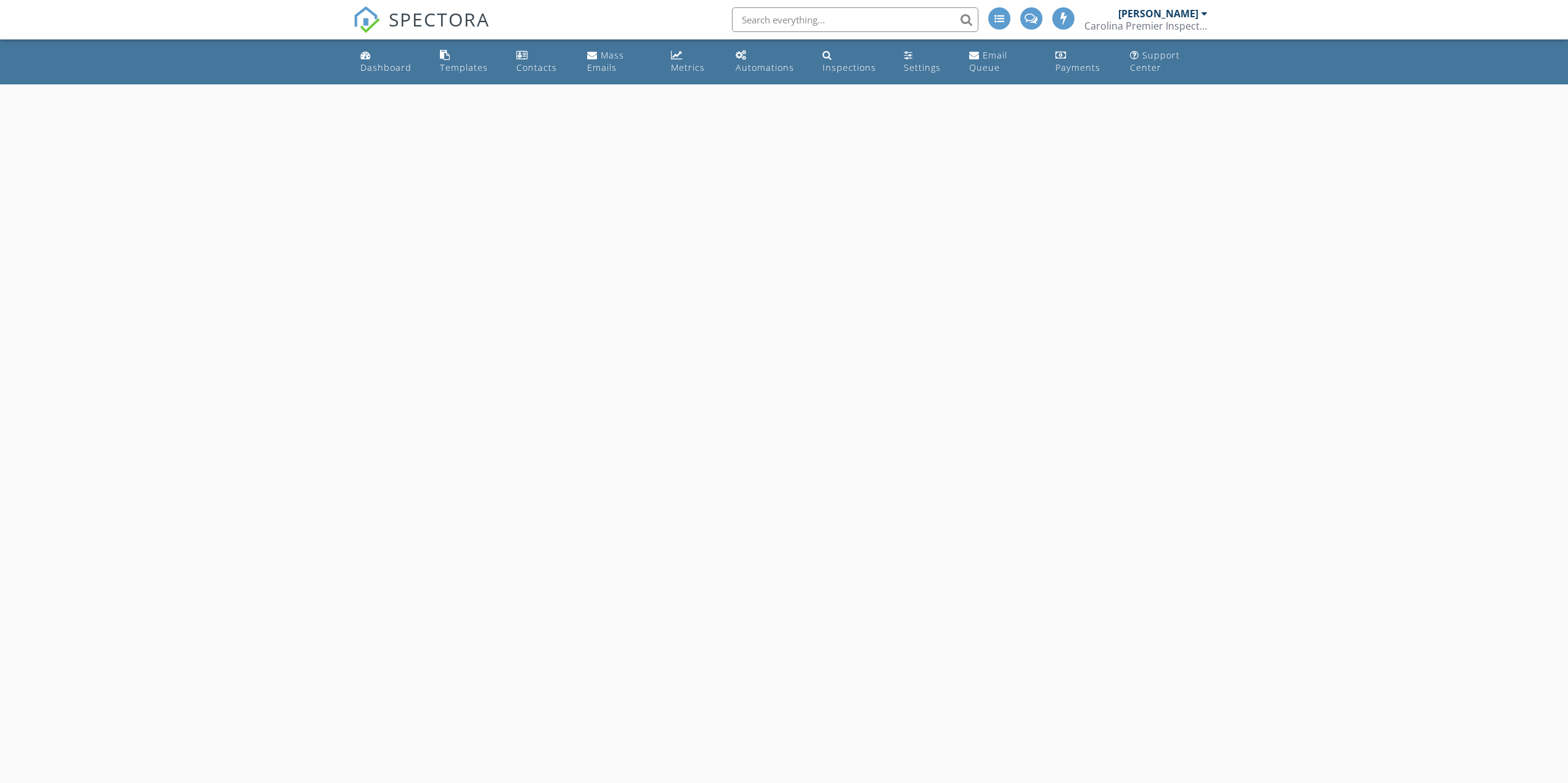
select select "8"
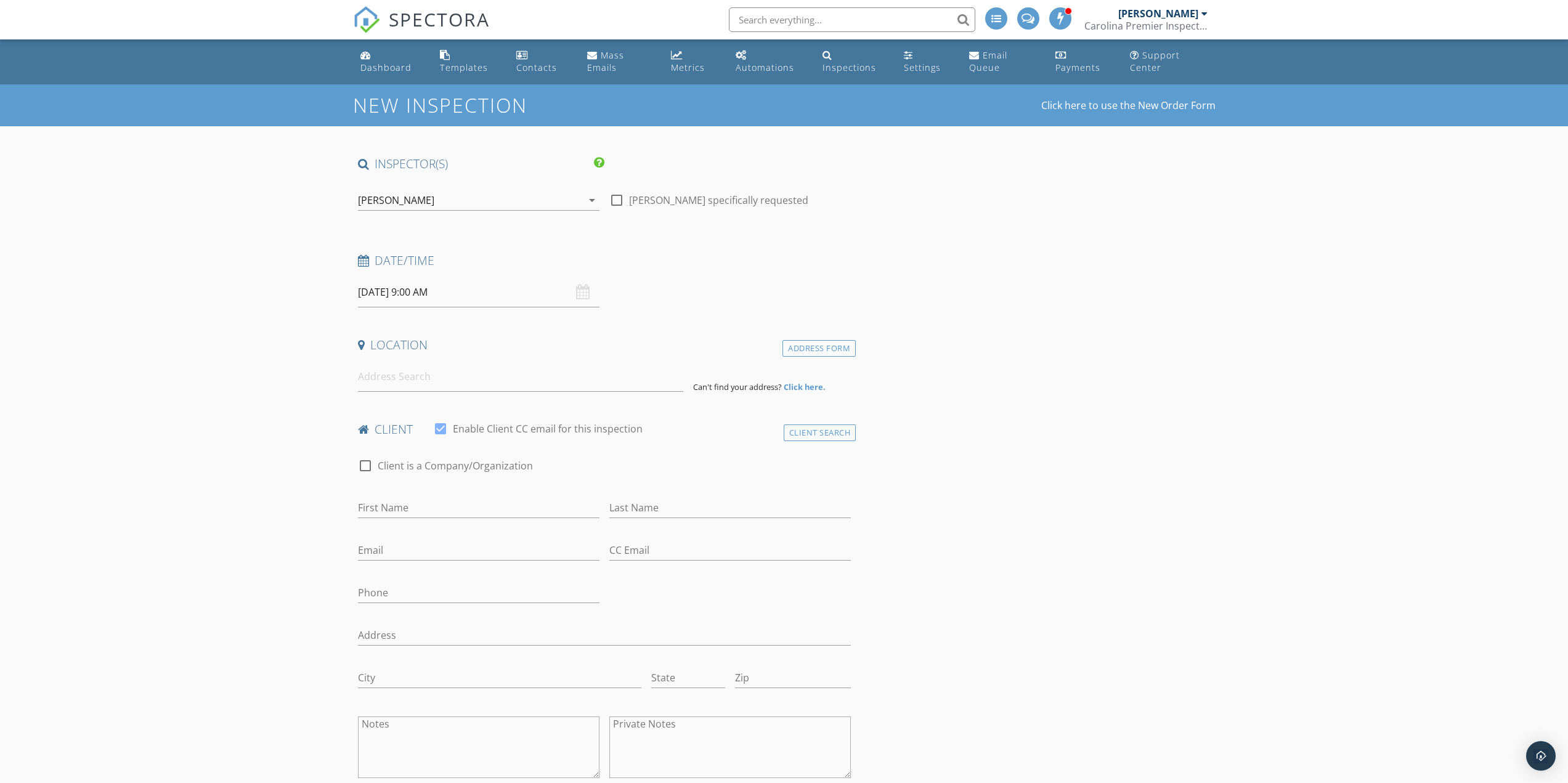
click at [405, 199] on div "[PERSON_NAME]" at bounding box center [396, 201] width 77 height 12
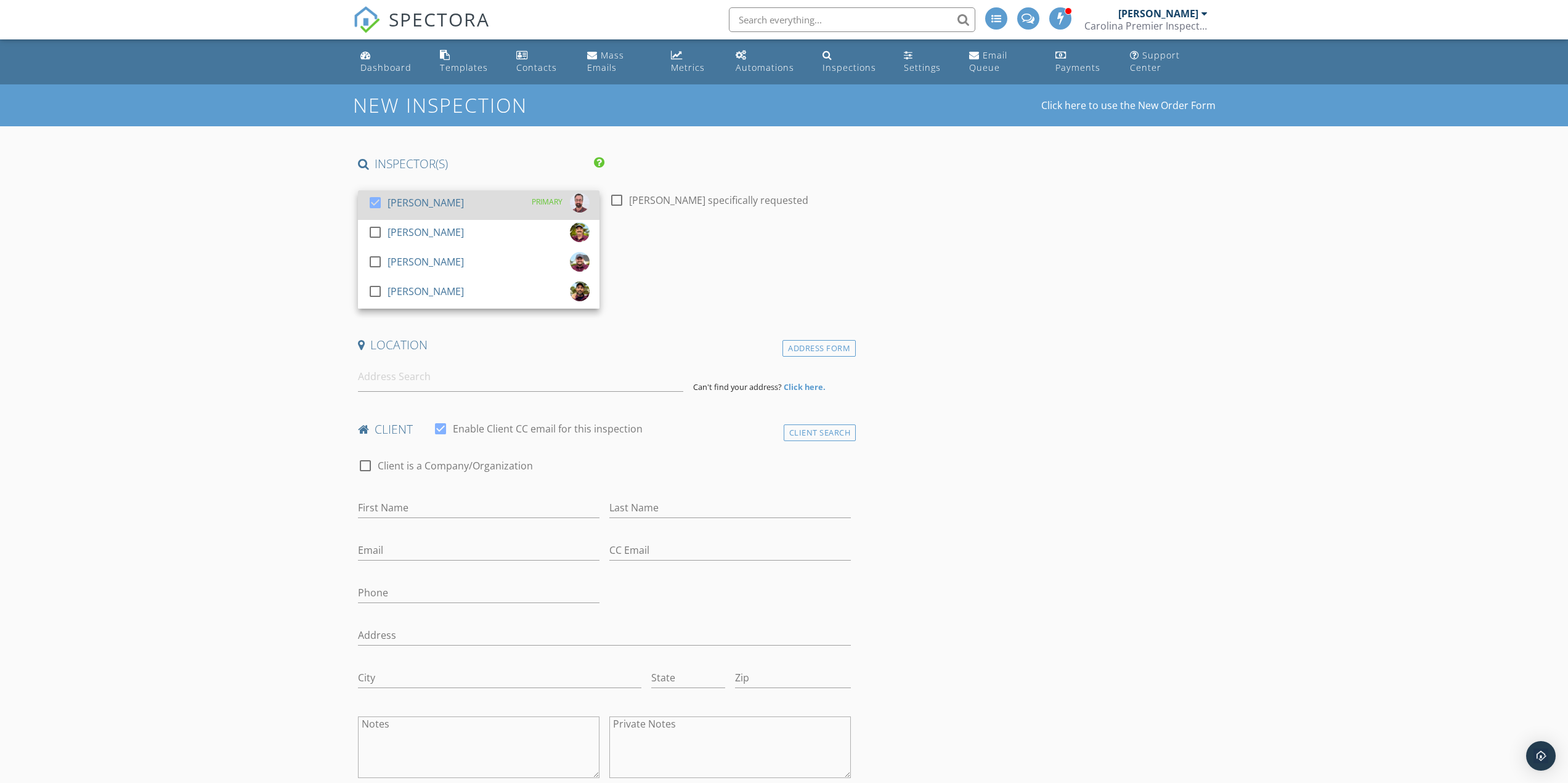
click at [413, 201] on div "[PERSON_NAME]" at bounding box center [426, 202] width 77 height 20
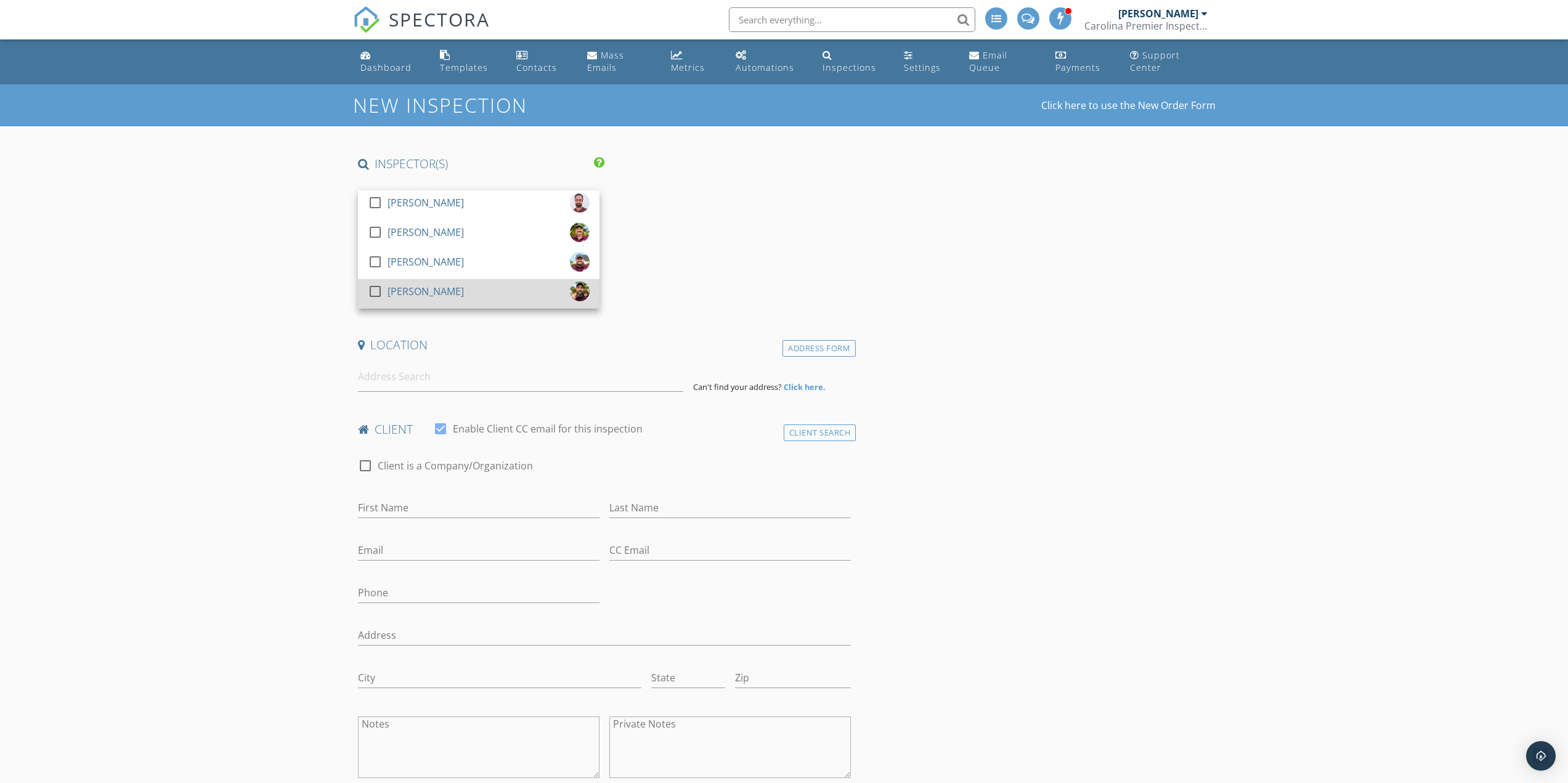
click at [416, 291] on div "[PERSON_NAME]" at bounding box center [426, 291] width 77 height 20
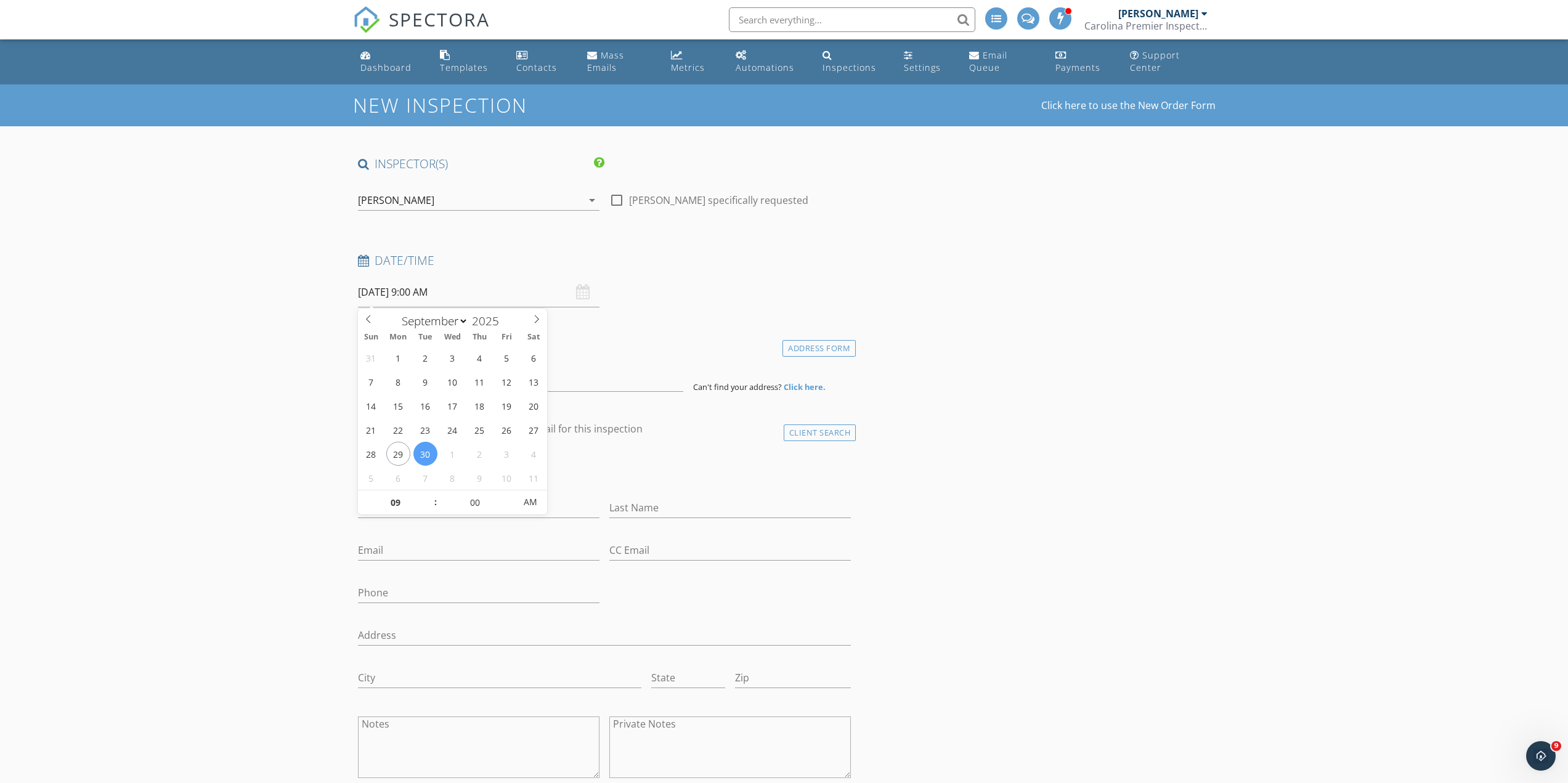
click at [457, 285] on input "09/30/2025 9:00 AM" at bounding box center [479, 292] width 242 height 30
type input "10"
type input "09/30/2025 10:00 AM"
click at [428, 495] on span at bounding box center [429, 496] width 9 height 12
type input "11"
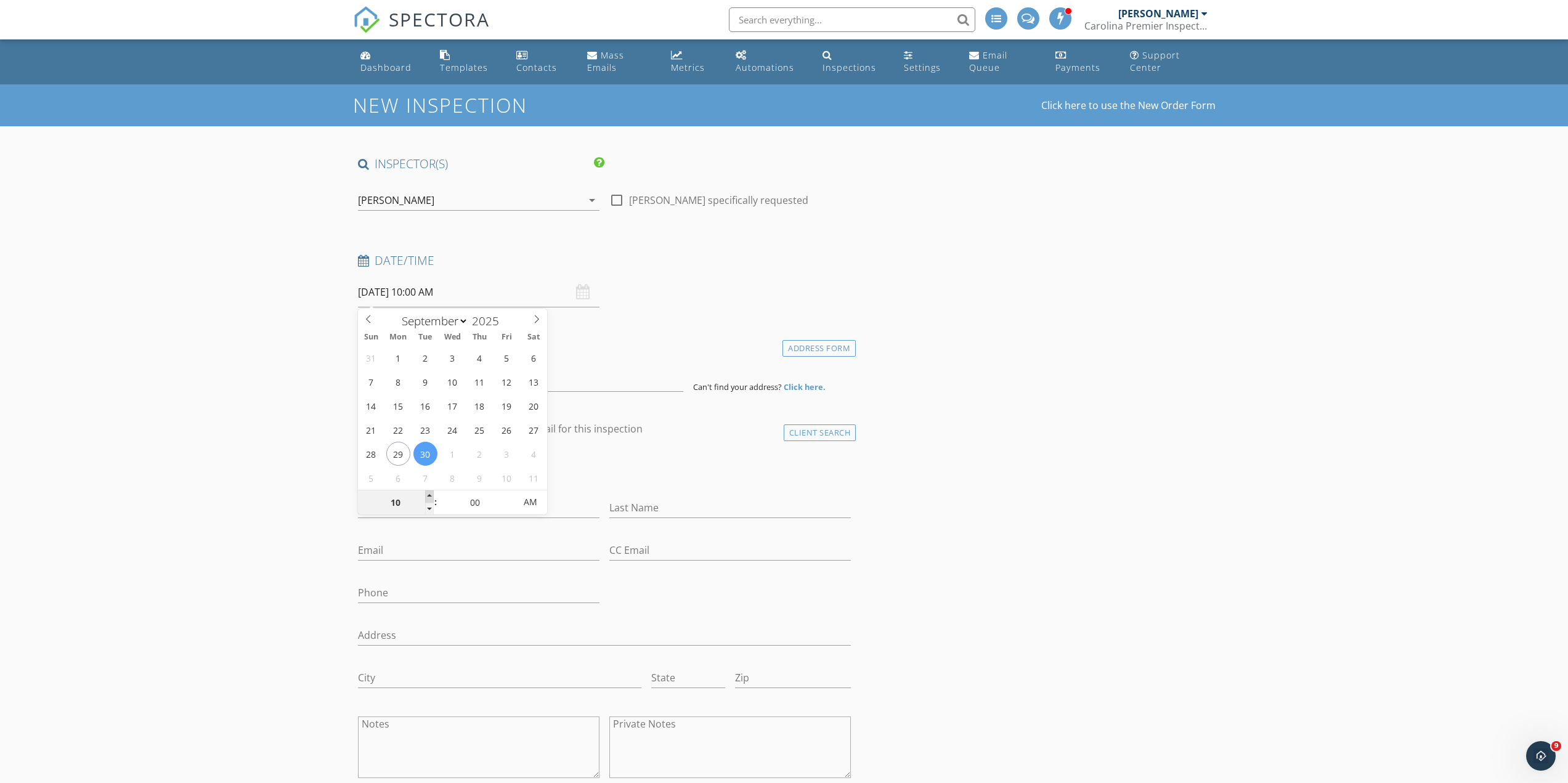
type input "09/30/2025 11:00 AM"
click at [428, 495] on span at bounding box center [429, 496] width 9 height 12
type input "12"
type input "09/30/2025 12:00 PM"
click at [428, 495] on span at bounding box center [429, 496] width 9 height 12
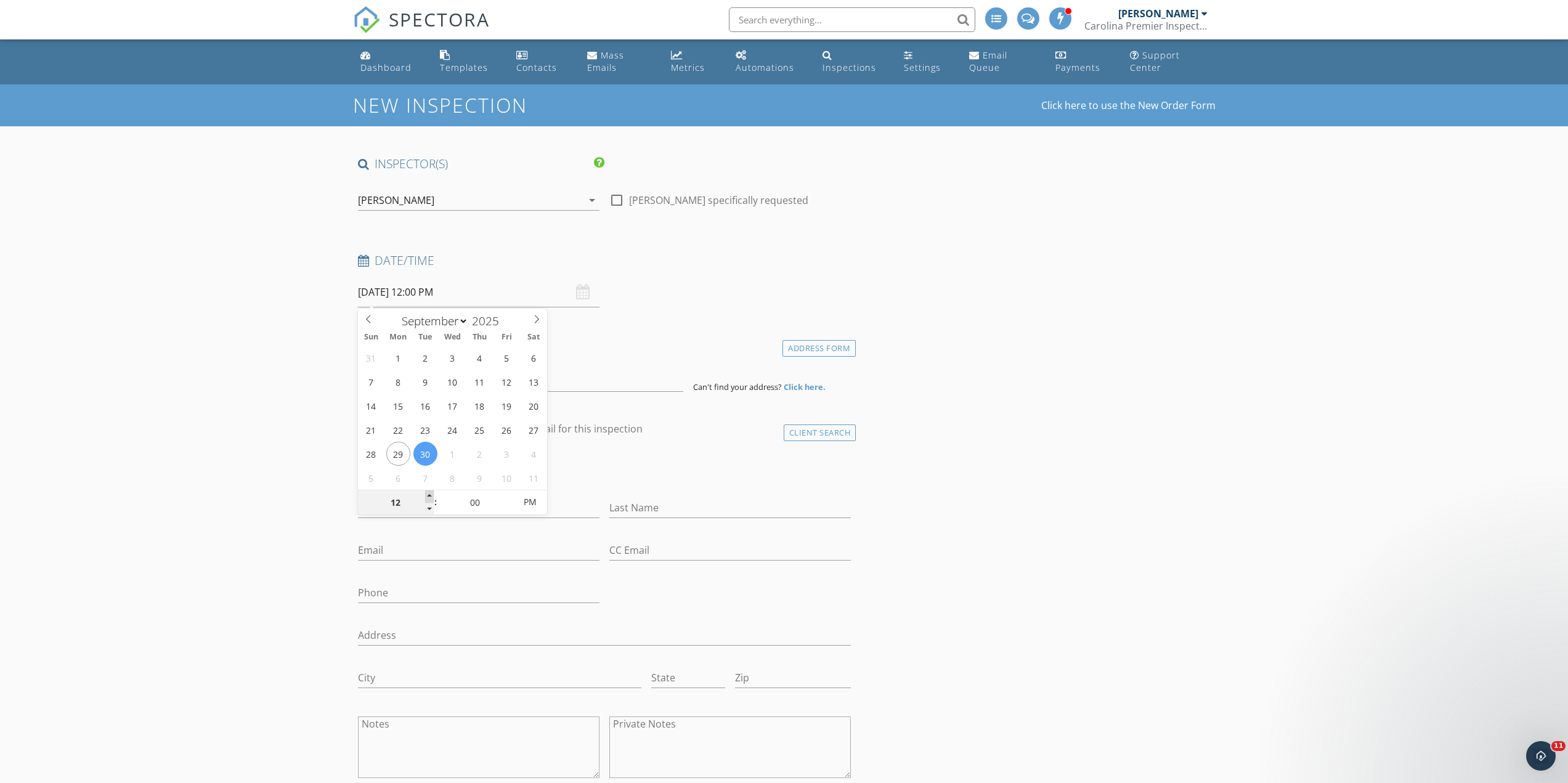
type input "01"
type input "09/30/2025 1:00 PM"
click at [428, 495] on span at bounding box center [429, 496] width 9 height 12
drag, startPoint x: 205, startPoint y: 403, endPoint x: 421, endPoint y: 374, distance: 217.9
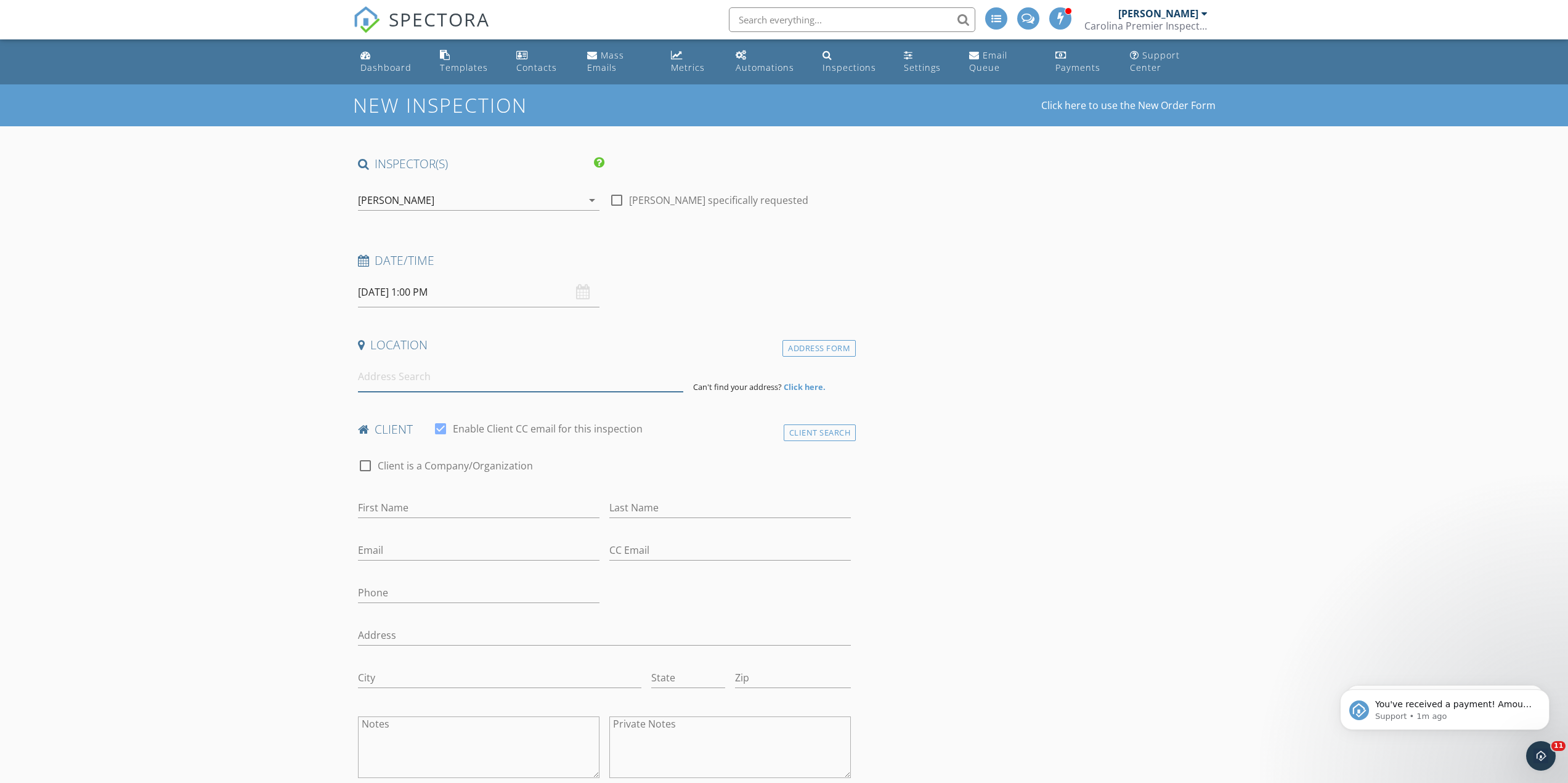
click at [424, 374] on input at bounding box center [520, 376] width 325 height 30
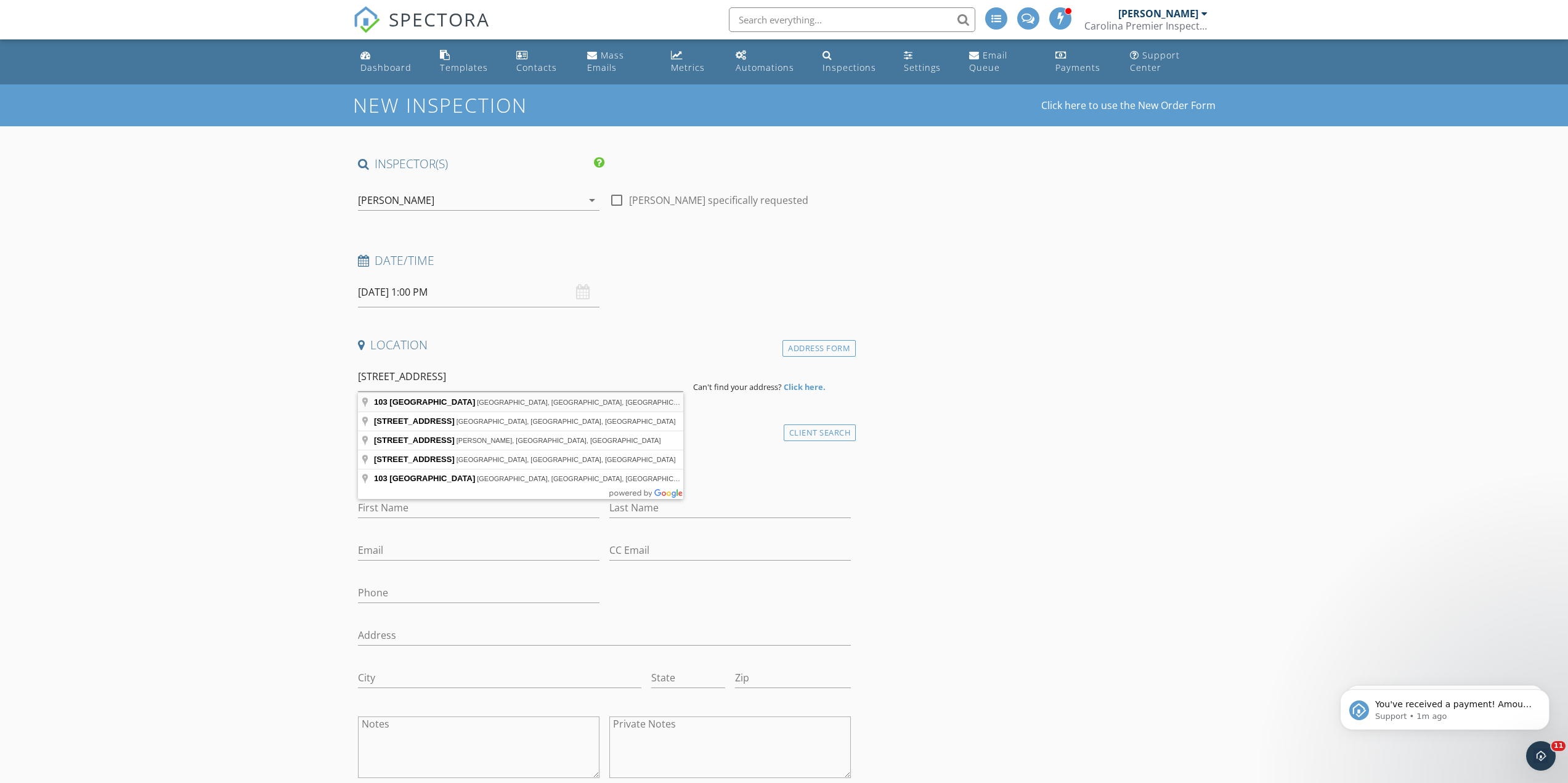
type input "103 Snow Street, Goose Creek, SC, USA"
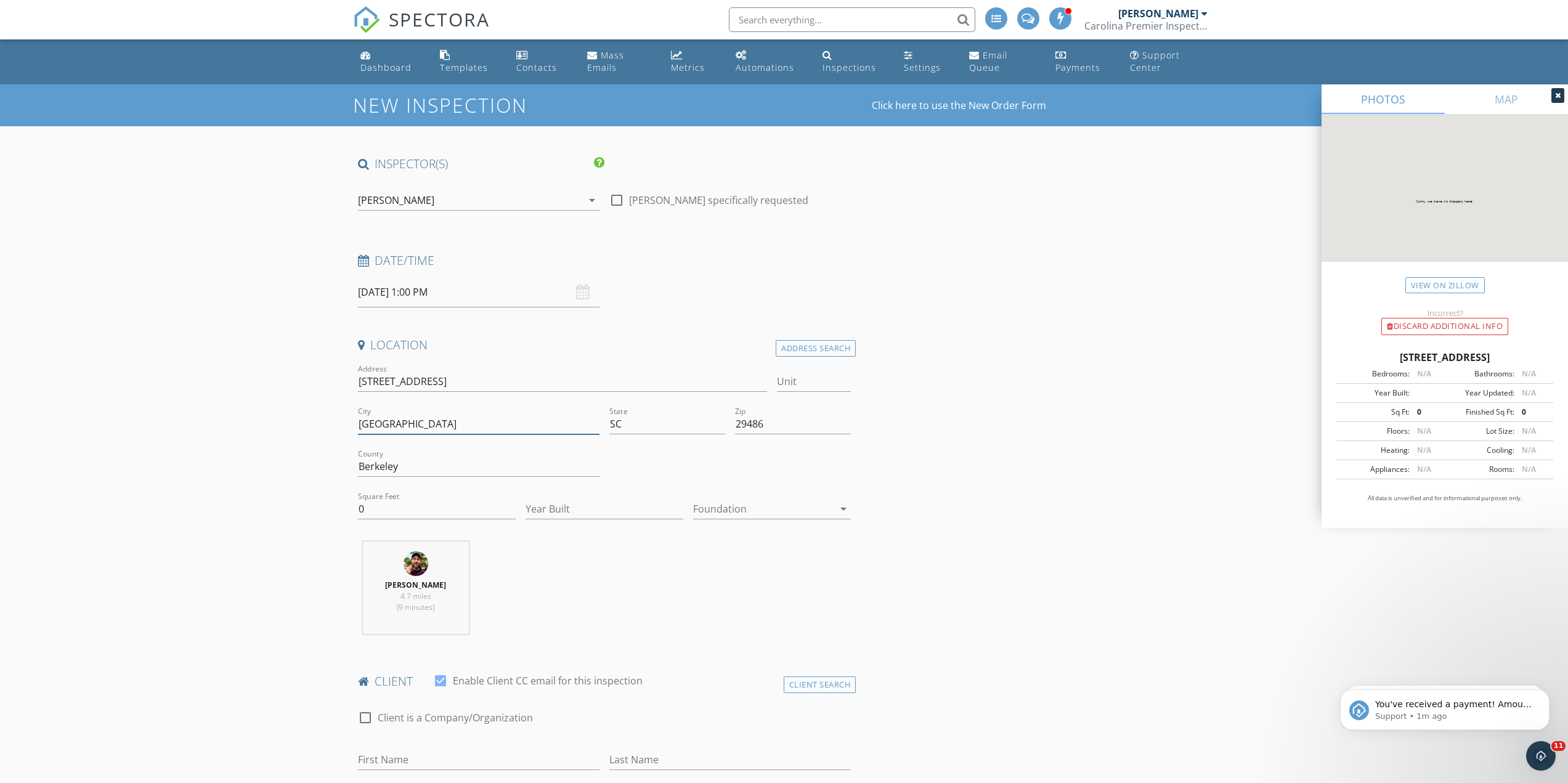
drag, startPoint x: 372, startPoint y: 428, endPoint x: 204, endPoint y: 428, distance: 168.0
type input "[GEOGRAPHIC_DATA]"
type input "Dor"
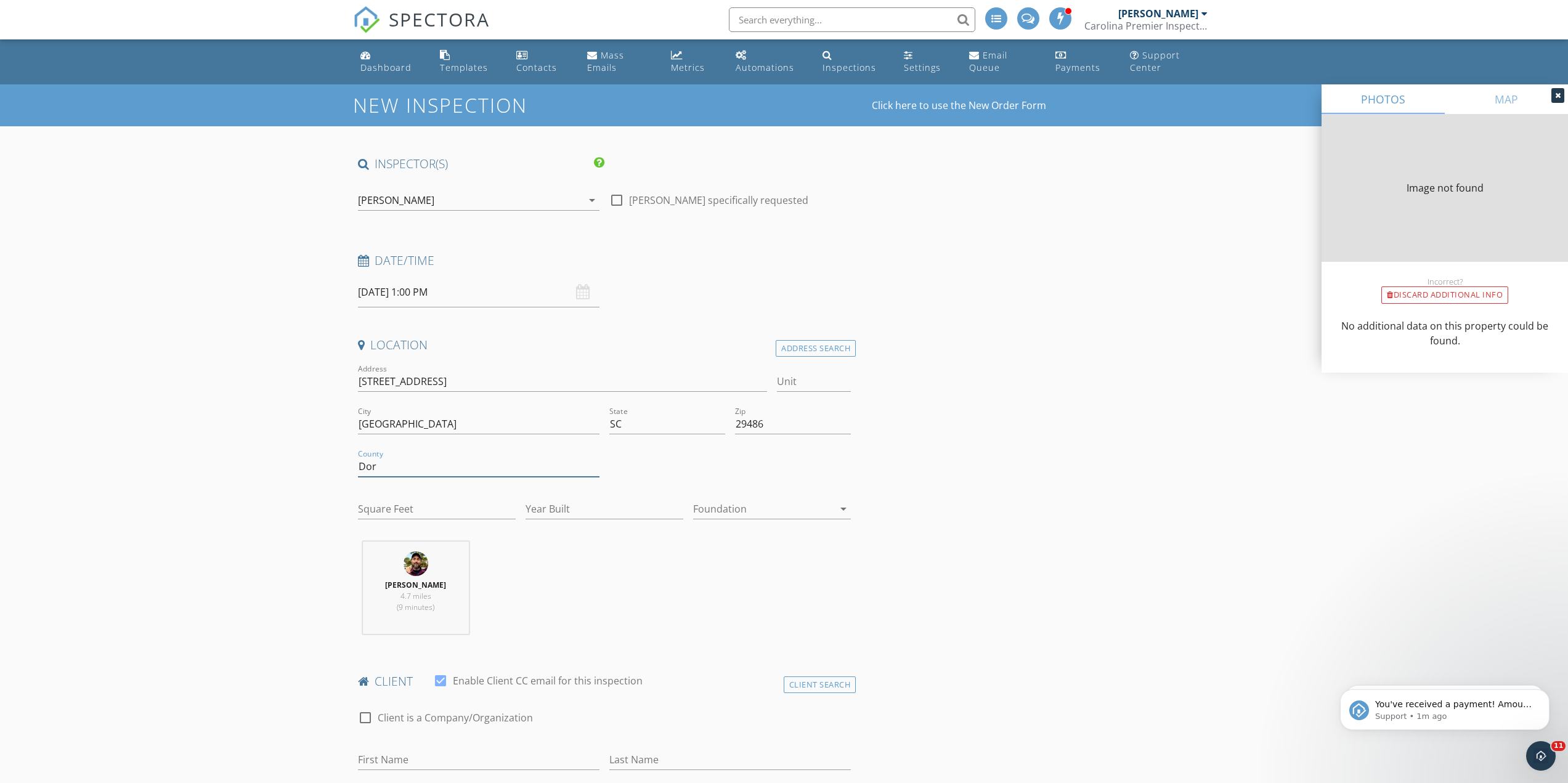
type input "Do"
type input "0"
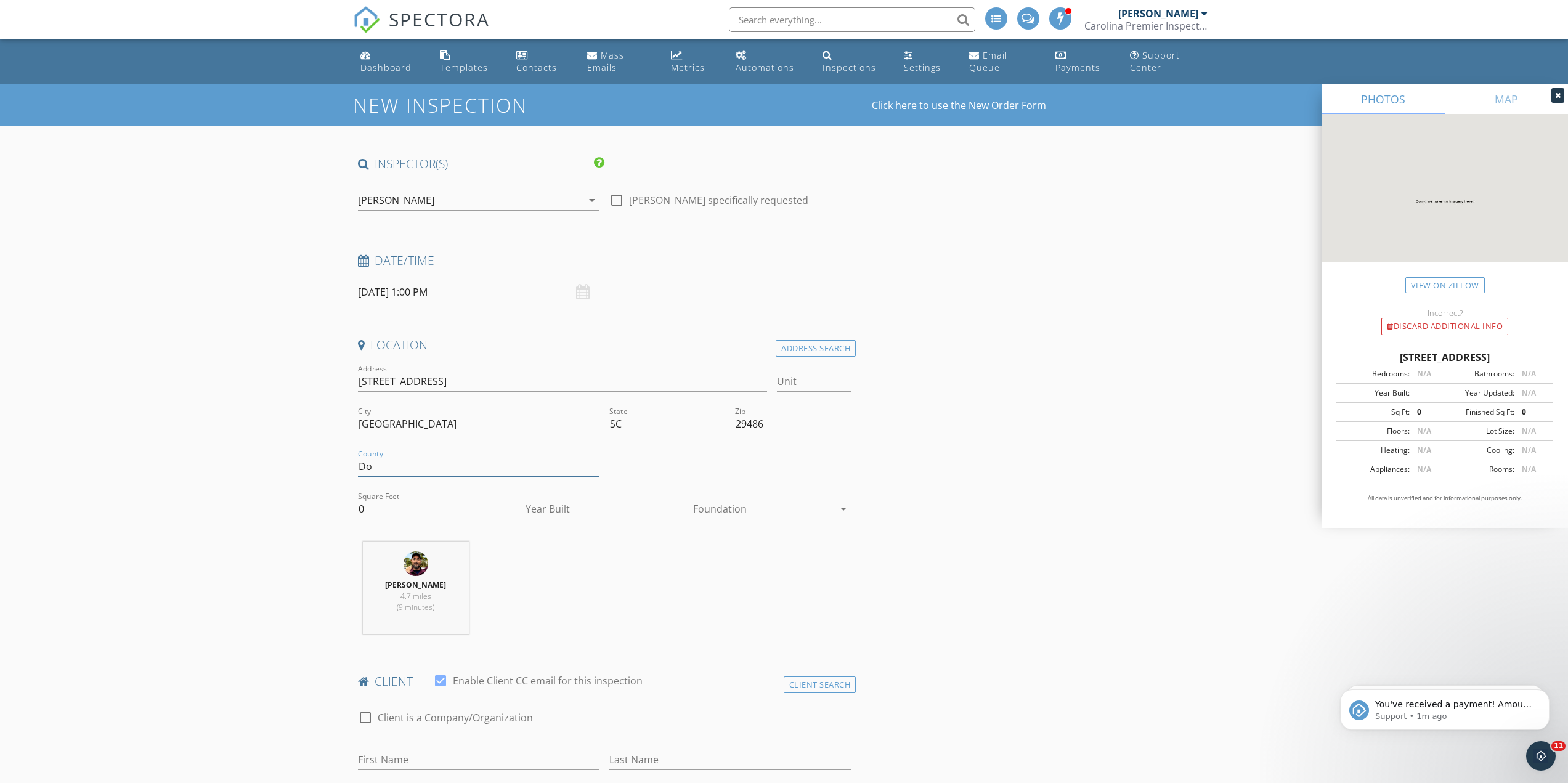
type input "D"
type input "Berkeley"
type input "2117"
type input "2025"
click at [758, 516] on div at bounding box center [763, 509] width 140 height 20
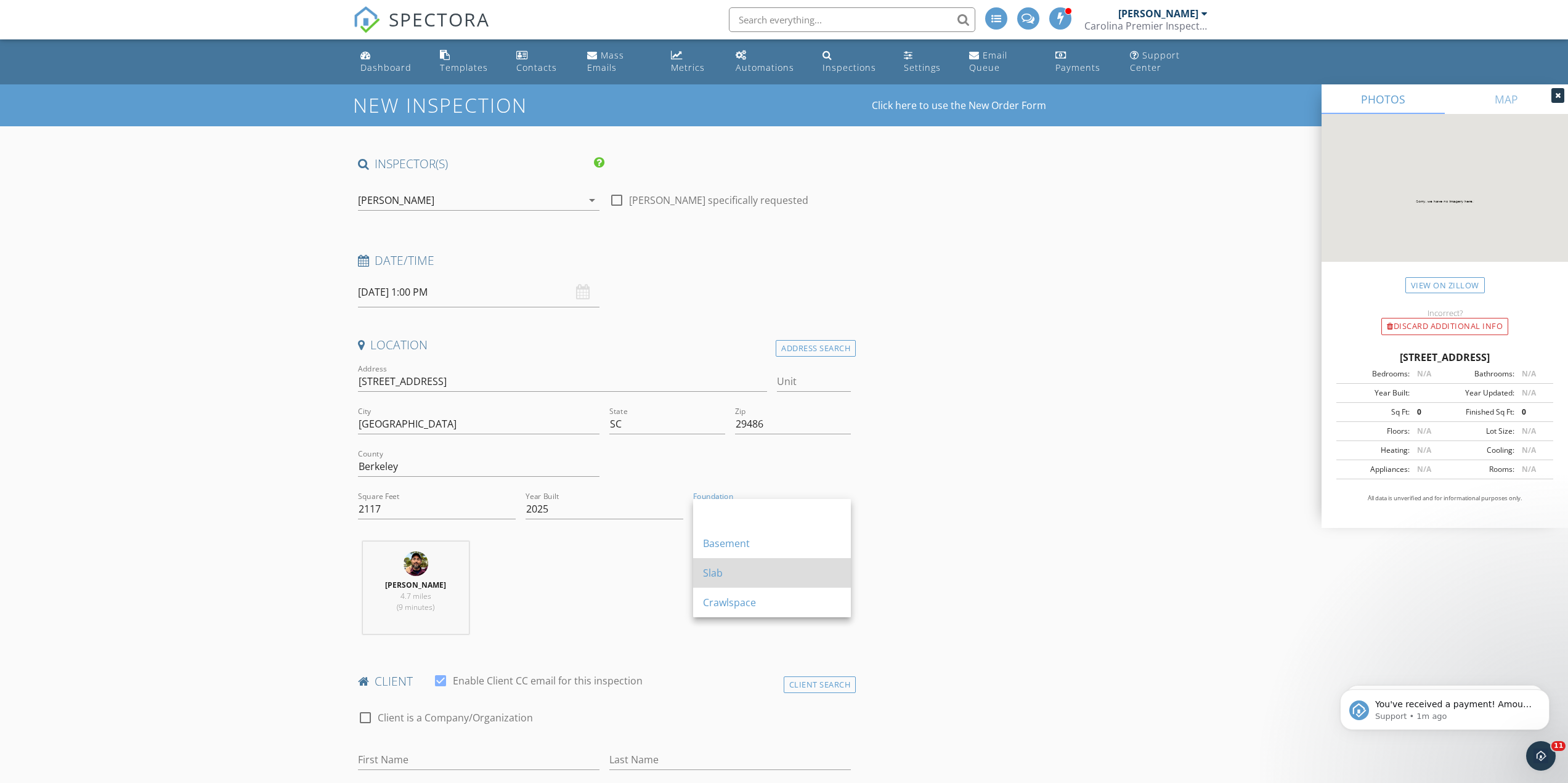
click at [765, 571] on div "Slab" at bounding box center [772, 572] width 138 height 14
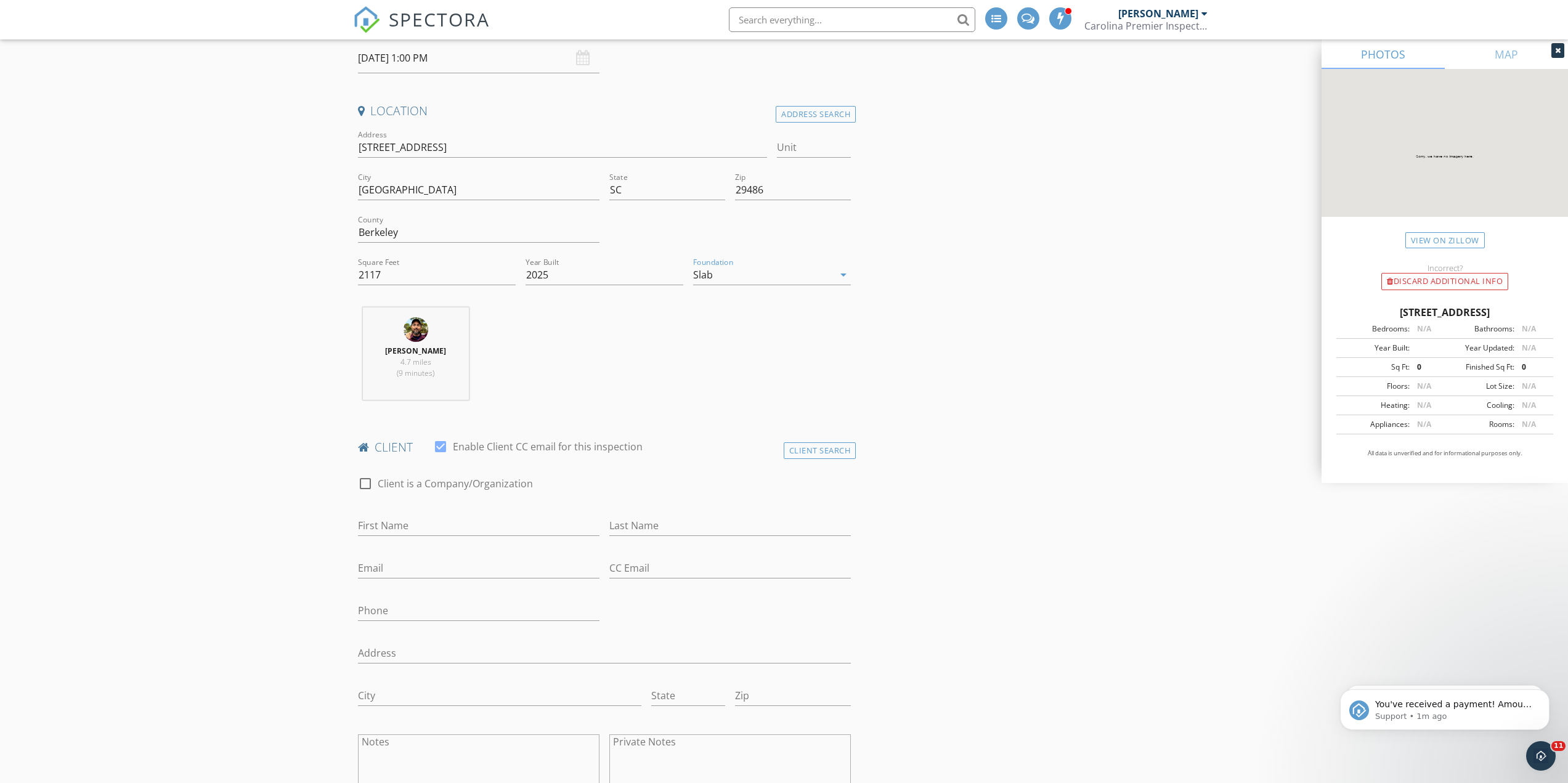
scroll to position [247, 0]
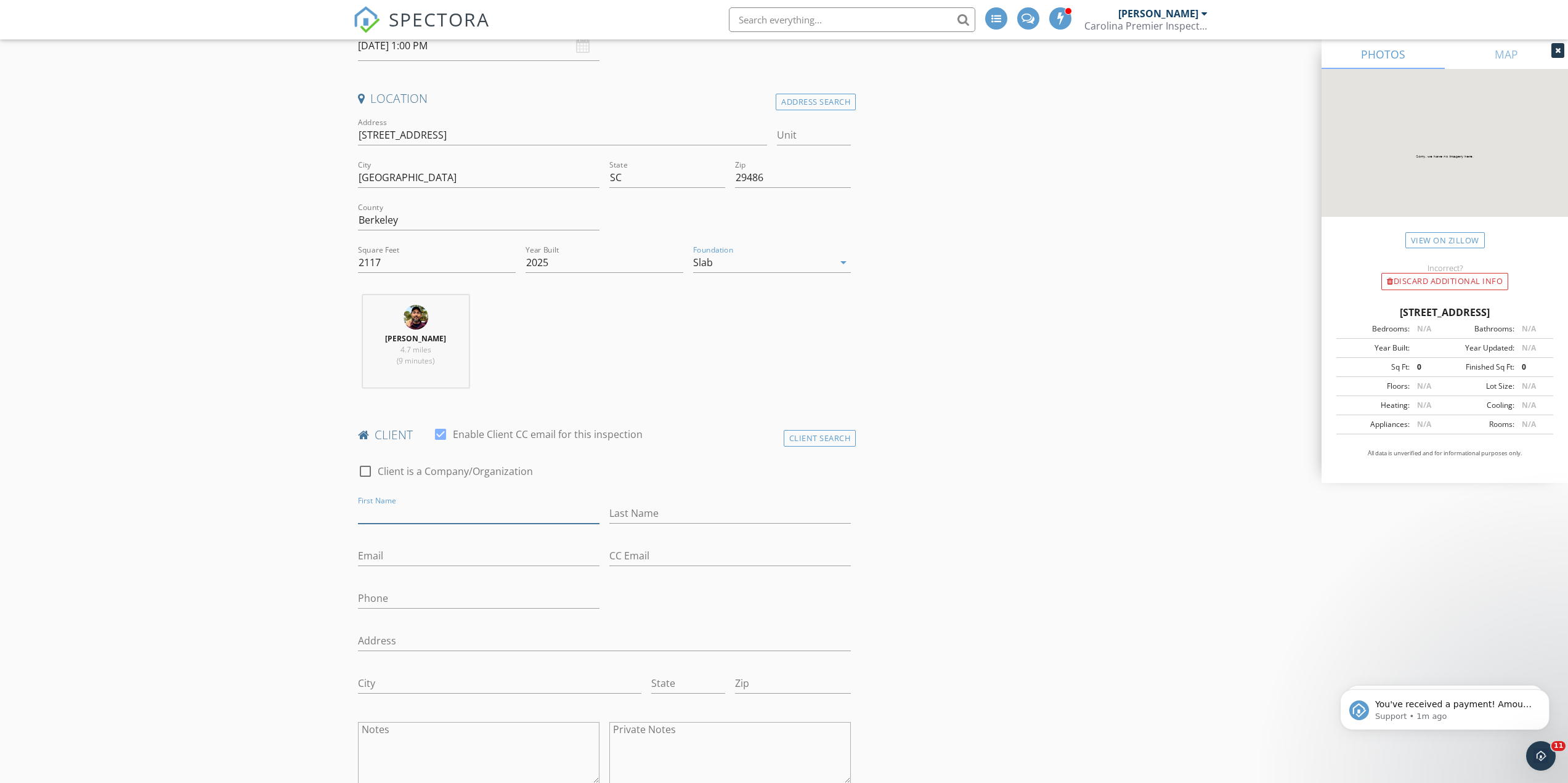
click at [426, 522] on input "First Name" at bounding box center [479, 513] width 242 height 20
type input "Rob and Hannah"
type input "Joscelyn"
type input "rjoscelyn12@gmail.com"
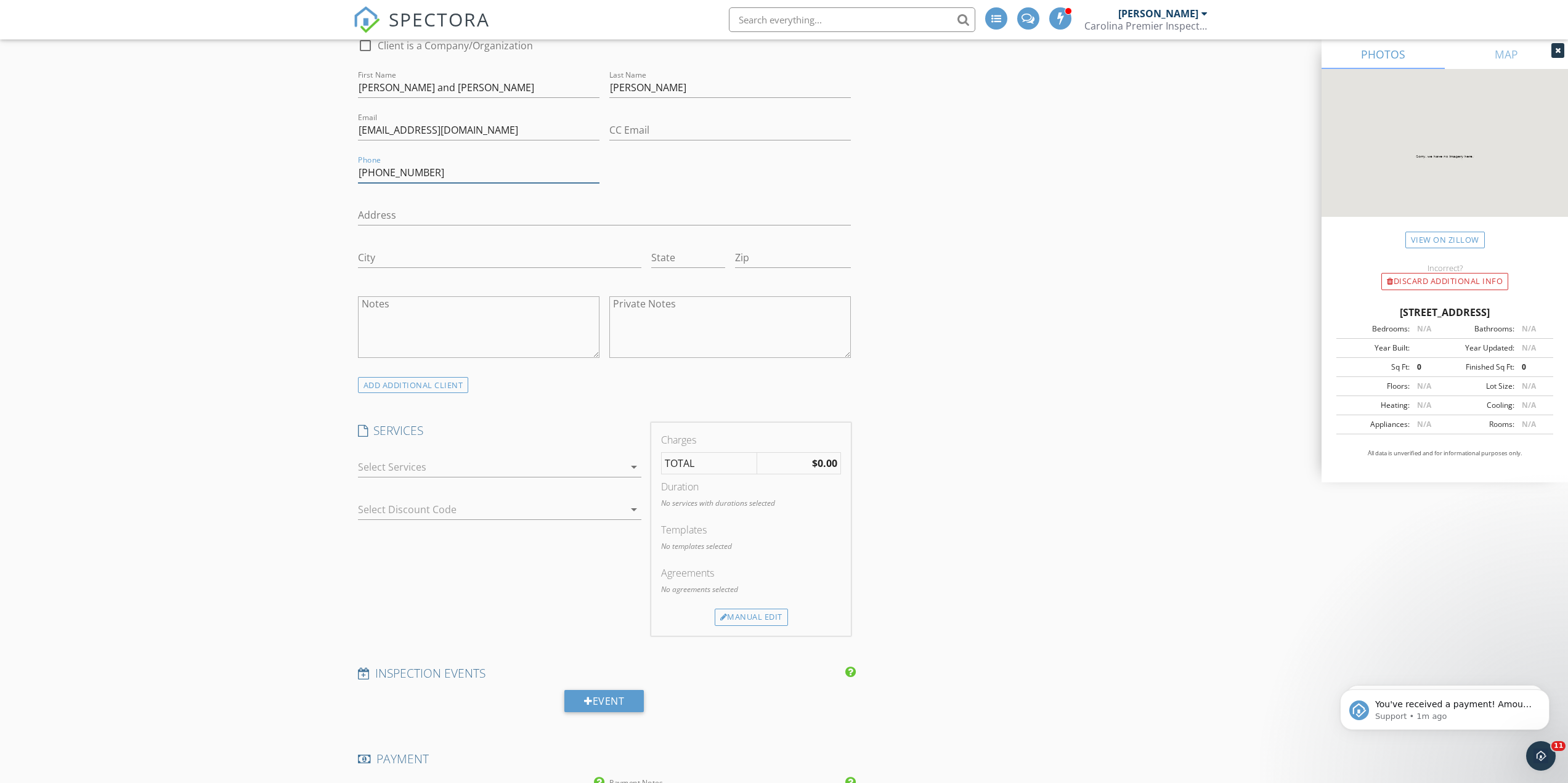
scroll to position [677, 0]
type input "603-856-6179"
click at [431, 470] on div at bounding box center [490, 462] width 266 height 20
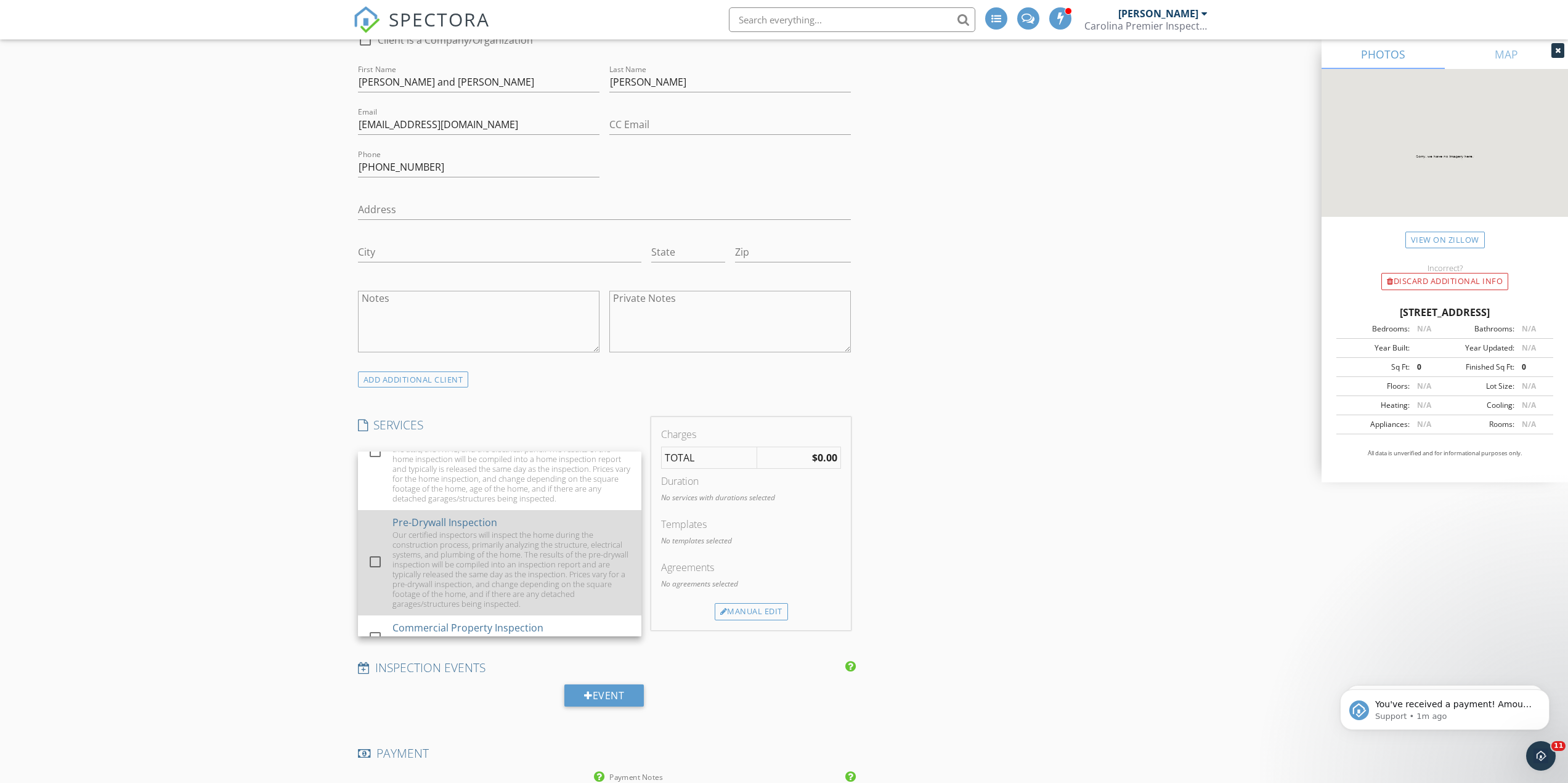
scroll to position [61, 0]
click at [451, 539] on div "Our certified inspectors will inspect the home during the construction process,…" at bounding box center [511, 564] width 239 height 79
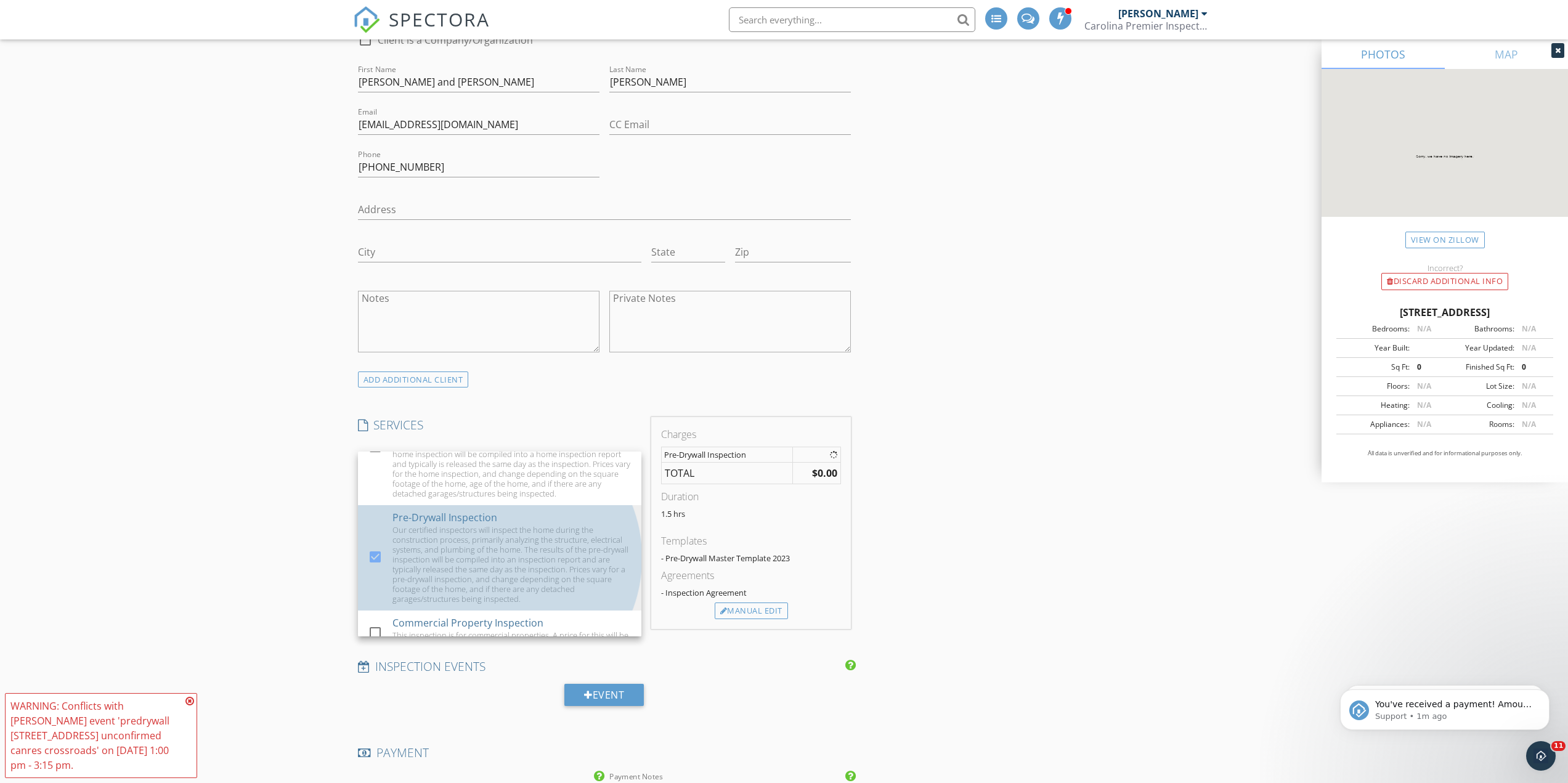
click at [221, 403] on div "New Inspection Click here to use the New Order Form INSPECTOR(S) check_box_outl…" at bounding box center [784, 558] width 1568 height 2303
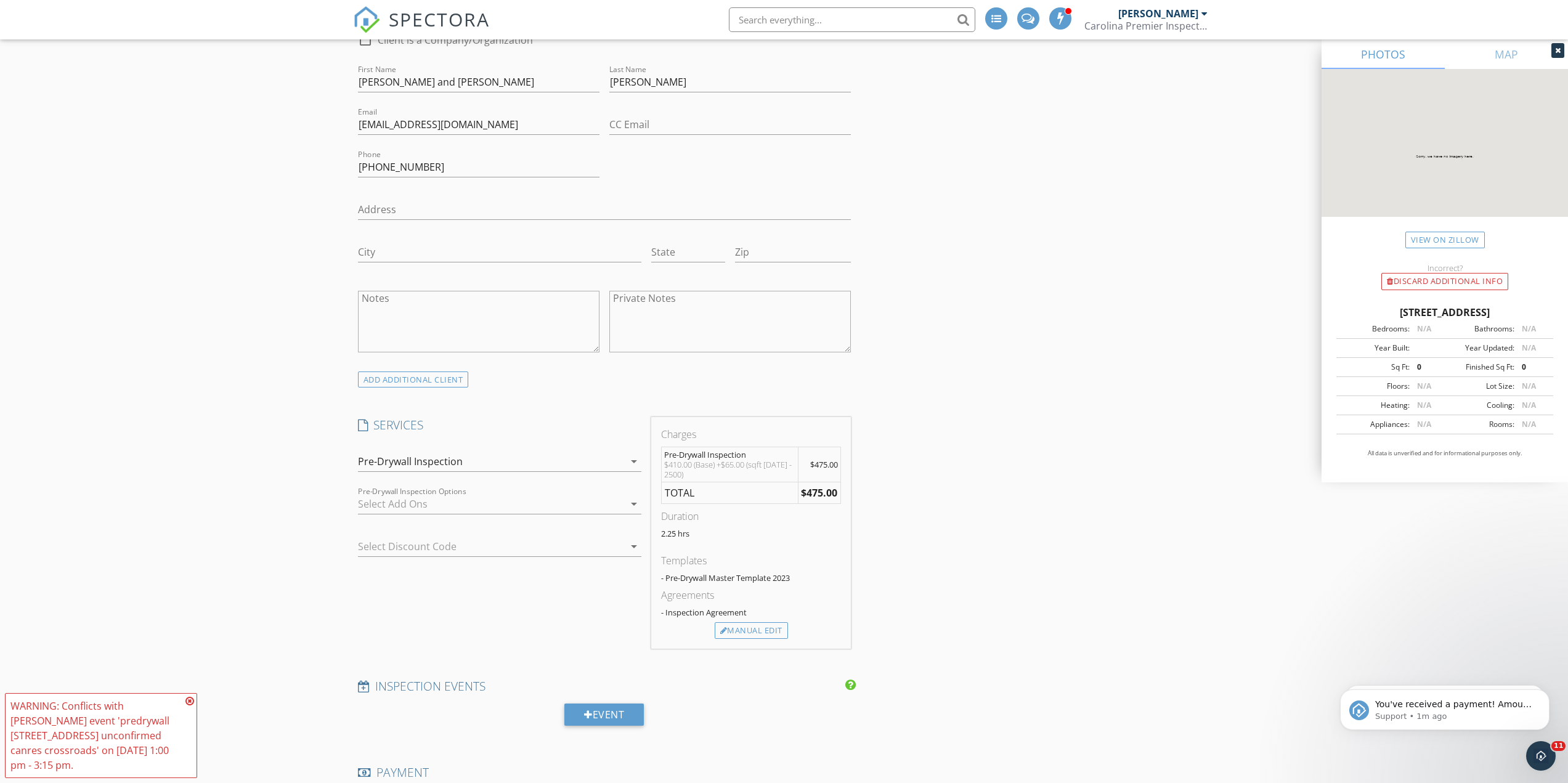
scroll to position [1109, 0]
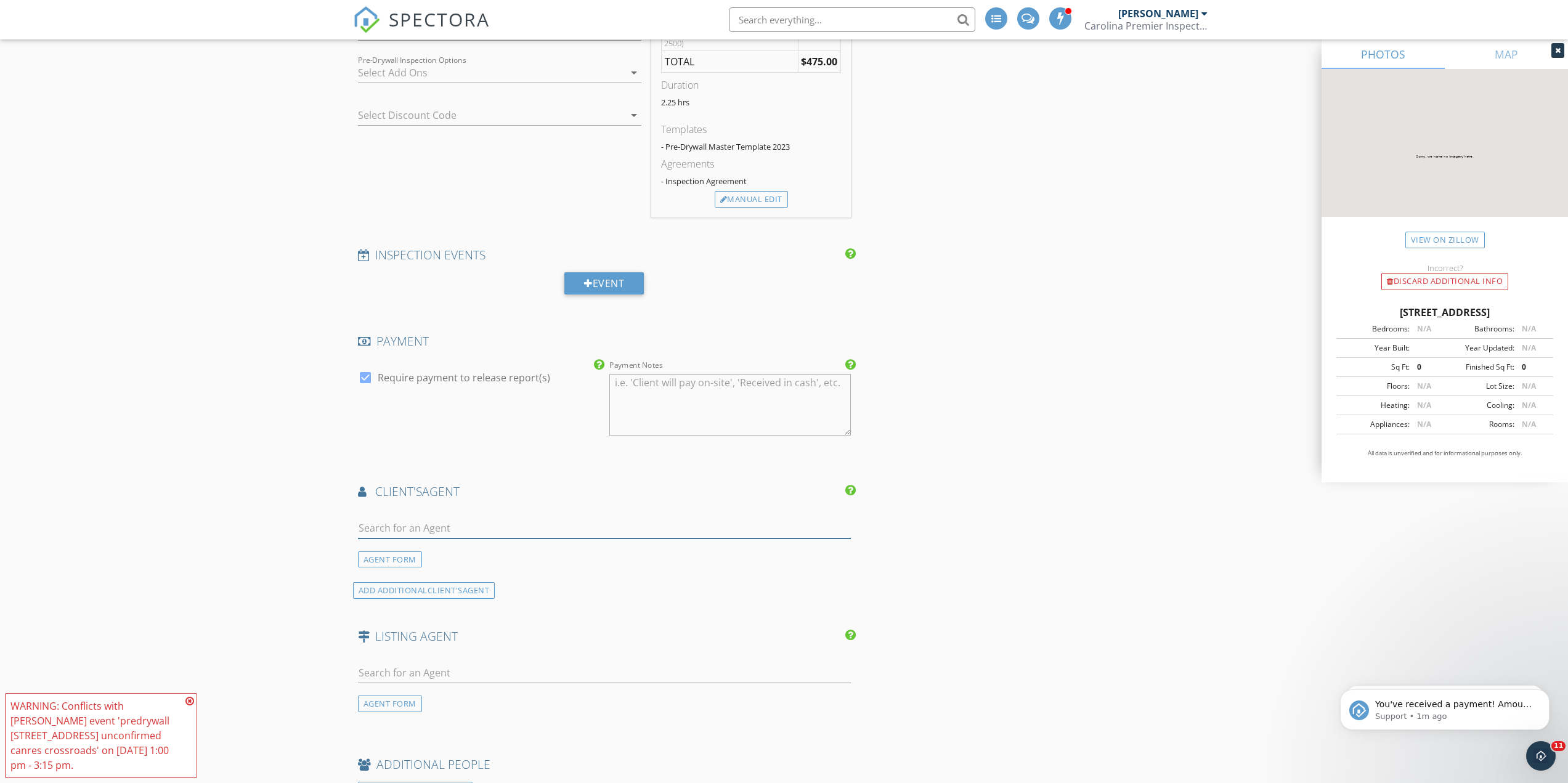
click at [391, 520] on input "text" at bounding box center [605, 528] width 493 height 20
type input "bradford"
click at [440, 553] on div "Christina Bradford" at bounding box center [432, 550] width 77 height 14
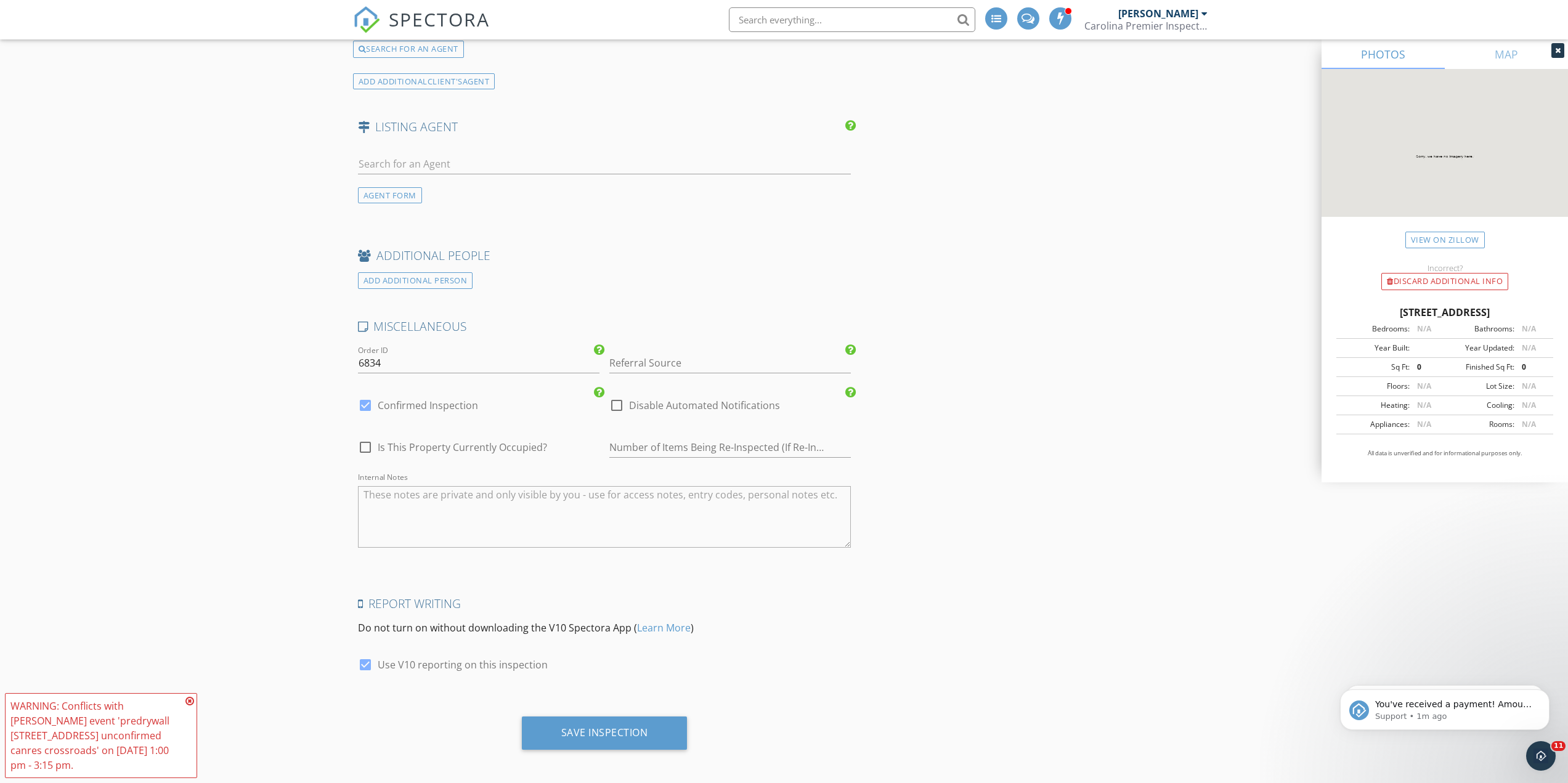
scroll to position [1989, 0]
click at [446, 496] on textarea "Internal Notes" at bounding box center [605, 511] width 493 height 61
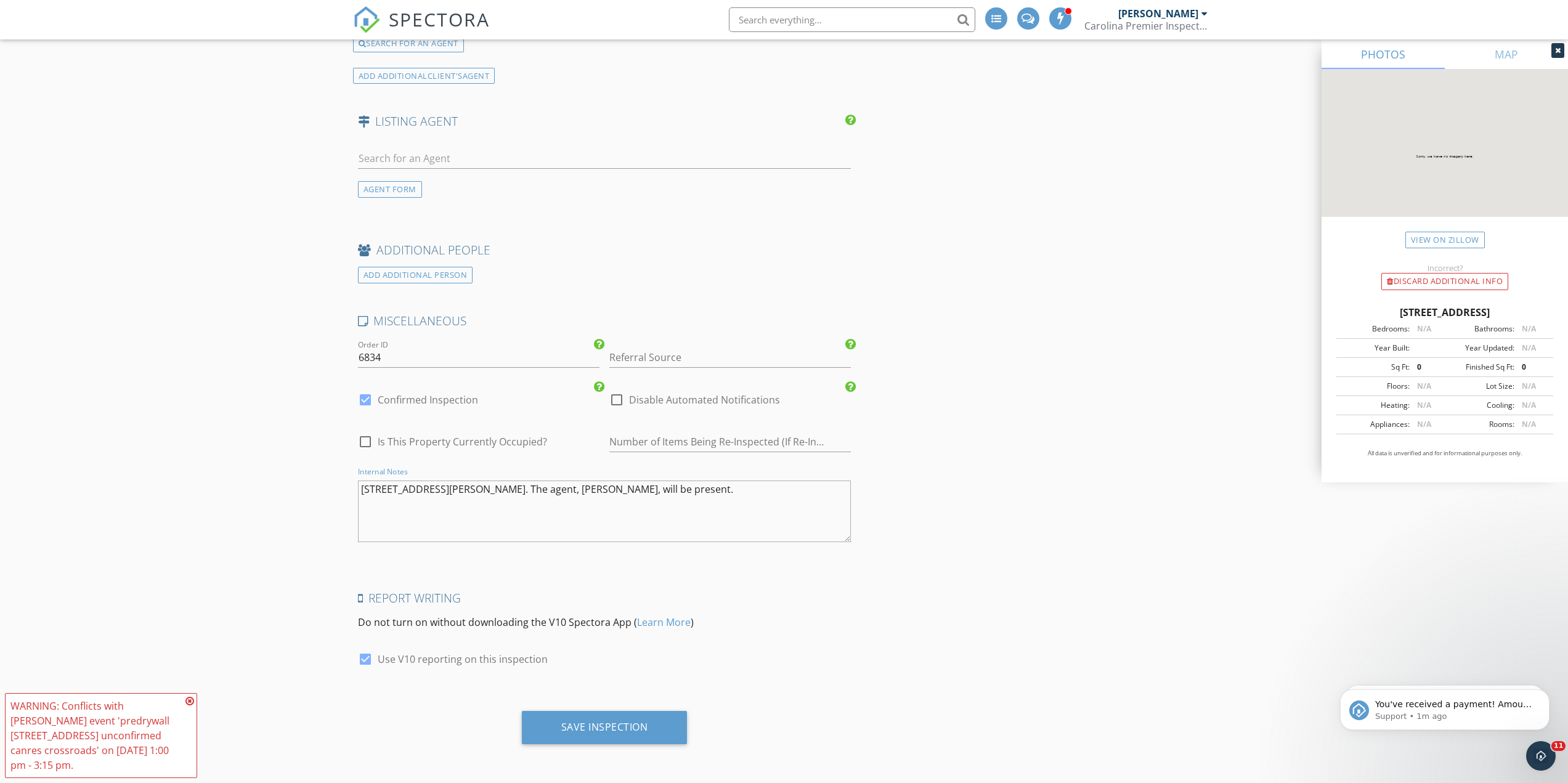
click at [518, 493] on textarea "103 Snow St in Carnes Crossroad. The agent, Christina, will be present." at bounding box center [605, 511] width 493 height 61
type textarea "103 Snow St in Carnes Crossroad. The agent, Christina, will be present."
click at [601, 718] on div "Save Inspection" at bounding box center [605, 727] width 166 height 34
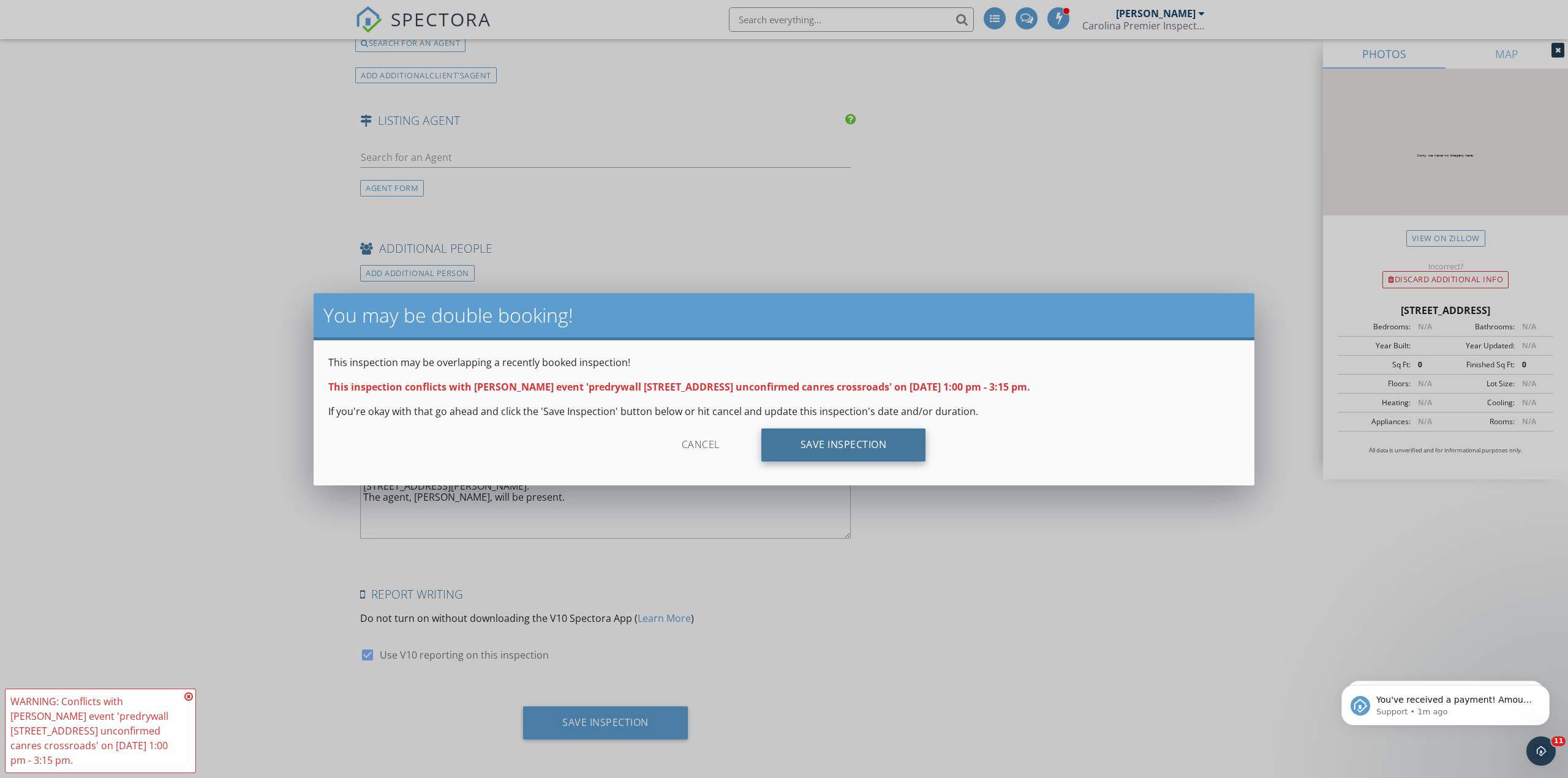
click at [814, 443] on div "Save Inspection" at bounding box center [843, 444] width 165 height 33
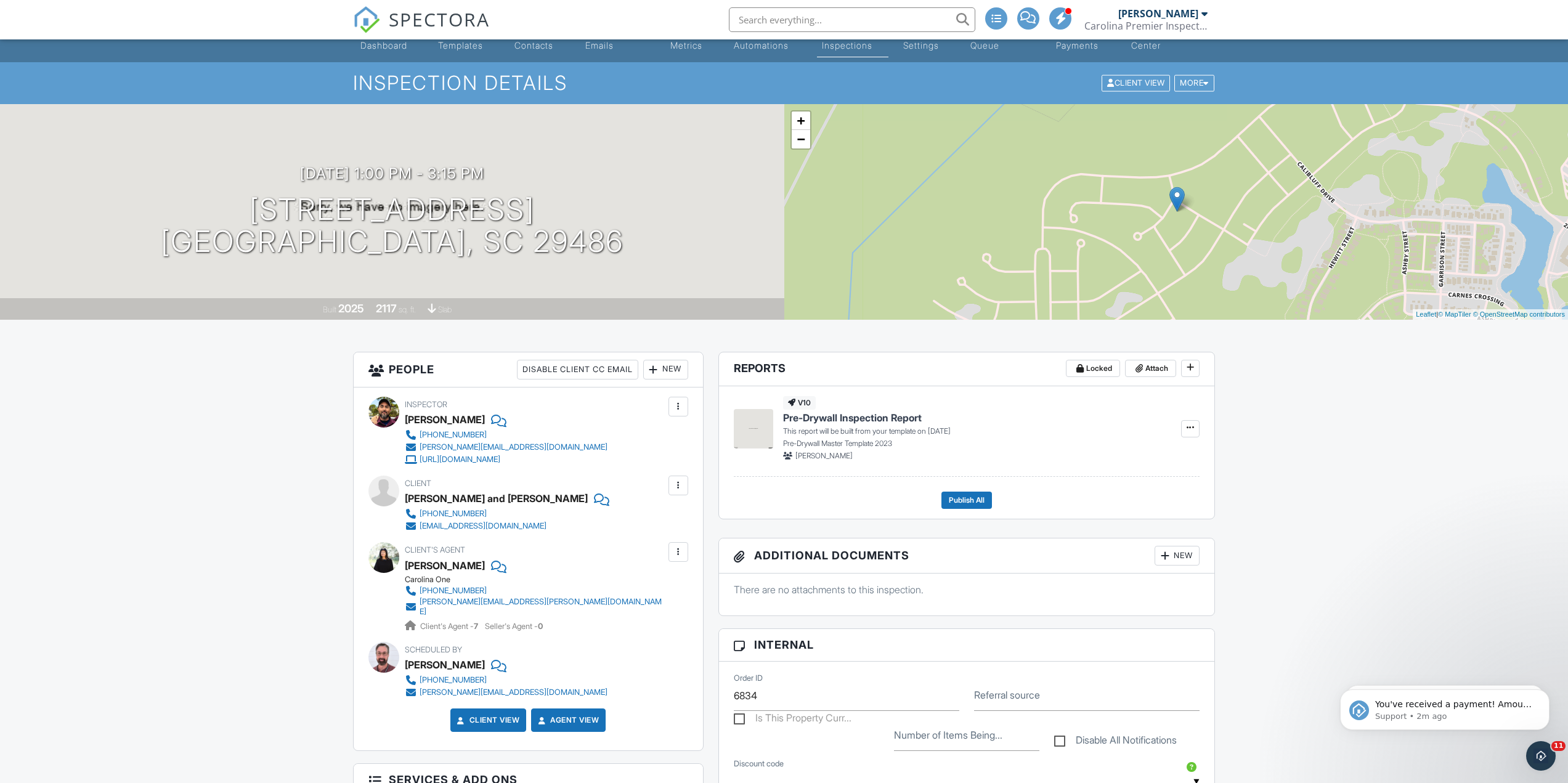
scroll to position [61, 0]
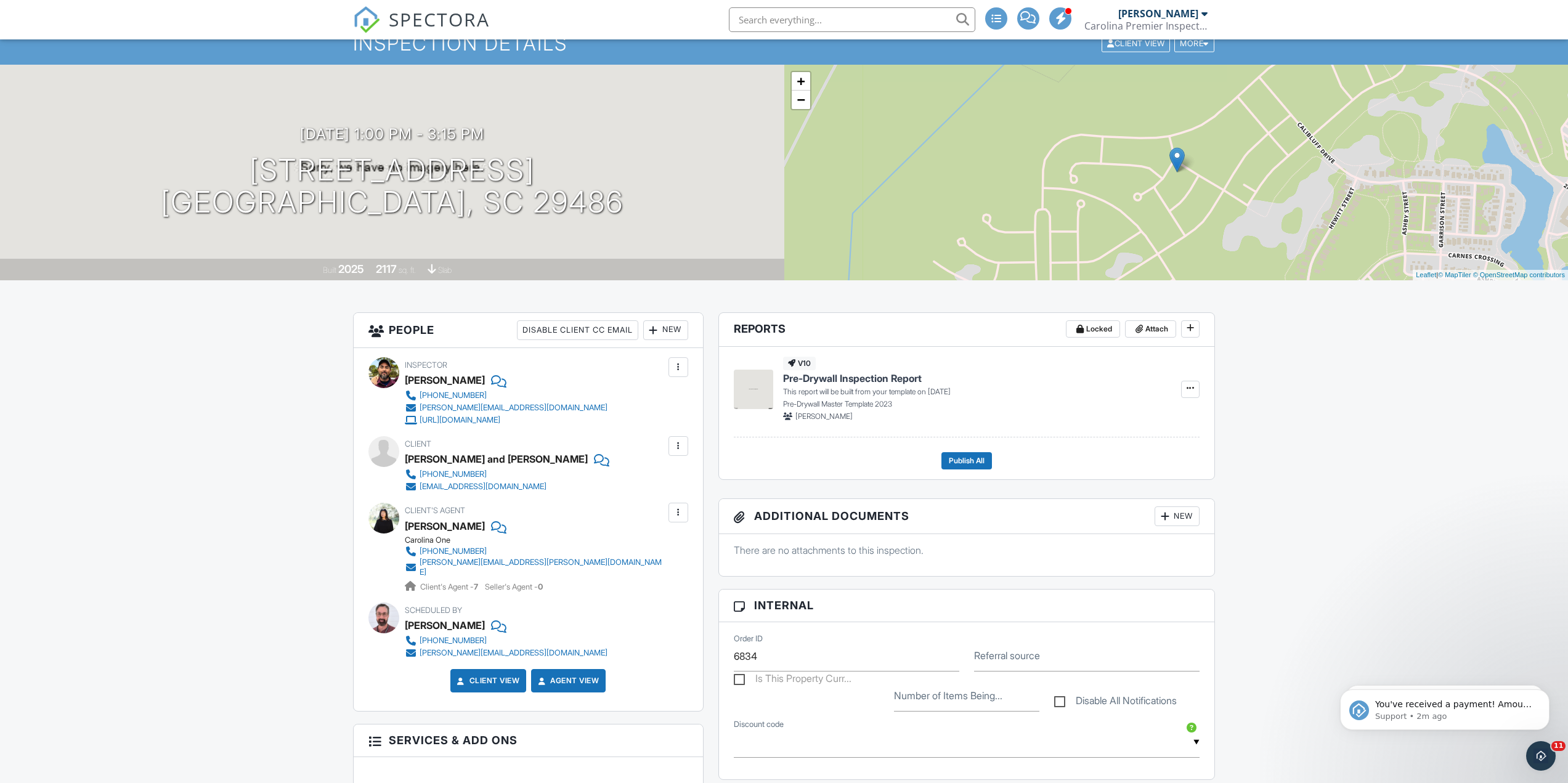
drag, startPoint x: 214, startPoint y: 449, endPoint x: 223, endPoint y: 470, distance: 22.8
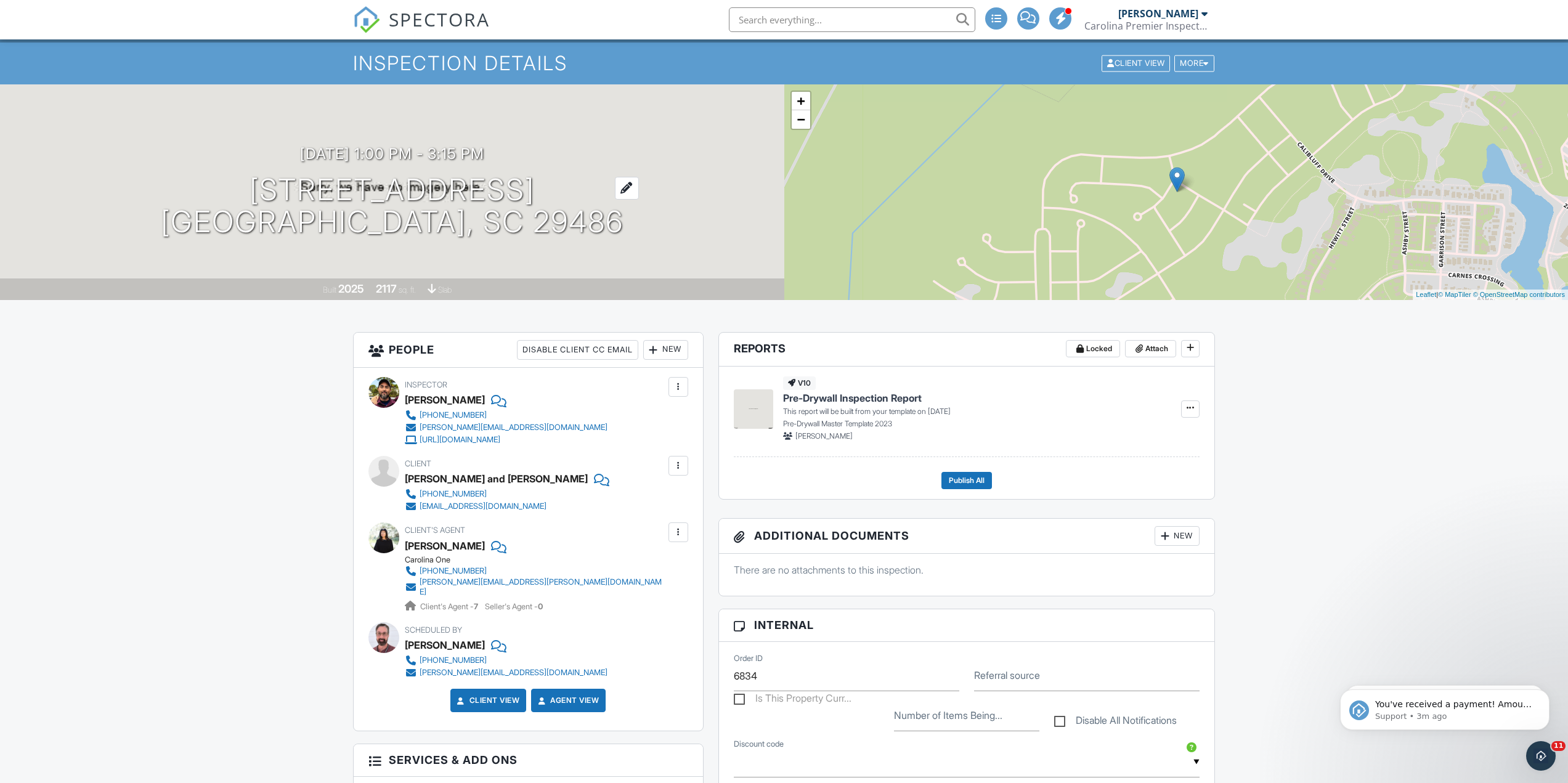
scroll to position [0, 0]
